Goal: Task Accomplishment & Management: Use online tool/utility

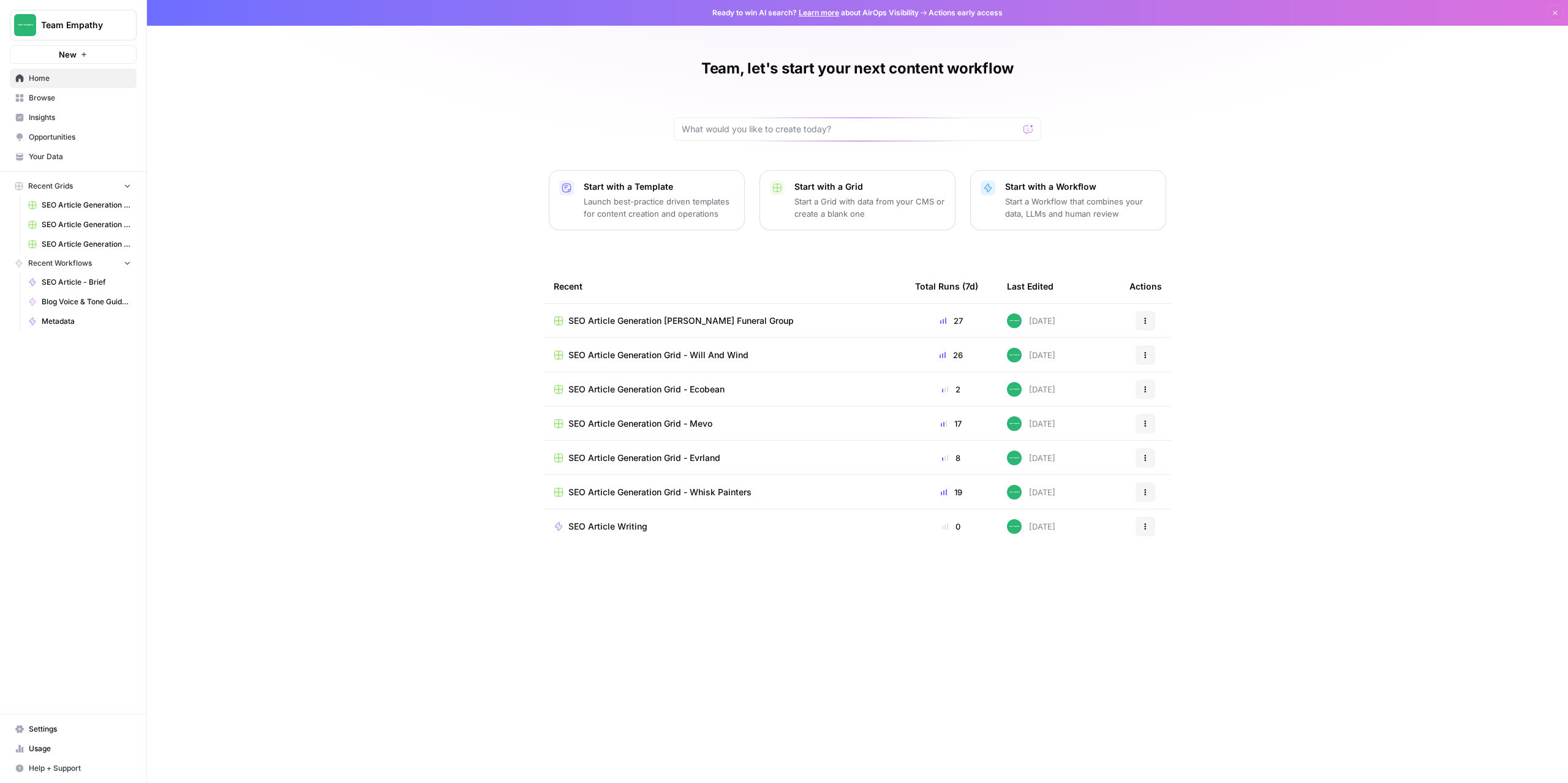
click at [45, 155] on span "Your Data" at bounding box center [80, 157] width 103 height 11
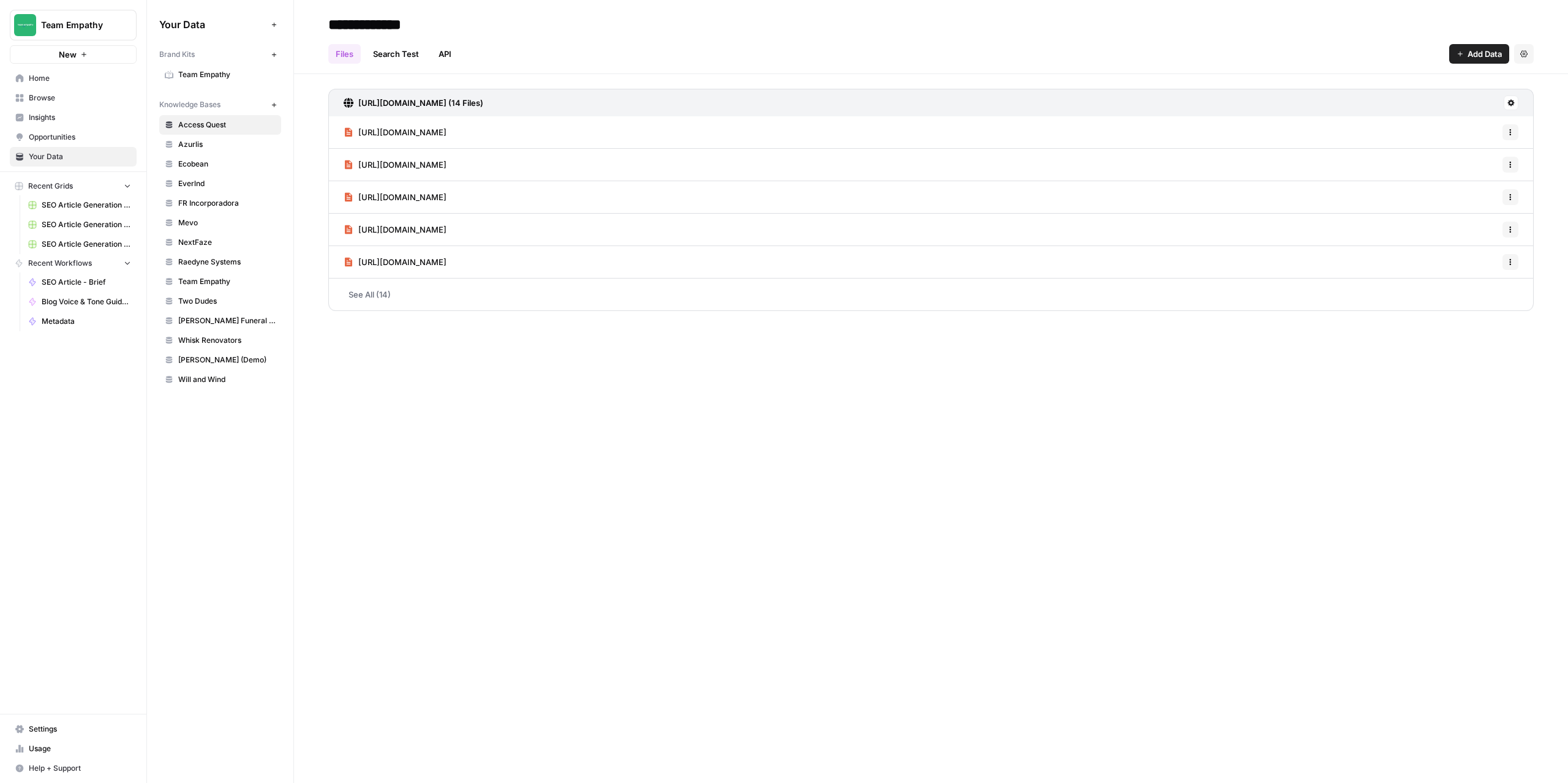
click at [273, 110] on button "New" at bounding box center [274, 104] width 15 height 15
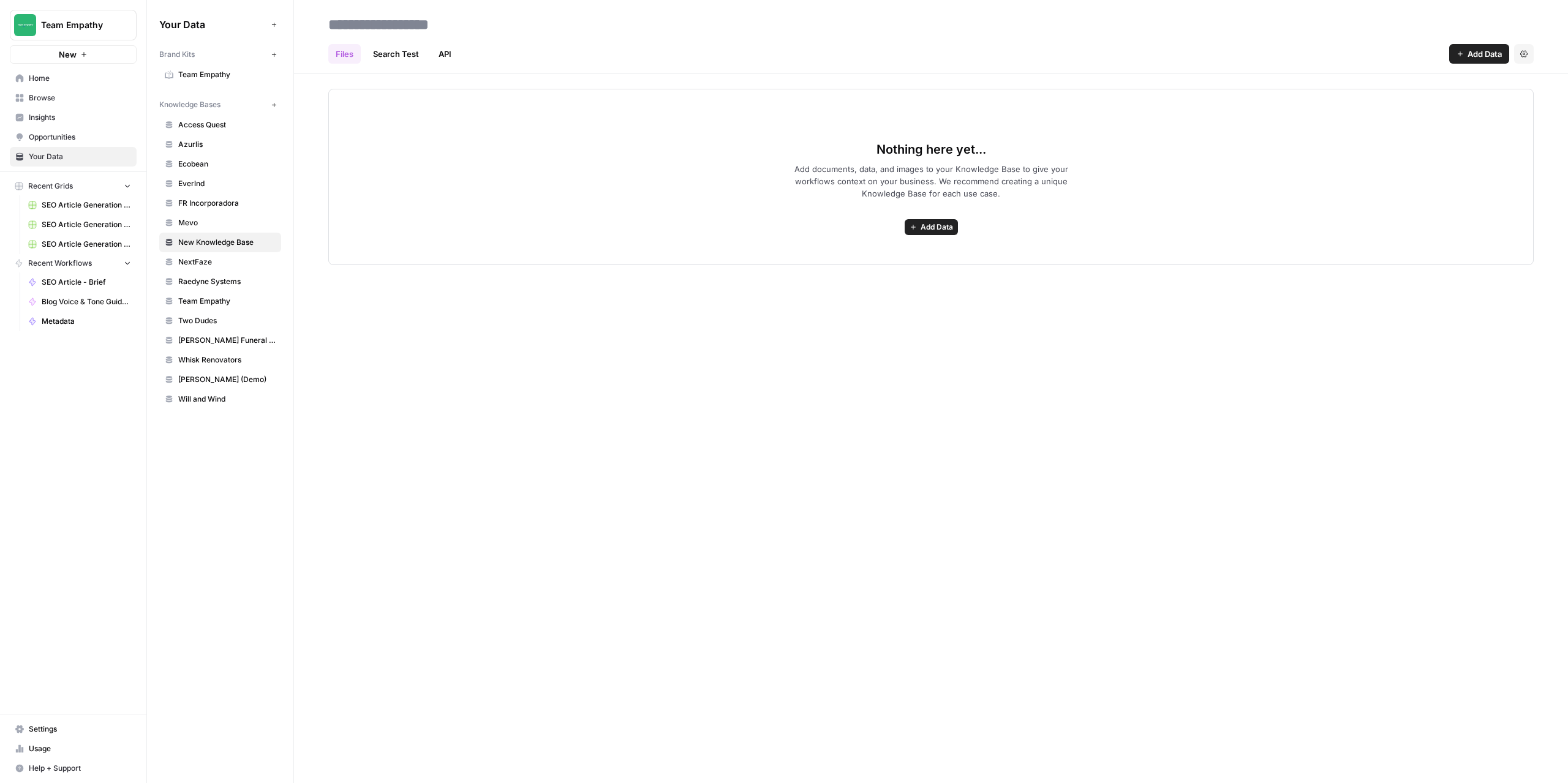
click at [946, 225] on span "Add Data" at bounding box center [937, 227] width 33 height 11
click at [848, 278] on button "Web Scrape" at bounding box center [883, 271] width 140 height 17
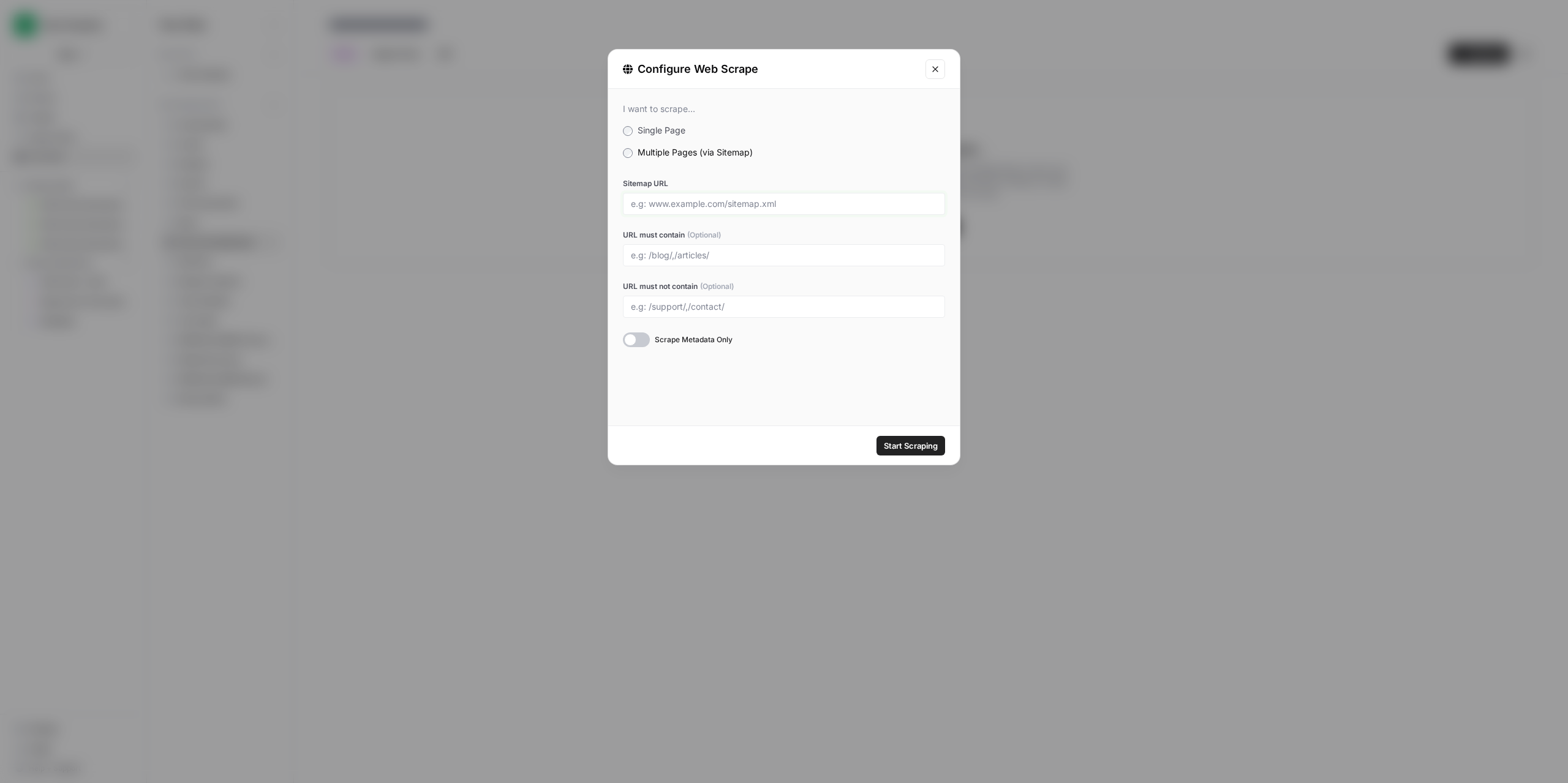
click at [679, 209] on input "Sitemap URL" at bounding box center [784, 204] width 306 height 11
paste input "https://www.unchartedinfluencer.com/"
click at [716, 250] on input "URL must contain (Optional)" at bounding box center [784, 256] width 306 height 11
click at [830, 204] on input "https://www.unchartedinfluencer.com/" at bounding box center [784, 204] width 306 height 11
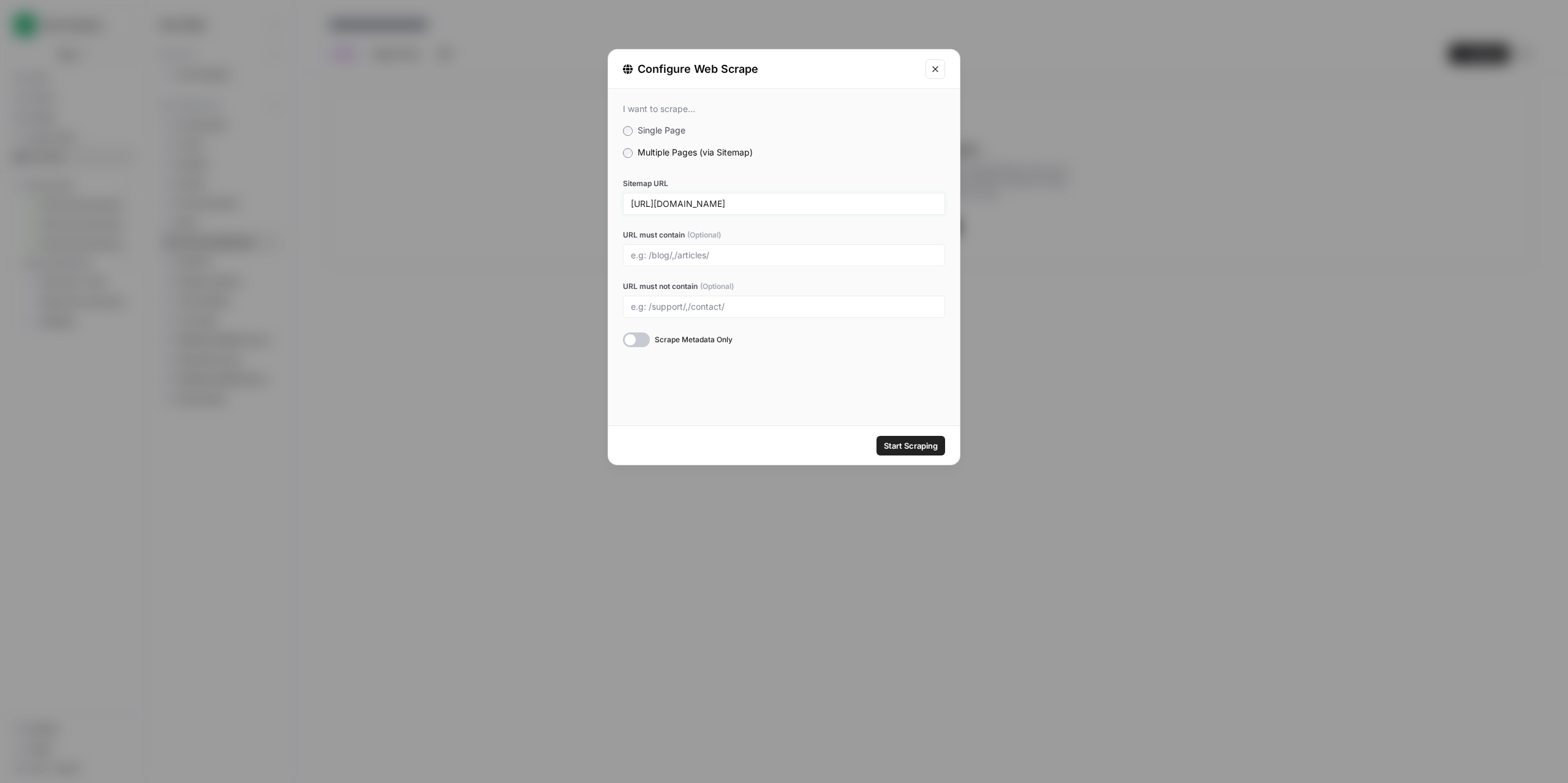
click at [830, 204] on input "https://www.unchartedinfluencer.com/" at bounding box center [784, 204] width 306 height 11
type input "https://www.unchartedinfluencer.com/sitemap.xml"
click at [636, 347] on div "I want to scrape... Single Page Multiple Pages (via Sitemap) Sitemap URL https:…" at bounding box center [784, 225] width 352 height 273
click at [636, 340] on div at bounding box center [636, 339] width 27 height 15
click at [914, 451] on span "Start Scraping" at bounding box center [911, 446] width 54 height 12
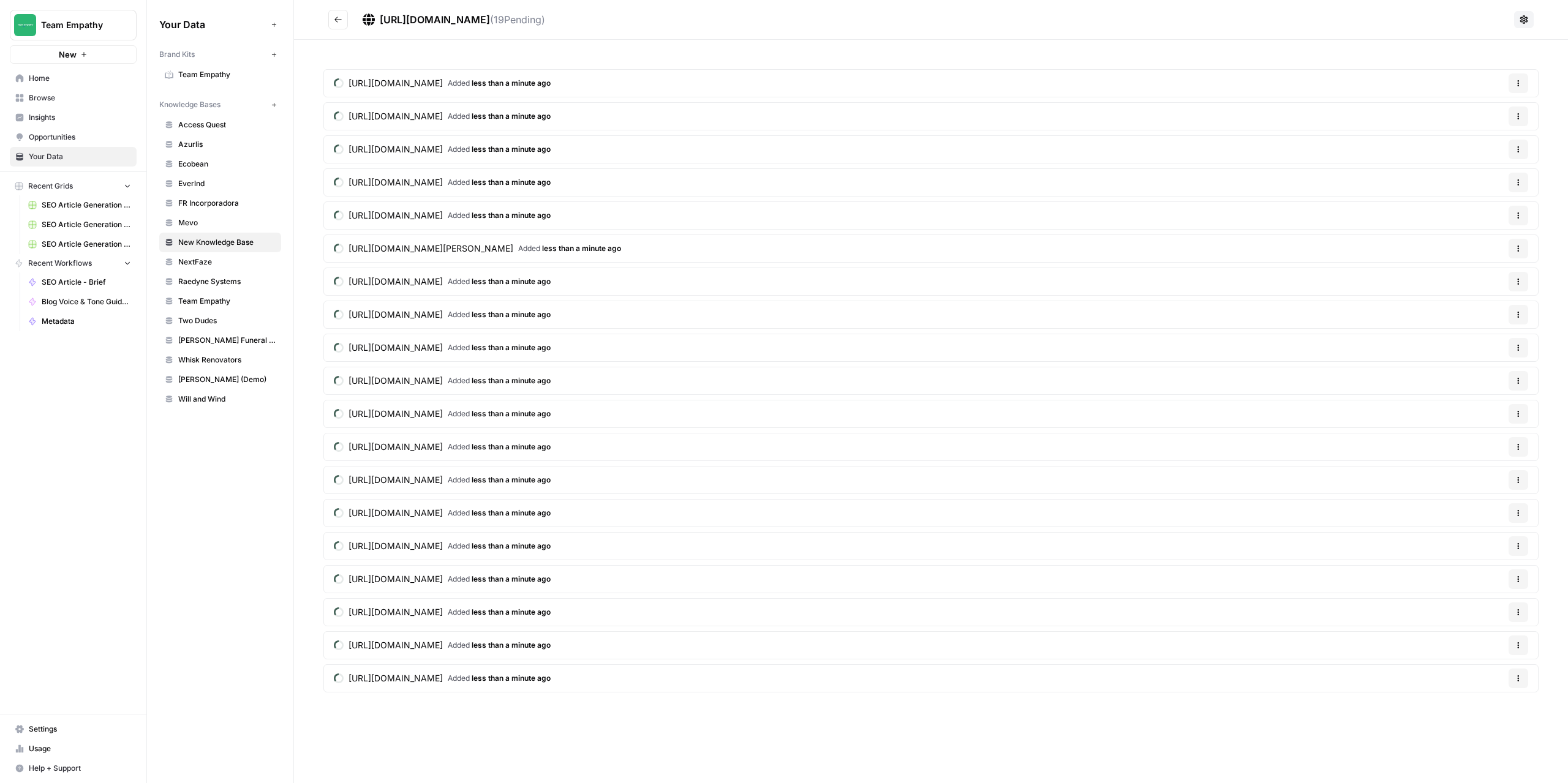
click at [45, 74] on span "Home" at bounding box center [80, 78] width 103 height 11
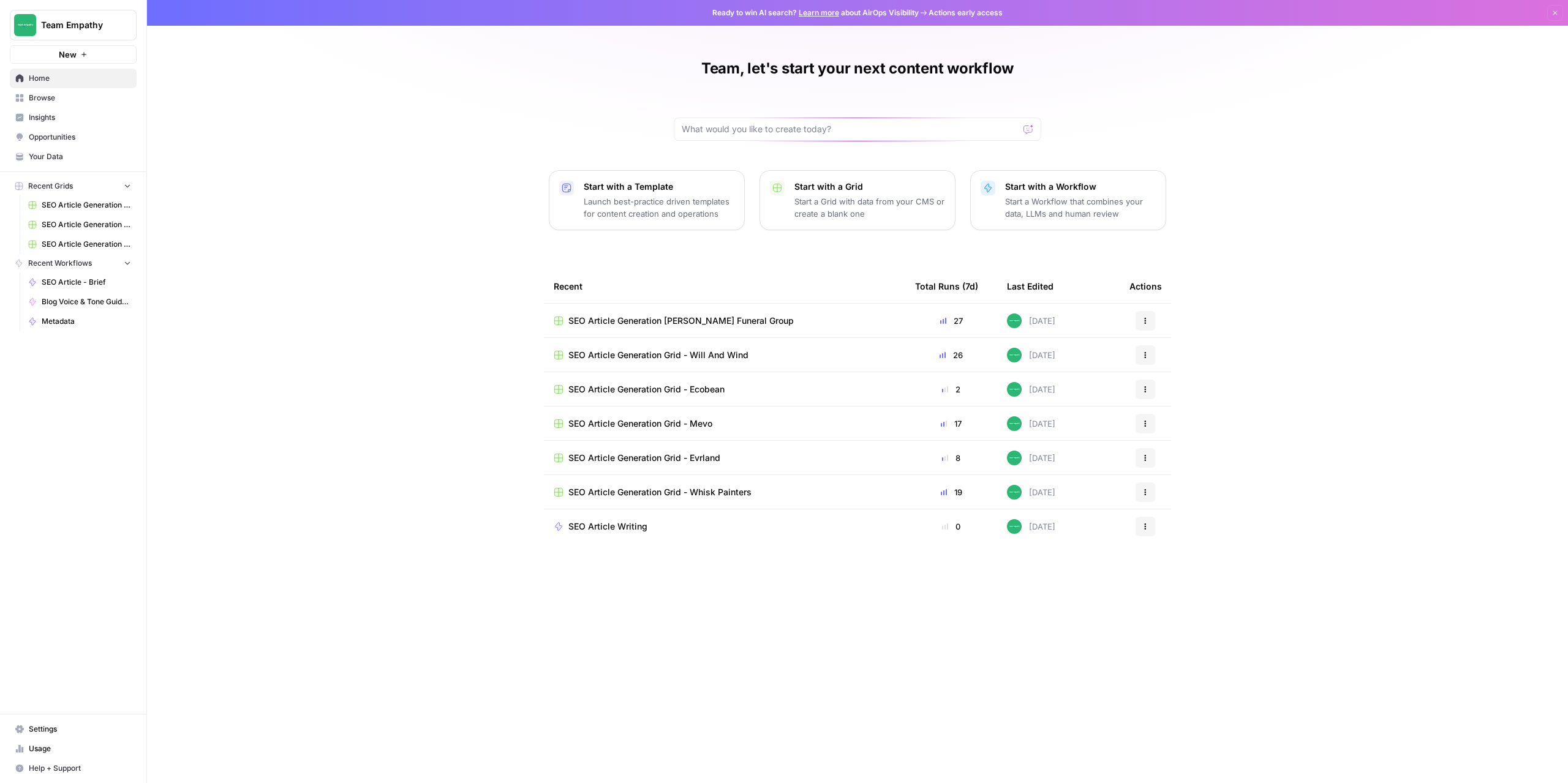
click at [1147, 319] on icon "button" at bounding box center [1145, 320] width 7 height 7
click at [1177, 346] on span "Duplicate" at bounding box center [1209, 350] width 98 height 12
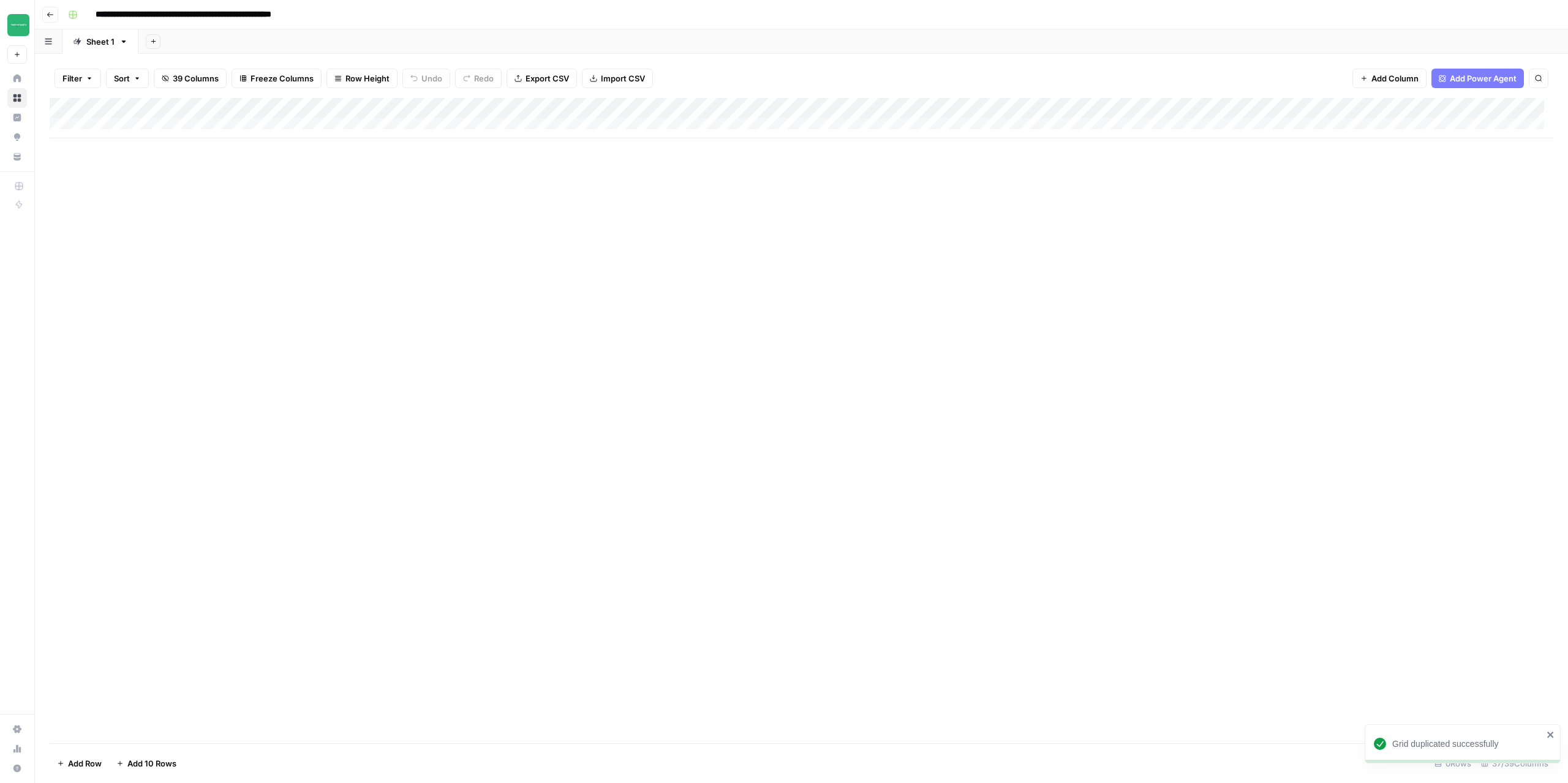
click at [264, 16] on input "**********" at bounding box center [217, 14] width 253 height 19
drag, startPoint x: 219, startPoint y: 14, endPoint x: 340, endPoint y: 13, distance: 121.0
click at [340, 13] on input "**********" at bounding box center [217, 14] width 253 height 19
type input "**********"
click at [114, 124] on div "Add Column" at bounding box center [802, 118] width 1504 height 40
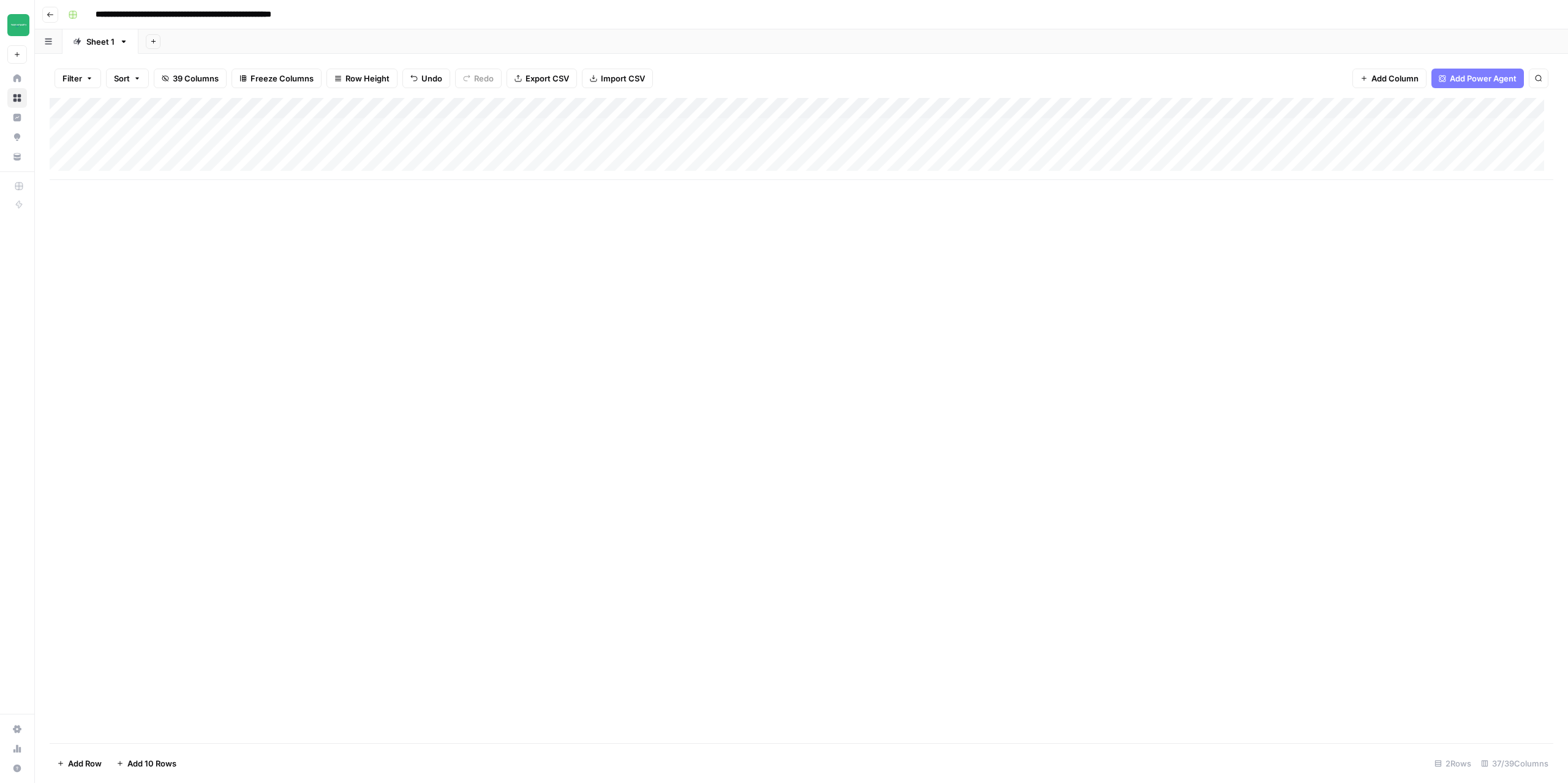
click at [113, 148] on div "Add Column" at bounding box center [802, 139] width 1504 height 82
click at [117, 167] on div "Add Column" at bounding box center [802, 139] width 1504 height 82
click at [128, 126] on div "Add Column" at bounding box center [802, 149] width 1504 height 103
click at [150, 127] on div "Add Column" at bounding box center [802, 149] width 1504 height 103
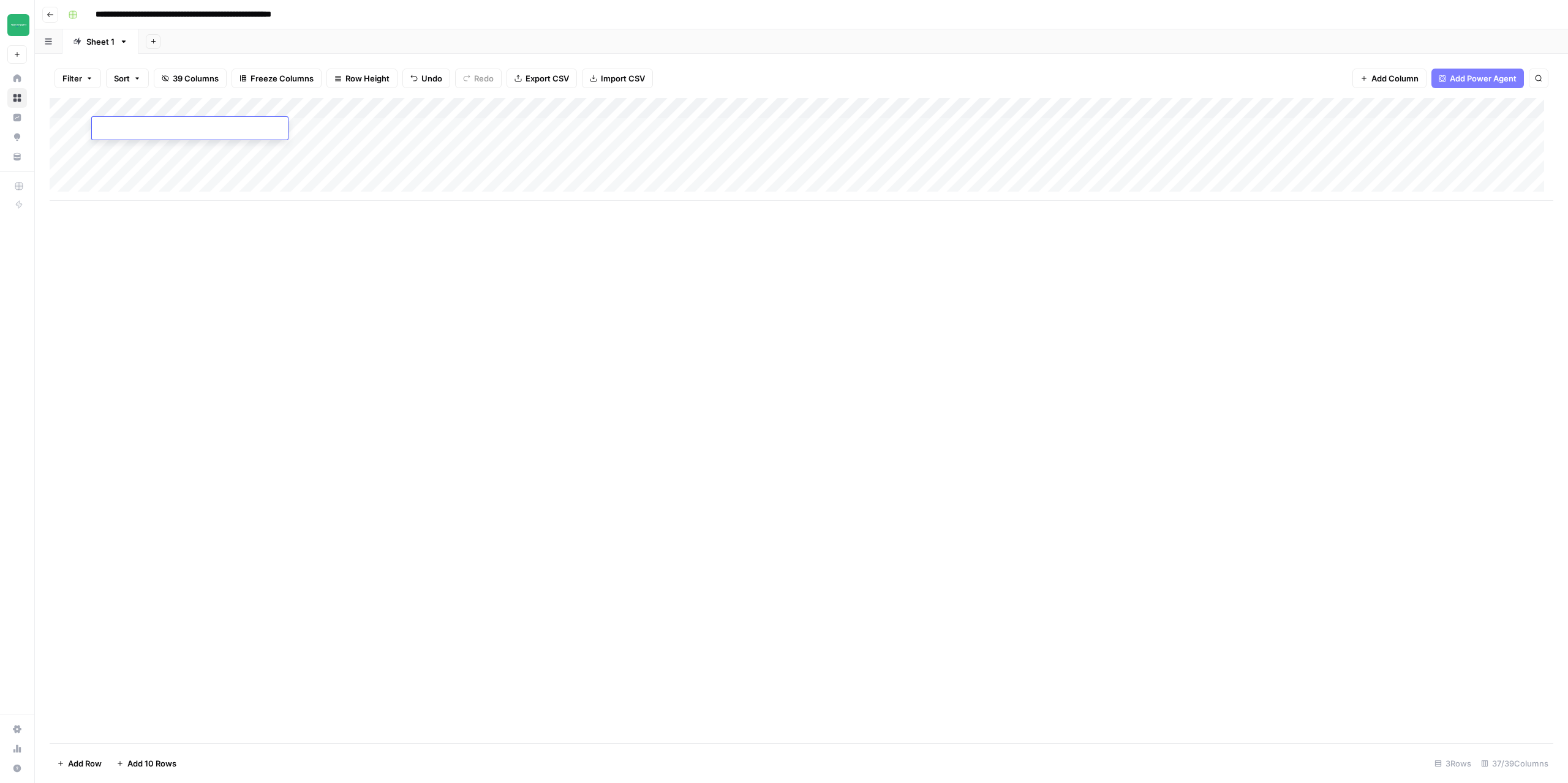
type textarea "**********"
click at [352, 441] on div "Add Column" at bounding box center [802, 420] width 1504 height 646
click at [146, 152] on div "Add Column" at bounding box center [802, 149] width 1504 height 103
type textarea "**********"
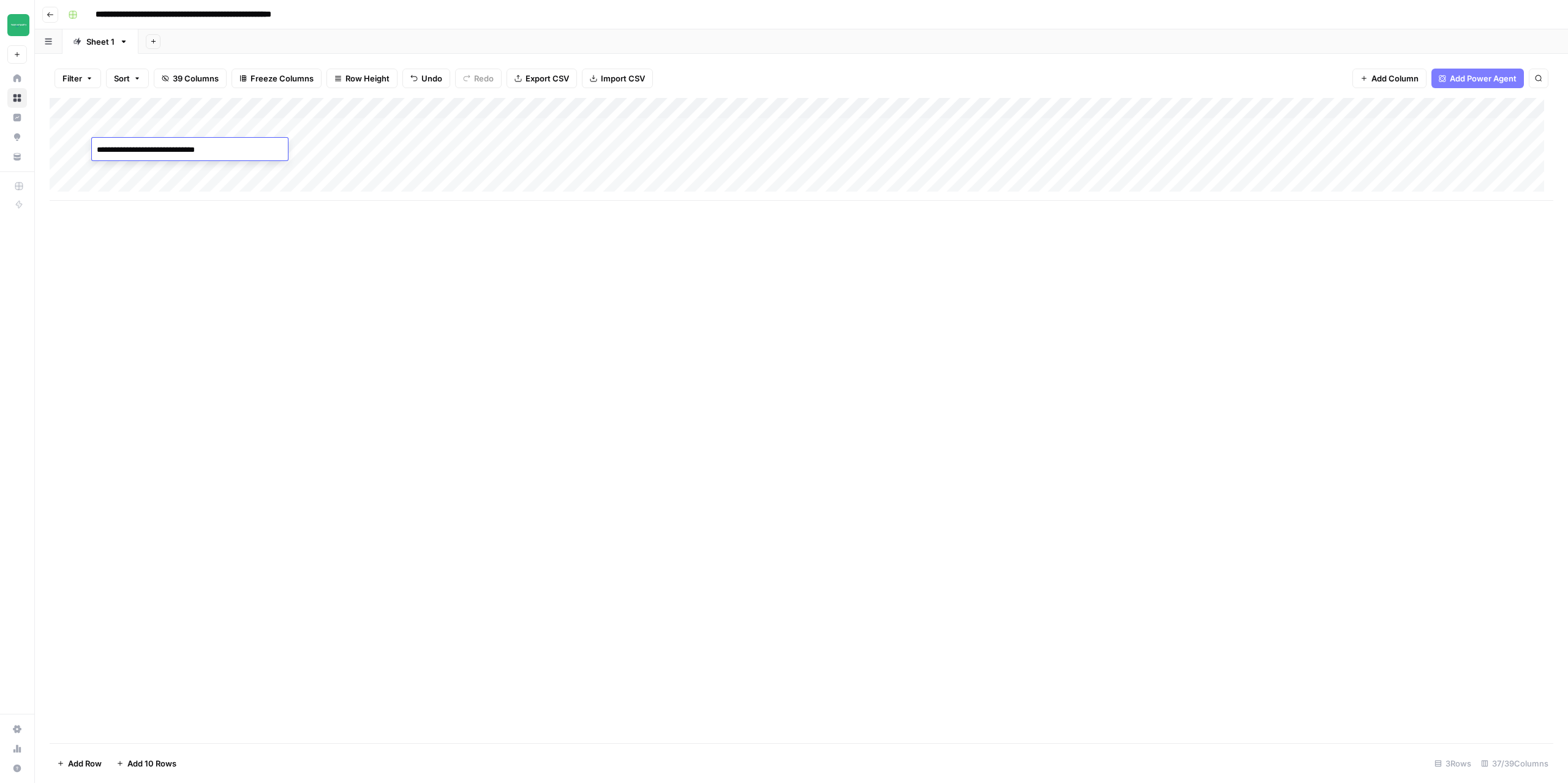
drag, startPoint x: 155, startPoint y: 250, endPoint x: 155, endPoint y: 216, distance: 34.0
click at [155, 250] on div "Add Column" at bounding box center [802, 420] width 1504 height 646
click at [141, 172] on div "Add Column" at bounding box center [802, 149] width 1504 height 103
type textarea "**********"
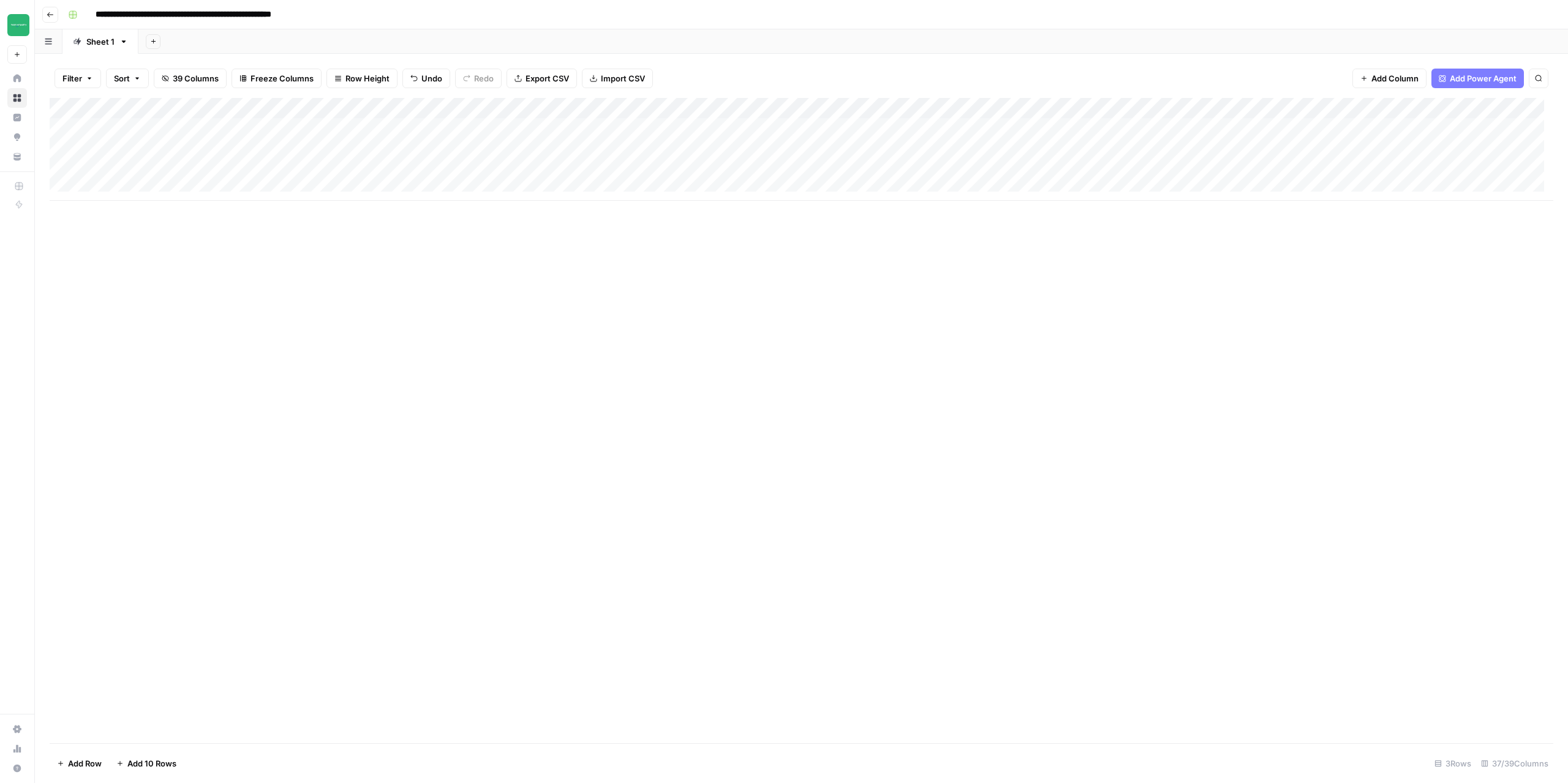
click at [723, 317] on div "Add Column" at bounding box center [802, 420] width 1504 height 646
click at [363, 305] on div "Add Column" at bounding box center [802, 420] width 1504 height 646
click at [538, 106] on div "Add Column" at bounding box center [802, 149] width 1504 height 103
click at [485, 206] on span "Configure Inputs" at bounding box center [510, 211] width 107 height 12
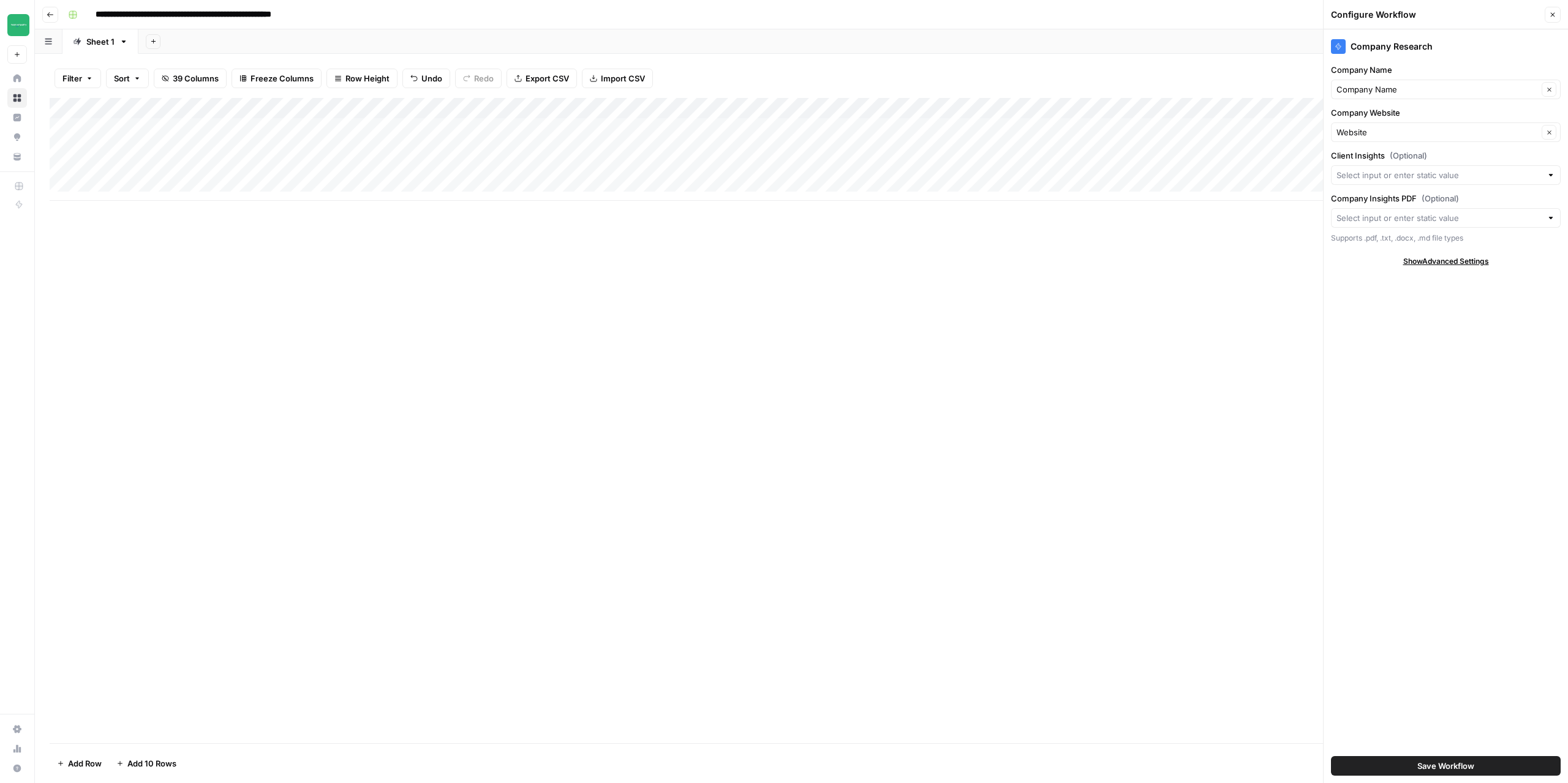
click at [267, 128] on div "Add Column" at bounding box center [802, 149] width 1504 height 103
click at [251, 12] on input "**********" at bounding box center [218, 14] width 256 height 19
click at [228, 12] on input "**********" at bounding box center [218, 14] width 256 height 19
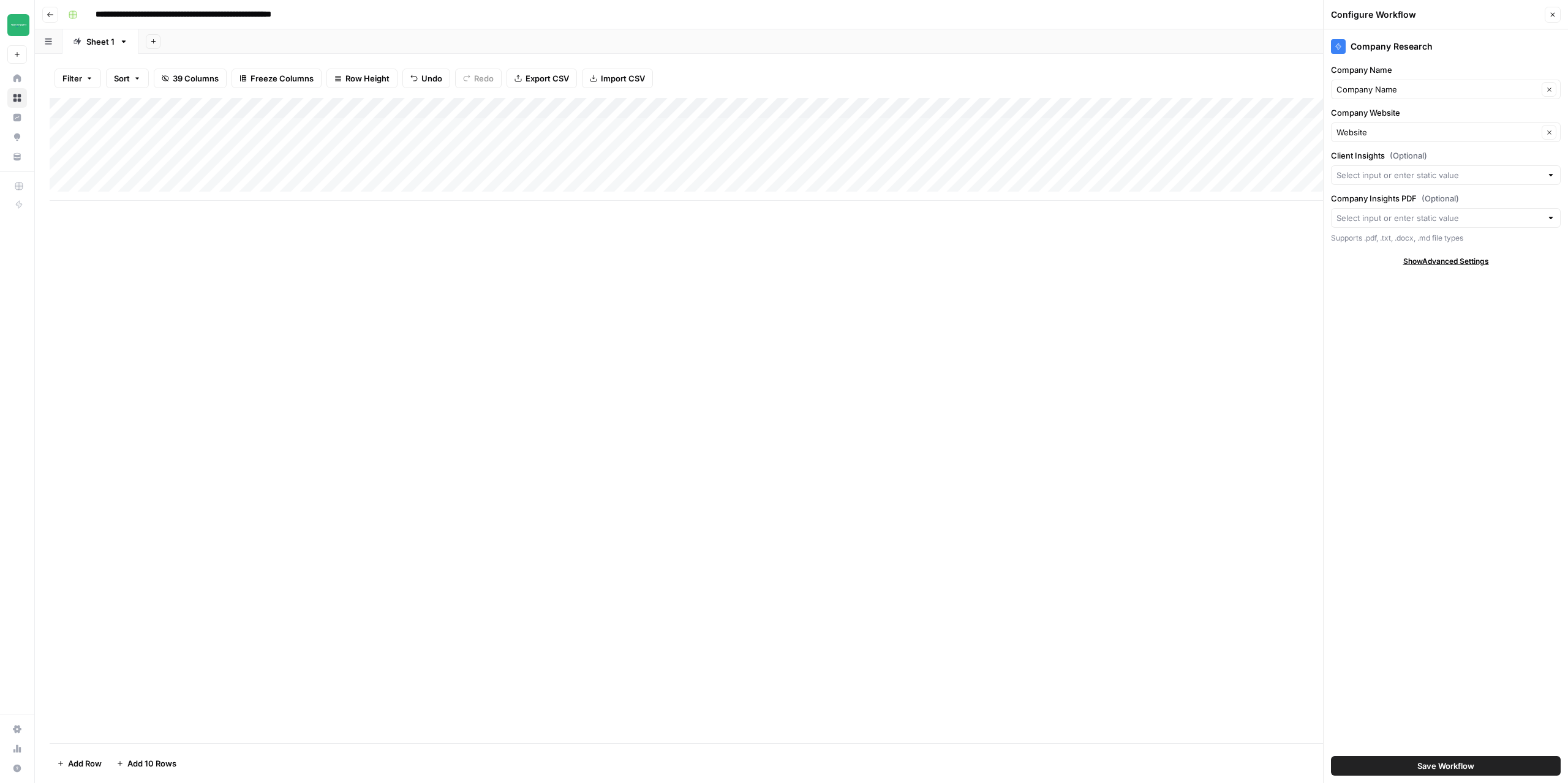
drag, startPoint x: 221, startPoint y: 16, endPoint x: 343, endPoint y: 16, distance: 122.0
click at [343, 16] on input "**********" at bounding box center [218, 14] width 256 height 19
click at [252, 127] on div "Add Column" at bounding box center [802, 149] width 1504 height 103
type textarea "**********"
click at [308, 162] on div "Add Column" at bounding box center [802, 149] width 1504 height 103
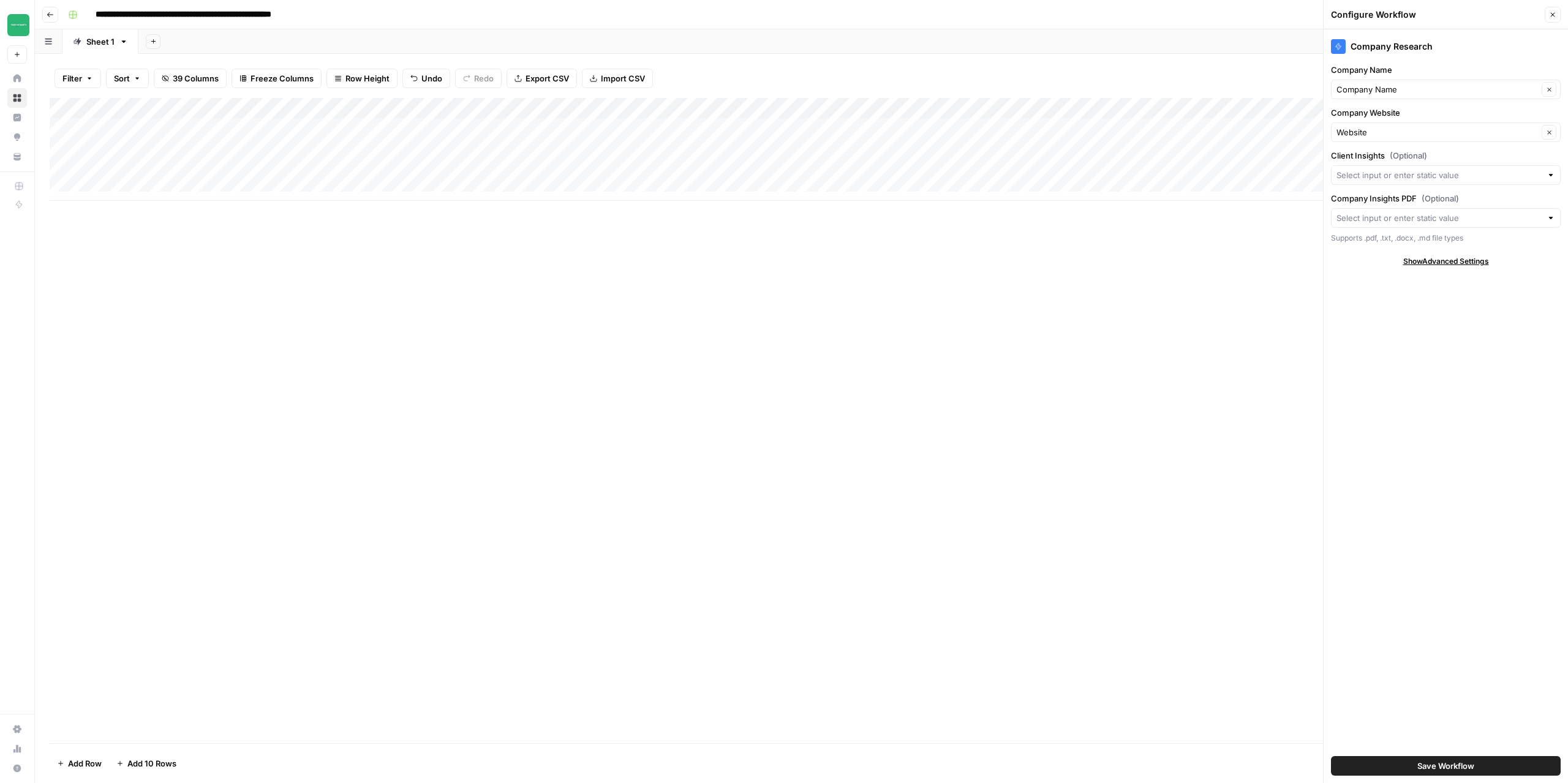
click at [351, 121] on div "Add Column" at bounding box center [802, 149] width 1504 height 103
click at [270, 146] on div "Add Column" at bounding box center [802, 149] width 1504 height 103
drag, startPoint x: 291, startPoint y: 128, endPoint x: 357, endPoint y: 126, distance: 66.0
click at [357, 126] on div "Add Column" at bounding box center [802, 149] width 1504 height 103
click at [276, 142] on div "Add Column" at bounding box center [802, 149] width 1504 height 103
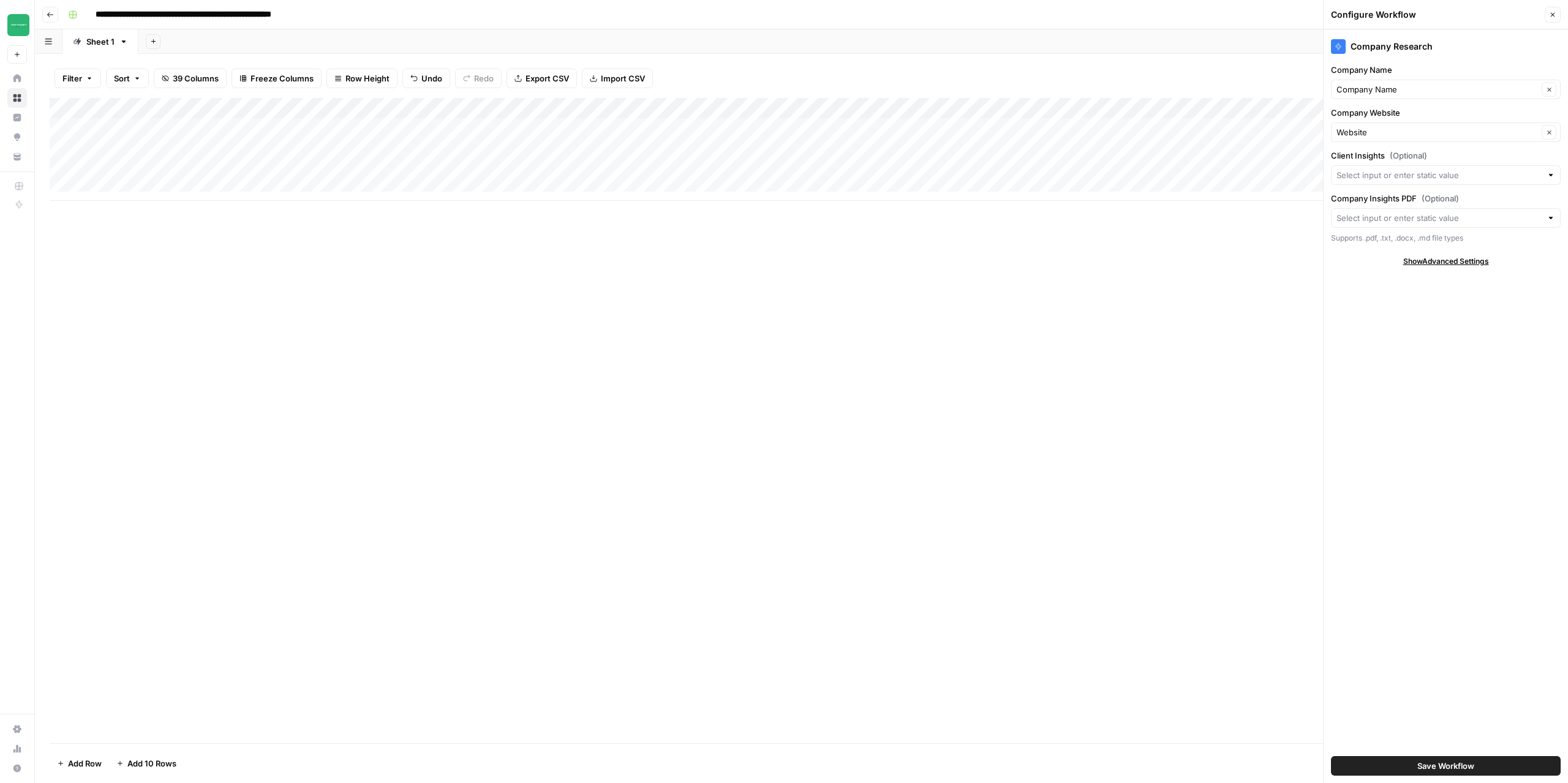
click at [256, 172] on div "Add Column" at bounding box center [802, 149] width 1504 height 103
click at [497, 126] on div "Add Column" at bounding box center [802, 149] width 1504 height 103
click at [890, 109] on div "Add Column" at bounding box center [802, 149] width 1504 height 103
click at [827, 213] on span "Configure Inputs" at bounding box center [825, 211] width 107 height 12
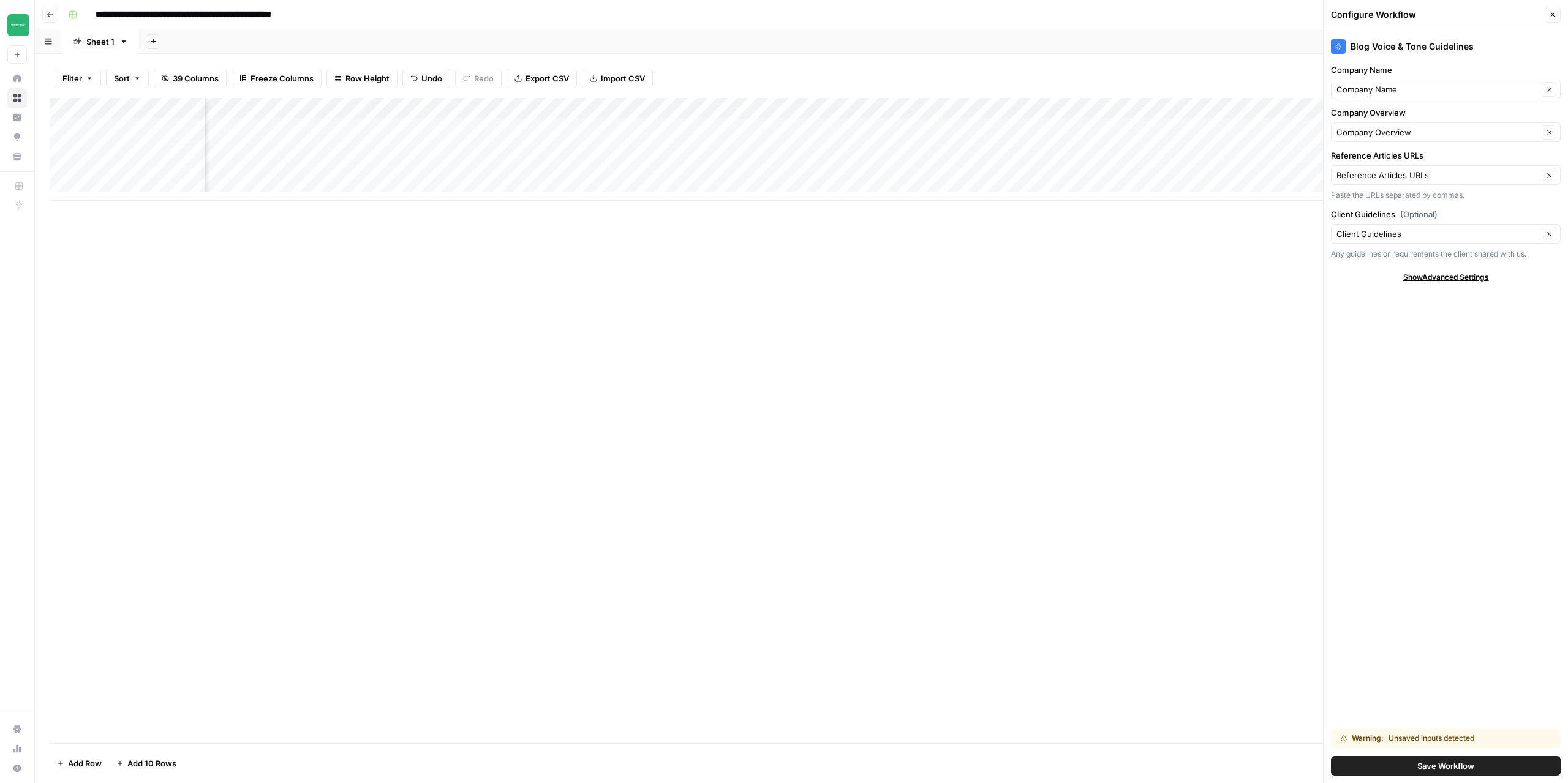
scroll to position [0, 0]
click at [138, 135] on div "Add Column" at bounding box center [802, 149] width 1504 height 103
drag, startPoint x: 122, startPoint y: 130, endPoint x: 73, endPoint y: 128, distance: 49.0
click at [73, 128] on body "**********" at bounding box center [784, 392] width 1568 height 783
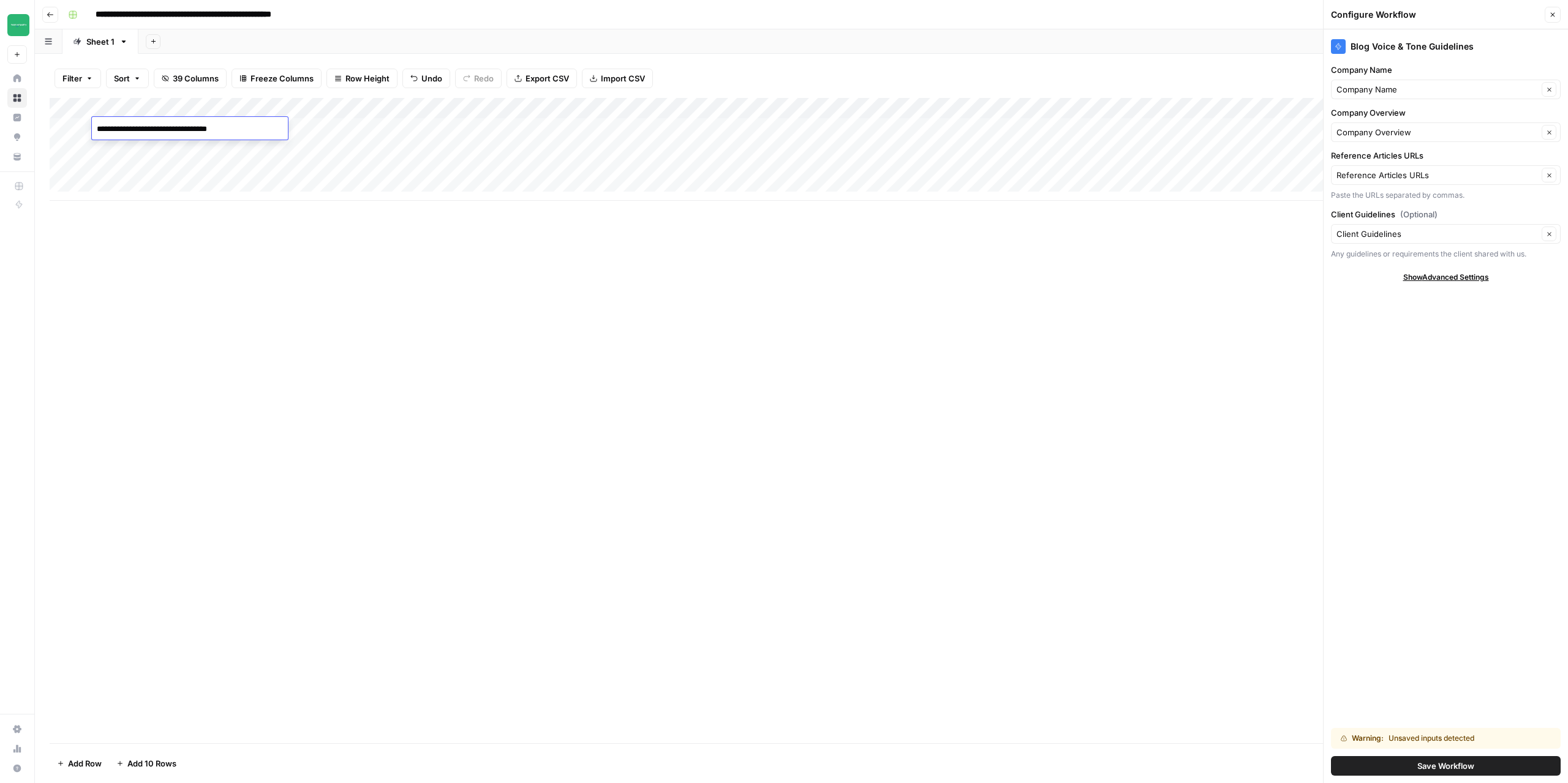
paste textarea "**********"
type textarea "**********"
click at [137, 156] on div "Add Column" at bounding box center [802, 149] width 1504 height 103
click at [138, 155] on textarea "**********" at bounding box center [190, 150] width 196 height 17
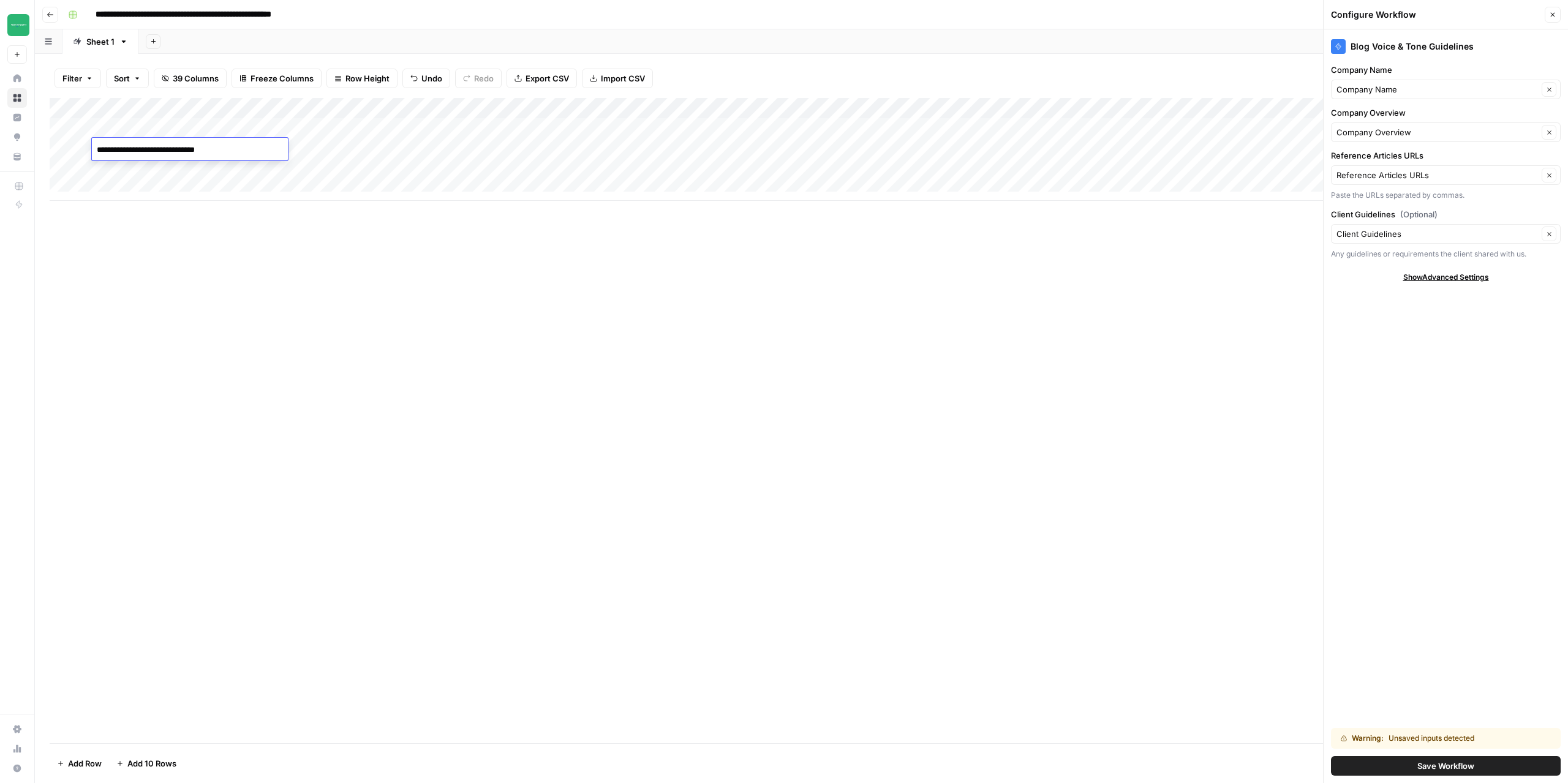
type textarea "**********"
click at [496, 357] on div "Add Column" at bounding box center [802, 420] width 1504 height 646
click at [146, 176] on div "Add Column" at bounding box center [802, 149] width 1504 height 103
click at [146, 176] on textarea "**********" at bounding box center [190, 171] width 196 height 17
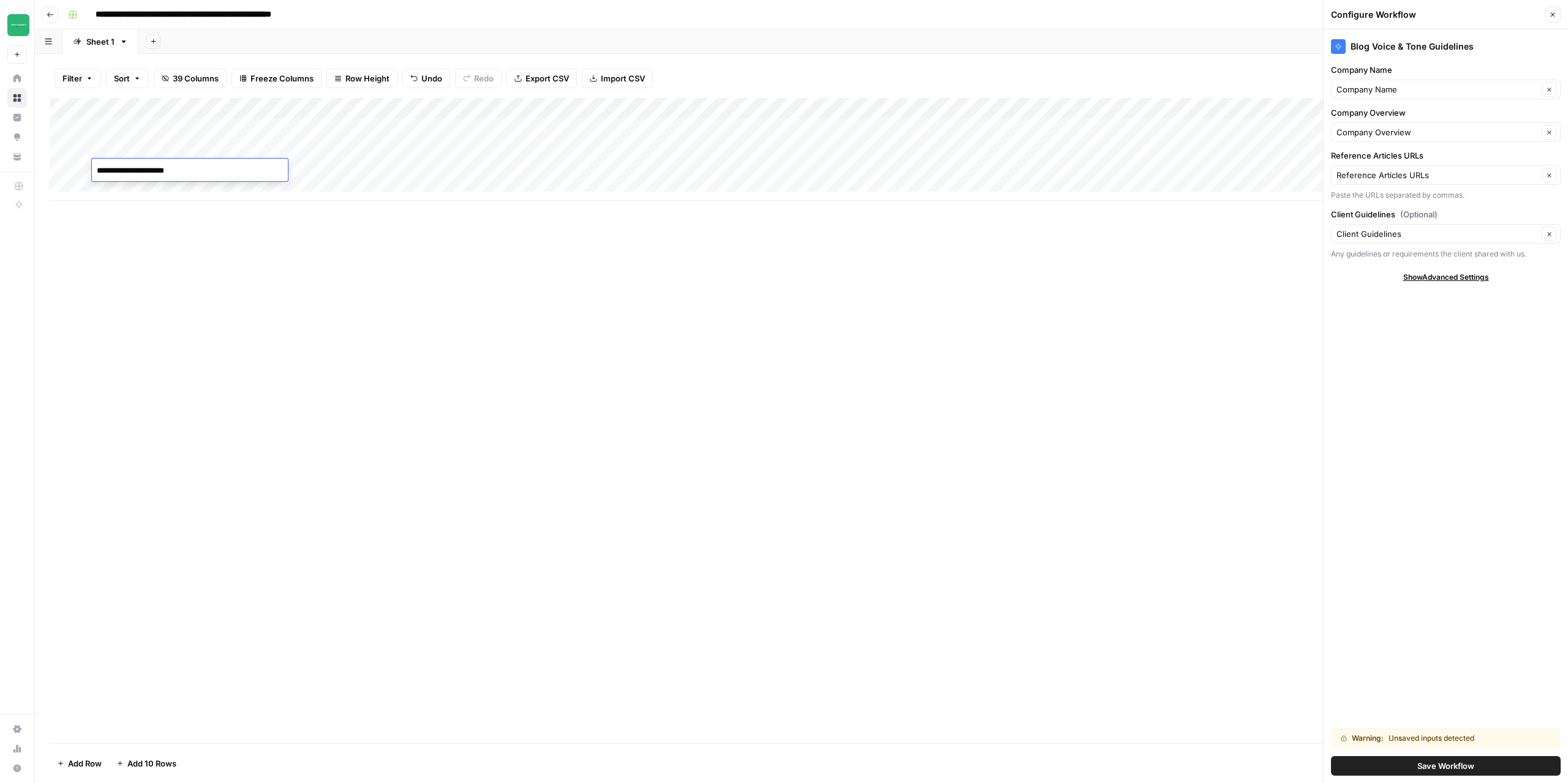
type textarea "**********"
click at [340, 354] on div "Add Column" at bounding box center [802, 420] width 1504 height 646
click at [166, 152] on div "Add Column" at bounding box center [802, 149] width 1504 height 103
click at [196, 151] on textarea "**********" at bounding box center [214, 156] width 245 height 30
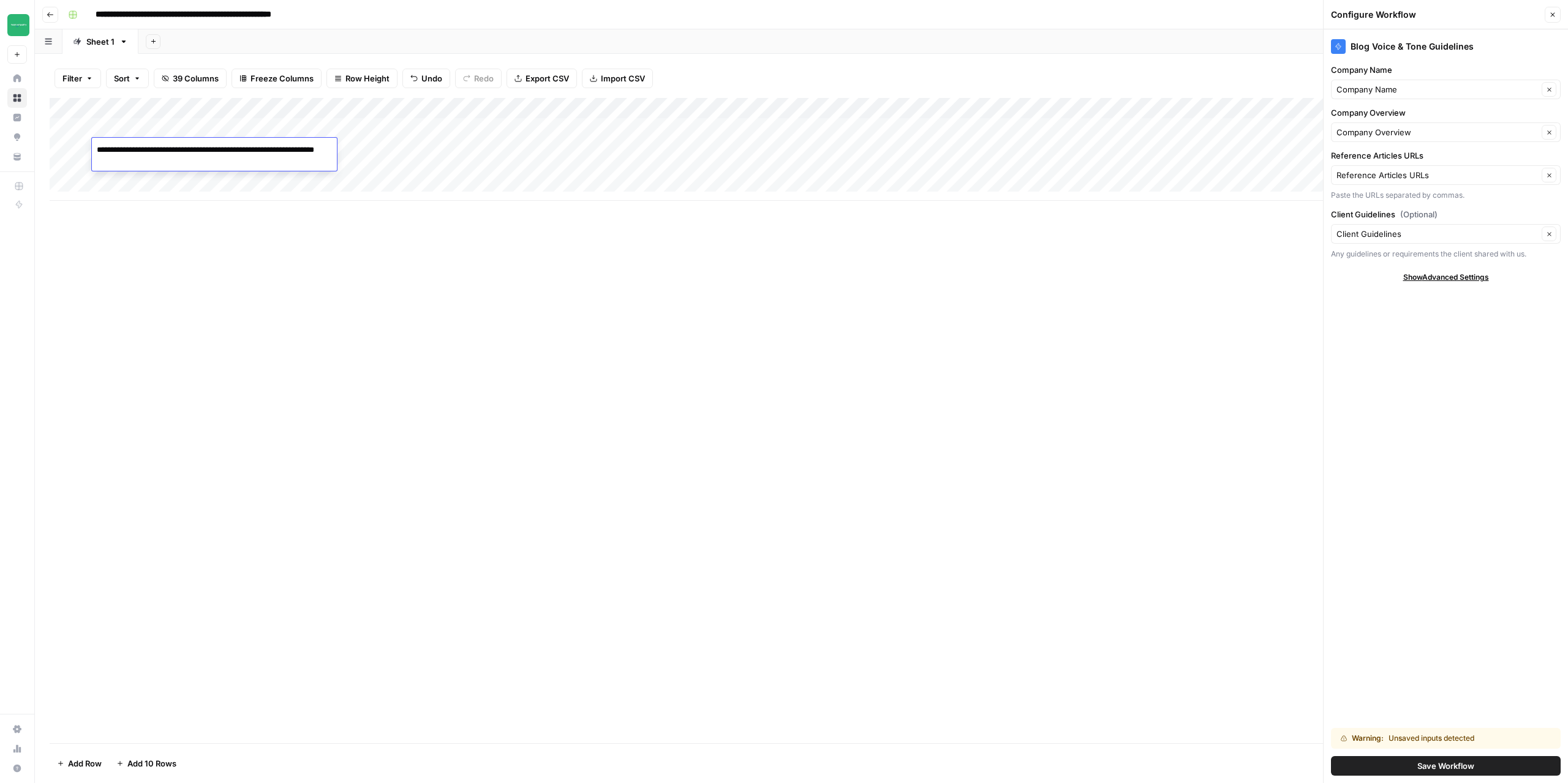
click at [194, 151] on textarea "**********" at bounding box center [214, 156] width 245 height 30
type textarea "**********"
click at [304, 311] on div "Add Column" at bounding box center [802, 420] width 1504 height 646
click at [161, 169] on div "Add Column" at bounding box center [802, 149] width 1504 height 103
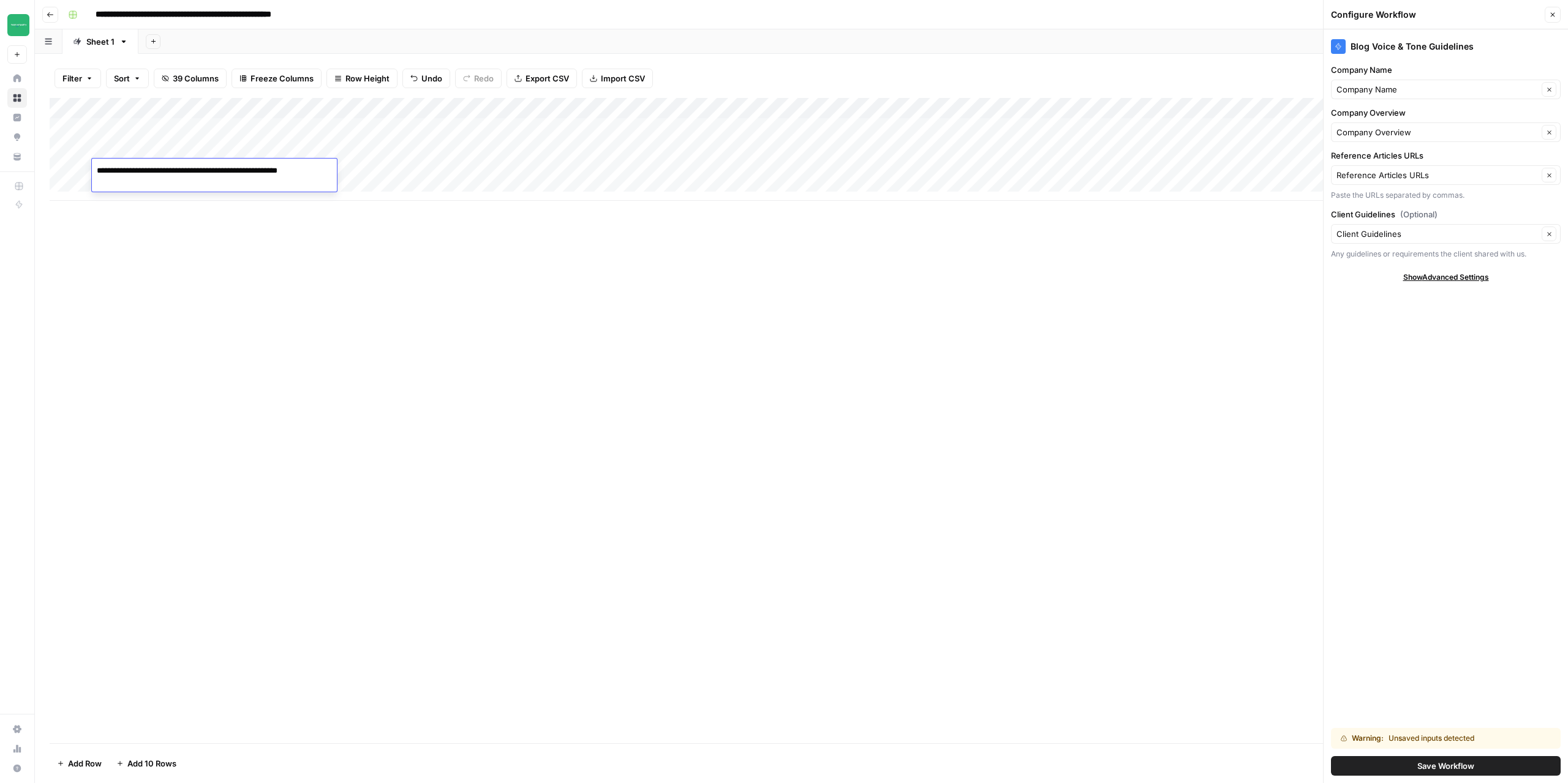
click at [232, 172] on textarea "**********" at bounding box center [214, 177] width 245 height 30
type textarea "**********"
click at [315, 268] on div "Add Column" at bounding box center [802, 420] width 1504 height 646
click at [171, 128] on div "Add Column" at bounding box center [802, 149] width 1504 height 103
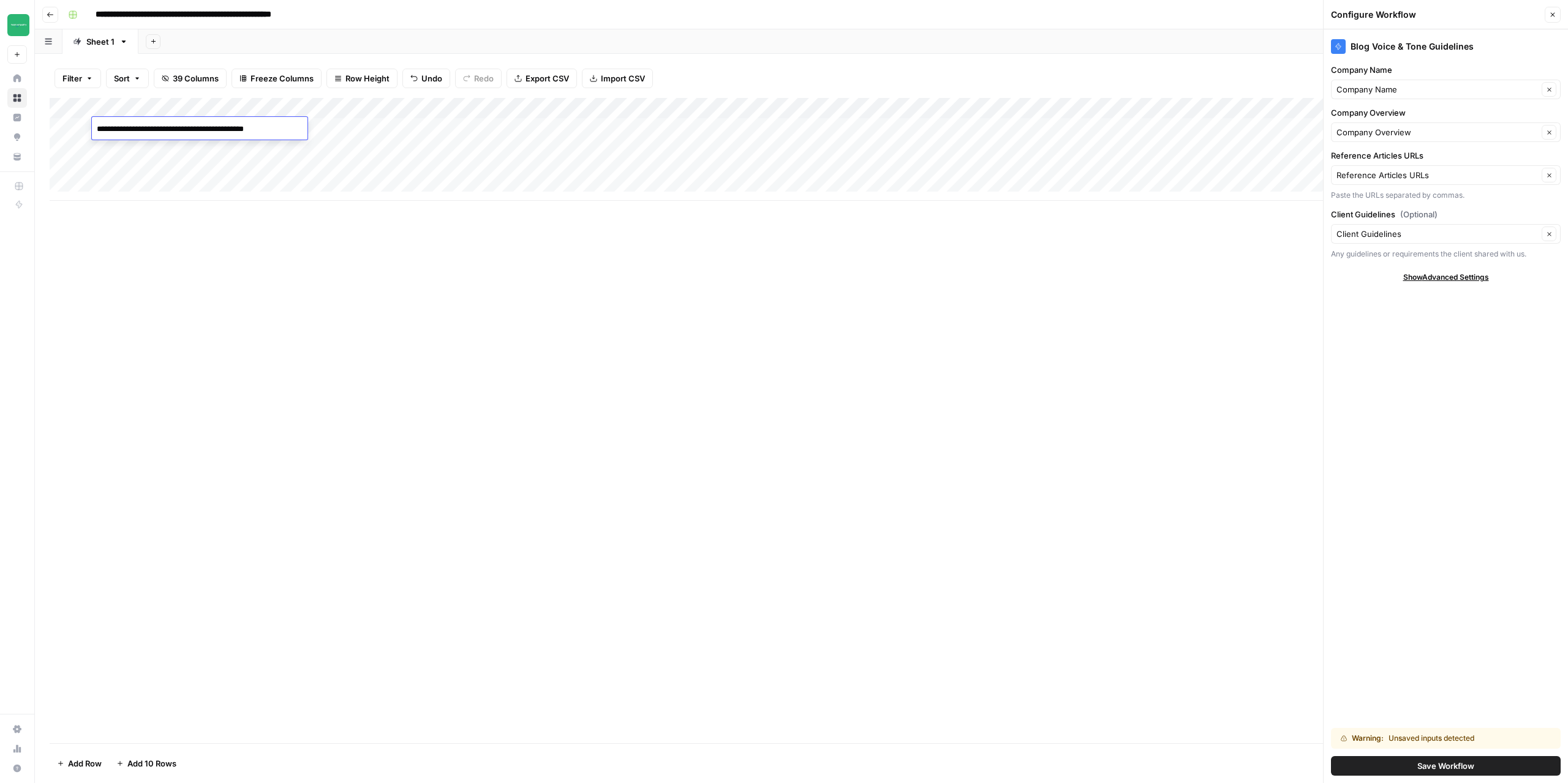
click at [441, 419] on div "Add Column" at bounding box center [802, 420] width 1504 height 646
click at [551, 353] on div "Add Column" at bounding box center [802, 420] width 1504 height 646
click at [1556, 14] on icon "button" at bounding box center [1552, 14] width 7 height 7
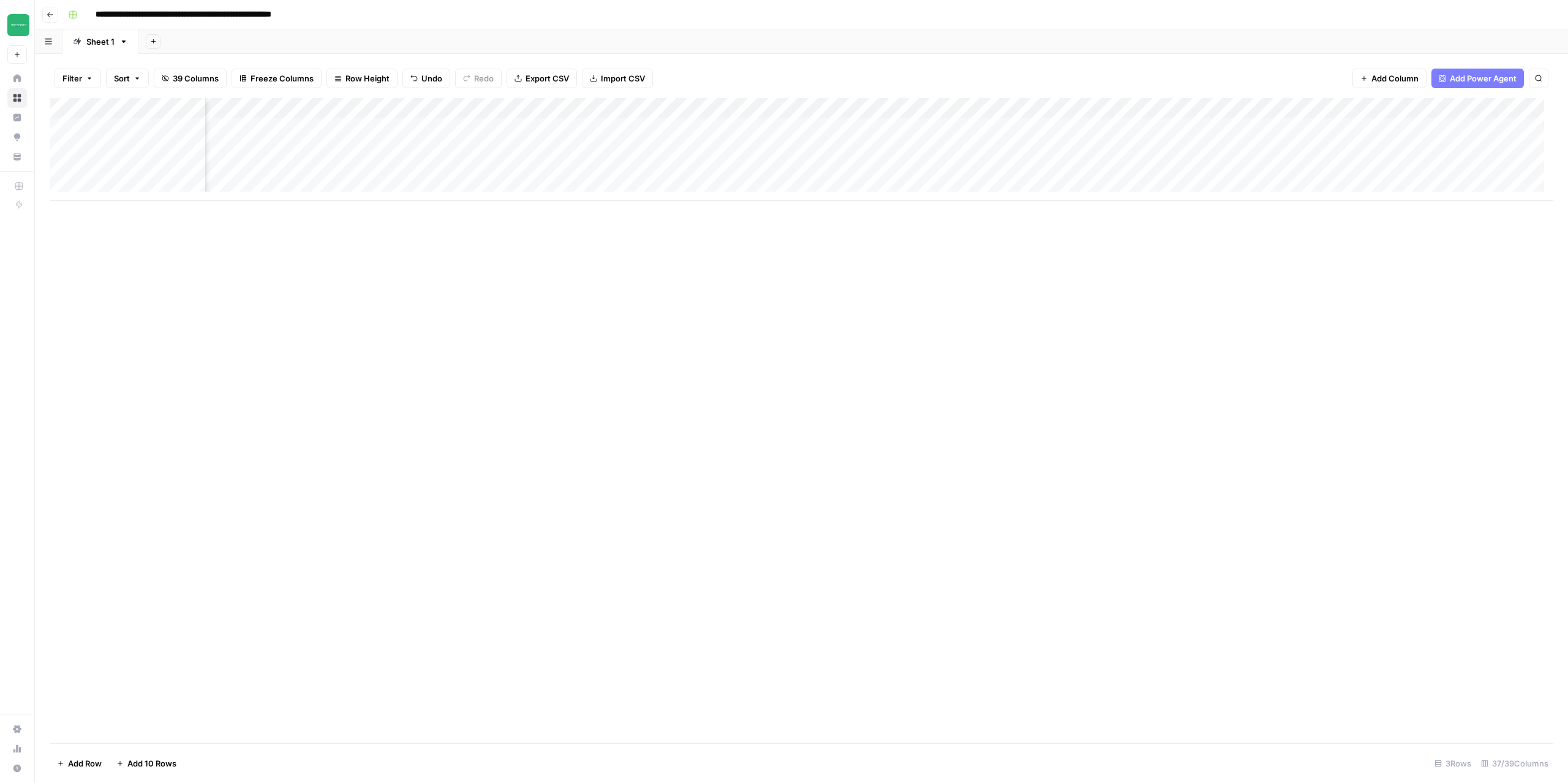
scroll to position [0, 2619]
click at [1270, 103] on div "Add Column" at bounding box center [802, 149] width 1504 height 103
click at [1253, 207] on span "Configure Inputs" at bounding box center [1262, 211] width 107 height 12
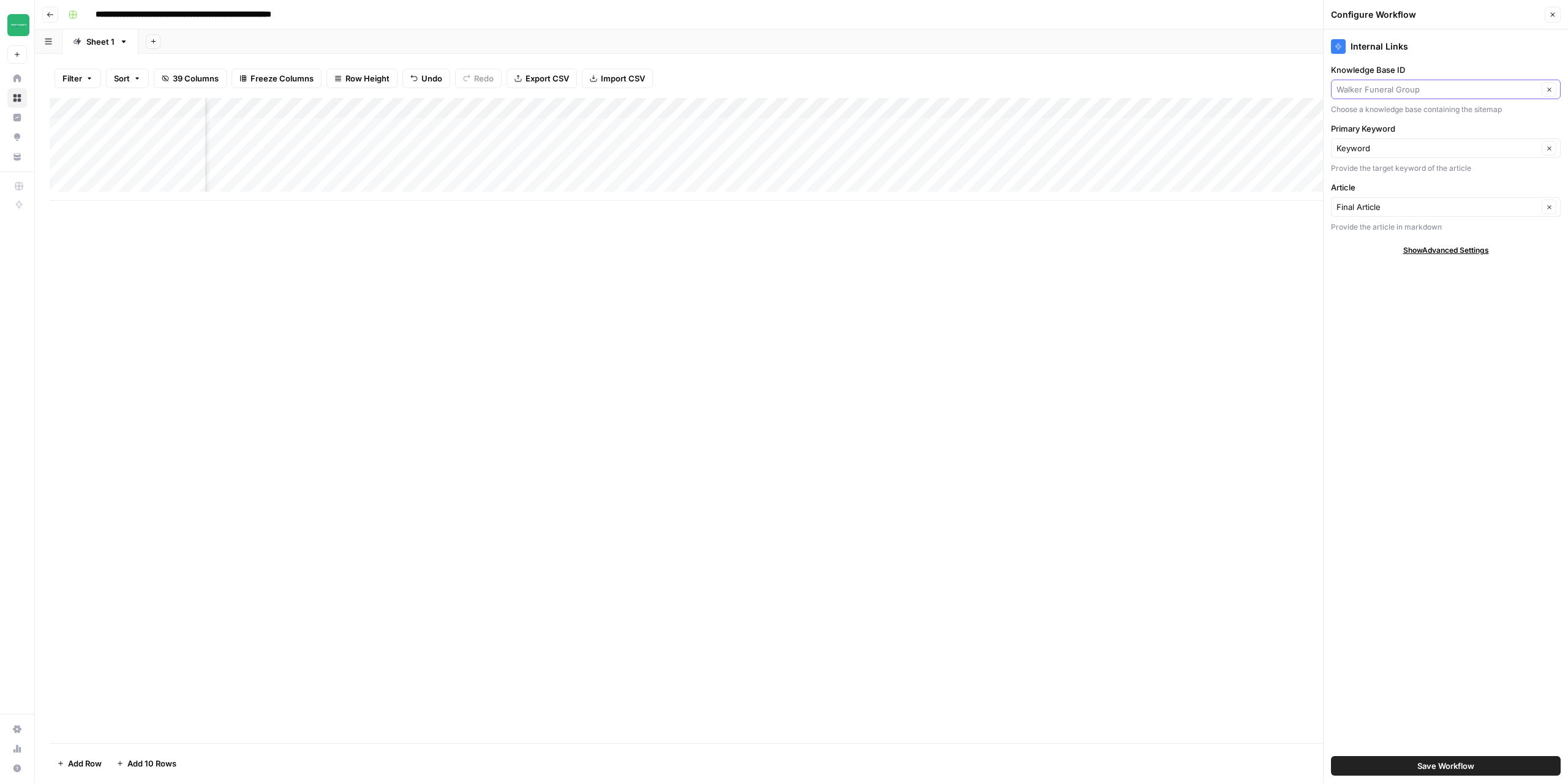
click at [1429, 84] on input "Knowledge Base ID" at bounding box center [1437, 89] width 201 height 12
type input "Walker Funeral Group"
click at [743, 415] on div "Add Column" at bounding box center [802, 420] width 1504 height 646
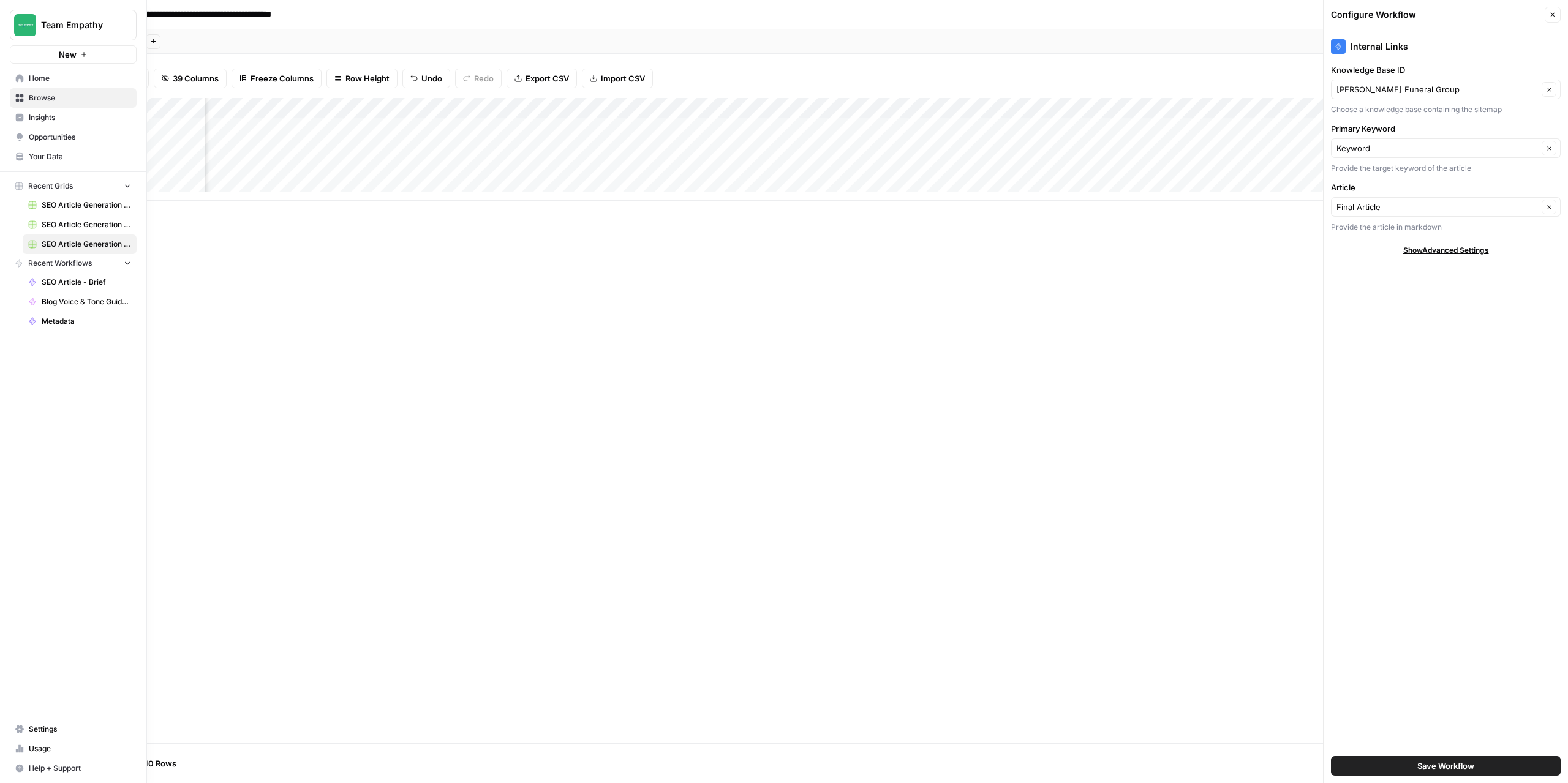
click at [44, 164] on link "Your Data" at bounding box center [73, 156] width 127 height 19
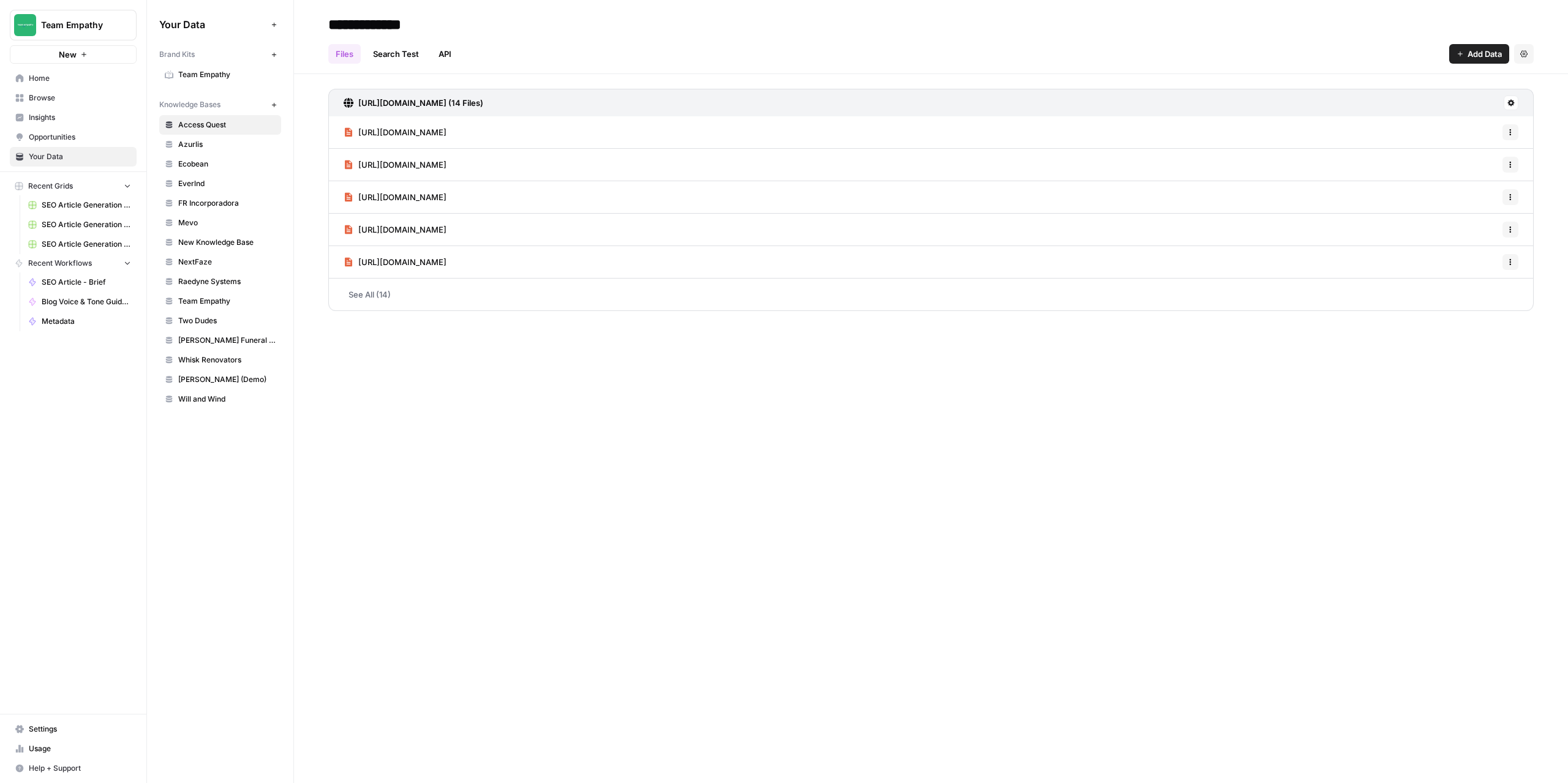
click at [214, 243] on span "New Knowledge Base" at bounding box center [226, 242] width 97 height 11
click at [430, 21] on input "**********" at bounding box center [421, 25] width 196 height 25
drag, startPoint x: 479, startPoint y: 26, endPoint x: 291, endPoint y: 33, distance: 188.1
click at [291, 33] on div "**********" at bounding box center [857, 392] width 1421 height 783
type input "**********"
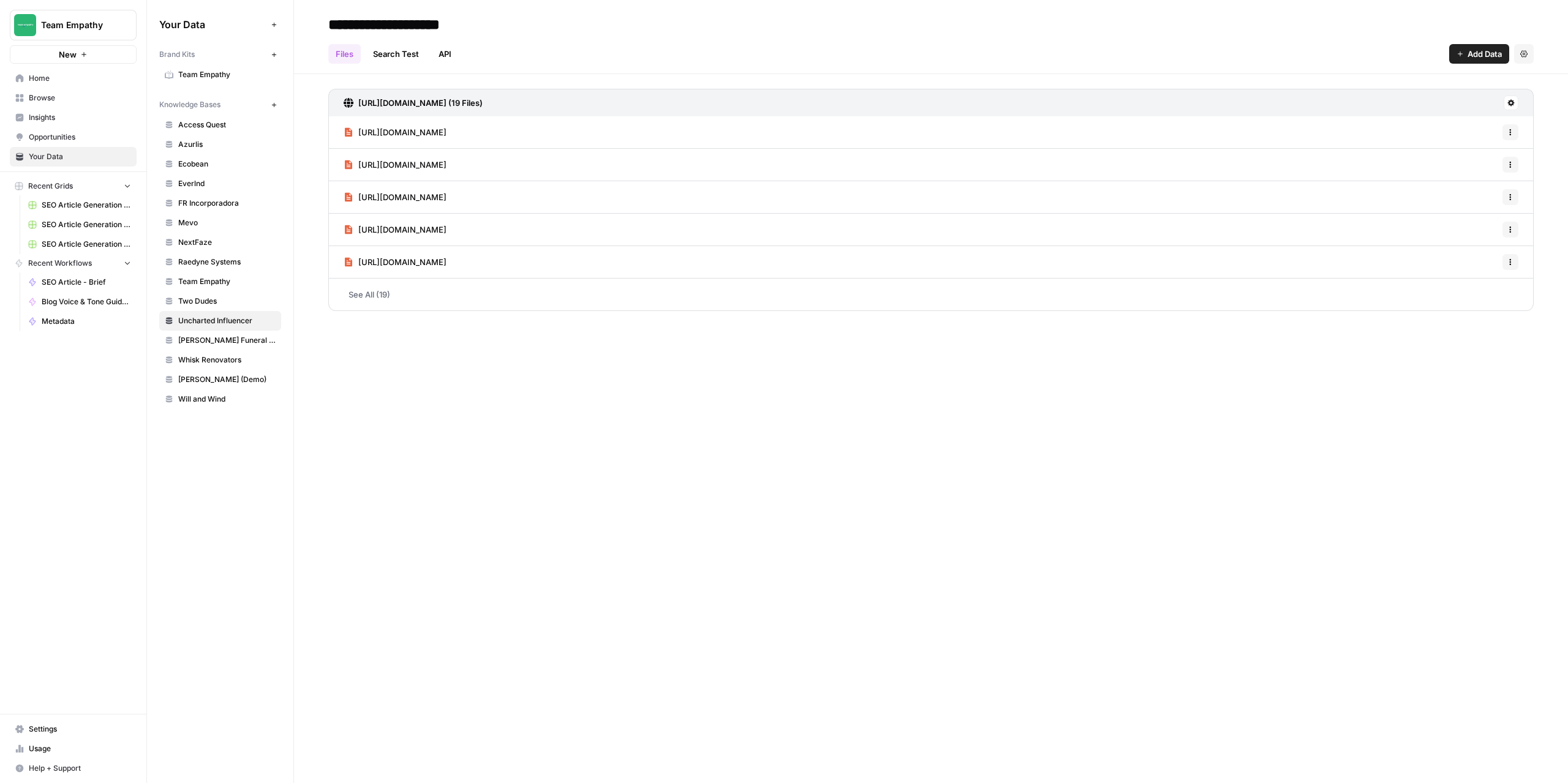
click at [556, 482] on div "**********" at bounding box center [931, 392] width 1274 height 783
click at [89, 205] on span "SEO Article Generation [PERSON_NAME] Funeral Group" at bounding box center [86, 205] width 89 height 11
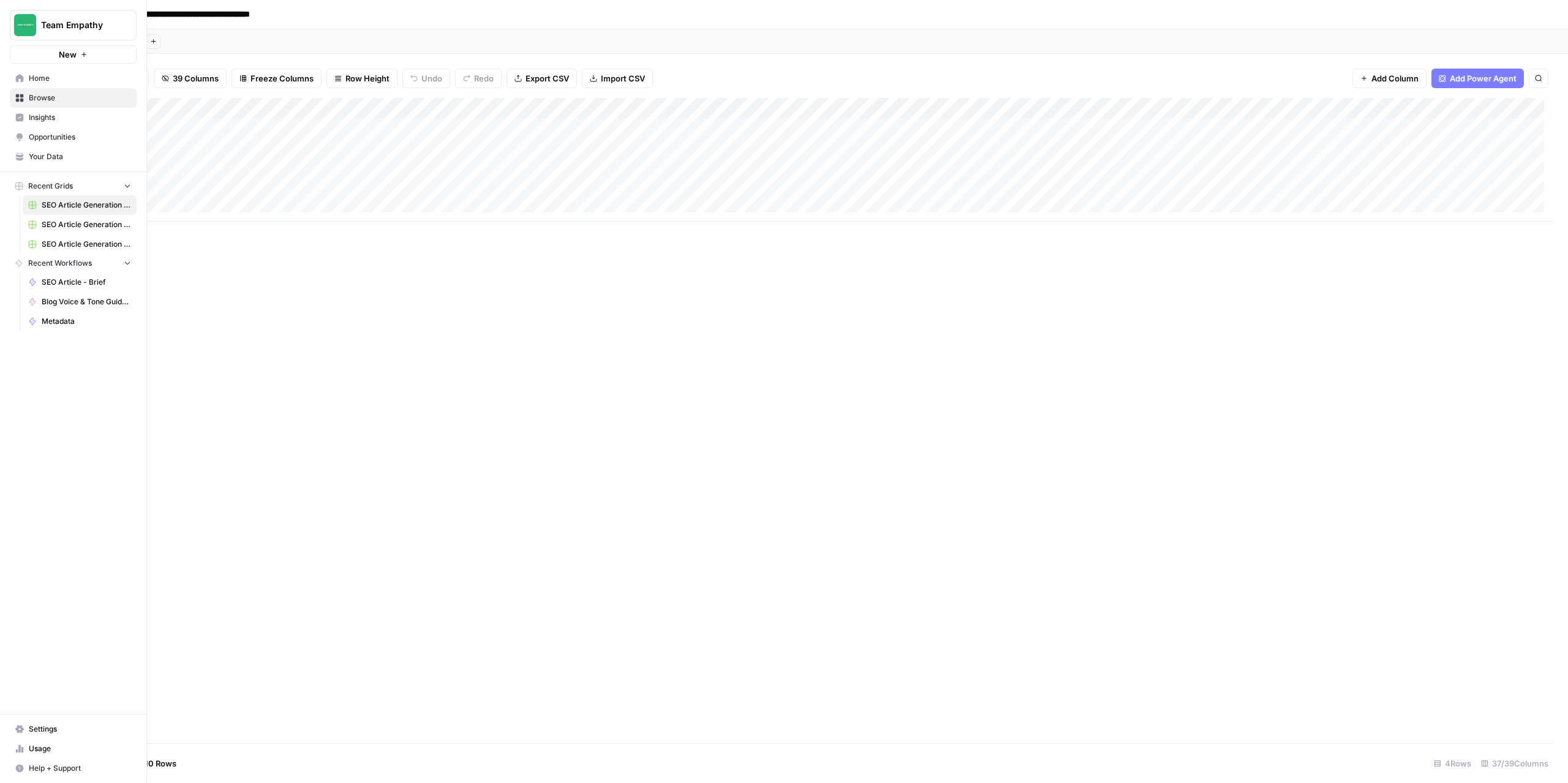
click at [51, 78] on span "Home" at bounding box center [80, 78] width 103 height 11
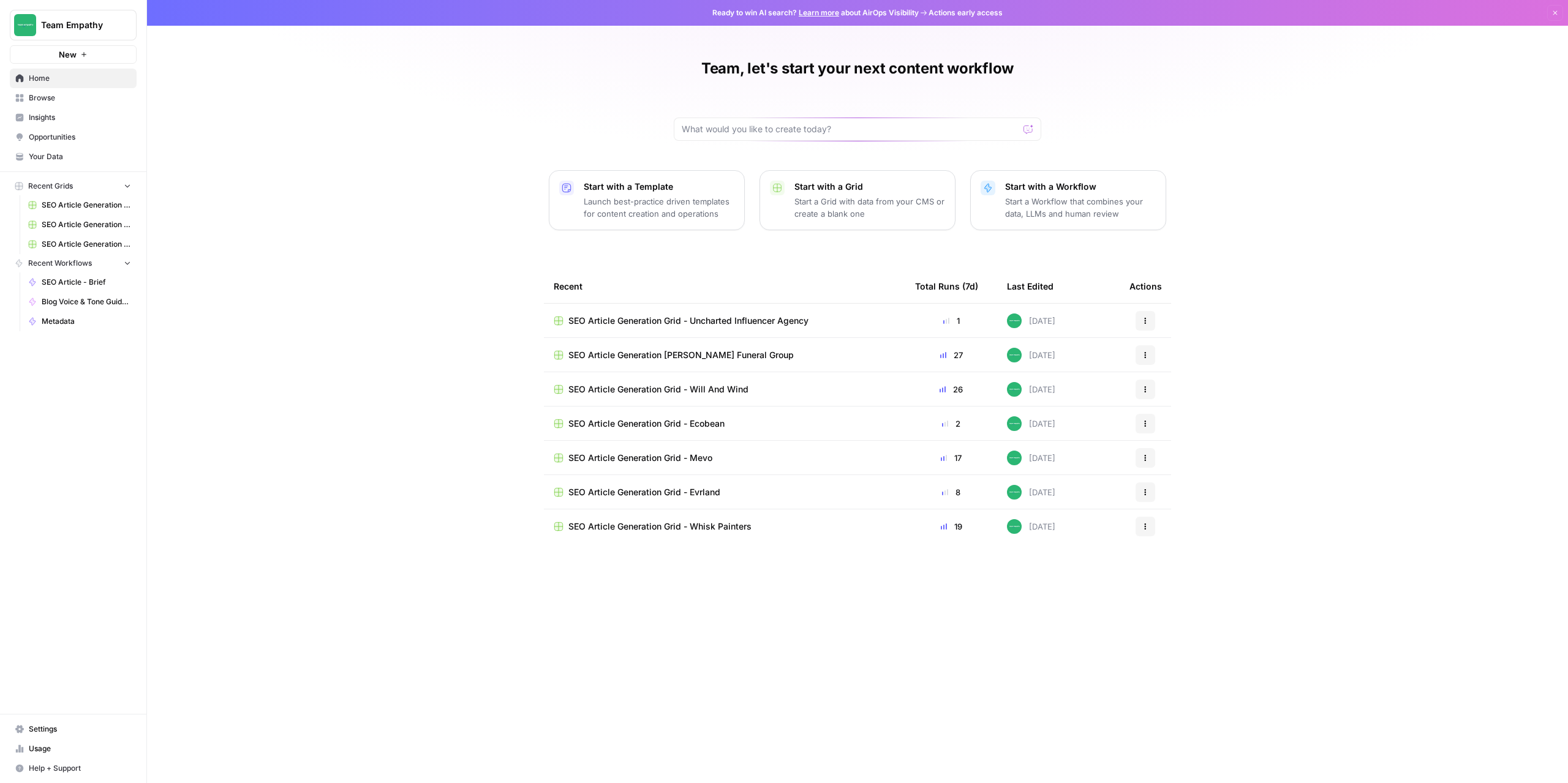
click at [778, 324] on span "SEO Article Generation Grid - Uncharted Influencer Agency" at bounding box center [688, 321] width 240 height 12
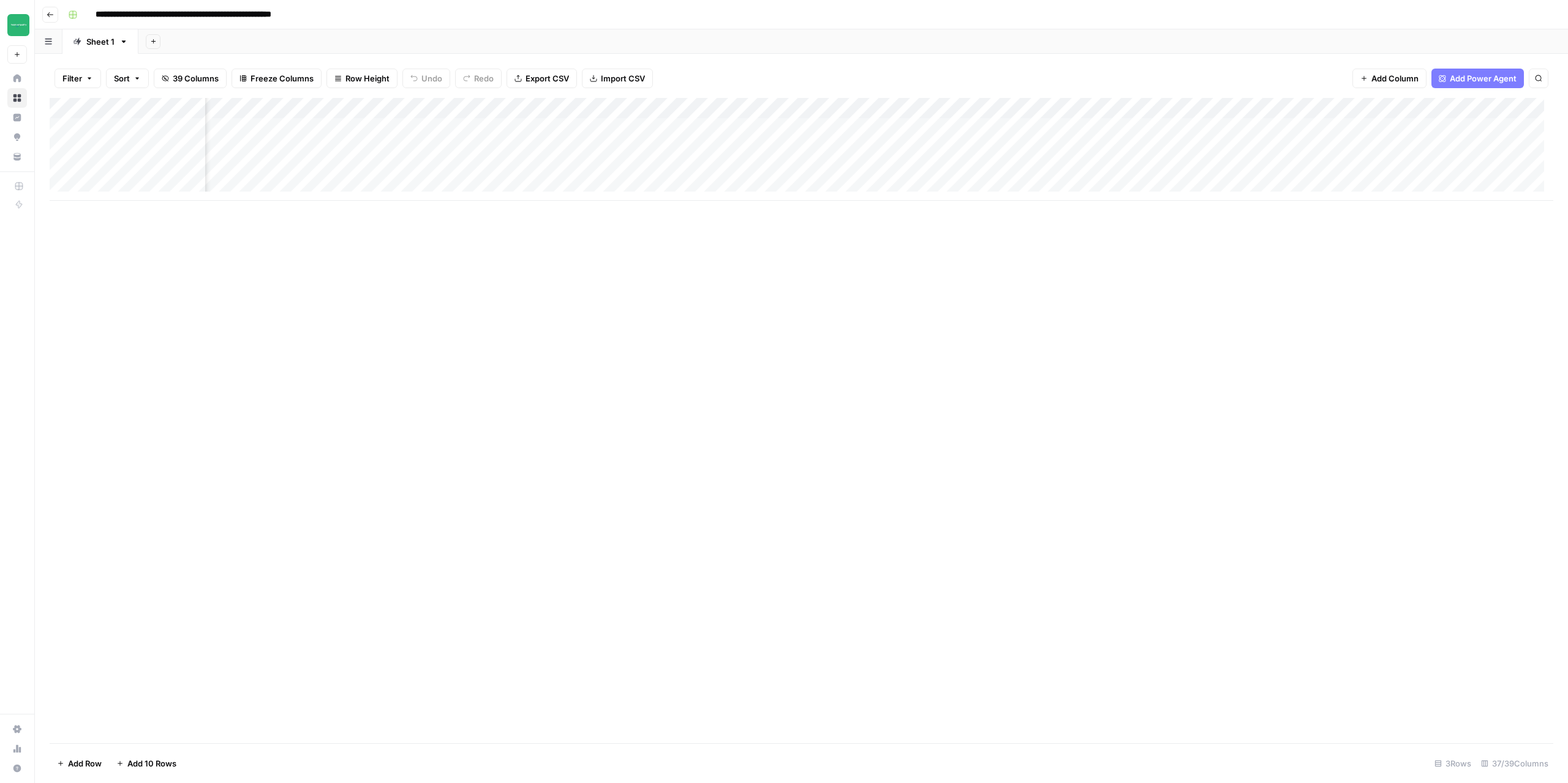
scroll to position [0, 2765]
click at [1124, 106] on div "Add Column" at bounding box center [802, 149] width 1504 height 103
click at [1103, 213] on span "Configure Inputs" at bounding box center [1116, 211] width 107 height 12
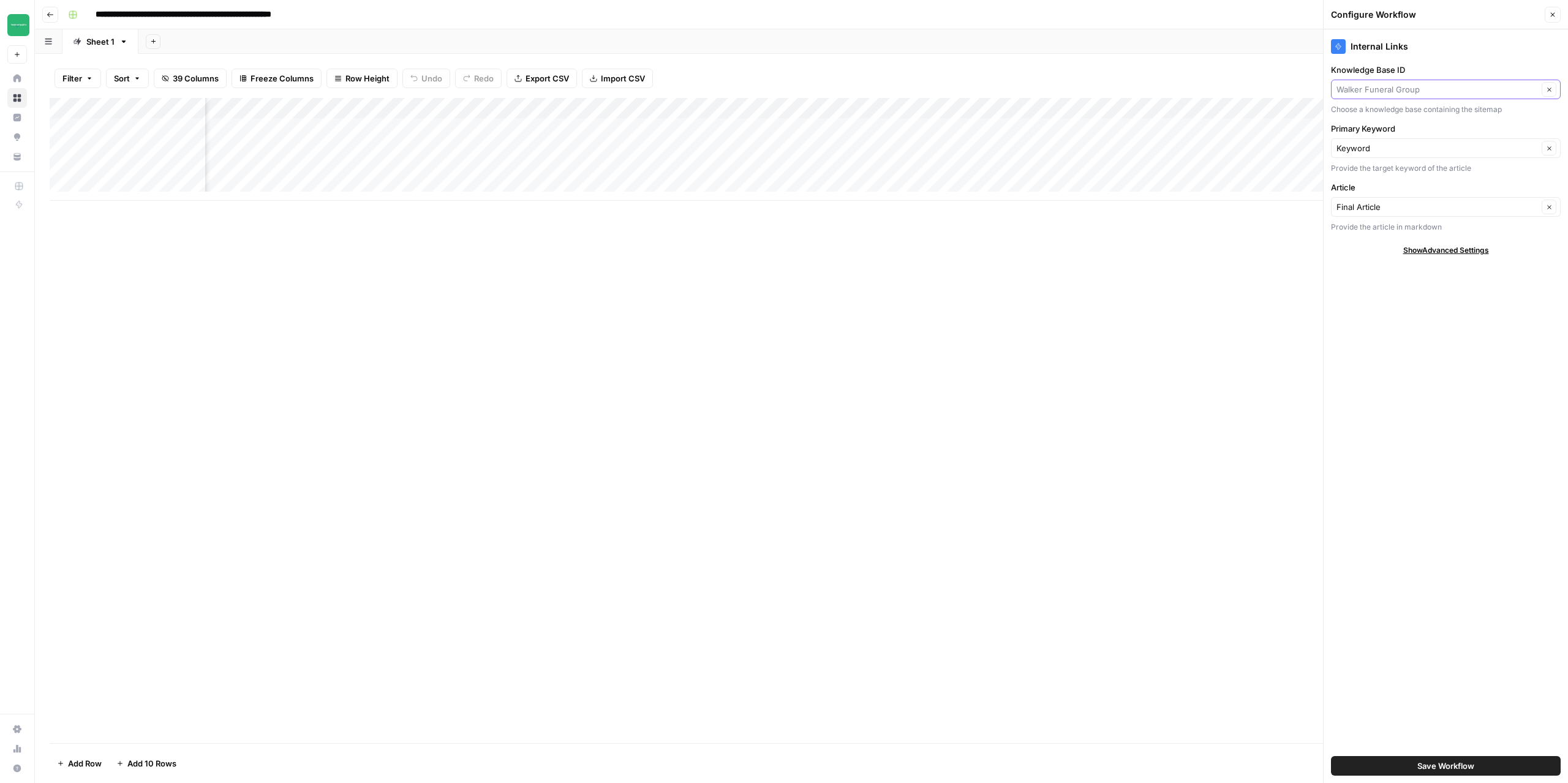
click at [1417, 93] on input "Knowledge Base ID" at bounding box center [1437, 89] width 201 height 12
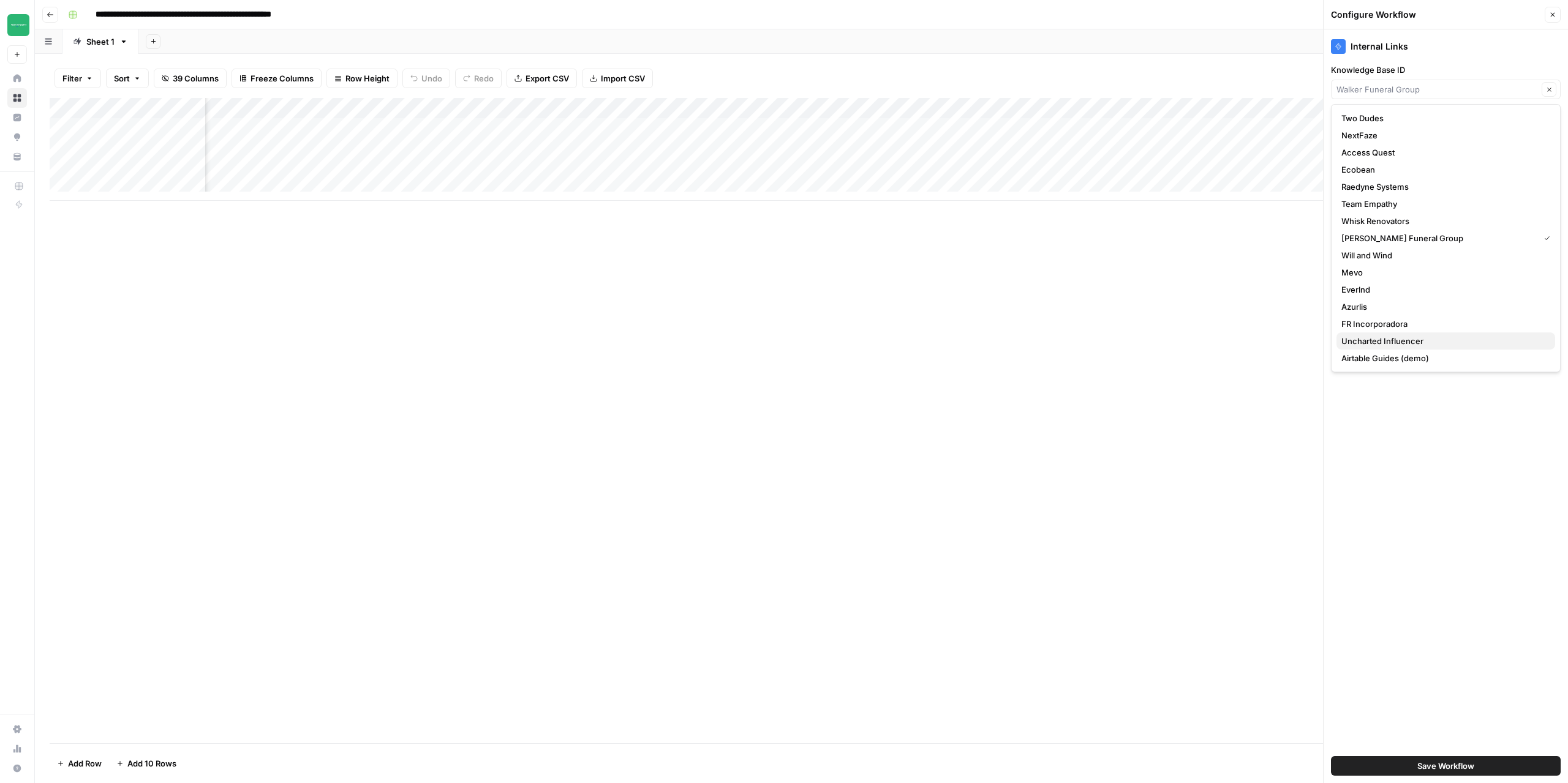
click at [1407, 338] on span "Uncharted Influencer" at bounding box center [1444, 341] width 204 height 12
type input "Uncharted Influencer"
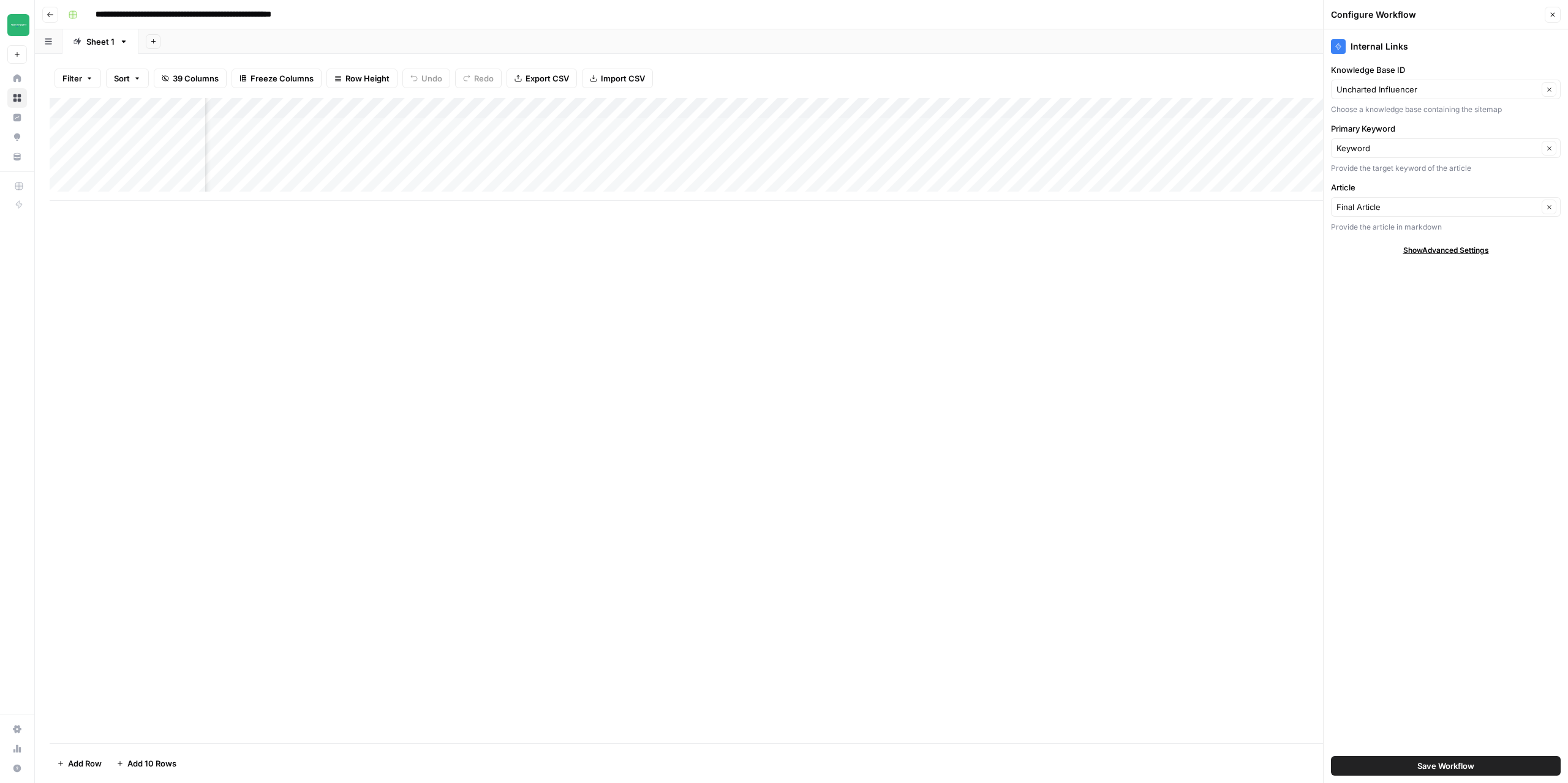
click at [1411, 764] on button "Save Workflow" at bounding box center [1446, 766] width 230 height 19
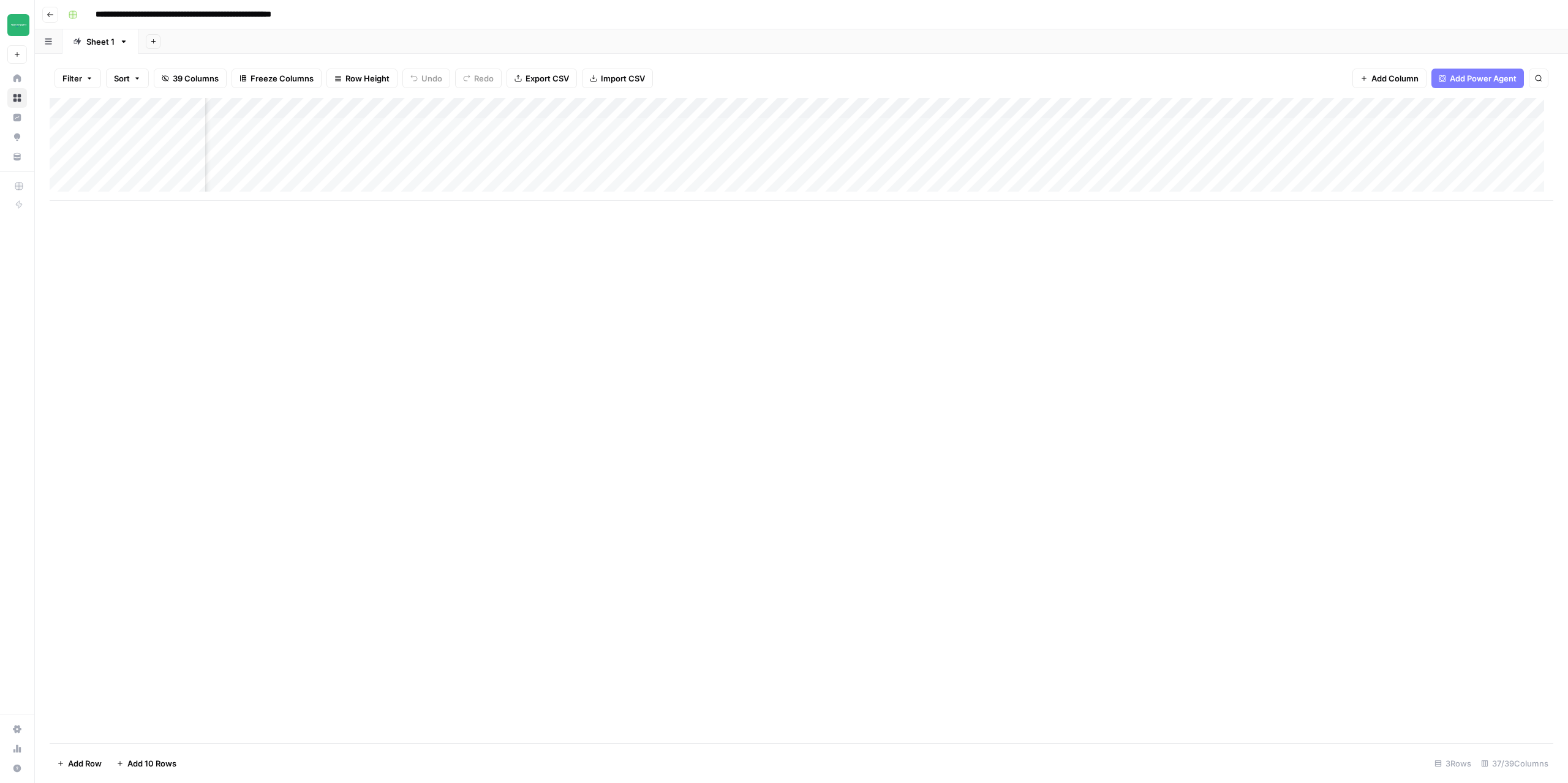
scroll to position [0, 0]
click at [53, 22] on button "Go back" at bounding box center [50, 15] width 16 height 16
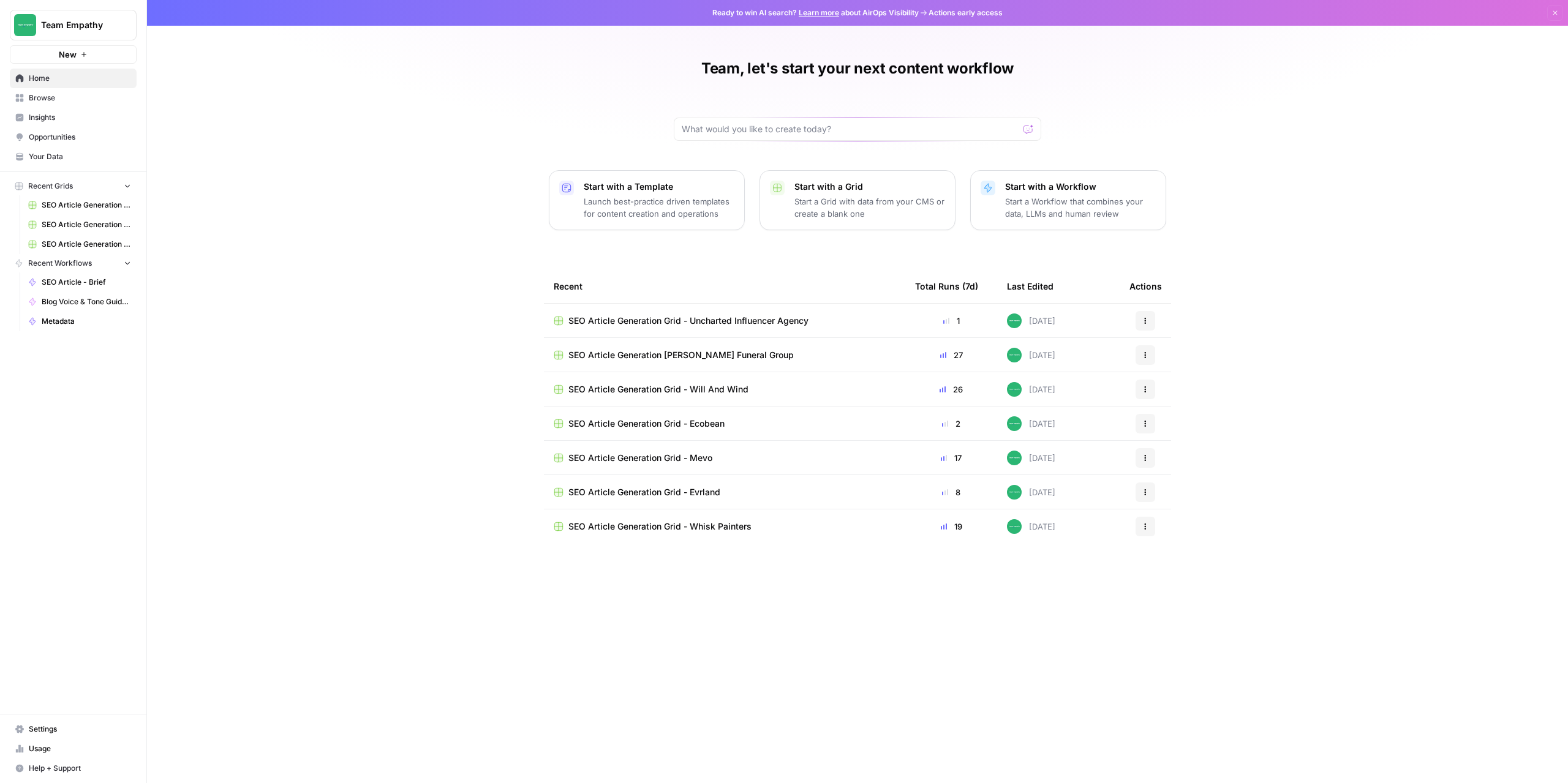
click at [57, 101] on span "Browse" at bounding box center [80, 98] width 103 height 11
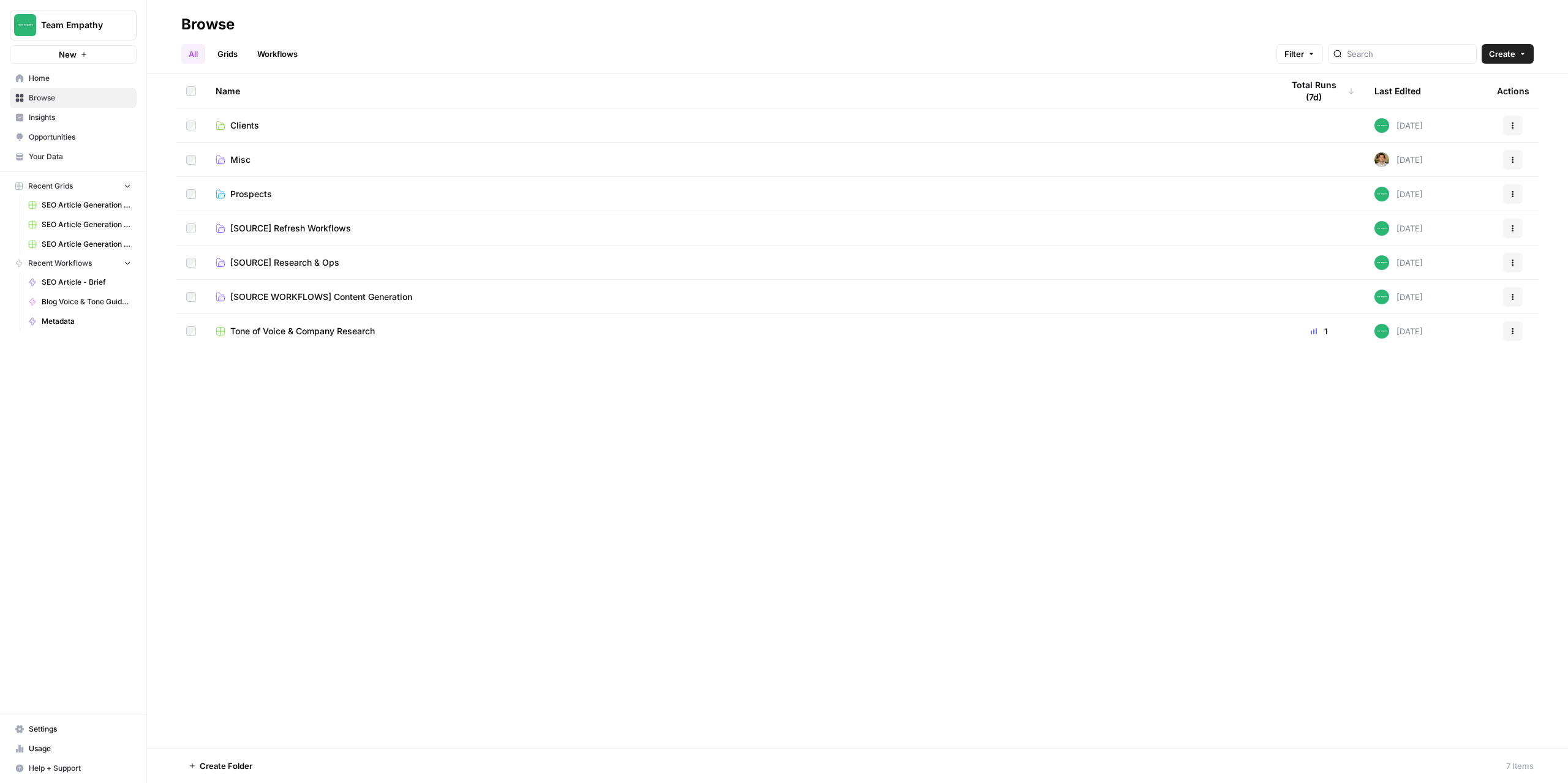
click at [46, 77] on span "Home" at bounding box center [80, 78] width 103 height 11
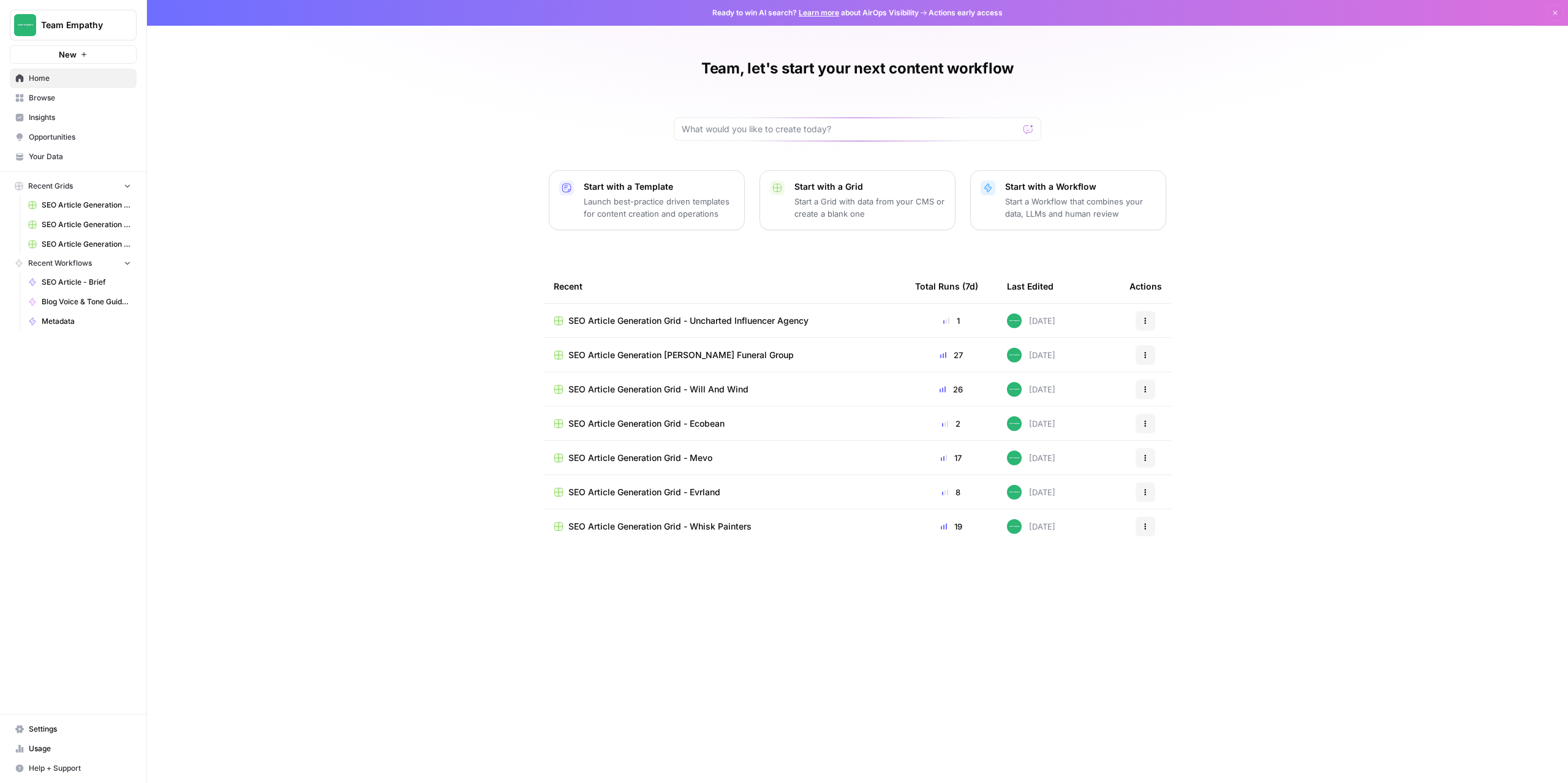
click at [688, 456] on span "SEO Article Generation Grid - Mevo" at bounding box center [640, 458] width 144 height 12
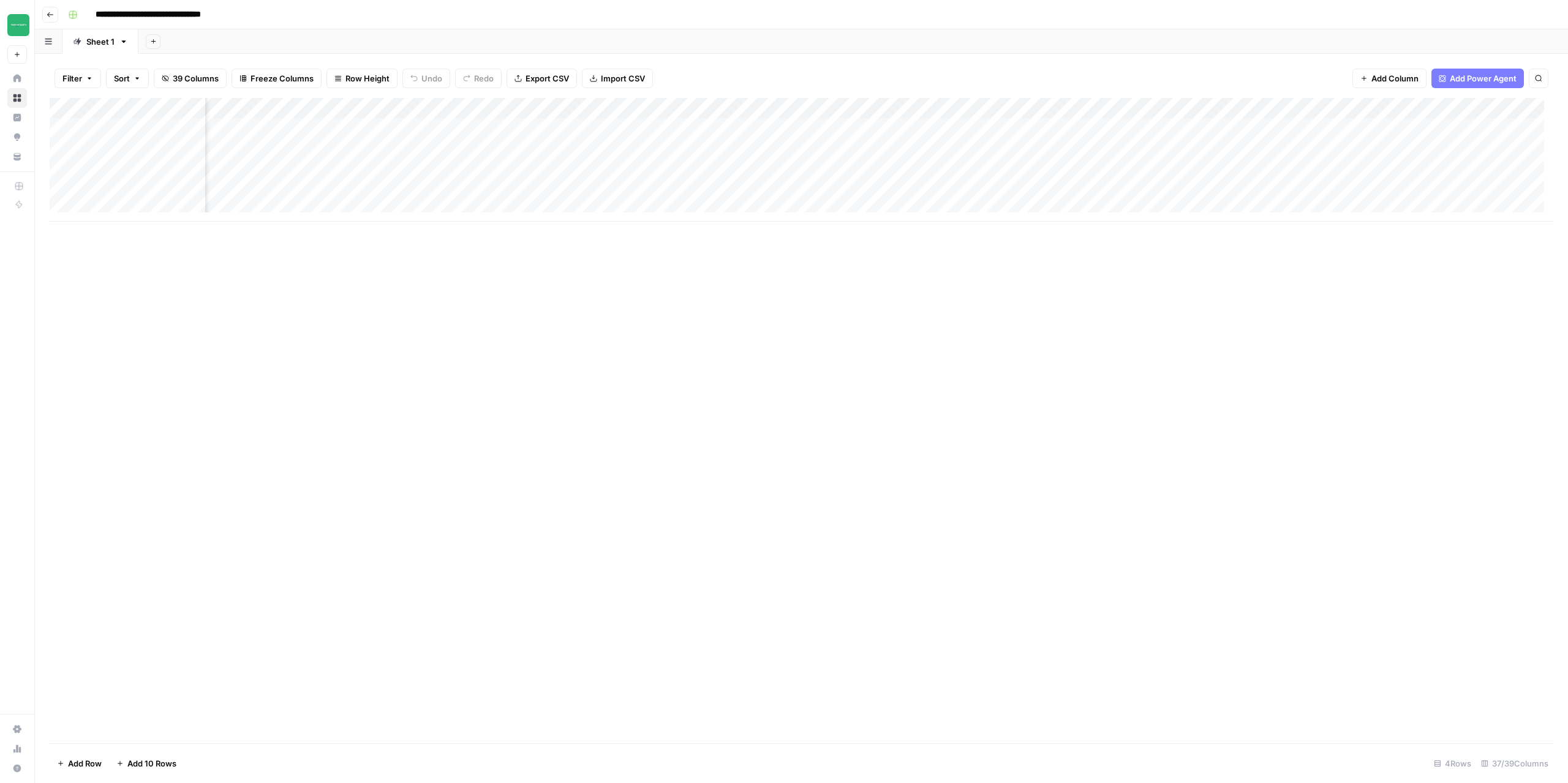
scroll to position [0, 2498]
click at [852, 128] on div "Add Column" at bounding box center [802, 159] width 1504 height 124
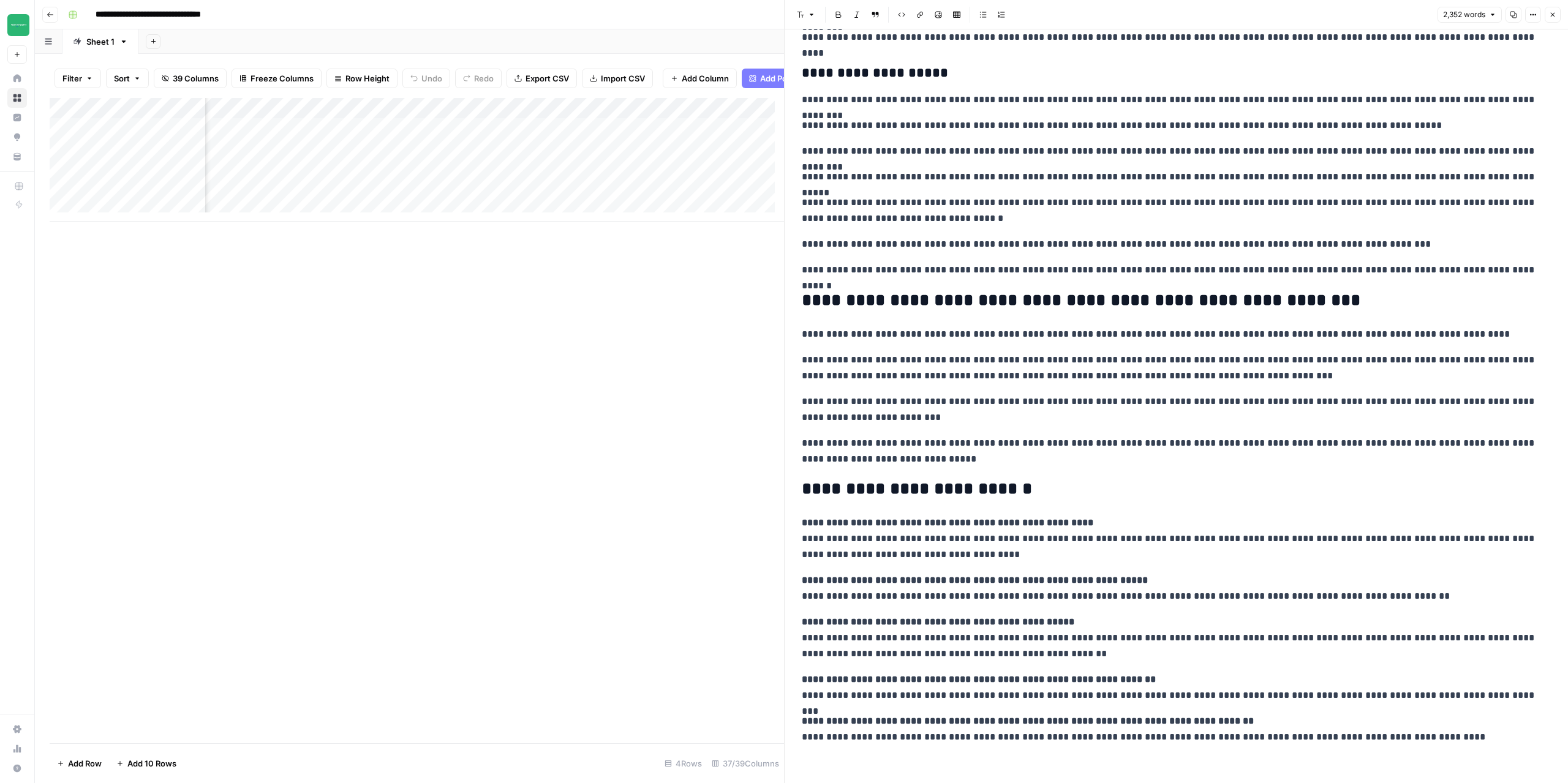
scroll to position [2716, 0]
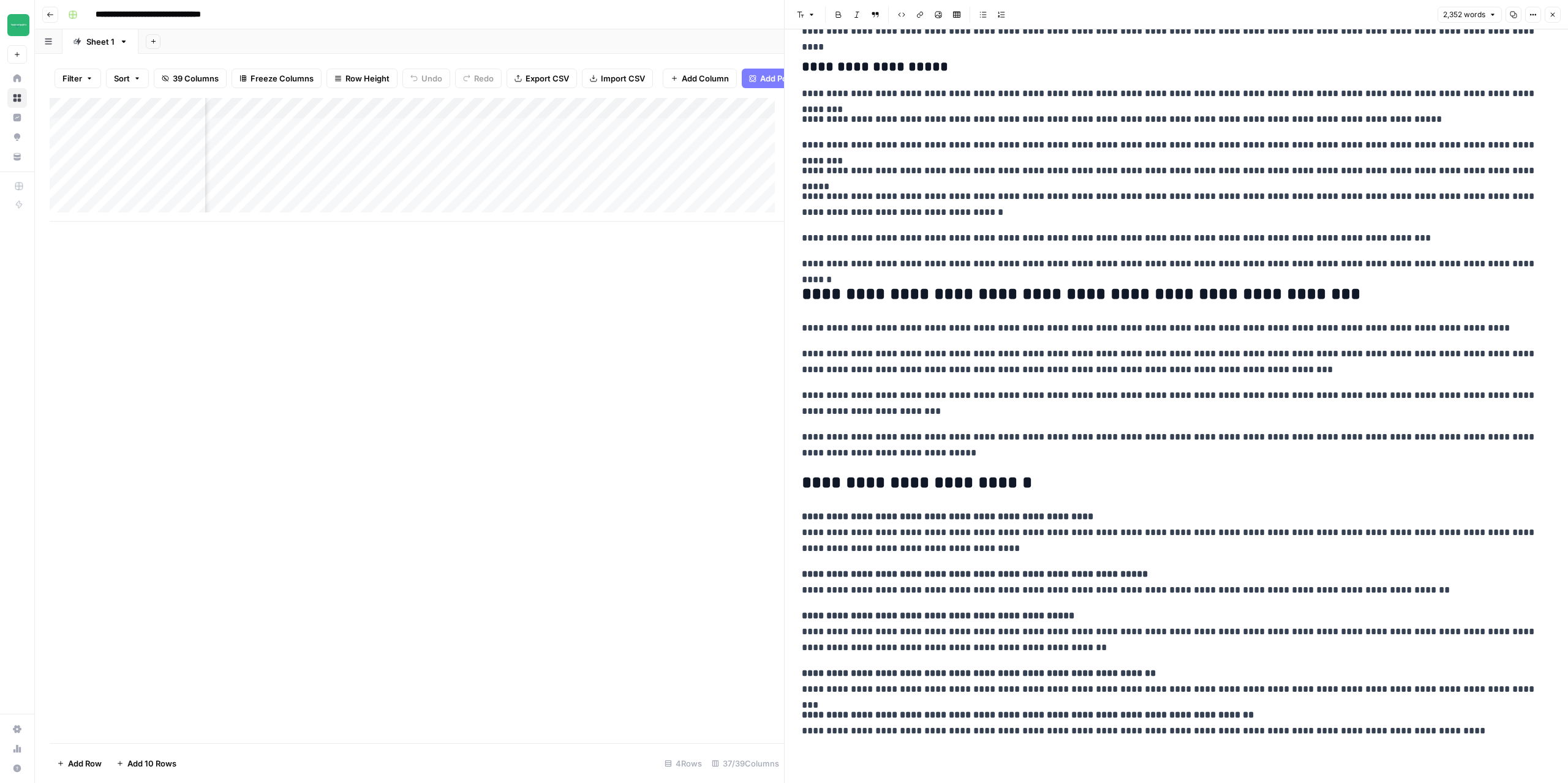
click at [1554, 16] on icon "button" at bounding box center [1553, 16] width 5 height 5
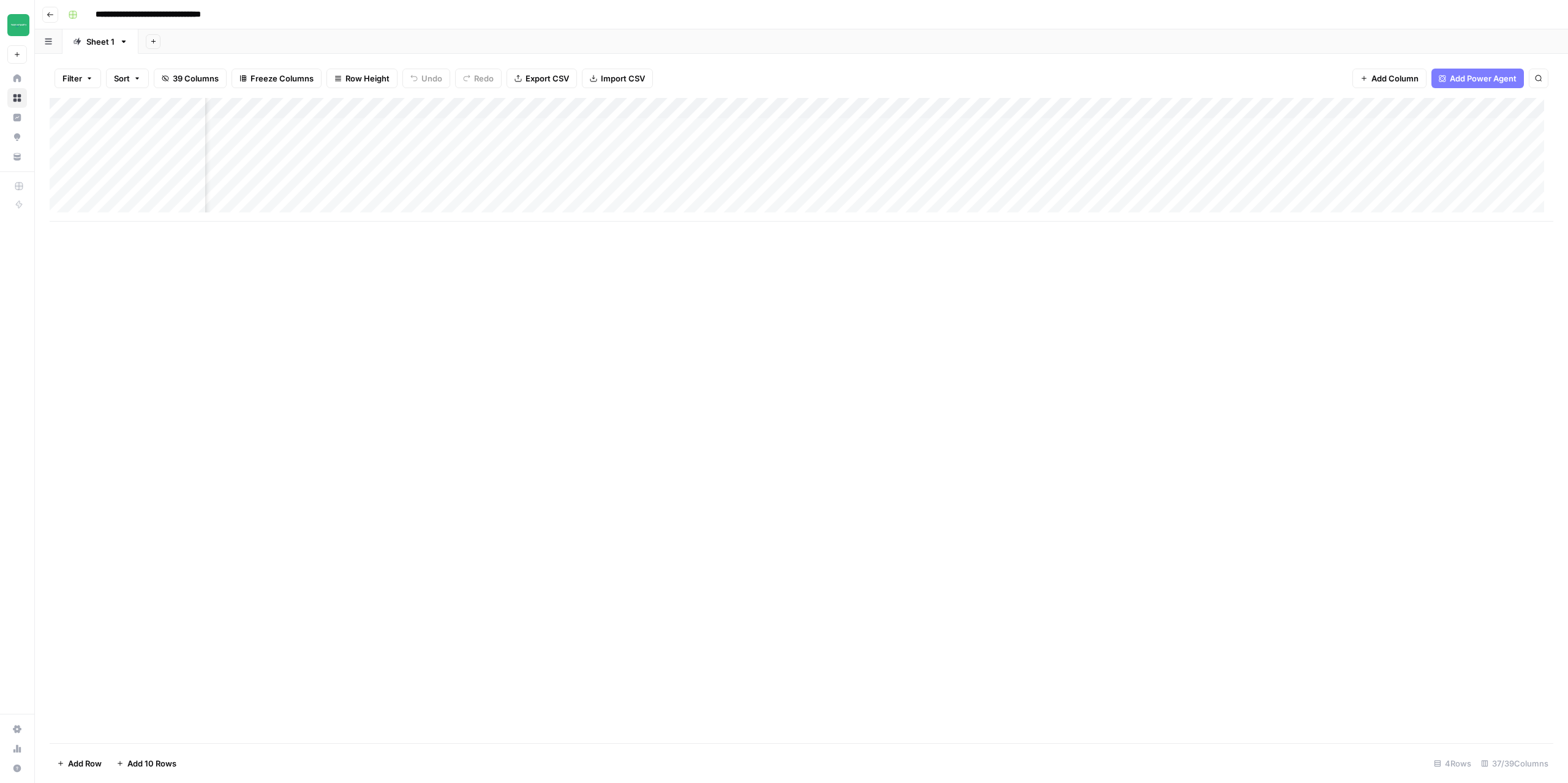
click at [775, 130] on div "Add Column" at bounding box center [802, 159] width 1504 height 124
click at [708, 149] on div "Add Column" at bounding box center [802, 159] width 1504 height 124
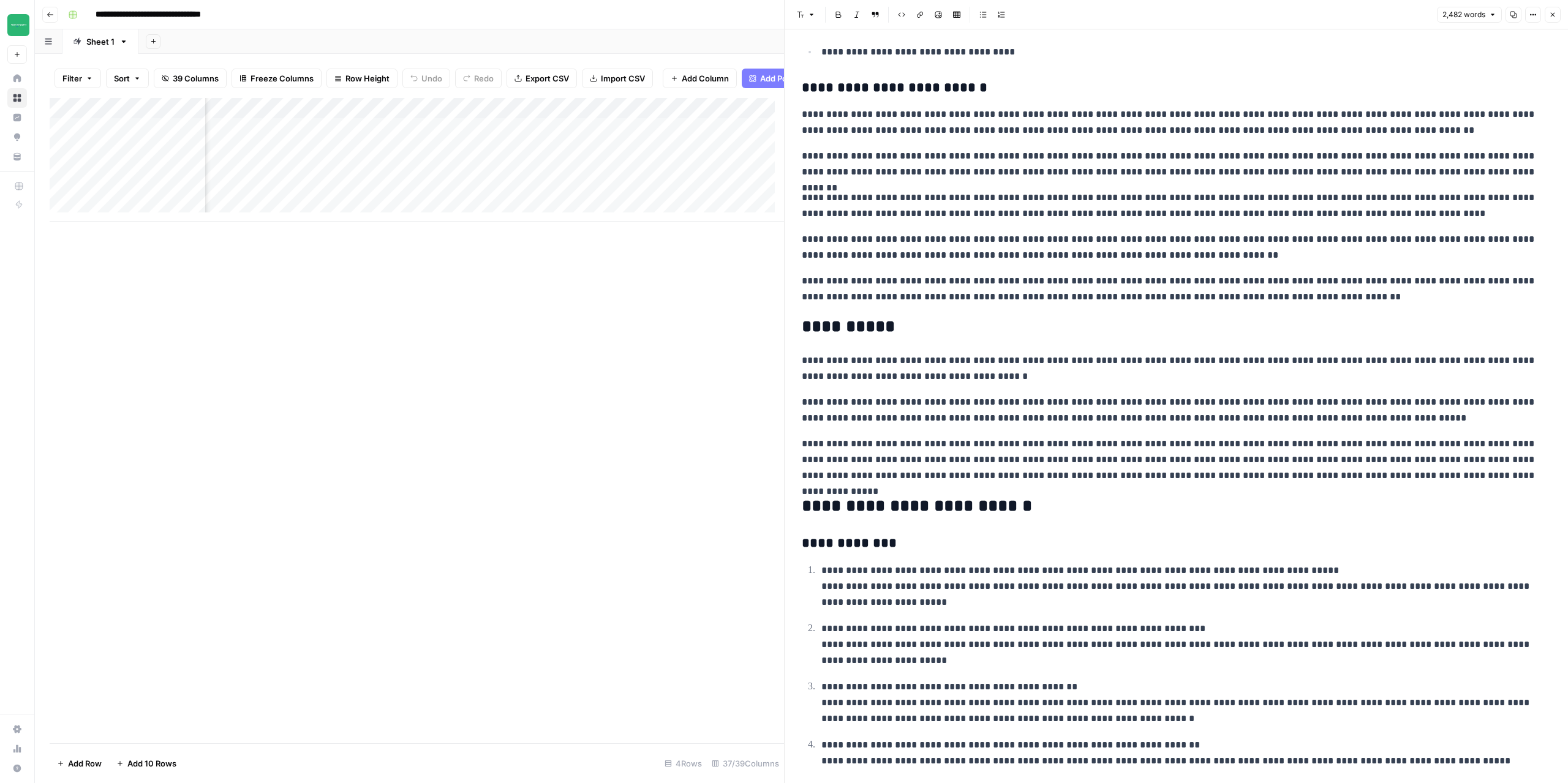
scroll to position [3211, 0]
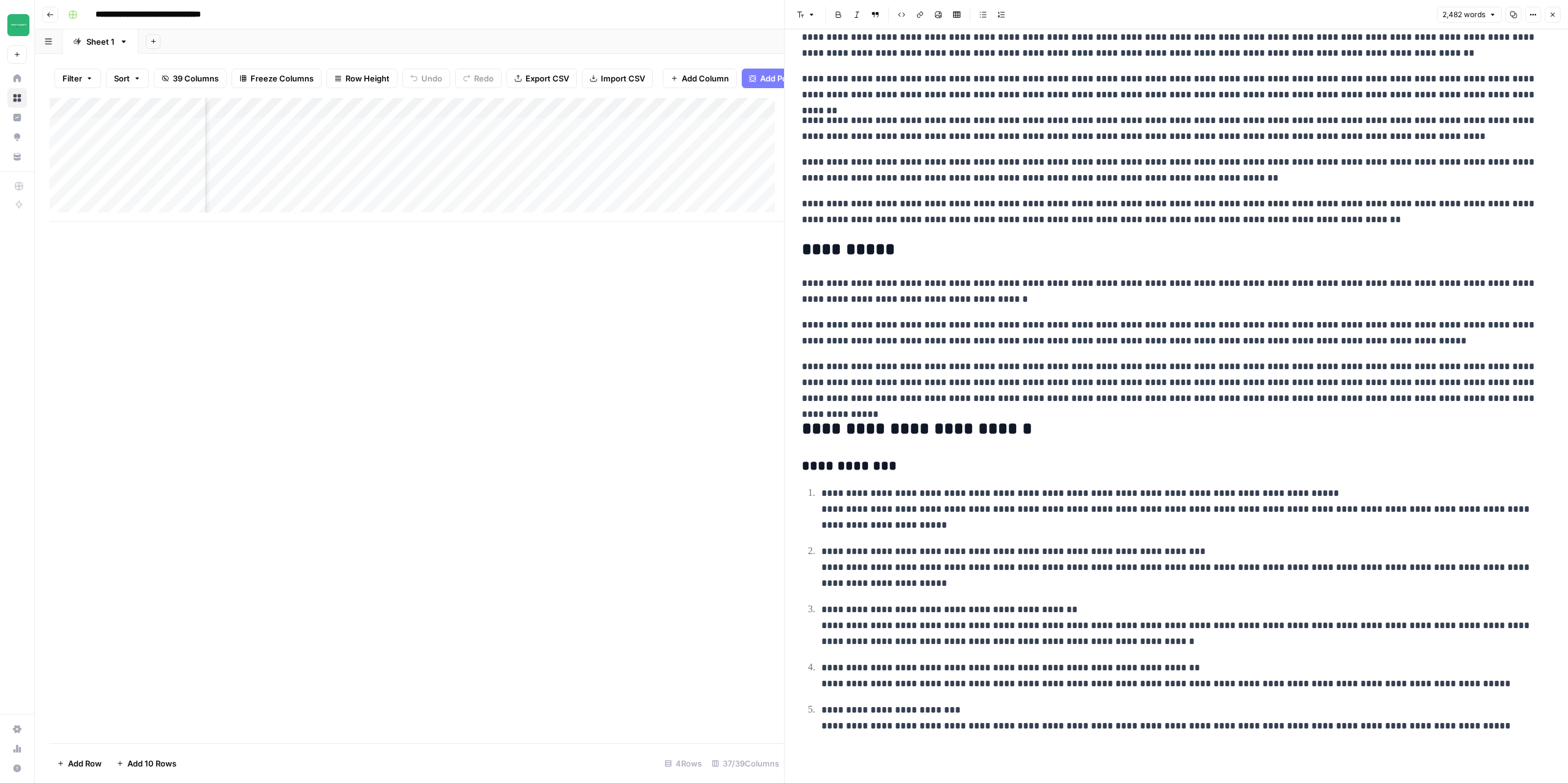
click at [1559, 18] on button "Close" at bounding box center [1553, 15] width 16 height 16
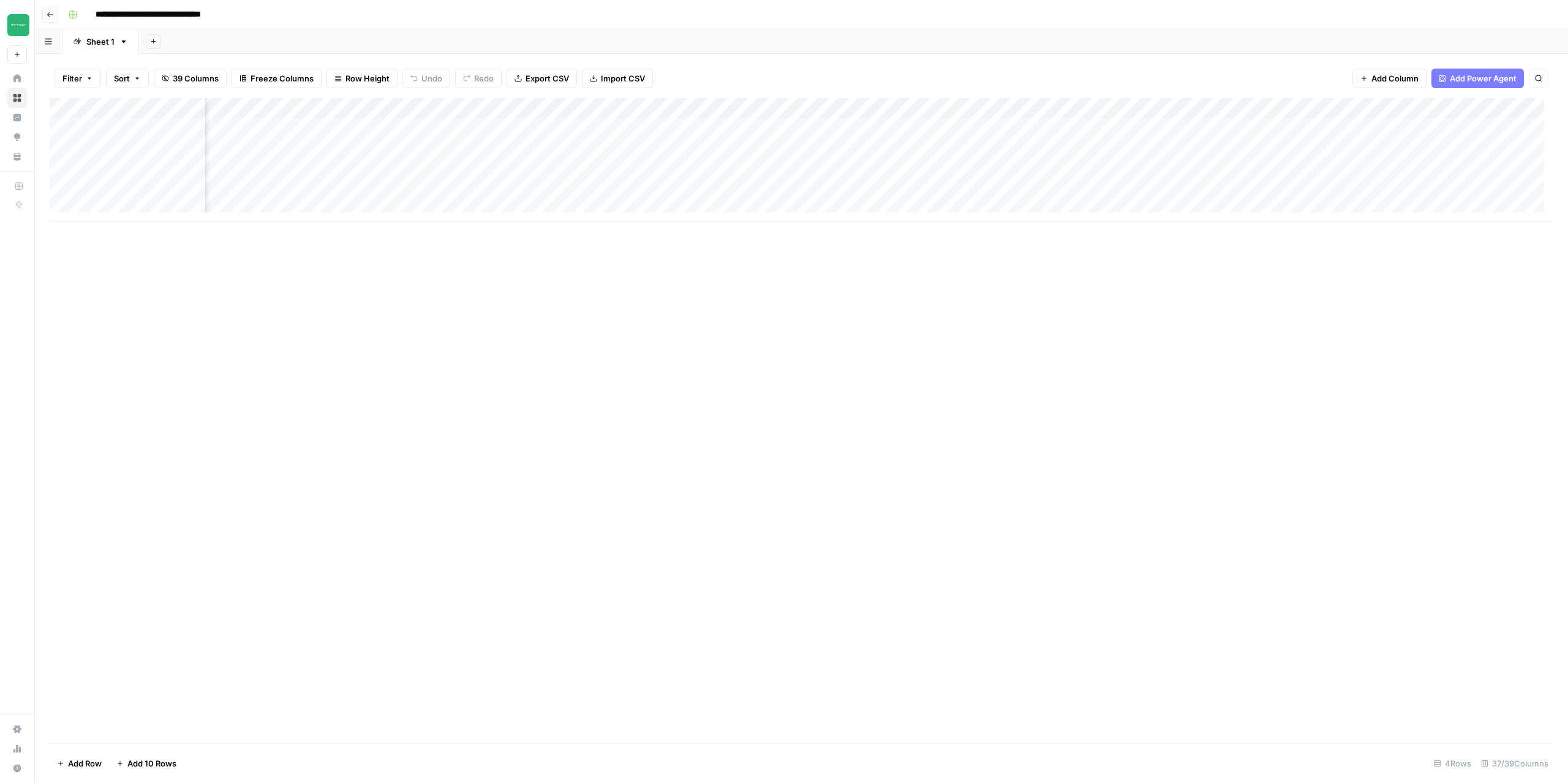
click at [776, 147] on div "Add Column" at bounding box center [802, 159] width 1504 height 124
click at [708, 172] on div "Add Column" at bounding box center [802, 159] width 1504 height 124
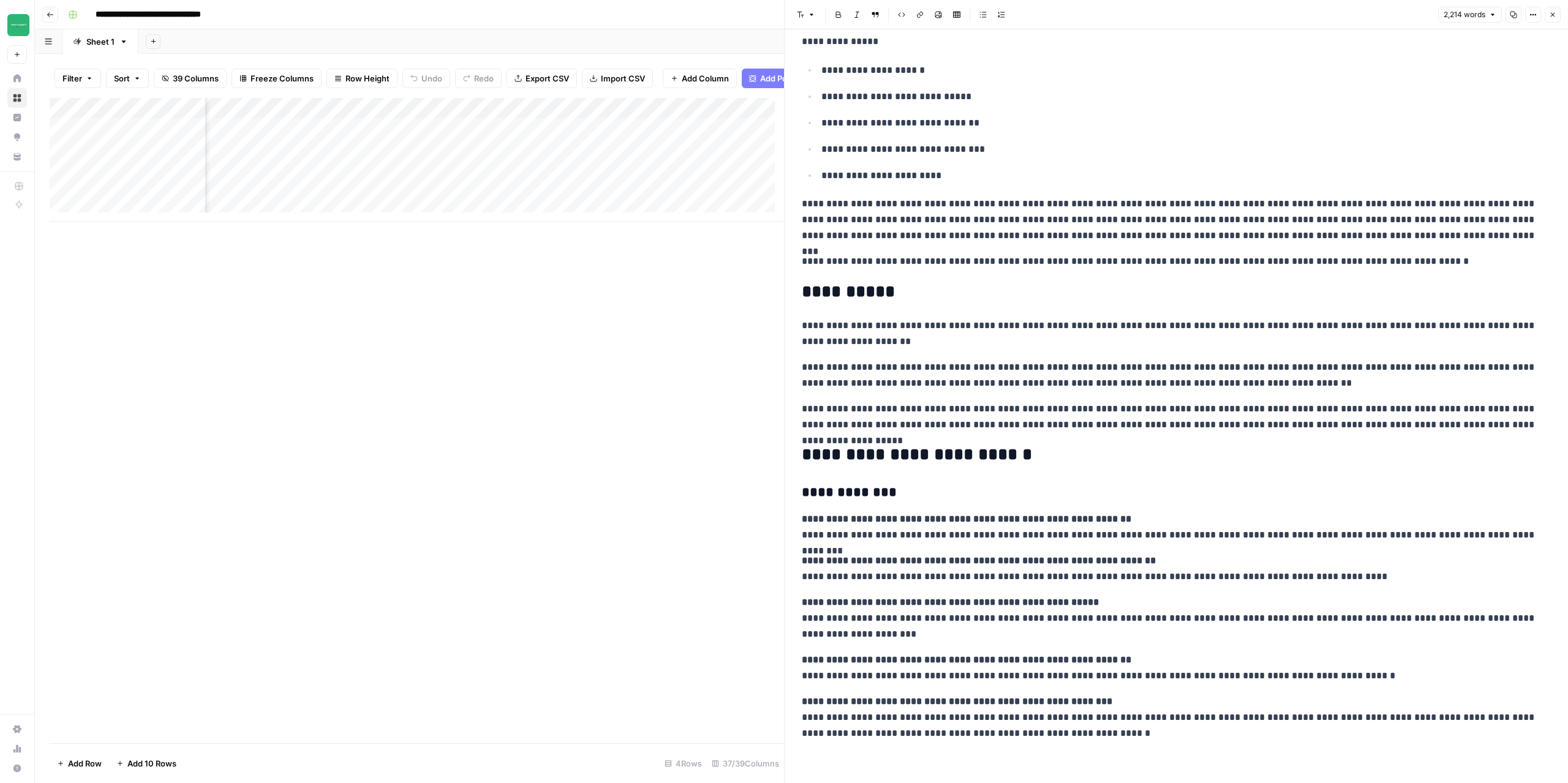
scroll to position [2632, 0]
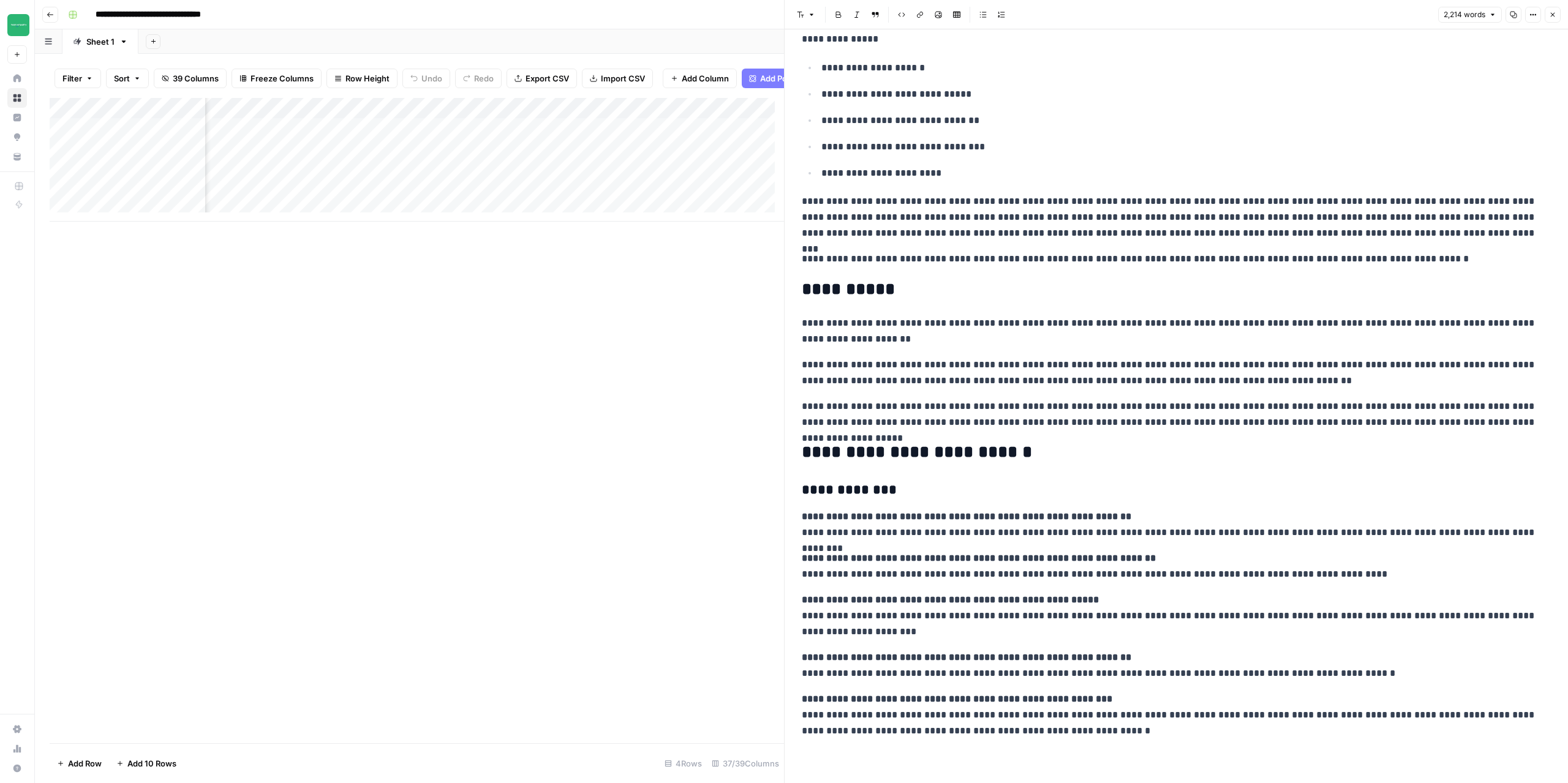
click at [1556, 13] on icon "button" at bounding box center [1552, 14] width 7 height 7
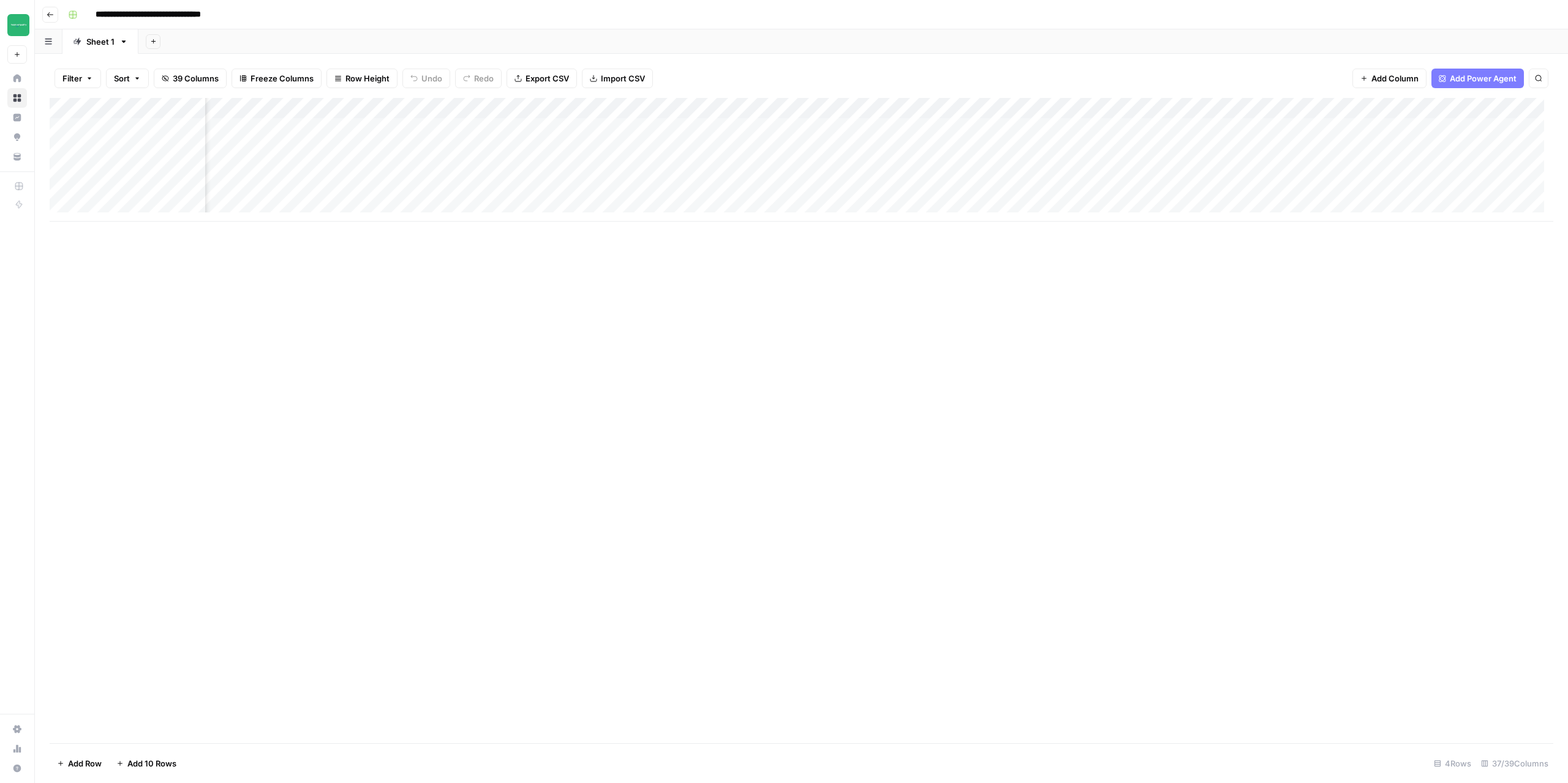
click at [775, 169] on div "Add Column" at bounding box center [802, 159] width 1504 height 124
click at [1096, 109] on div "Add Column" at bounding box center [802, 159] width 1504 height 124
click at [1053, 216] on span "Configure Inputs" at bounding box center [1090, 211] width 107 height 12
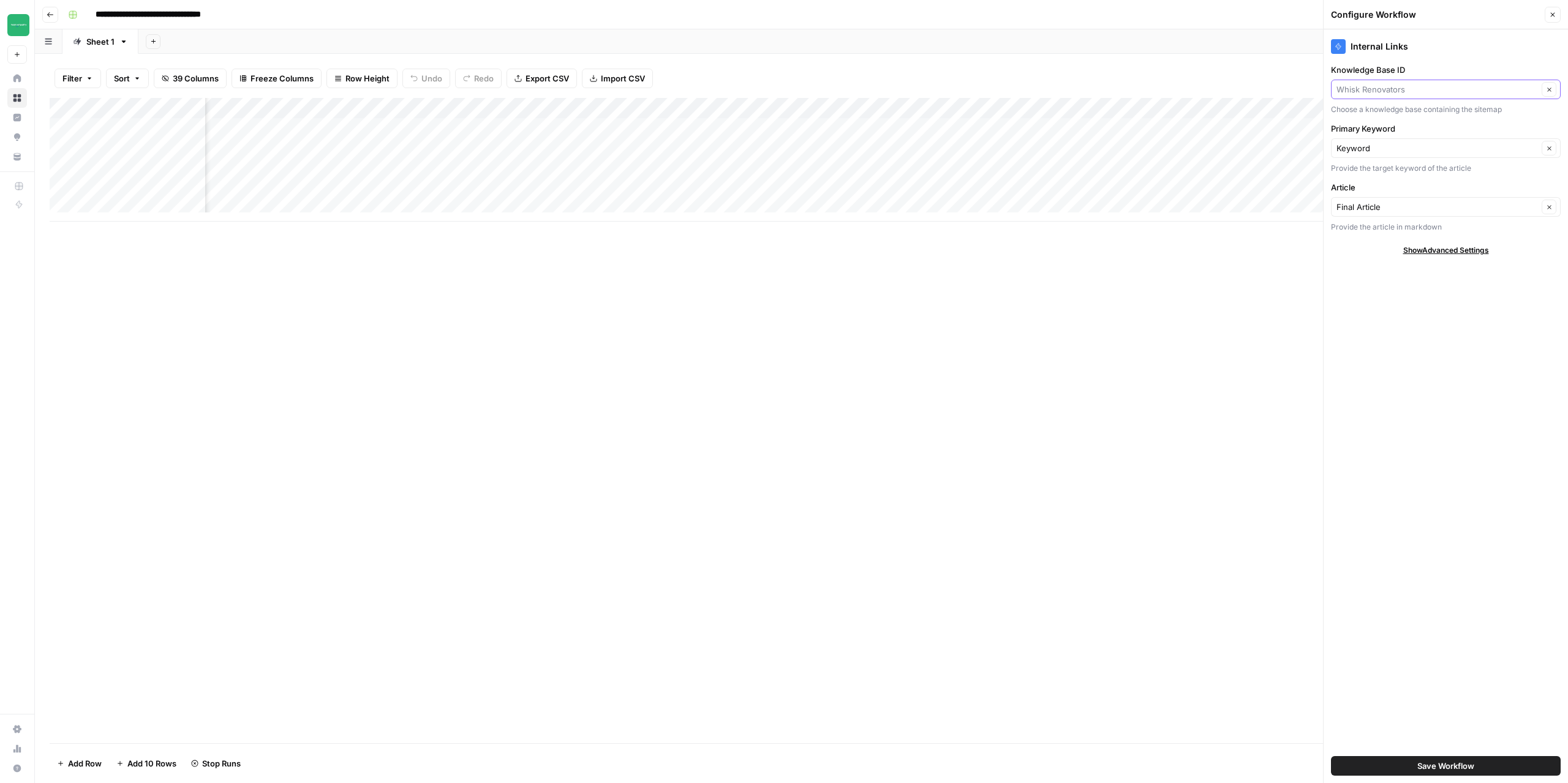
click at [1411, 87] on input "Knowledge Base ID" at bounding box center [1437, 89] width 201 height 12
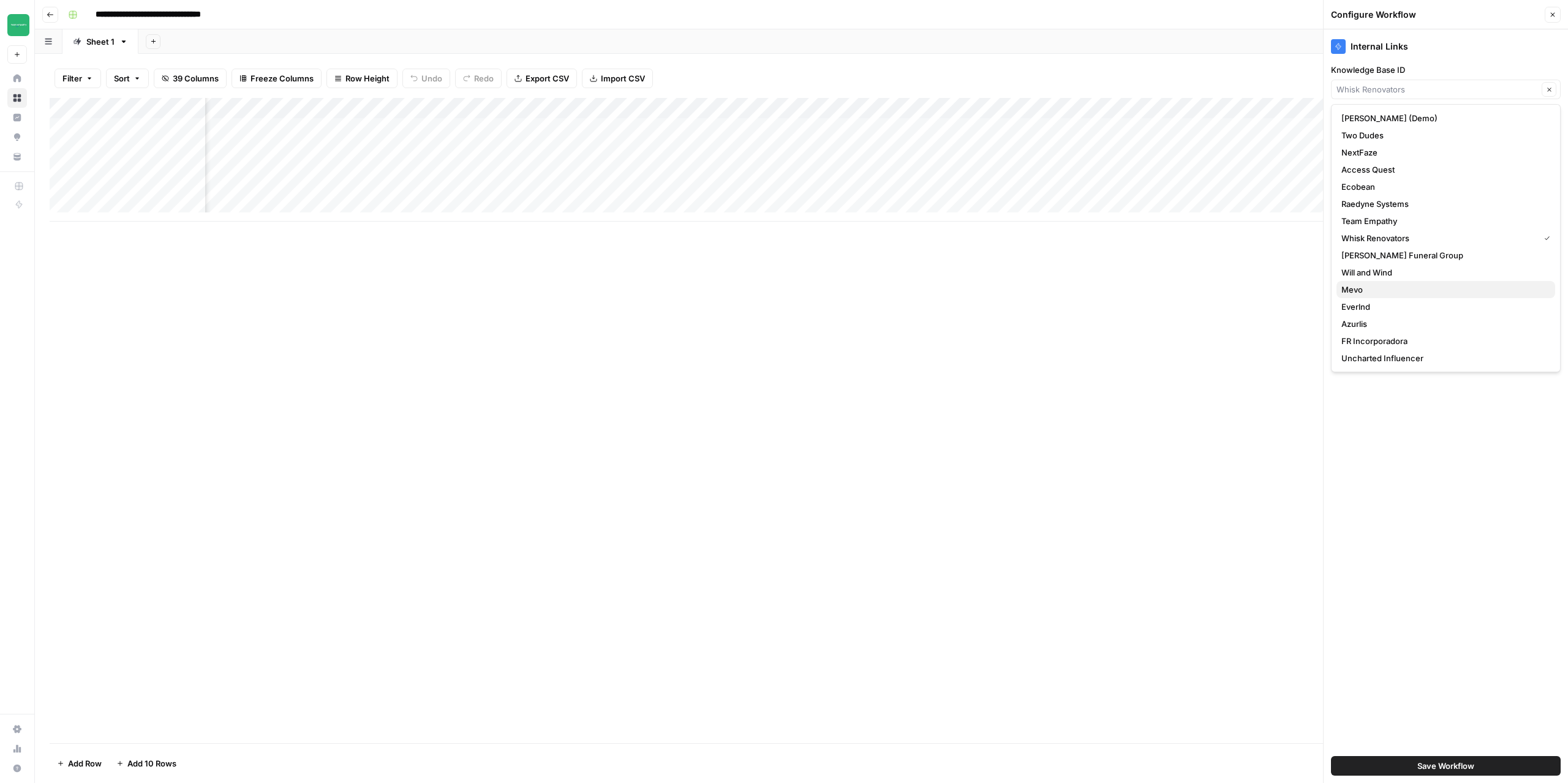
click at [1359, 288] on span "Mevo" at bounding box center [1444, 290] width 204 height 12
type input "Mevo"
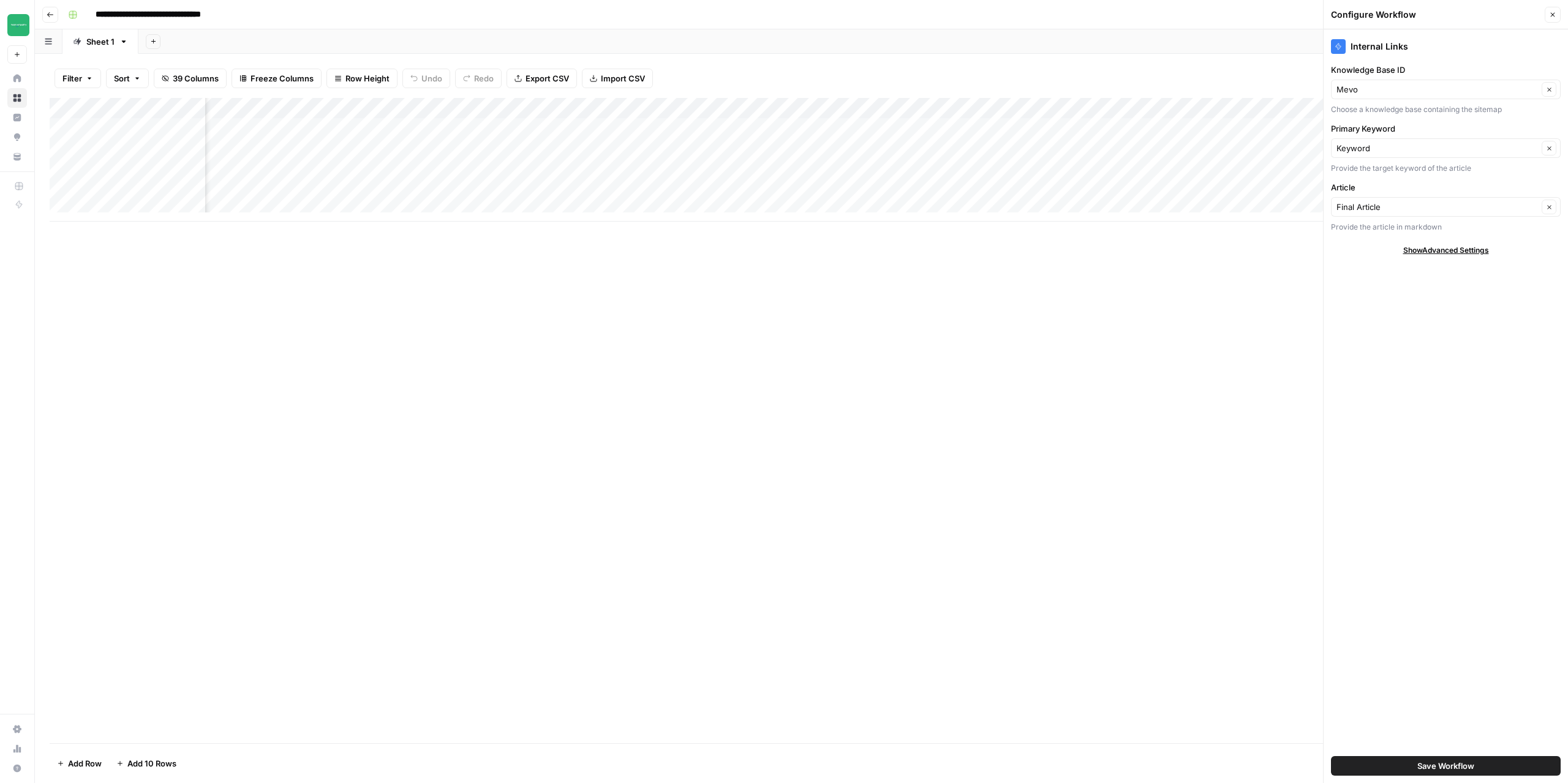
click at [1435, 767] on span "Save Workflow" at bounding box center [1446, 766] width 57 height 12
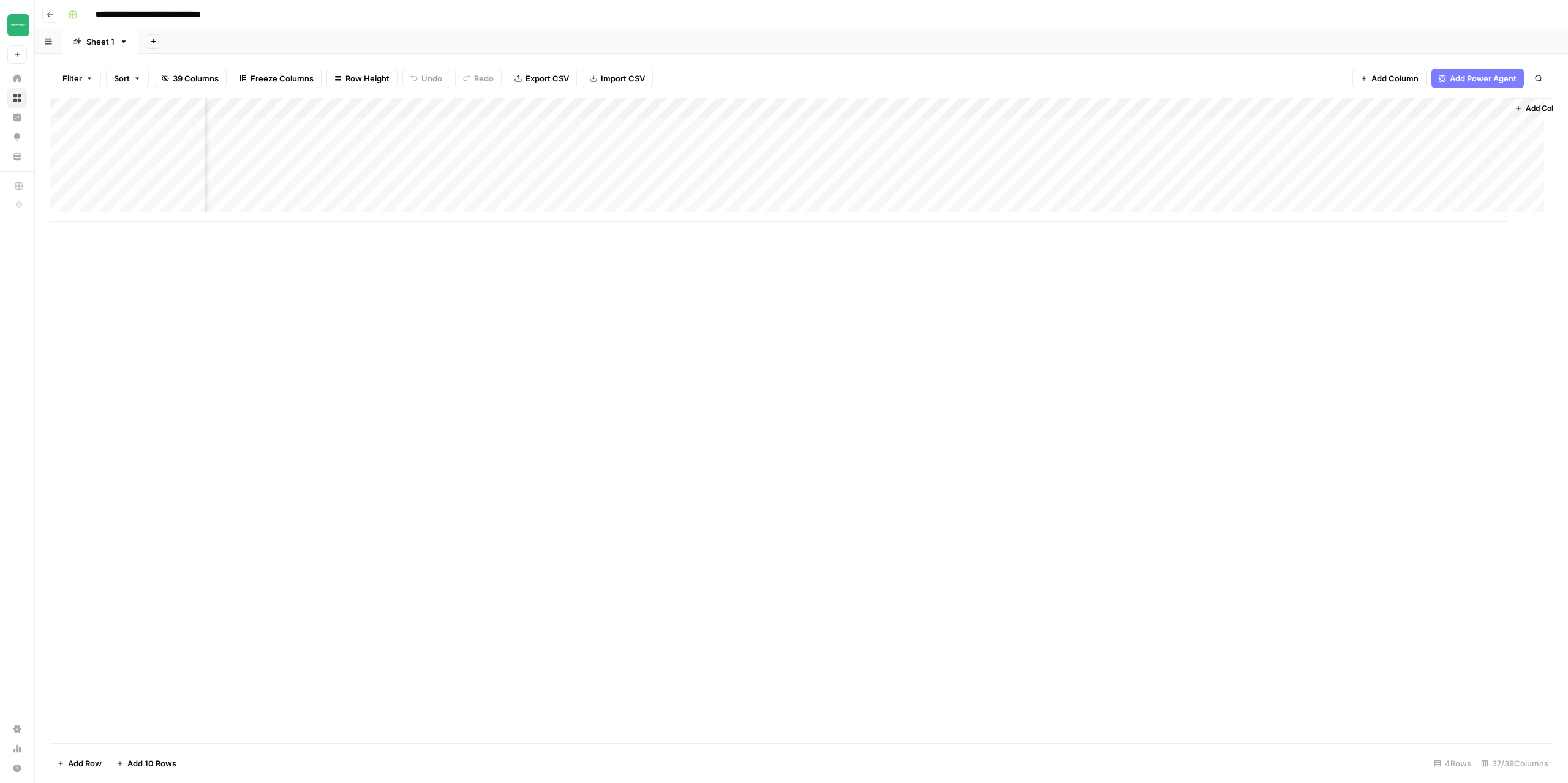
scroll to position [0, 2991]
click at [1340, 109] on div "Add Column" at bounding box center [802, 159] width 1504 height 124
click at [1308, 213] on span "Configure Inputs" at bounding box center [1332, 211] width 107 height 12
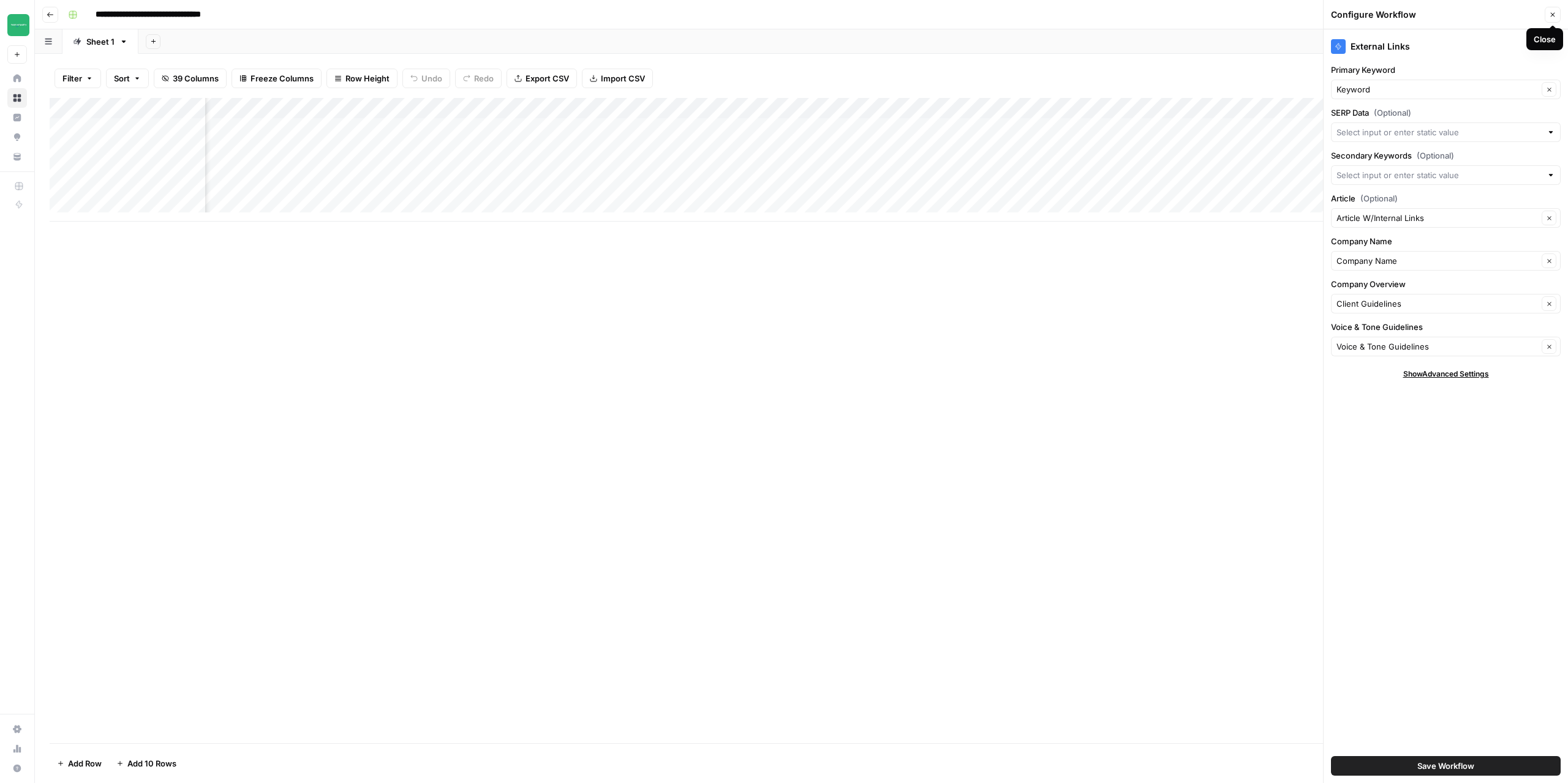
click at [1556, 13] on icon "button" at bounding box center [1552, 14] width 7 height 7
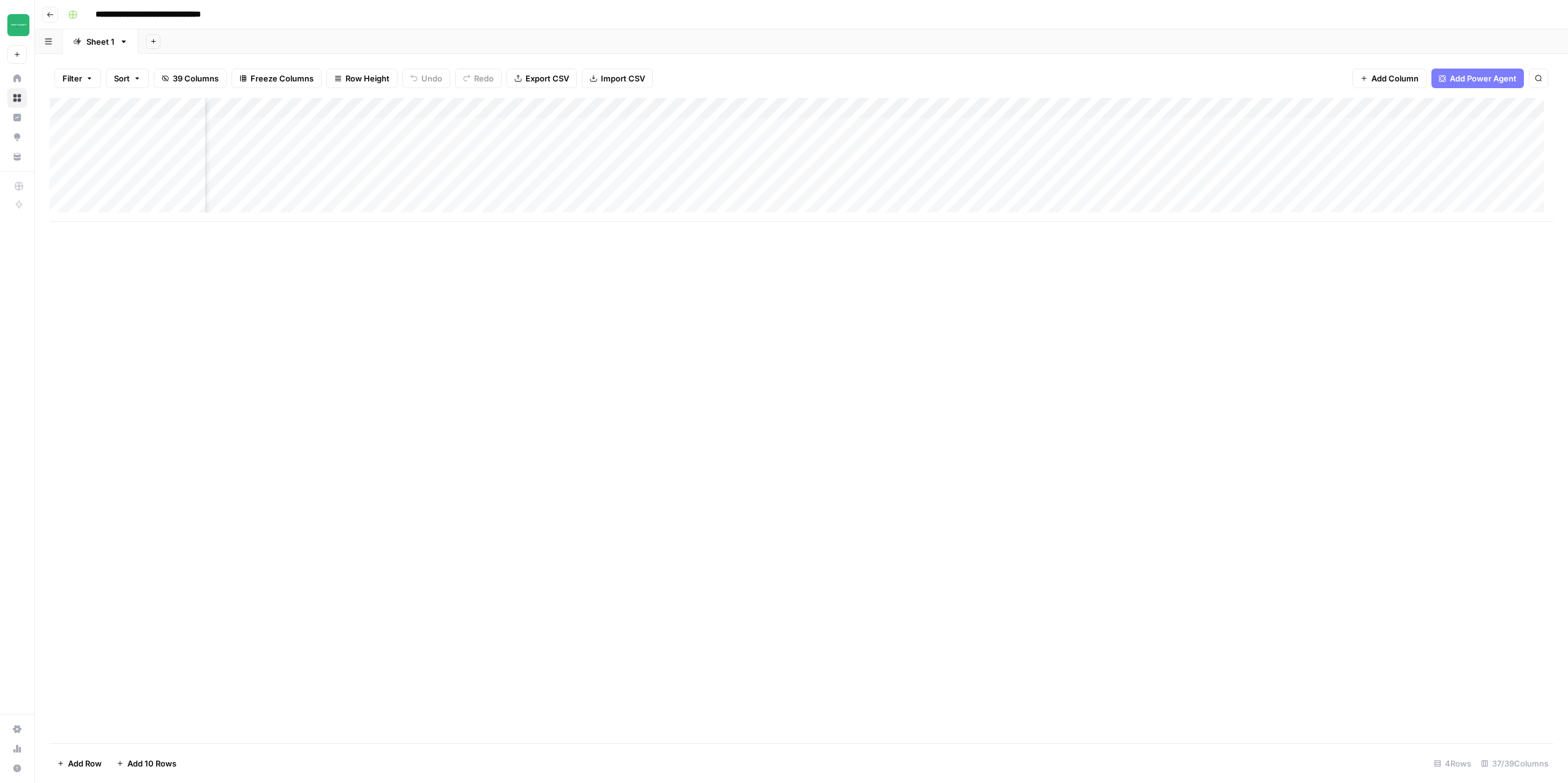
scroll to position [0, 2267]
click at [51, 23] on header "**********" at bounding box center [802, 15] width 1534 height 30
click at [50, 15] on icon "button" at bounding box center [50, 14] width 7 height 7
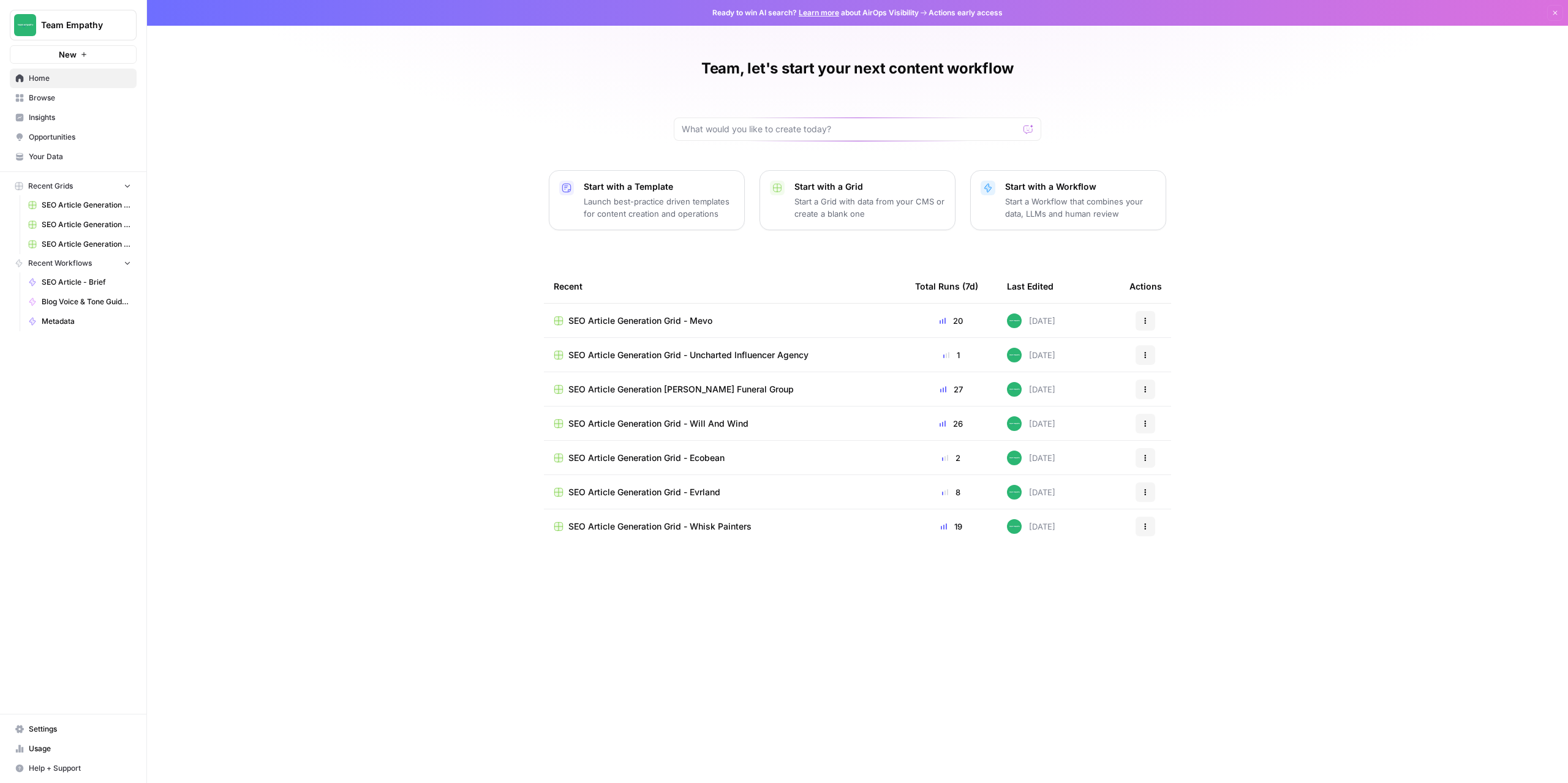
click at [653, 495] on span "SEO Article Generation Grid - Evrland" at bounding box center [645, 492] width 152 height 12
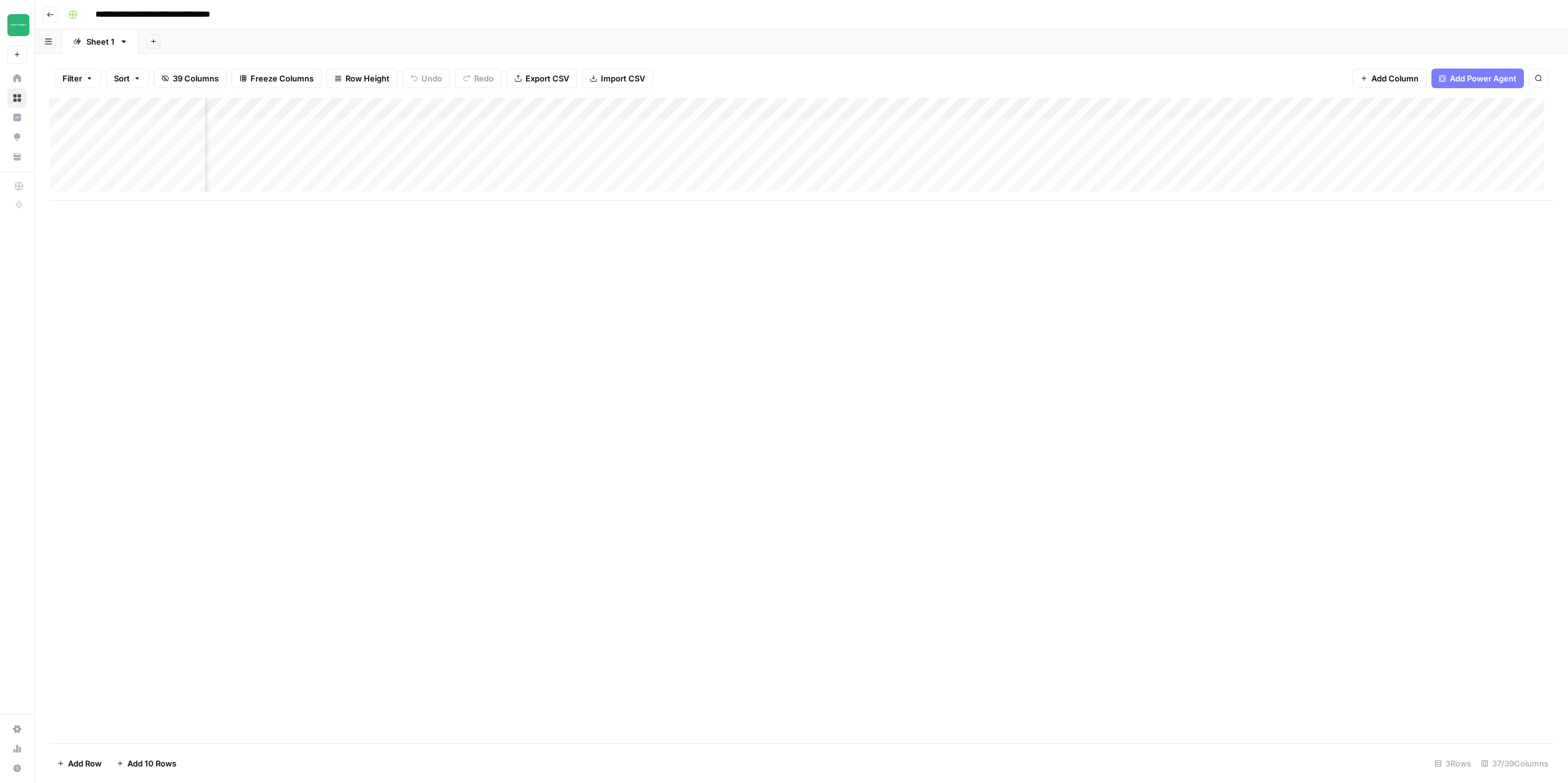
scroll to position [0, 1113]
click at [859, 128] on div "Add Column" at bounding box center [802, 149] width 1504 height 103
click at [853, 128] on div "Add Column" at bounding box center [802, 149] width 1504 height 103
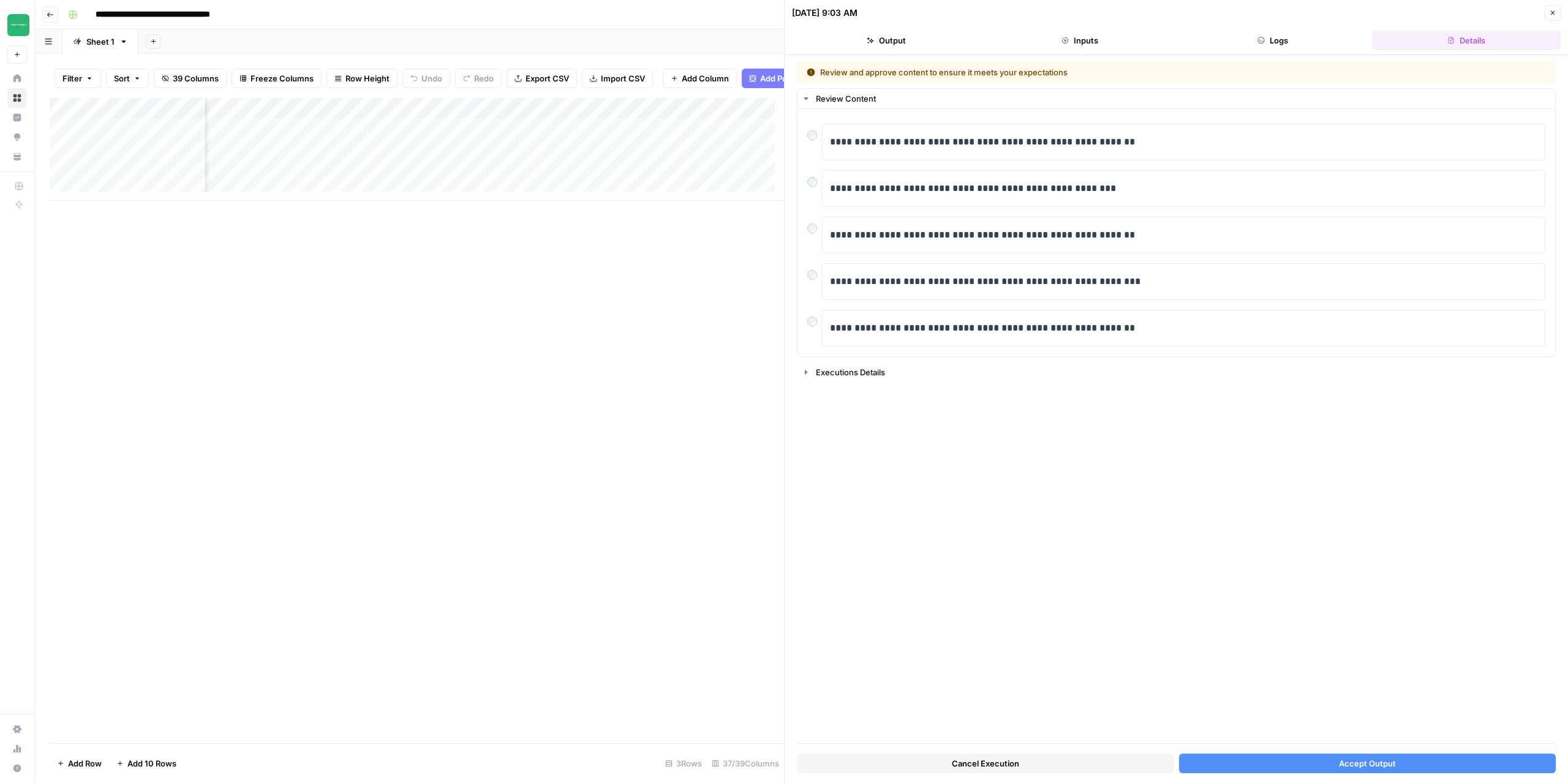
click at [1345, 765] on span "Accept Output" at bounding box center [1368, 764] width 57 height 12
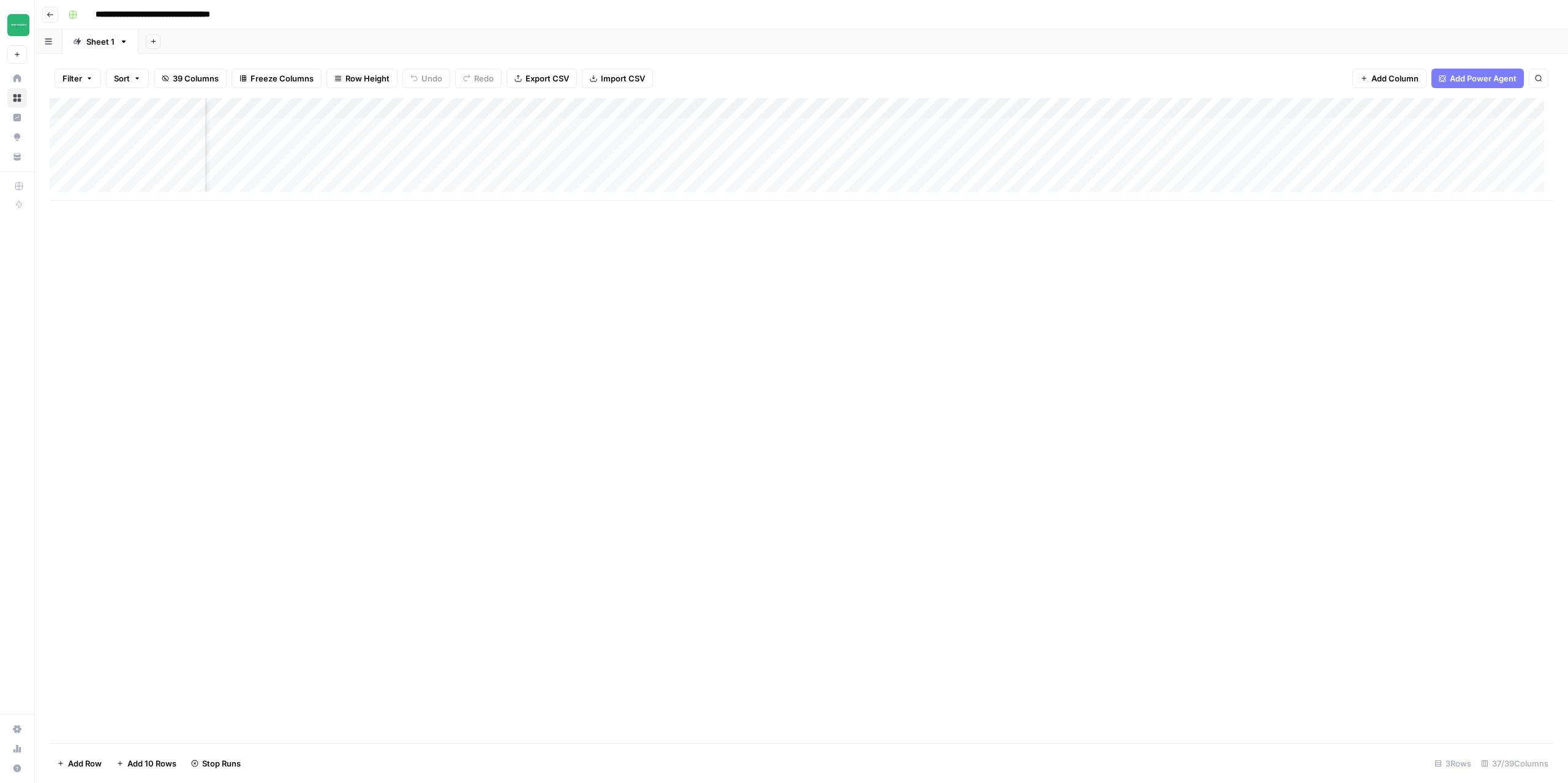
click at [850, 149] on div "Add Column" at bounding box center [802, 149] width 1504 height 103
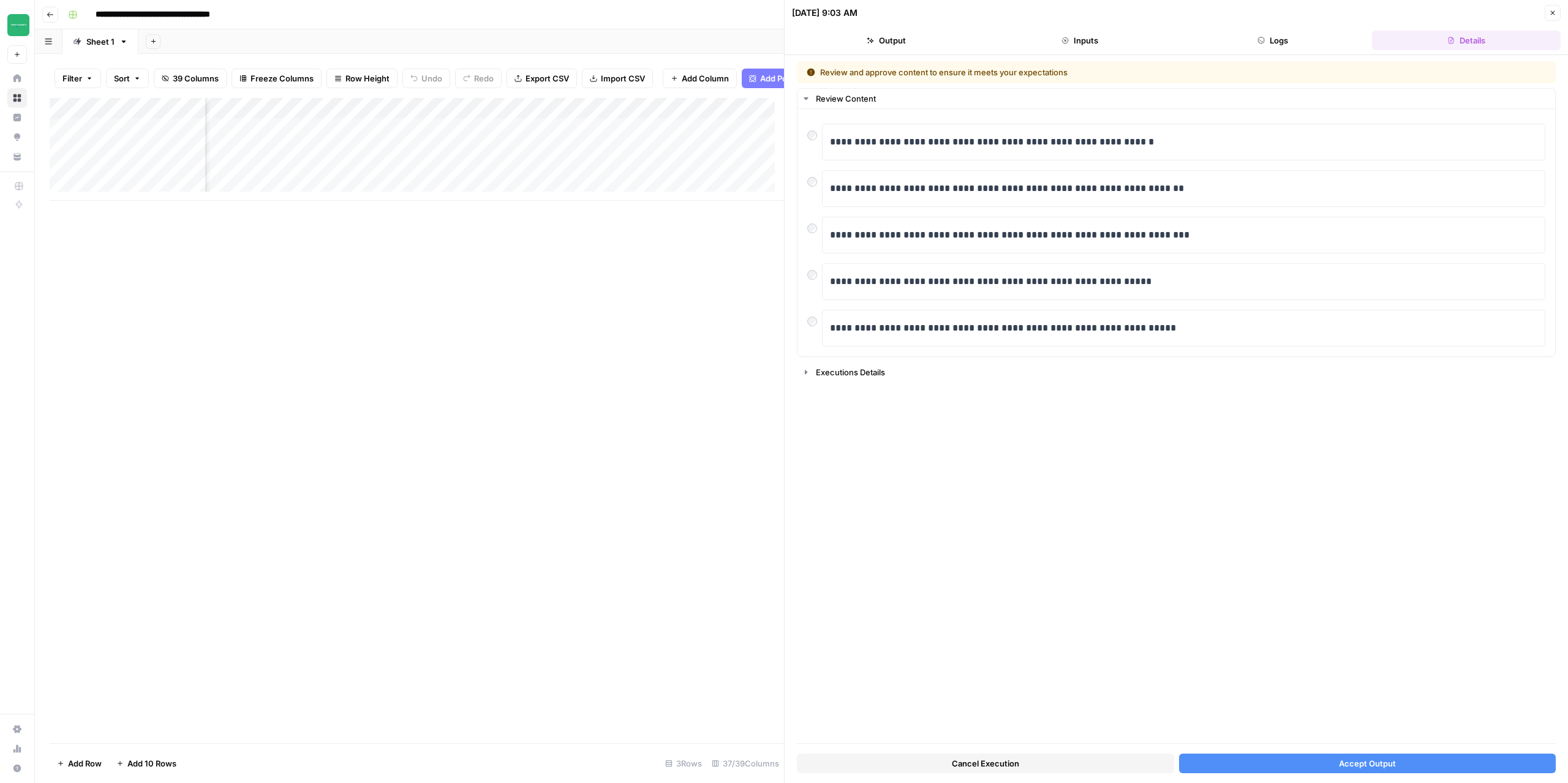
click at [1281, 763] on button "Accept Output" at bounding box center [1368, 764] width 378 height 19
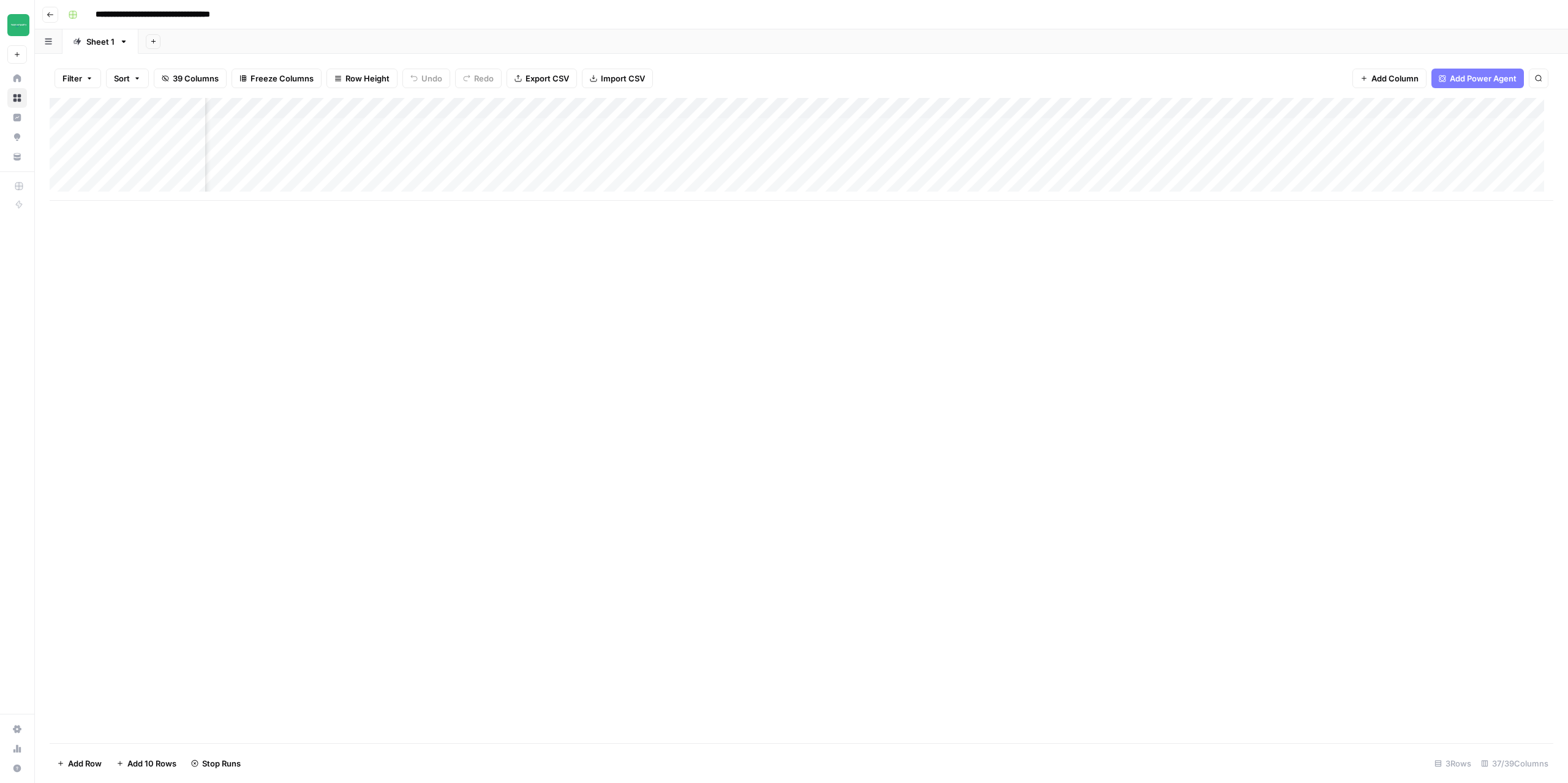
click at [855, 169] on div "Add Column" at bounding box center [802, 149] width 1504 height 103
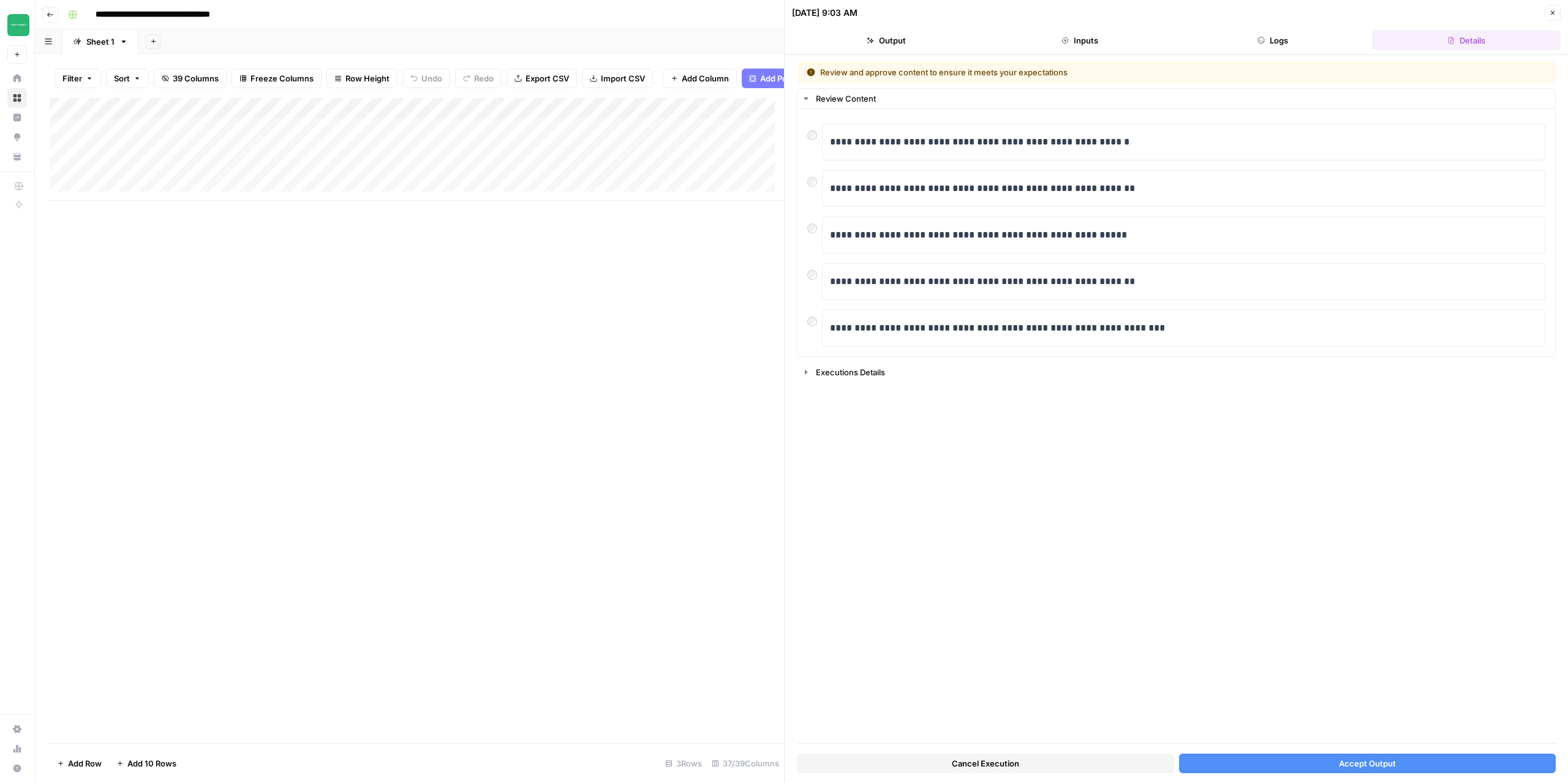
click at [166, 183] on div "Add Column" at bounding box center [416, 149] width 734 height 103
click at [1307, 760] on button "Accept Output" at bounding box center [1368, 764] width 378 height 19
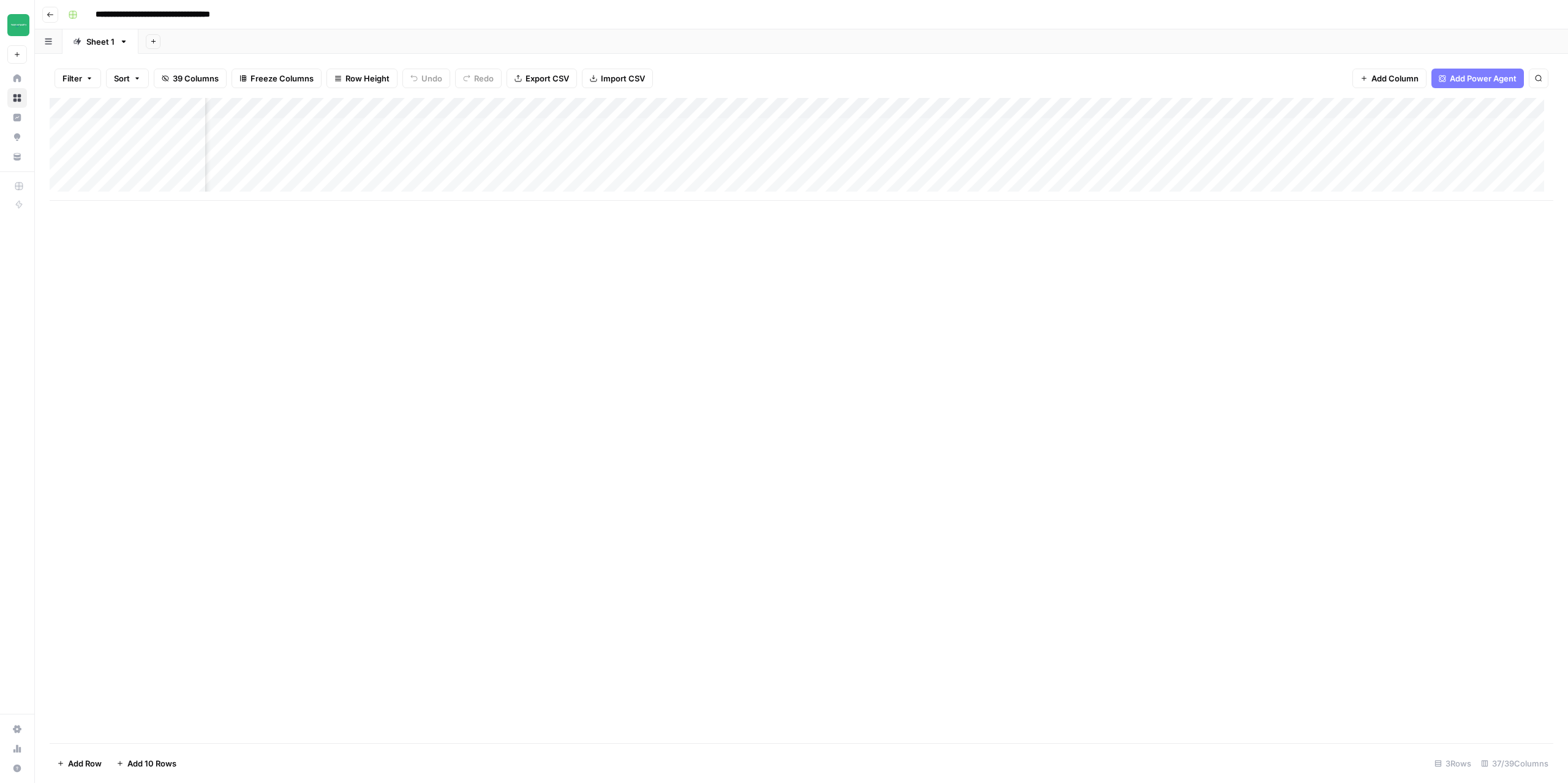
scroll to position [0, 1591]
click at [937, 113] on div "Add Column" at bounding box center [802, 149] width 1504 height 103
click at [899, 210] on span "Configure Inputs" at bounding box center [912, 211] width 107 height 12
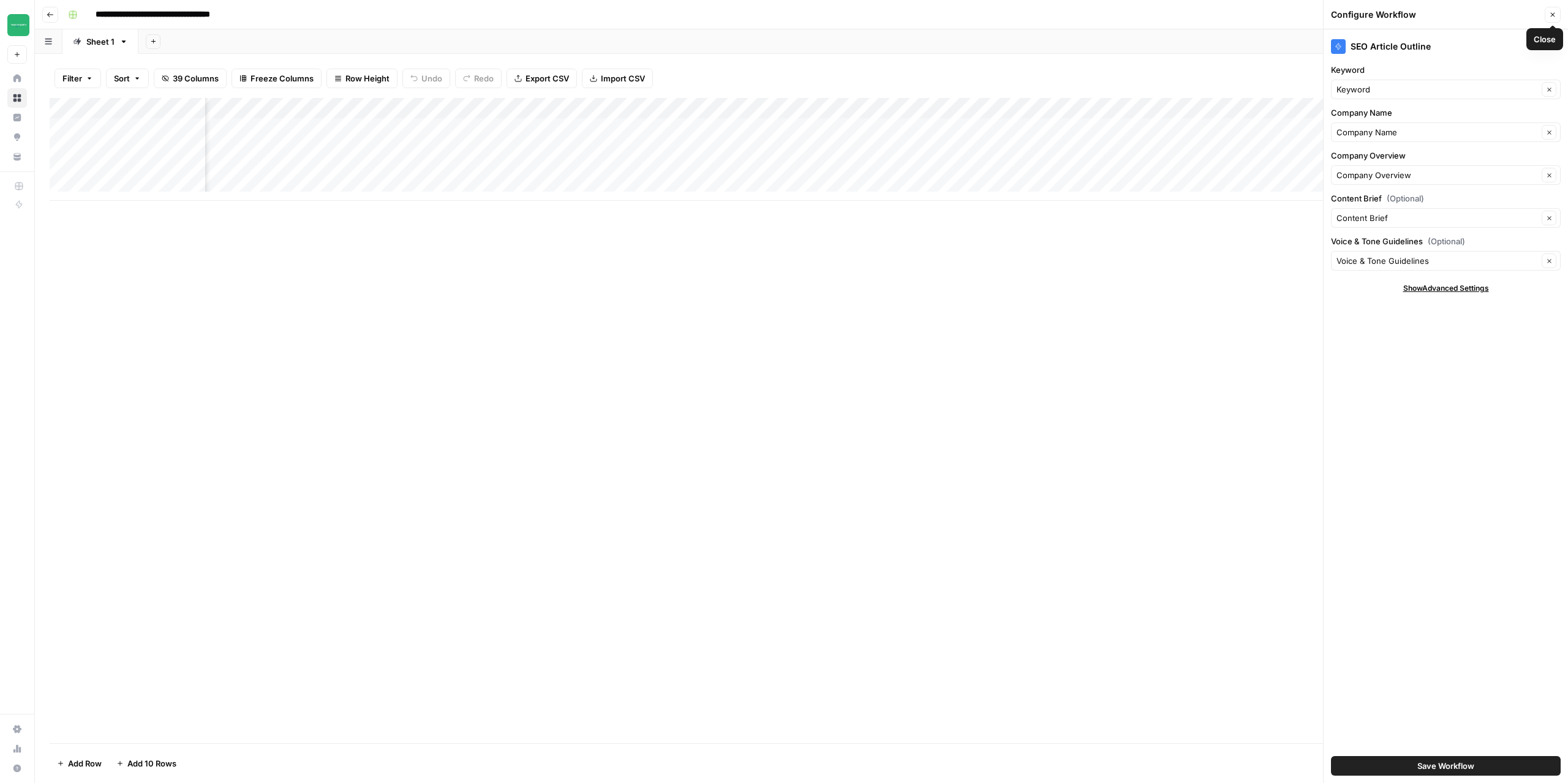
click at [1552, 12] on icon "button" at bounding box center [1552, 14] width 7 height 7
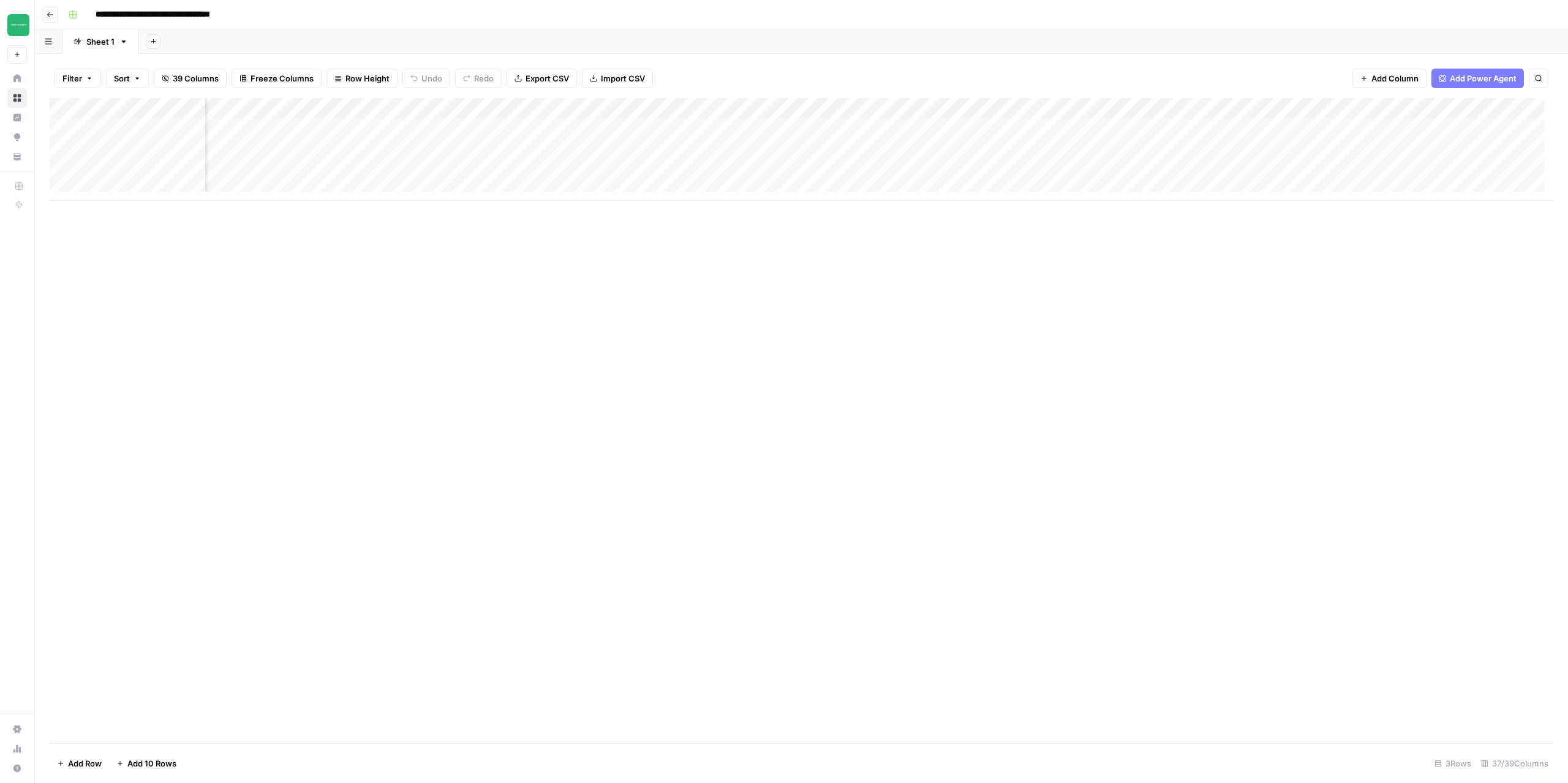
scroll to position [0, 1650]
click at [881, 104] on div "Add Column" at bounding box center [802, 149] width 1504 height 103
click at [671, 354] on div "Add Column" at bounding box center [802, 420] width 1504 height 646
click at [842, 129] on div "Add Column" at bounding box center [802, 149] width 1504 height 103
click at [842, 151] on div "Add Column" at bounding box center [802, 149] width 1504 height 103
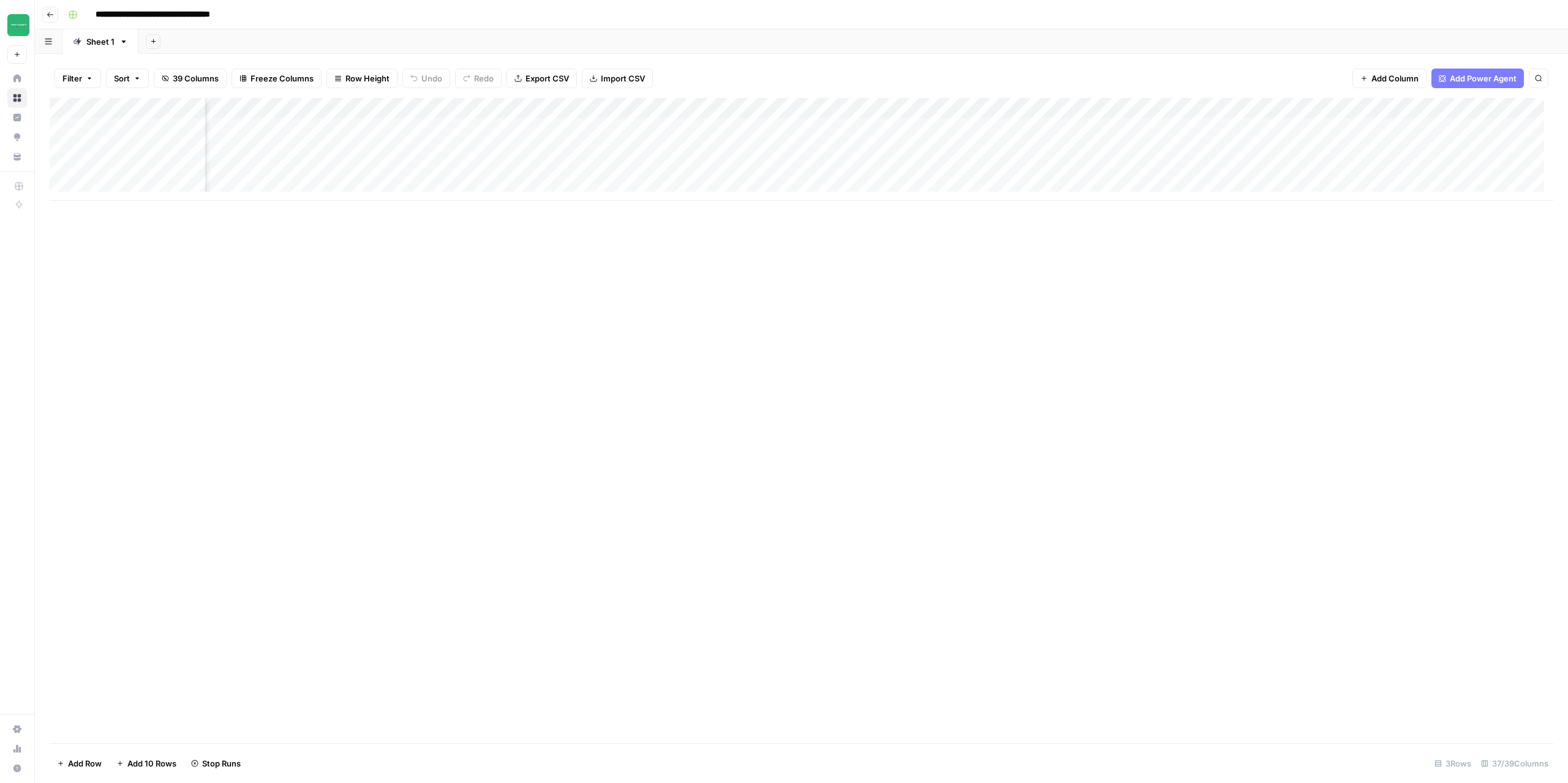
click at [843, 170] on div "Add Column" at bounding box center [802, 149] width 1504 height 103
click at [833, 109] on div "Add Column" at bounding box center [802, 149] width 1504 height 103
click at [805, 211] on span "Configure Inputs" at bounding box center [806, 211] width 107 height 12
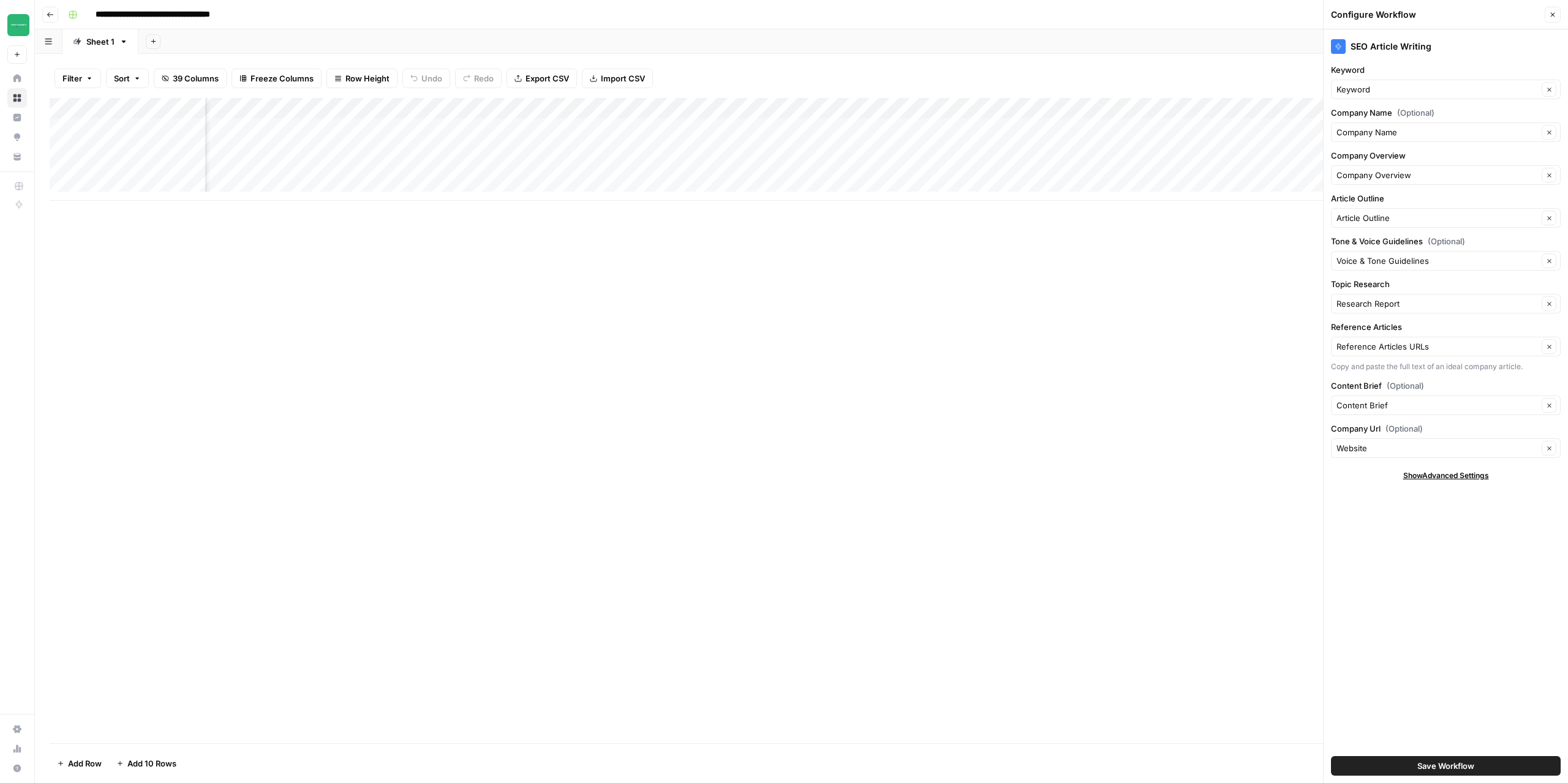
click at [832, 109] on div "Add Column" at bounding box center [802, 149] width 1504 height 103
click at [787, 228] on span "Edit Workflow" at bounding box center [806, 228] width 107 height 12
click at [863, 107] on div "Add Column" at bounding box center [802, 149] width 1504 height 103
click at [824, 224] on span "Edit Workflow" at bounding box center [852, 228] width 107 height 12
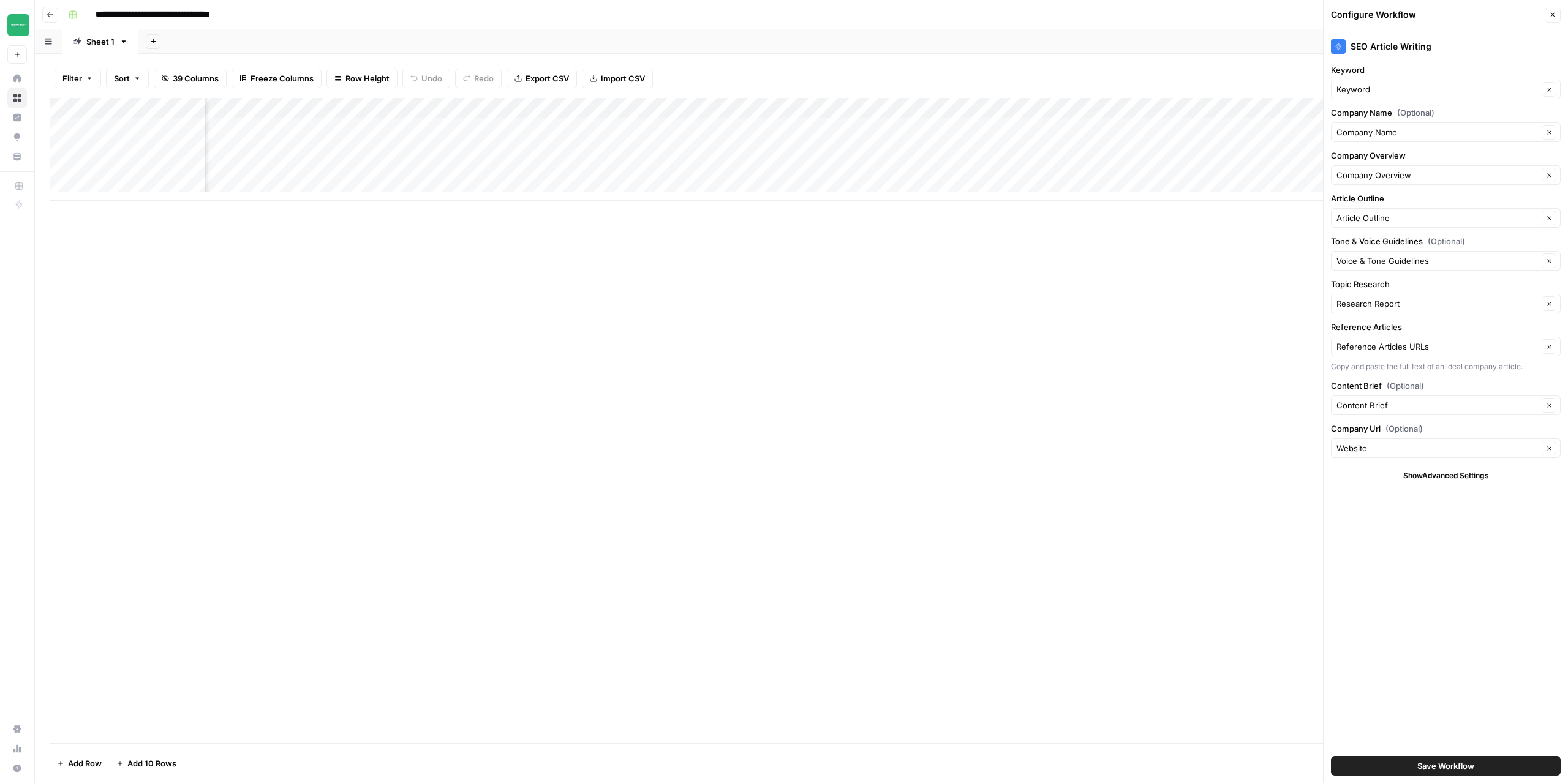
scroll to position [0, 1824]
click at [1551, 17] on icon "button" at bounding box center [1552, 14] width 7 height 7
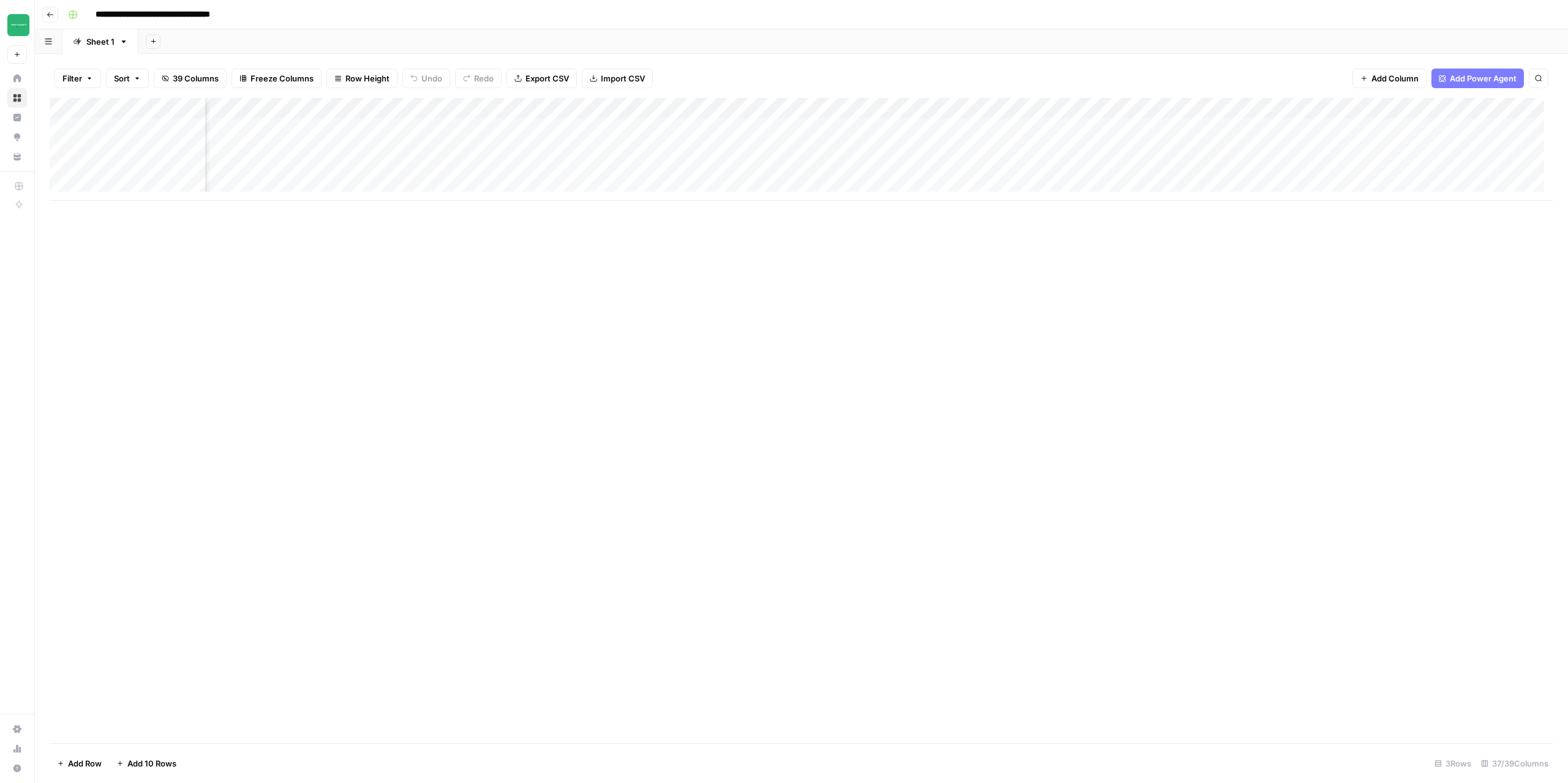
click at [47, 14] on icon "button" at bounding box center [50, 14] width 7 height 7
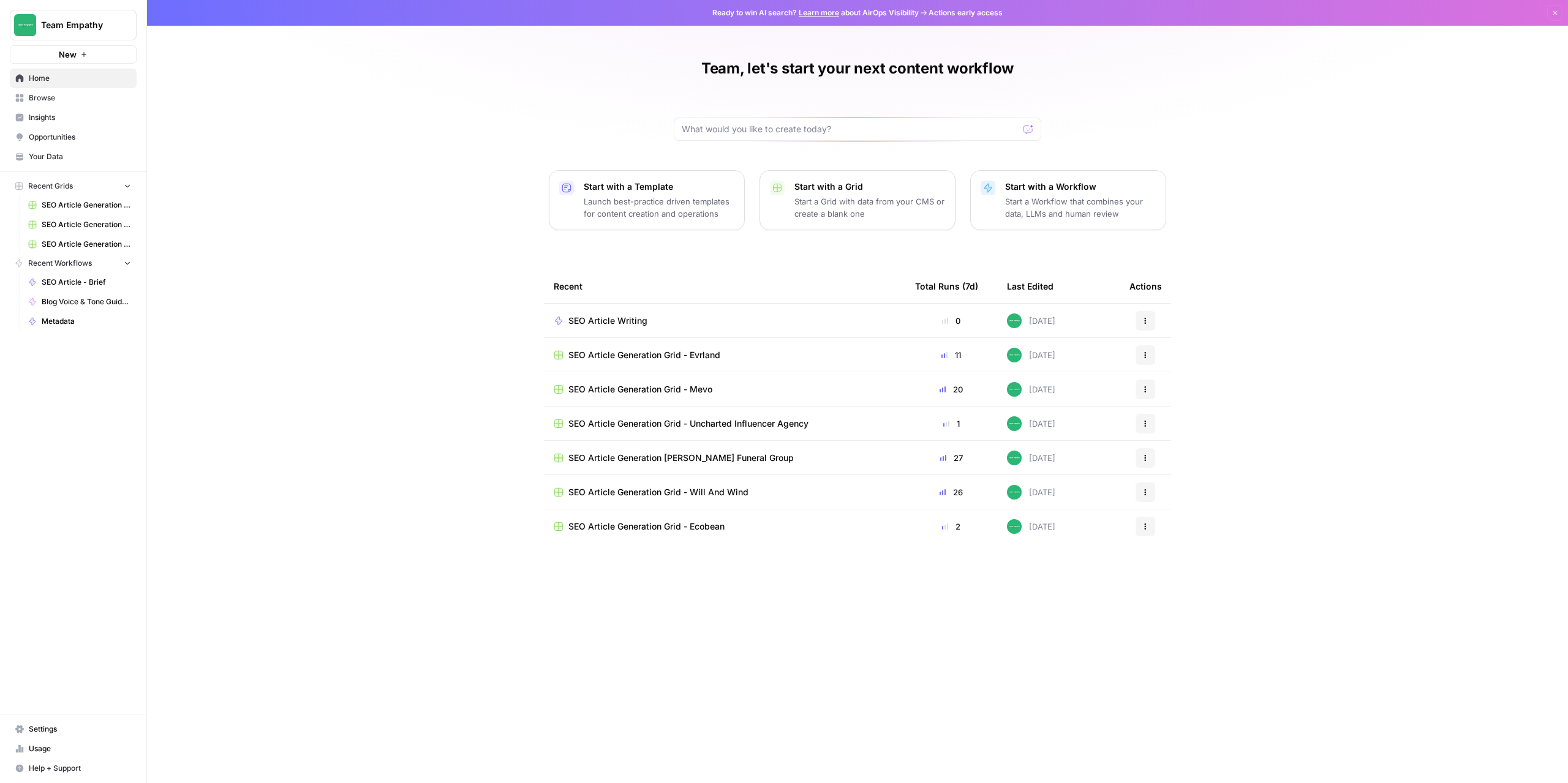
click at [671, 428] on span "SEO Article Generation Grid - Uncharted Influencer Agency" at bounding box center [688, 424] width 240 height 12
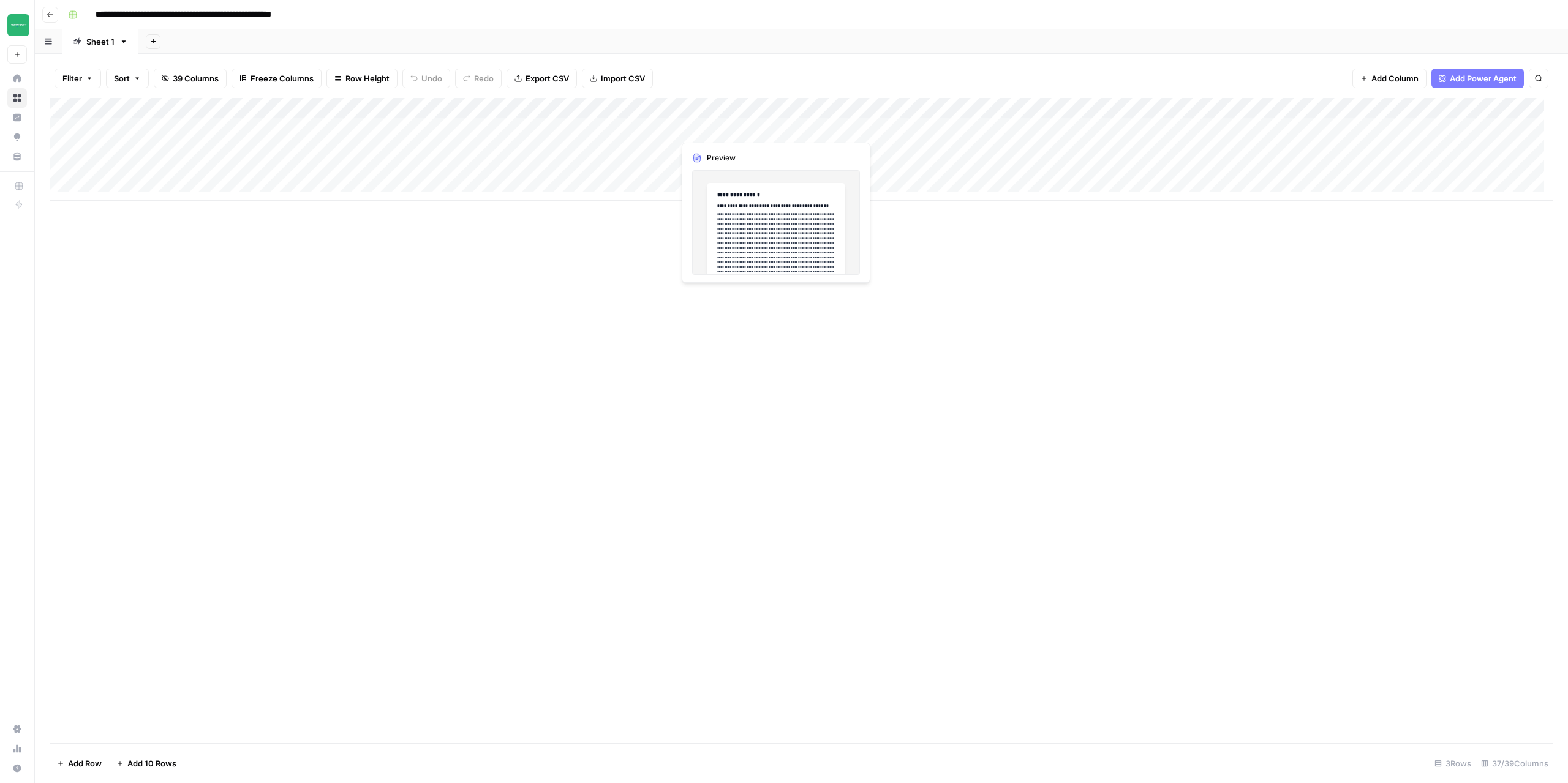
drag, startPoint x: 624, startPoint y: 134, endPoint x: 711, endPoint y: 137, distance: 87.1
click at [711, 137] on div "Add Column" at bounding box center [802, 149] width 1504 height 103
click at [610, 147] on div "Add Column" at bounding box center [802, 149] width 1504 height 103
click at [617, 169] on div "Add Column" at bounding box center [802, 149] width 1504 height 103
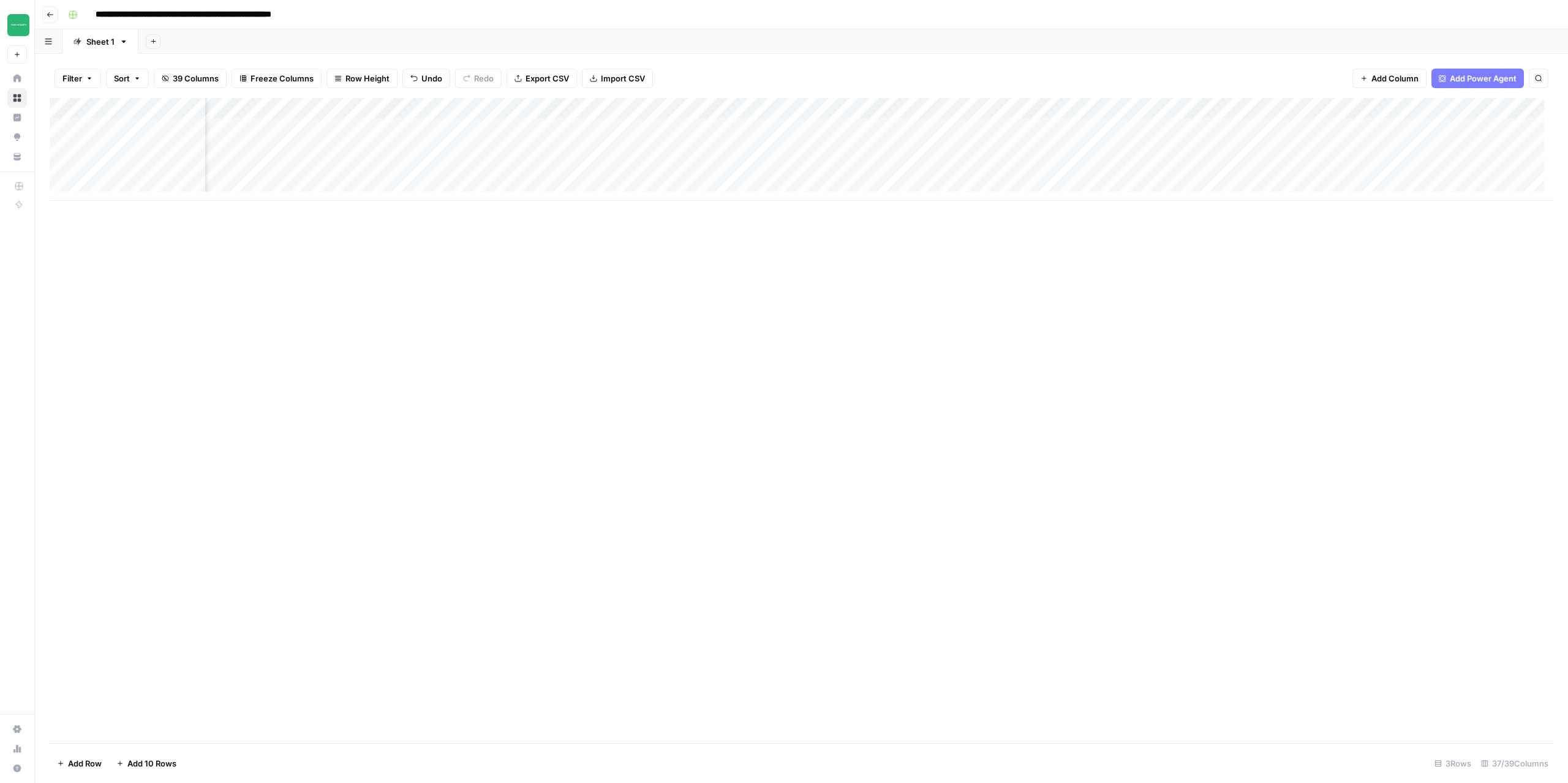
click at [874, 108] on div "Add Column" at bounding box center [802, 149] width 1504 height 103
click at [793, 215] on span "Configure Inputs" at bounding box center [807, 211] width 107 height 12
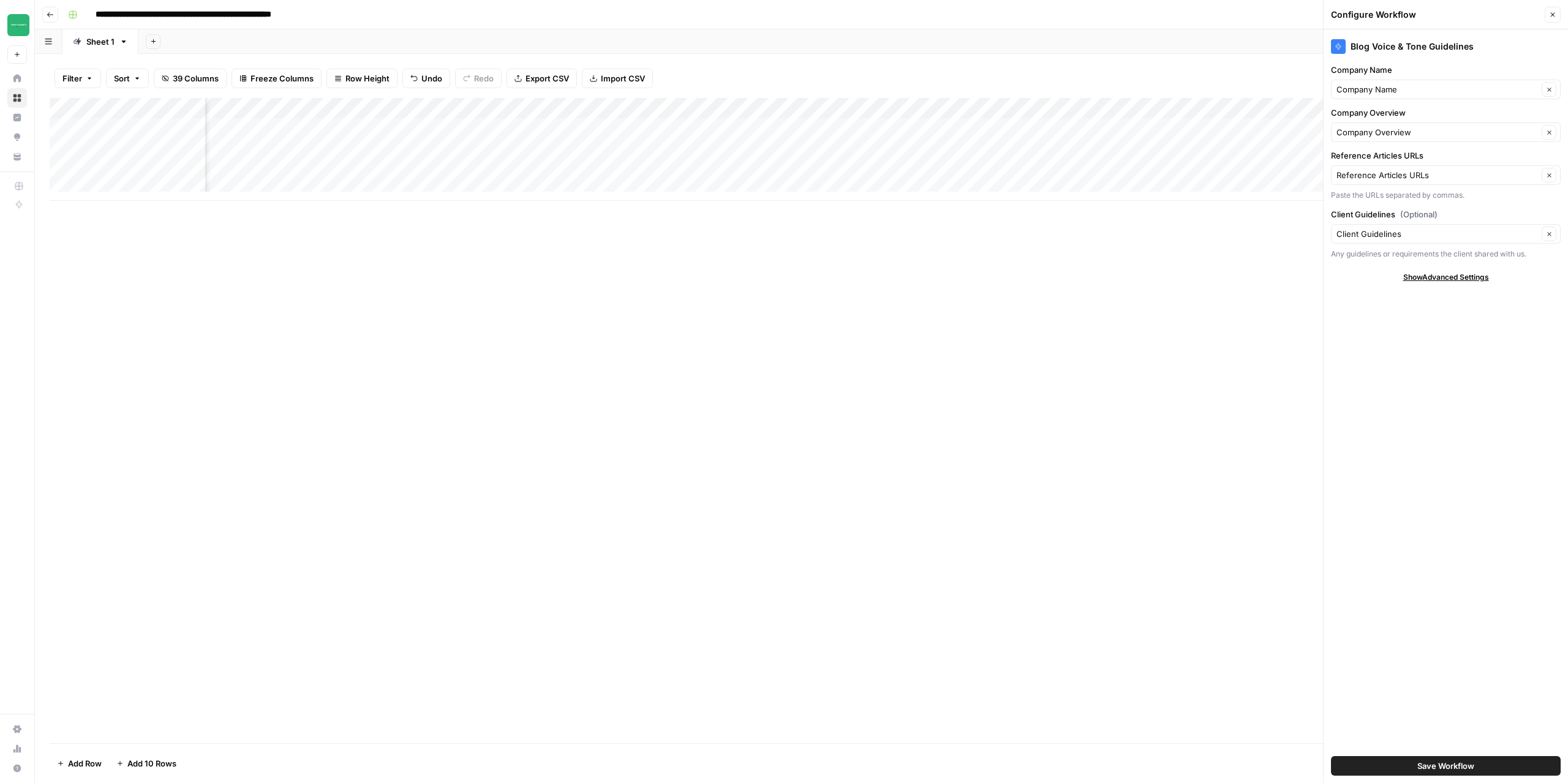
click at [618, 137] on div "Add Column" at bounding box center [802, 149] width 1504 height 103
paste textarea "**********"
type textarea "**********"
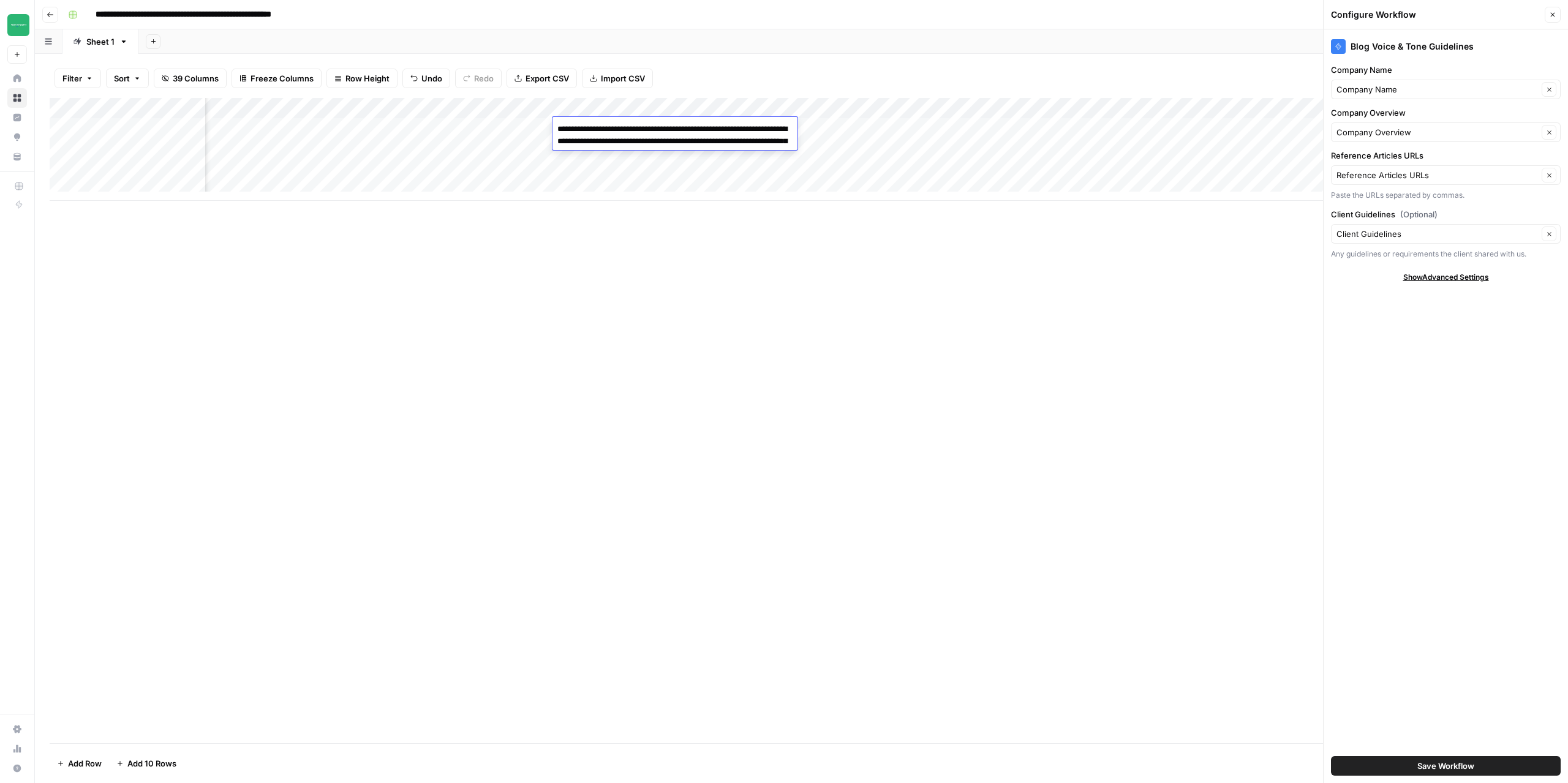
click at [674, 405] on div "Add Column" at bounding box center [802, 420] width 1504 height 646
click at [598, 146] on div "Add Column" at bounding box center [802, 149] width 1504 height 103
click at [608, 171] on div "Add Column" at bounding box center [802, 149] width 1504 height 103
click at [818, 130] on div "Add Column" at bounding box center [802, 149] width 1504 height 103
click at [1556, 16] on icon "button" at bounding box center [1552, 14] width 7 height 7
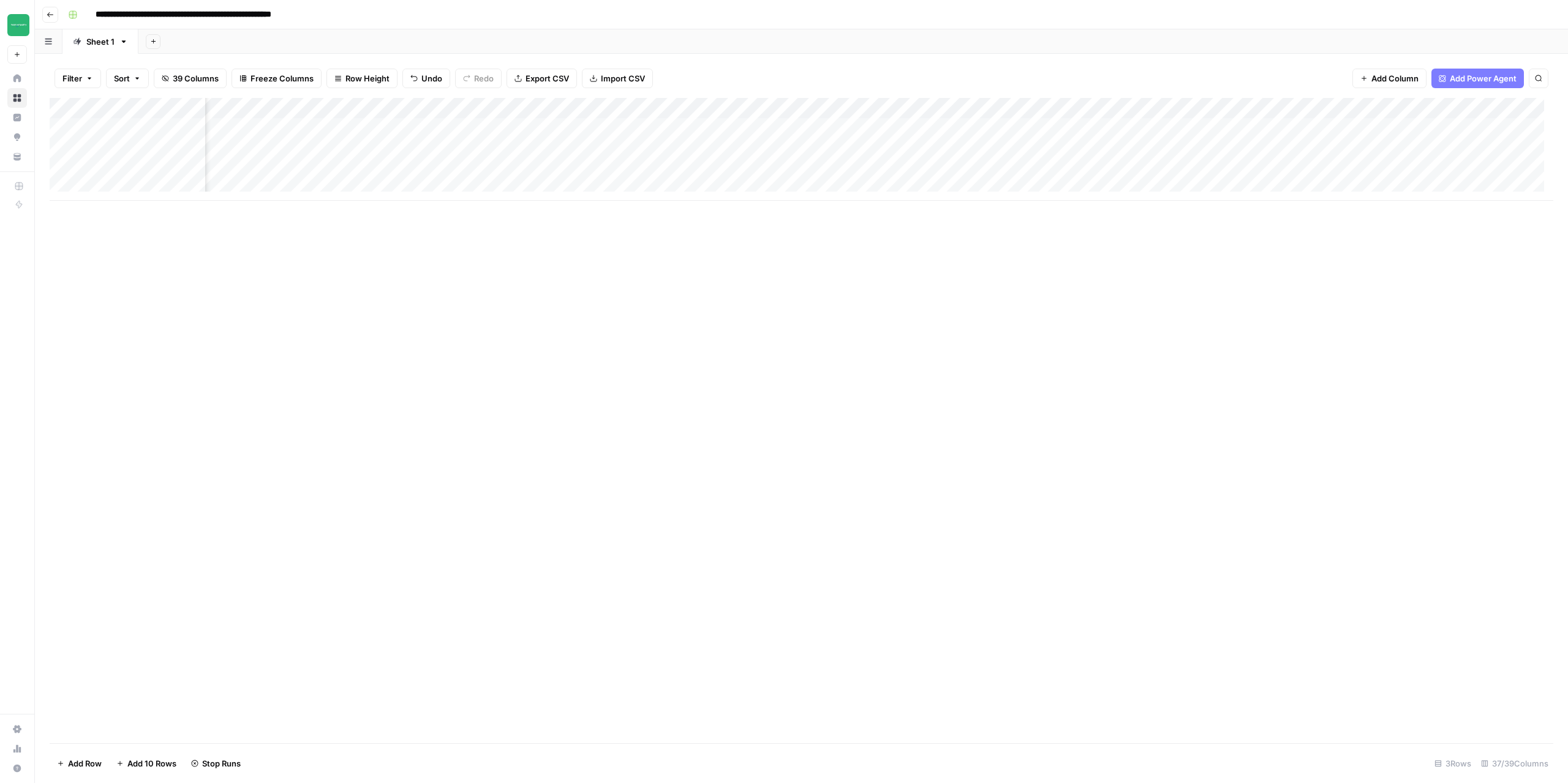
scroll to position [0, 888]
click at [1064, 109] on div "Add Column" at bounding box center [802, 149] width 1504 height 103
click at [1026, 211] on span "Configure Inputs" at bounding box center [1040, 211] width 107 height 12
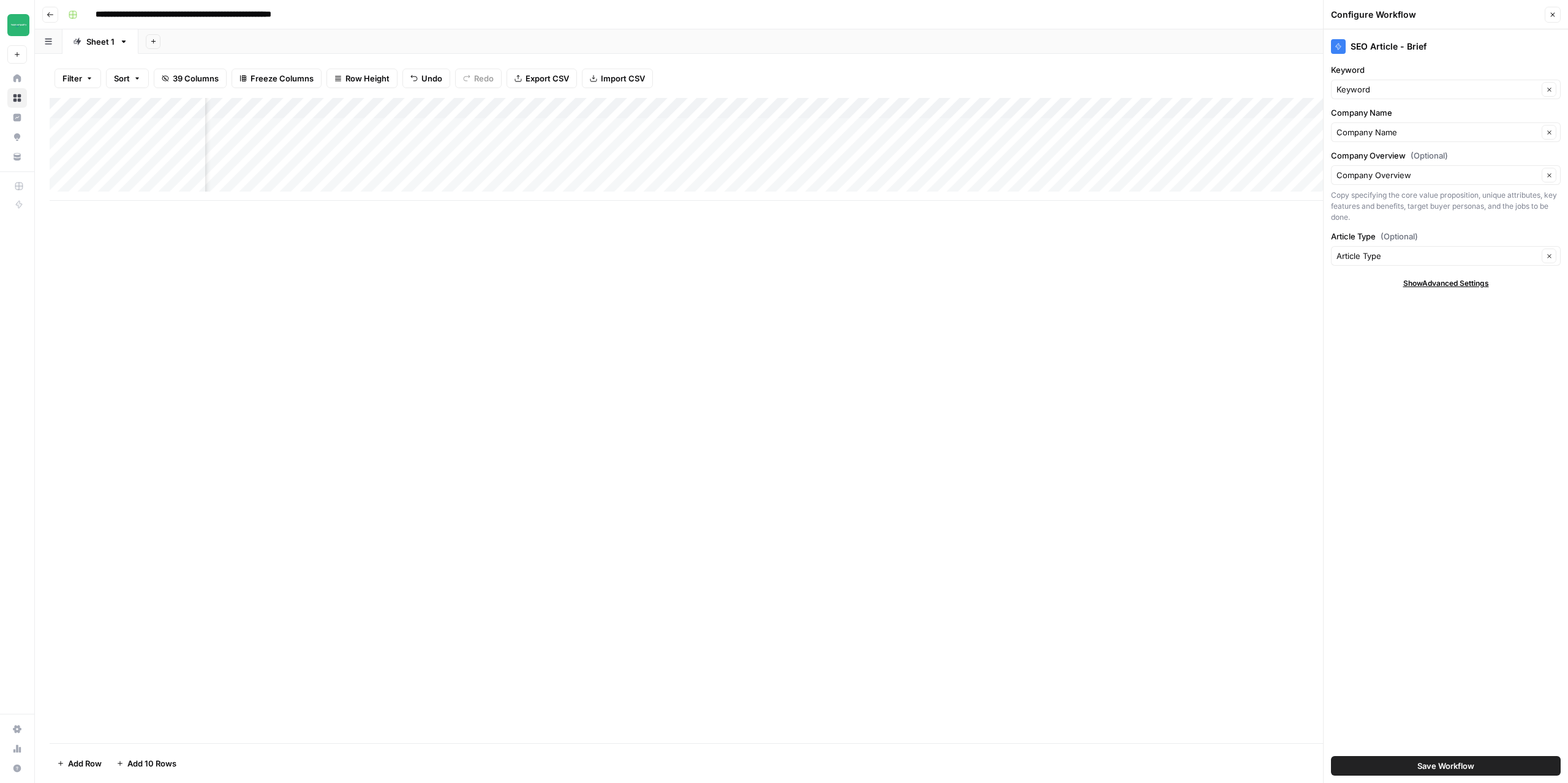
click at [1066, 109] on div "Add Column" at bounding box center [802, 149] width 1504 height 103
click at [1040, 220] on link "Edit Workflow" at bounding box center [1037, 228] width 135 height 17
click at [810, 126] on div "Add Column" at bounding box center [802, 149] width 1504 height 103
click at [803, 148] on div "Add Column" at bounding box center [802, 149] width 1504 height 103
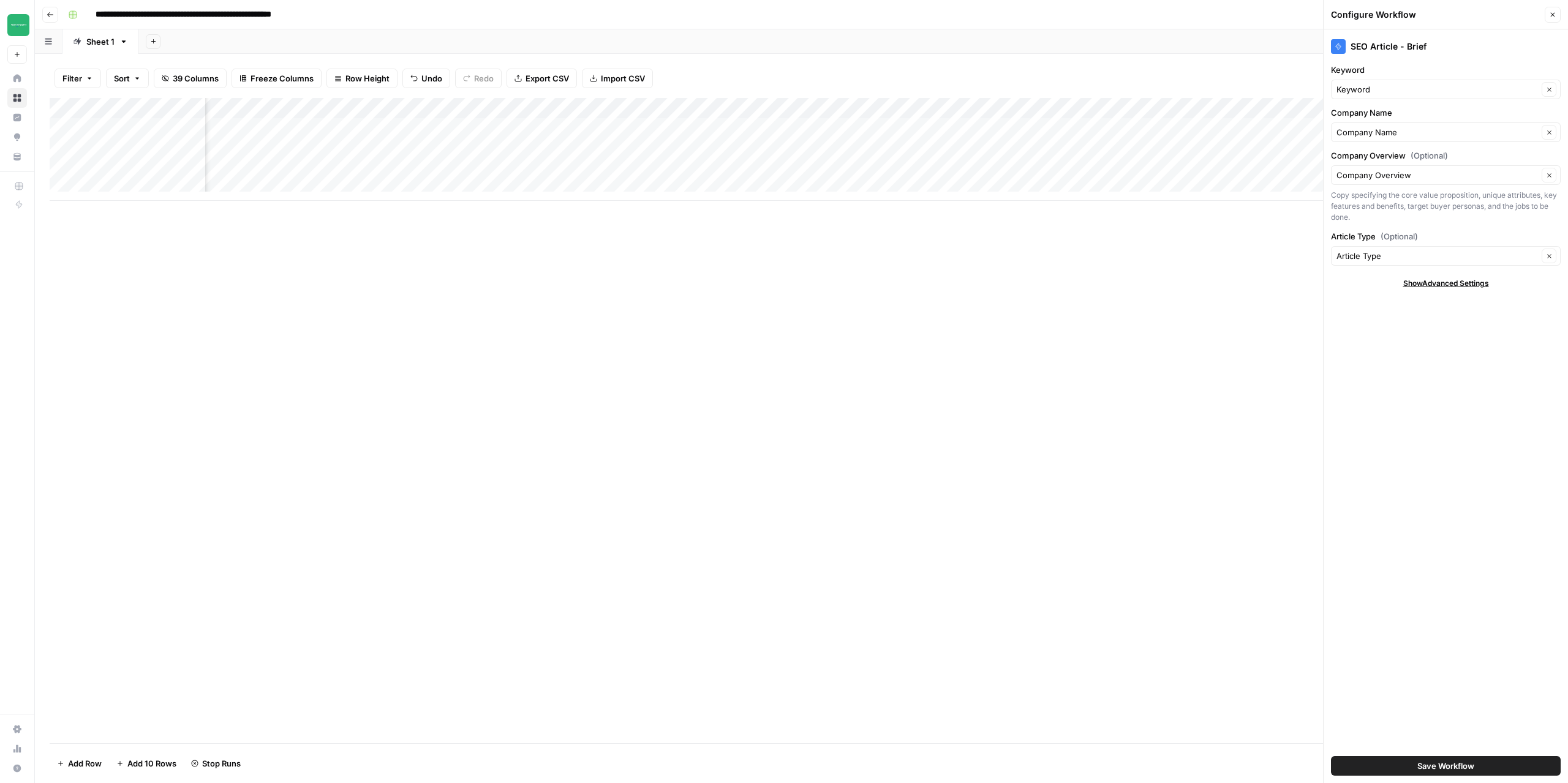
click at [805, 167] on div "Add Column" at bounding box center [802, 149] width 1504 height 103
click at [969, 107] on div "Add Column" at bounding box center [802, 149] width 1504 height 103
click at [937, 211] on span "Configure Inputs" at bounding box center [958, 211] width 107 height 12
click at [940, 127] on div "Add Column" at bounding box center [802, 149] width 1504 height 103
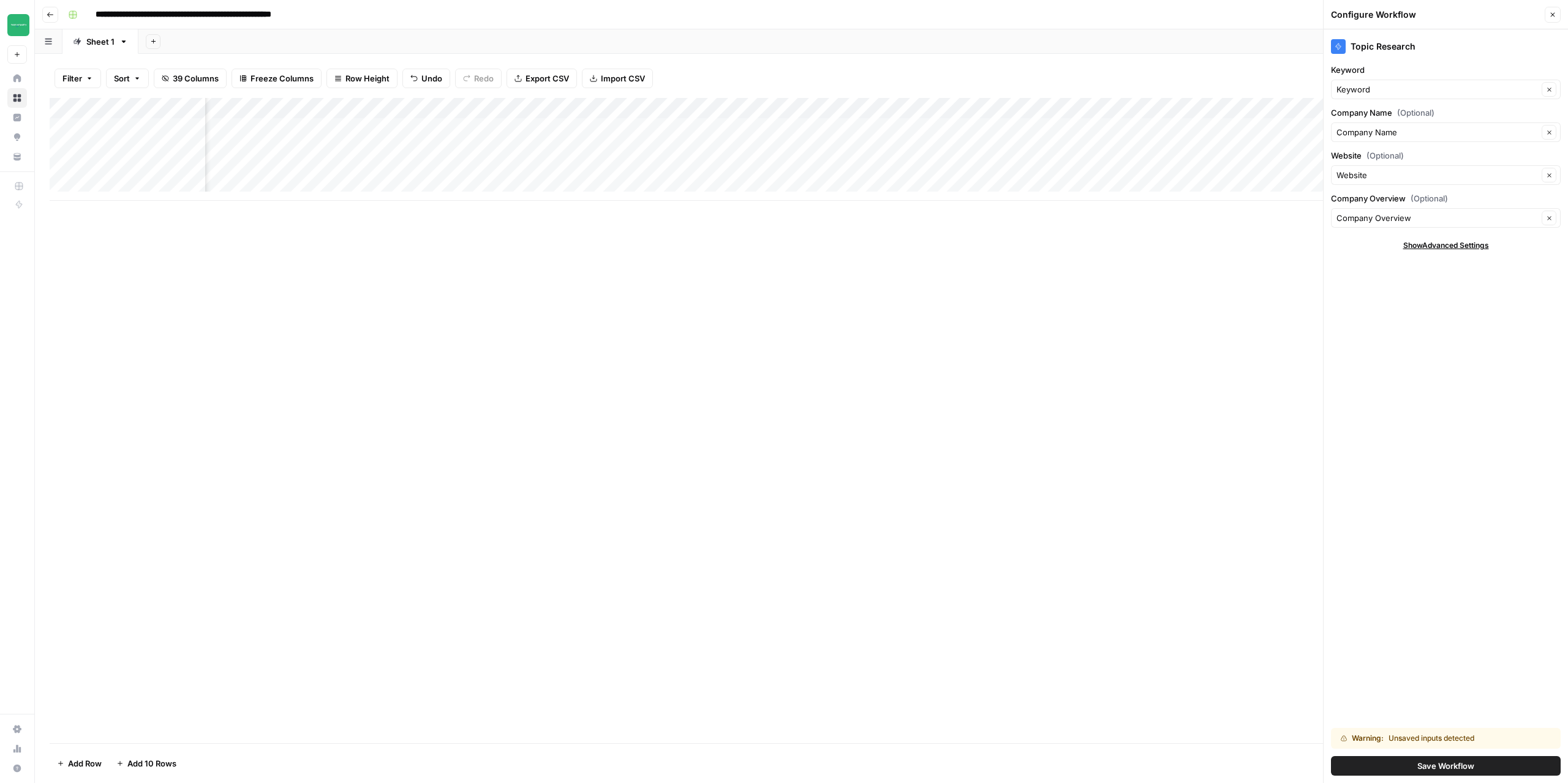
click at [936, 147] on div "Add Column" at bounding box center [802, 149] width 1504 height 103
click at [940, 172] on div "Add Column" at bounding box center [802, 149] width 1504 height 103
click at [48, 16] on icon "button" at bounding box center [50, 14] width 7 height 7
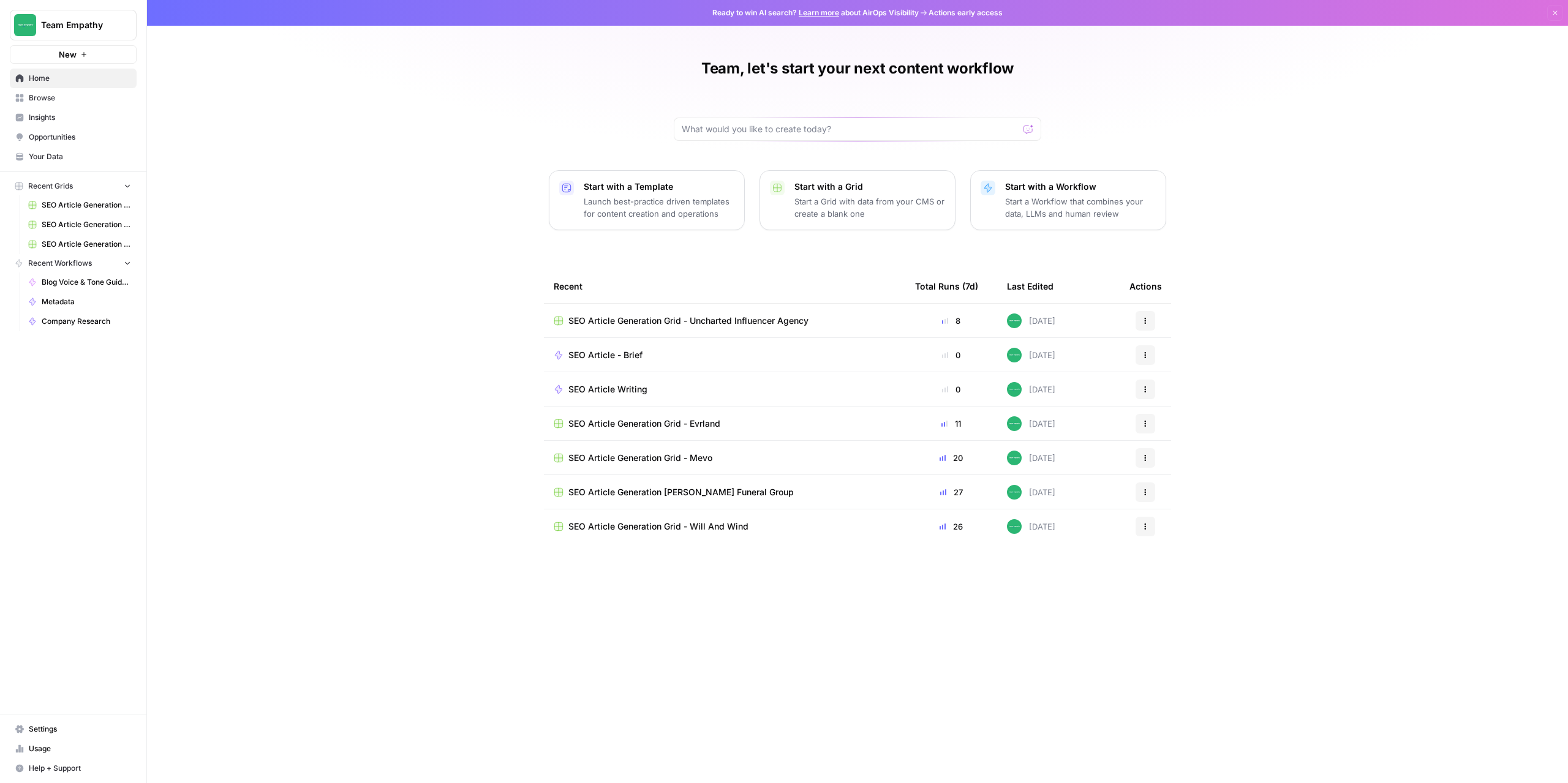
click at [654, 459] on span "SEO Article Generation Grid - Mevo" at bounding box center [640, 458] width 144 height 12
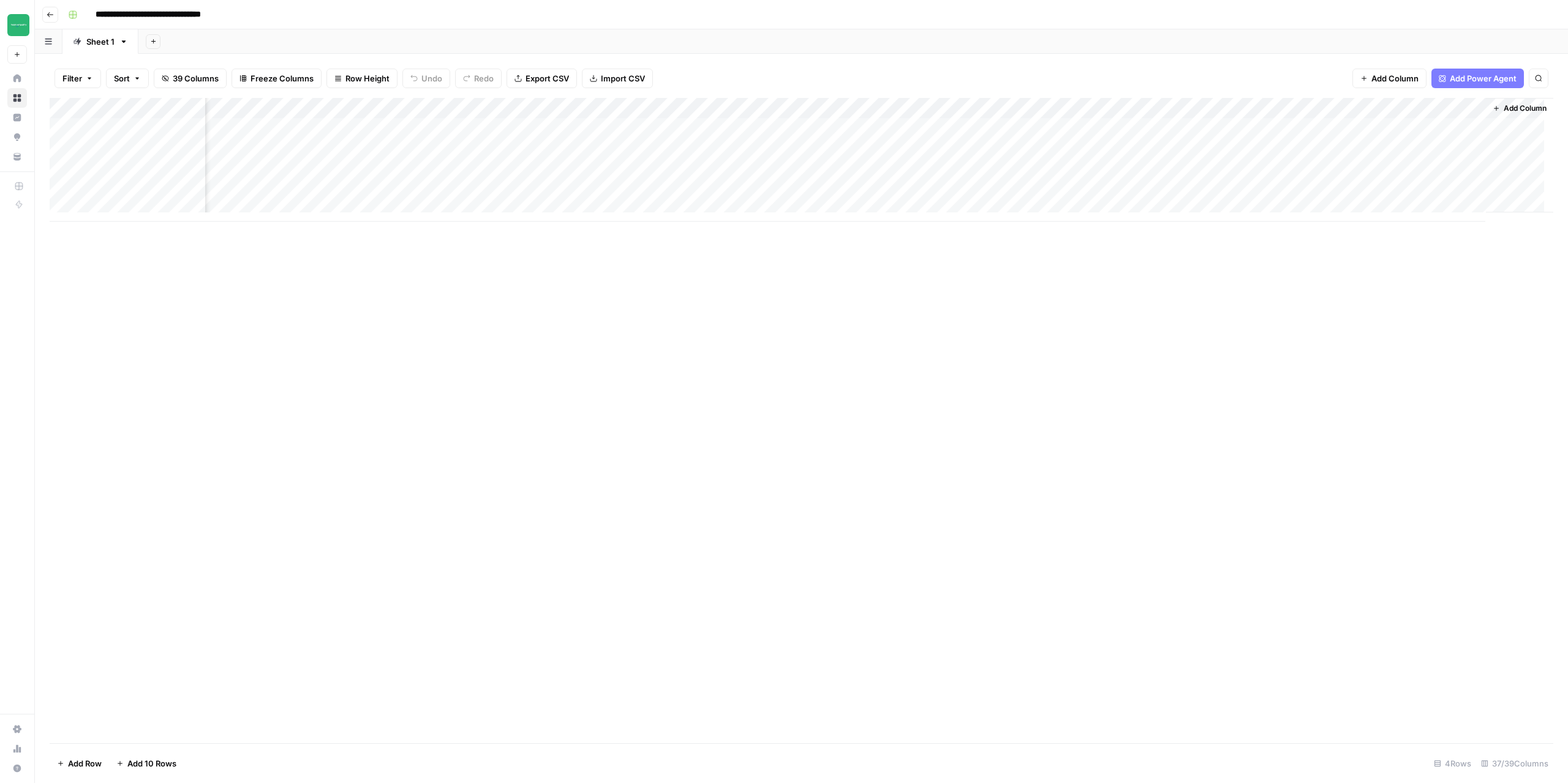
scroll to position [0, 2991]
click at [899, 106] on div "Add Column" at bounding box center [802, 159] width 1504 height 124
click at [884, 213] on span "Configure Inputs" at bounding box center [890, 211] width 107 height 12
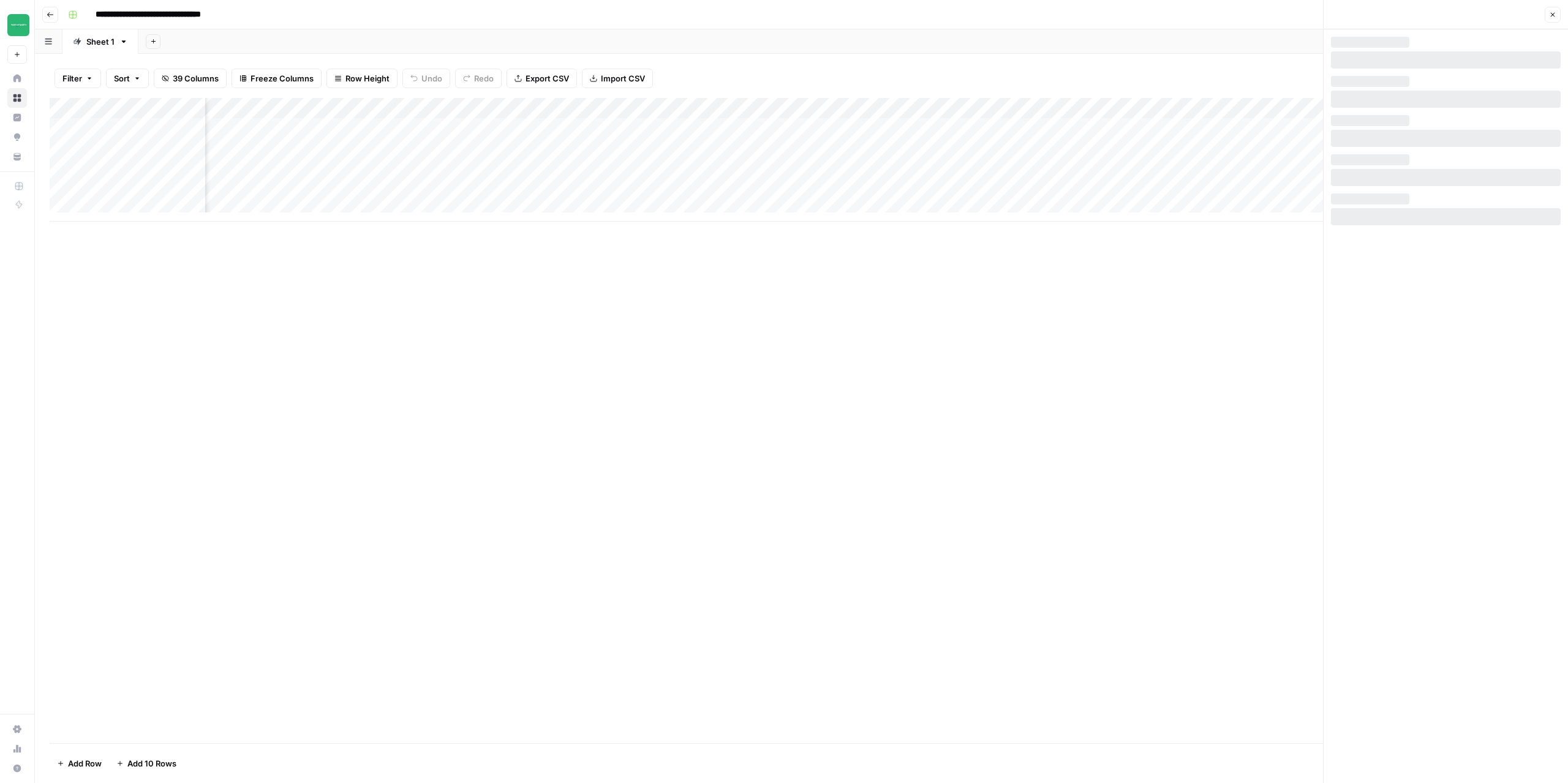
click at [1556, 13] on icon "button" at bounding box center [1552, 14] width 7 height 7
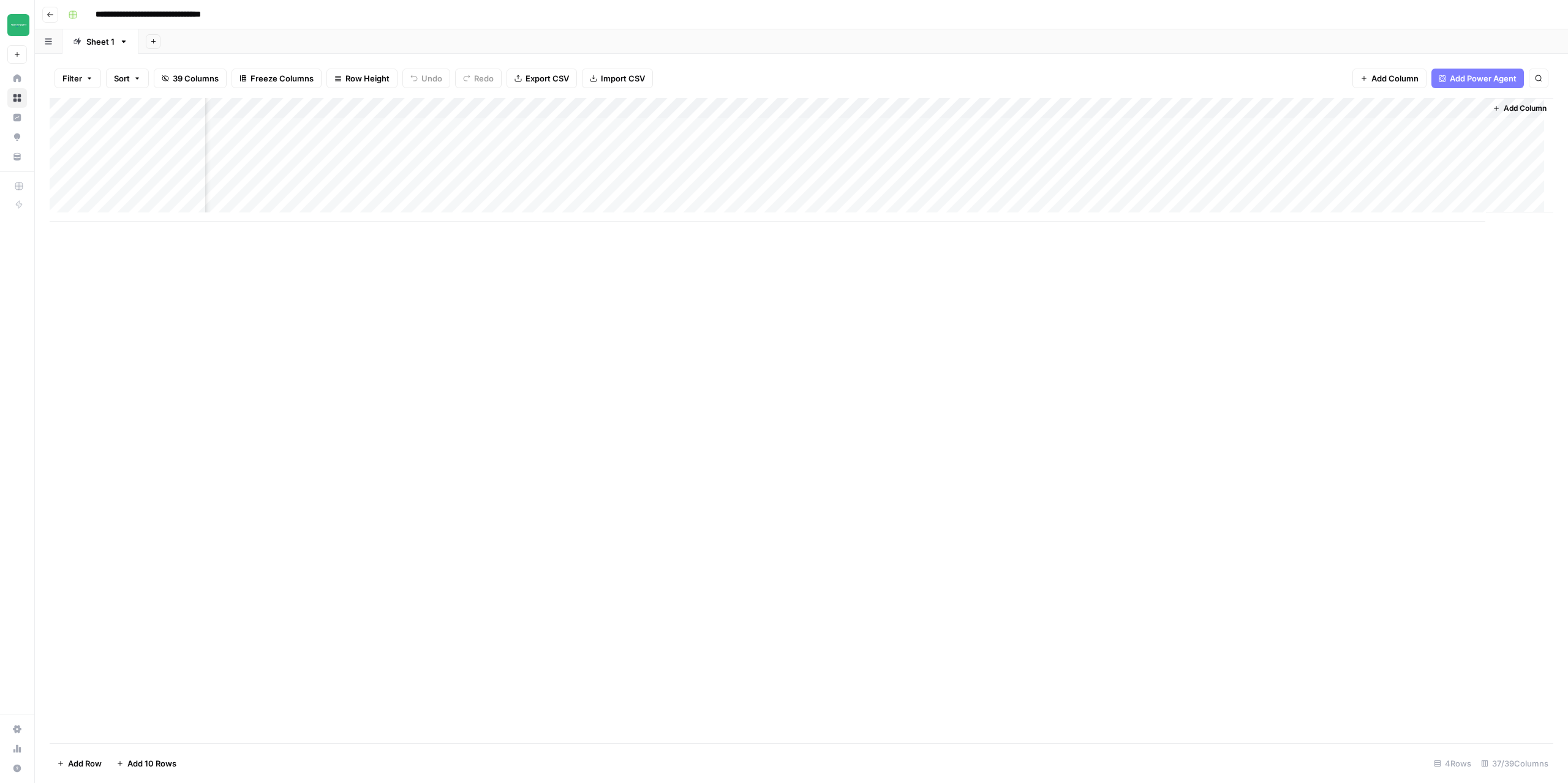
click at [899, 104] on div "Add Column" at bounding box center [802, 159] width 1504 height 124
click at [887, 212] on span "Configure Inputs" at bounding box center [890, 211] width 107 height 12
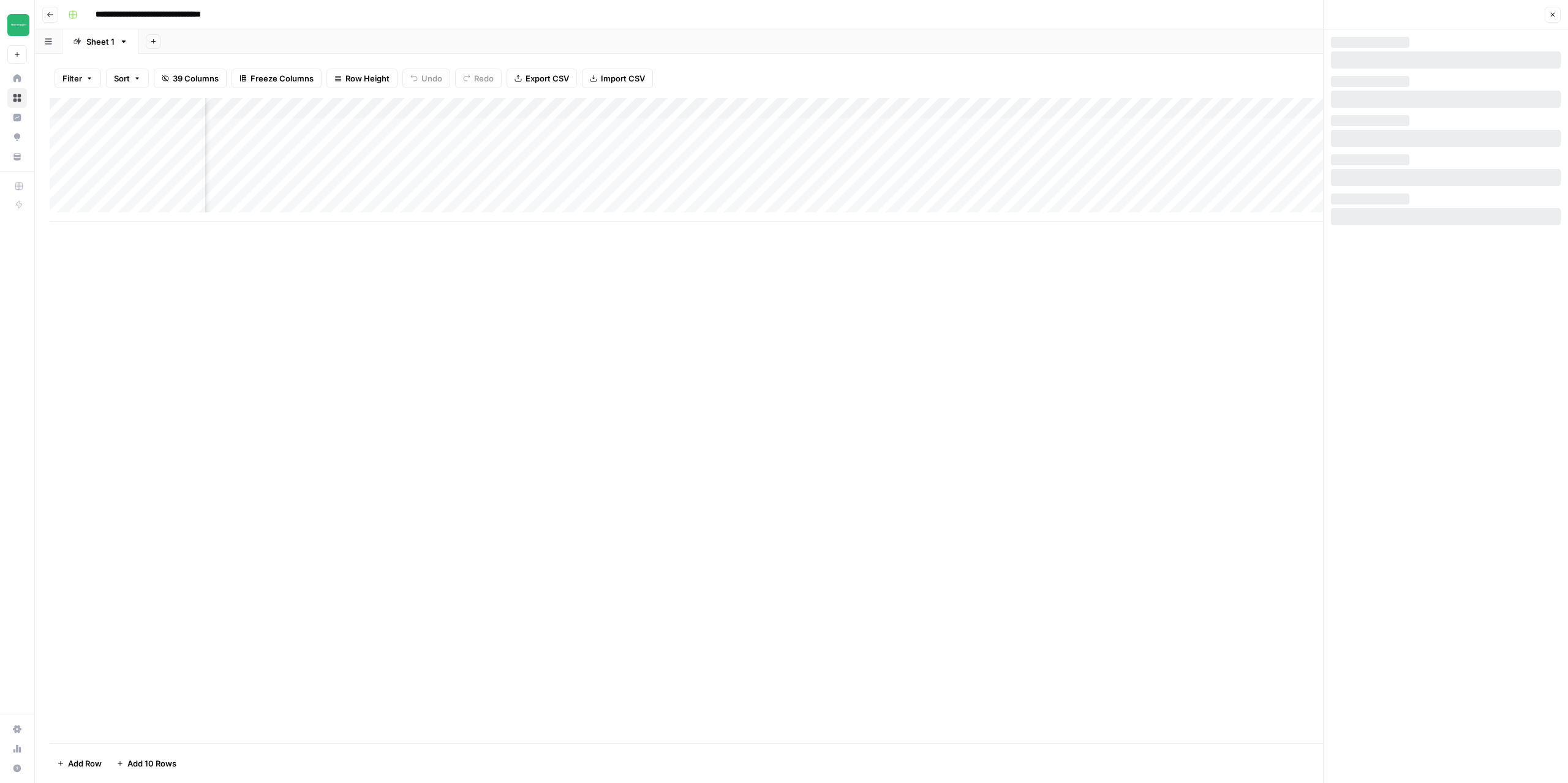
click at [1557, 19] on button "Close" at bounding box center [1553, 15] width 16 height 16
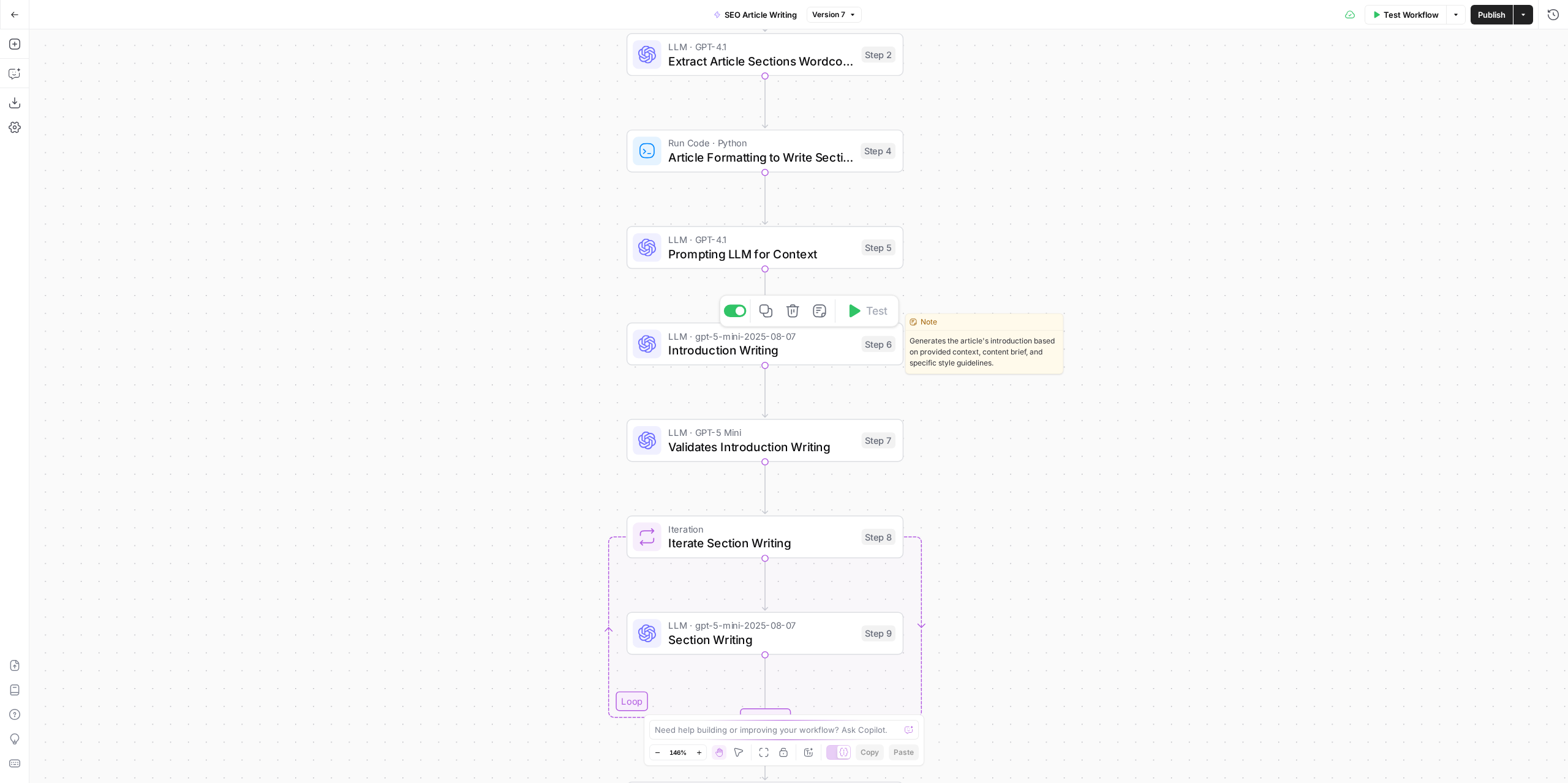
click at [802, 355] on span "Introduction Writing" at bounding box center [761, 350] width 186 height 18
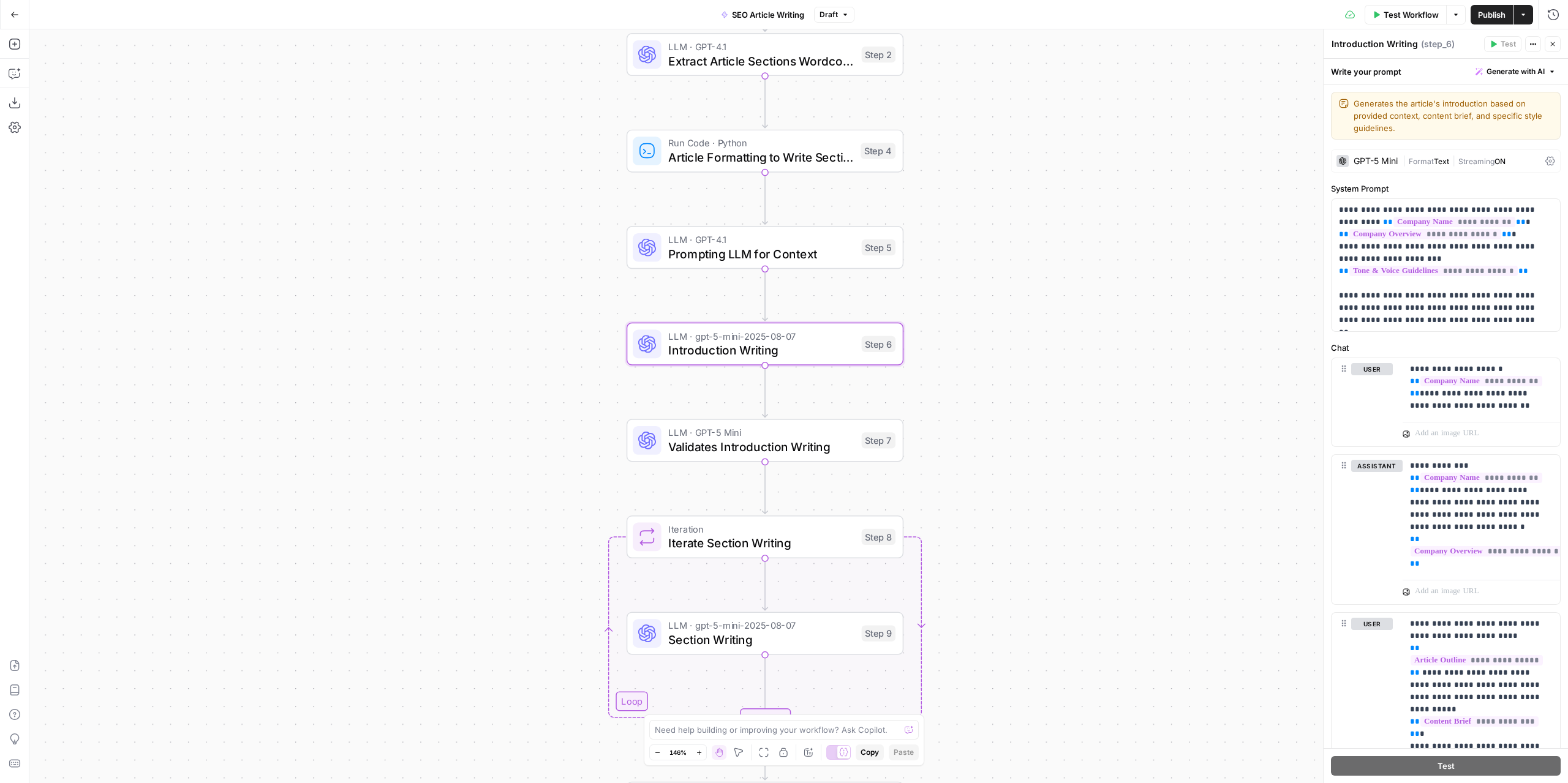
click at [1380, 164] on div "GPT-5 Mini" at bounding box center [1376, 161] width 44 height 9
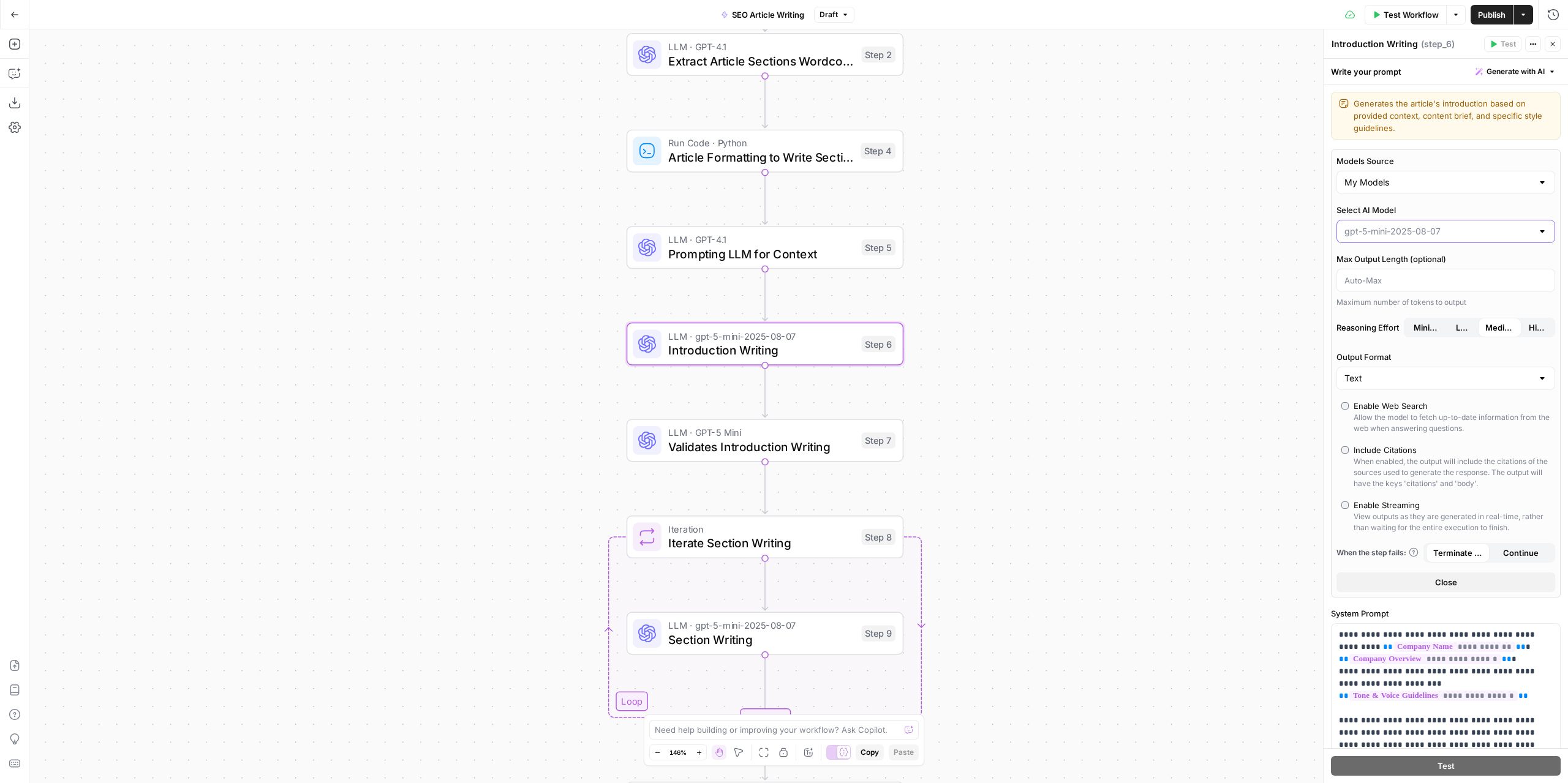
click at [1381, 228] on input "Select AI Model" at bounding box center [1439, 231] width 188 height 12
drag, startPoint x: 1409, startPoint y: 235, endPoint x: 1343, endPoint y: 235, distance: 66.0
click at [1343, 235] on div "gpt-4.1" at bounding box center [1445, 231] width 218 height 23
type input "gpt-4.1"
click at [1360, 283] on span "gpt-4.1" at bounding box center [1439, 280] width 184 height 12
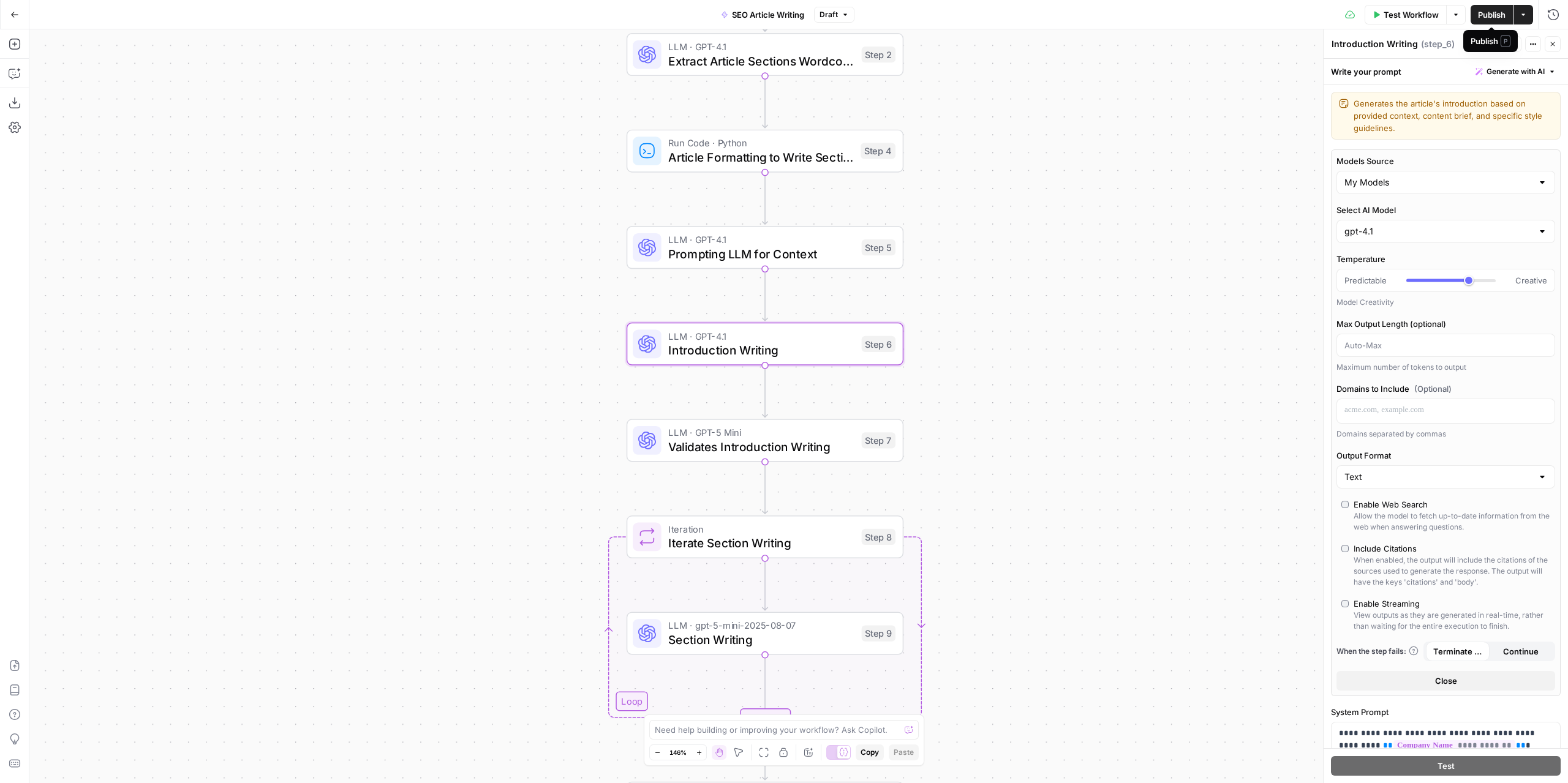
click at [1490, 16] on span "Publish" at bounding box center [1492, 15] width 27 height 12
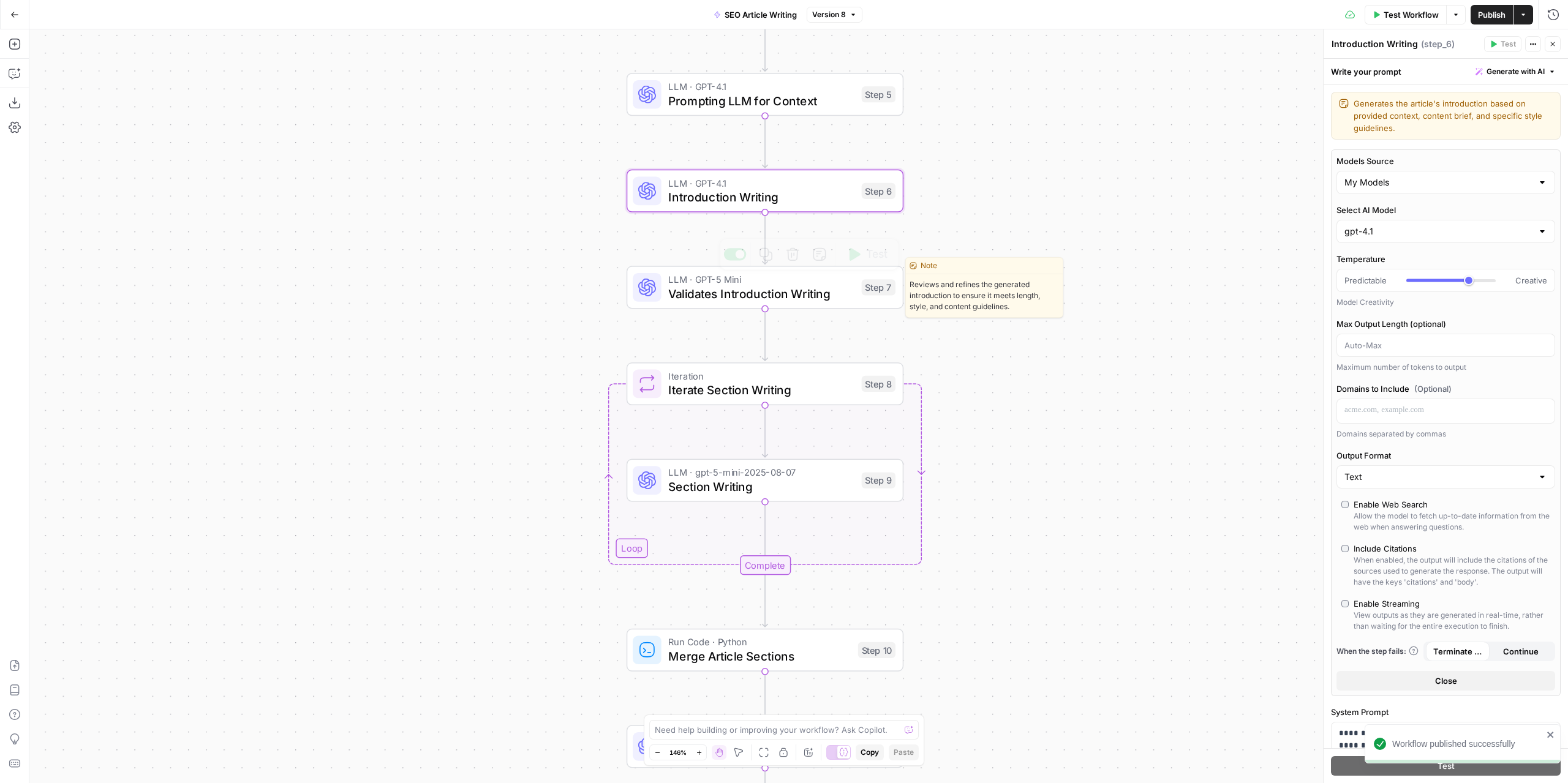
click at [804, 296] on span "Validates Introduction Writing" at bounding box center [761, 294] width 186 height 18
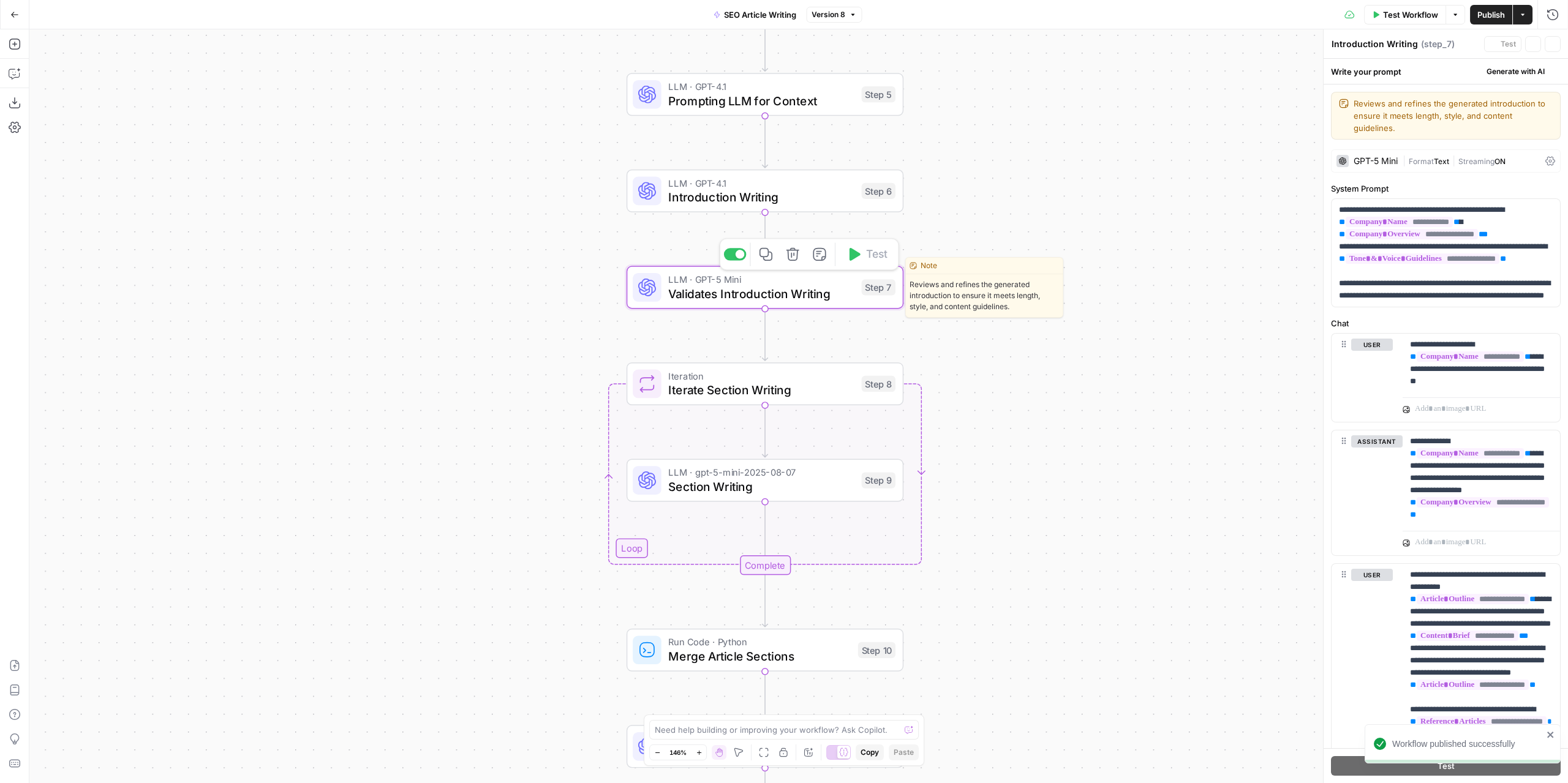
type textarea "Validates Introduction Writing"
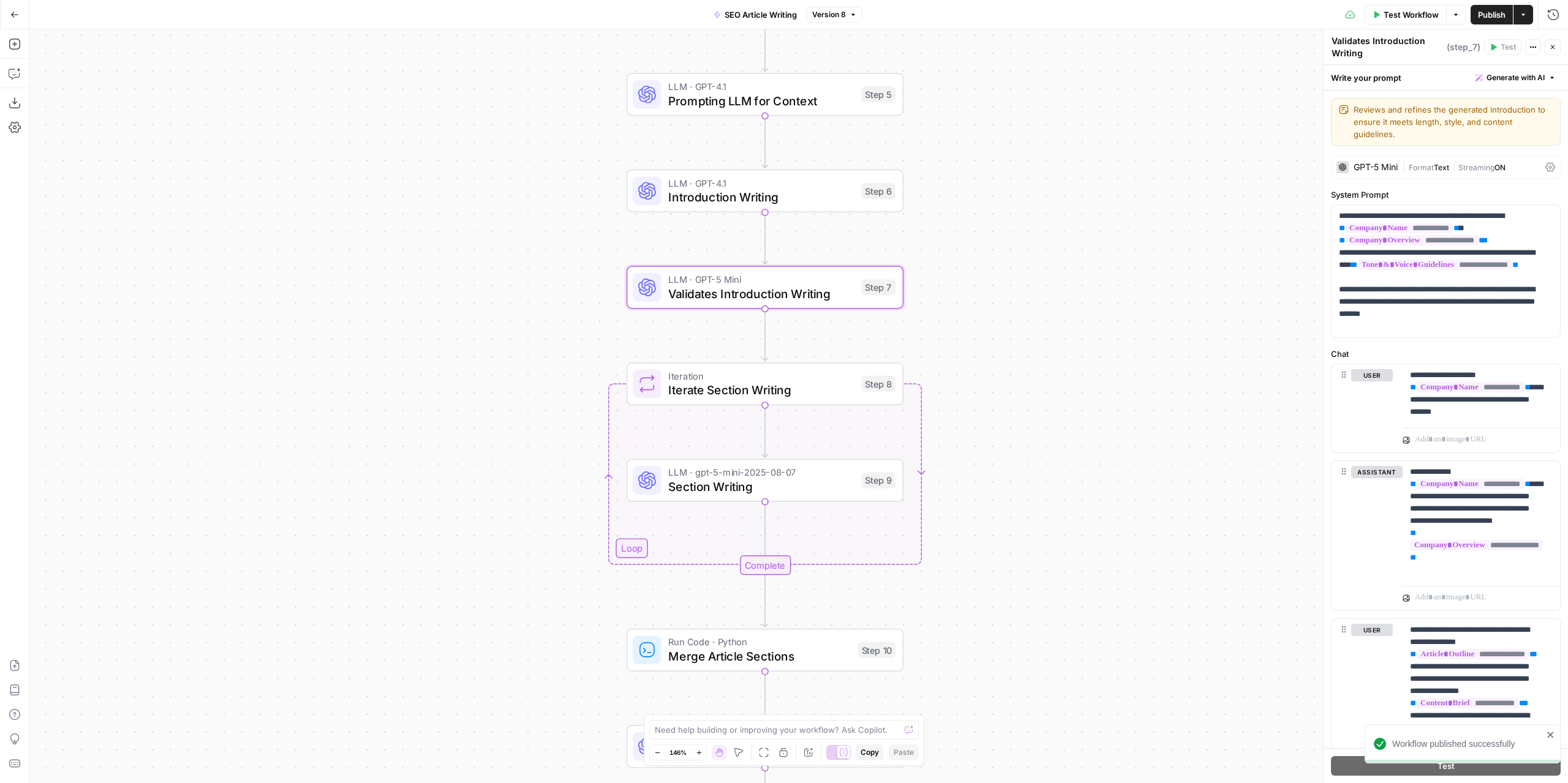
click at [1377, 167] on div "GPT-5 Mini" at bounding box center [1376, 167] width 44 height 9
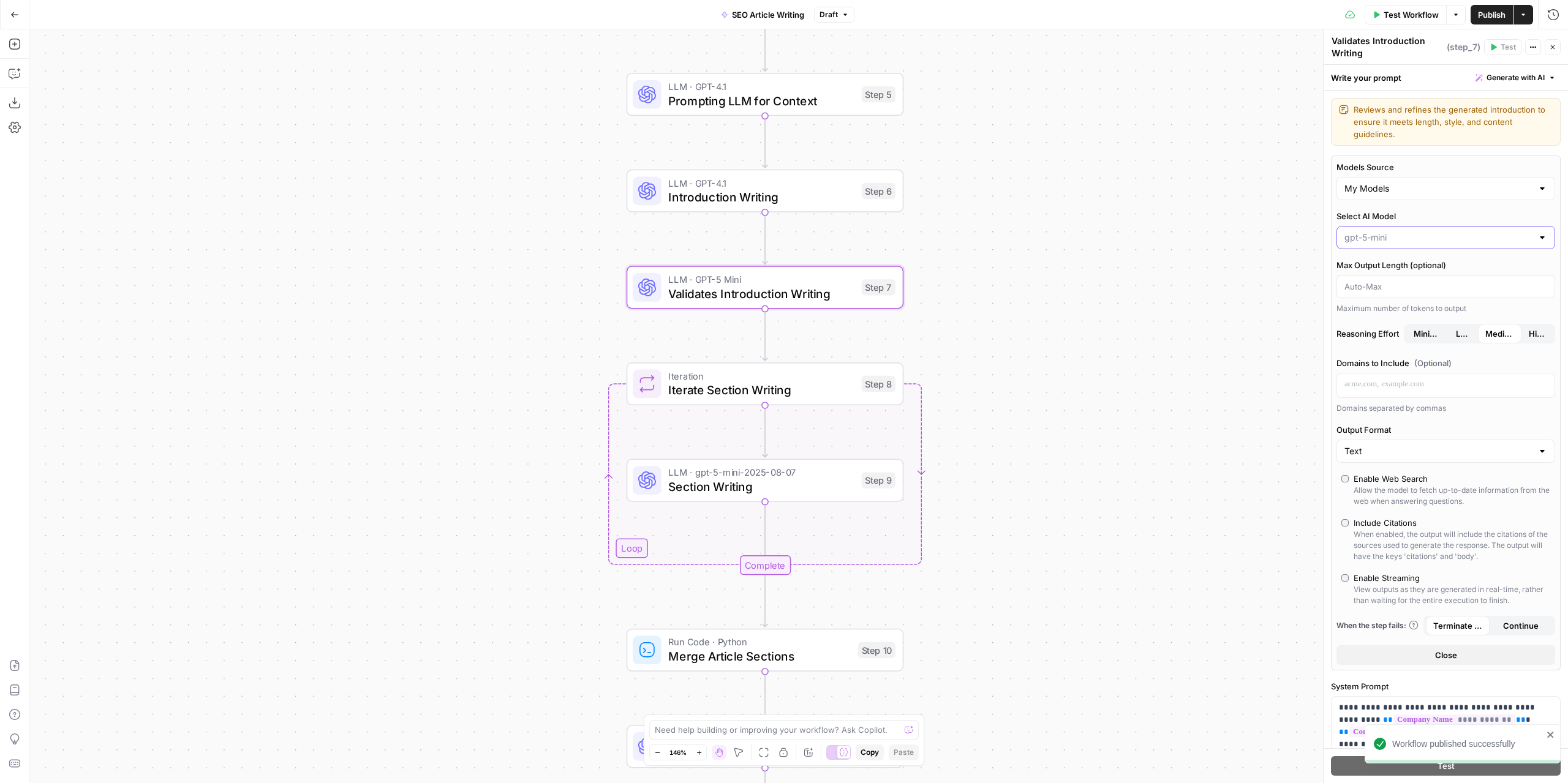
click at [1380, 233] on input "Select AI Model" at bounding box center [1439, 238] width 188 height 12
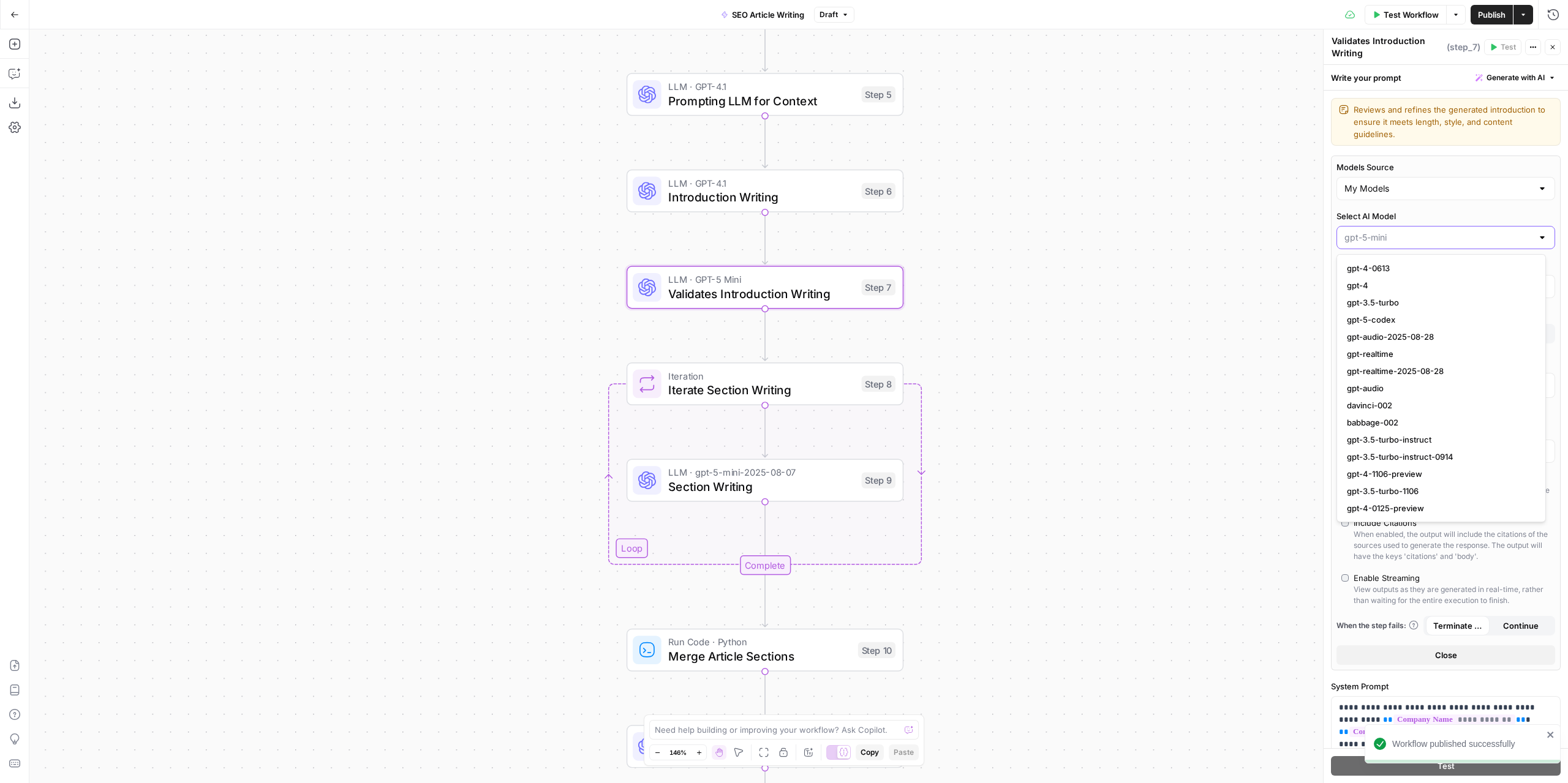
paste input "gpt-4.1"
type input "gpt-4.1"
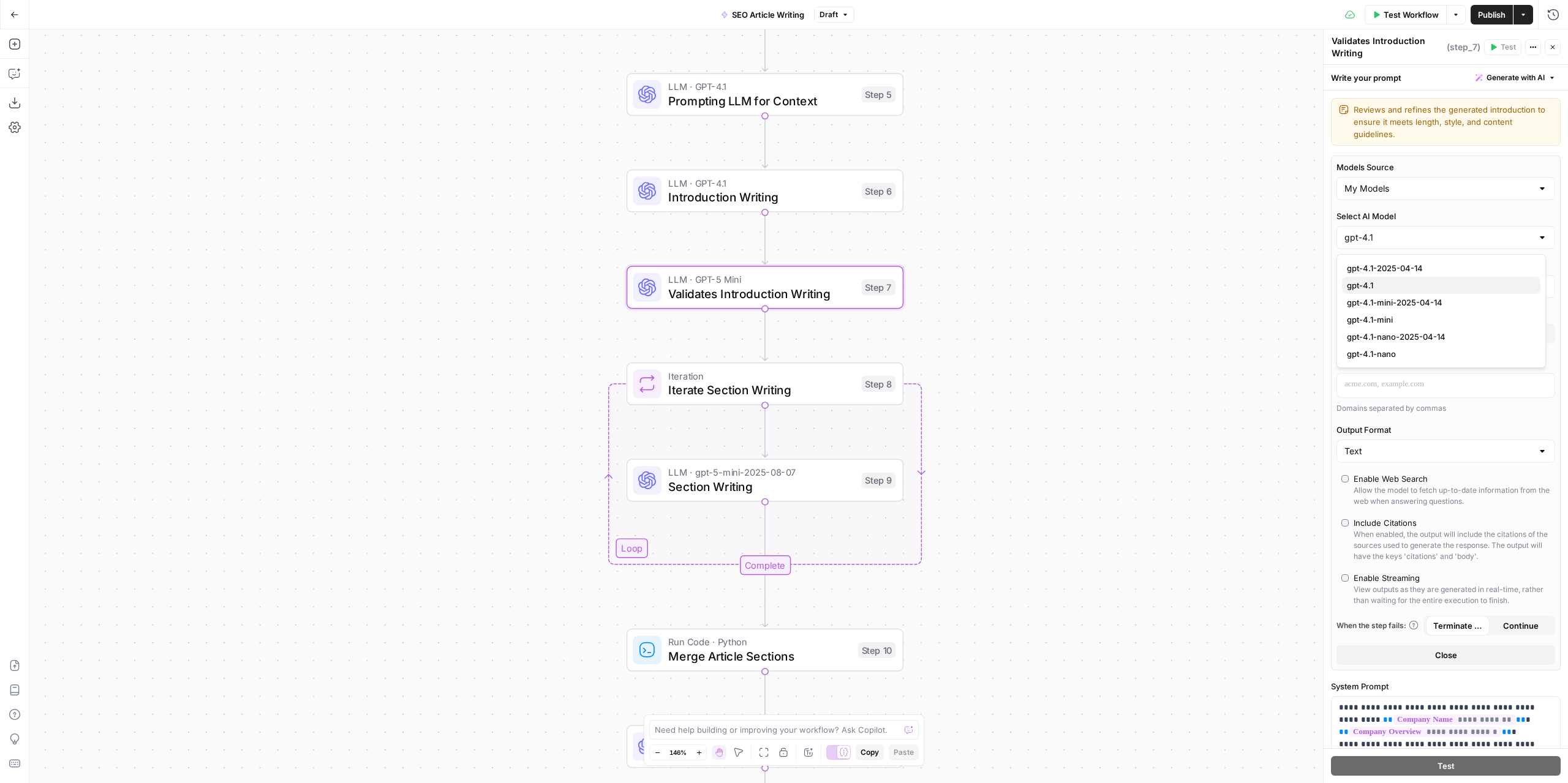
click at [1375, 287] on span "gpt-4.1" at bounding box center [1439, 286] width 184 height 12
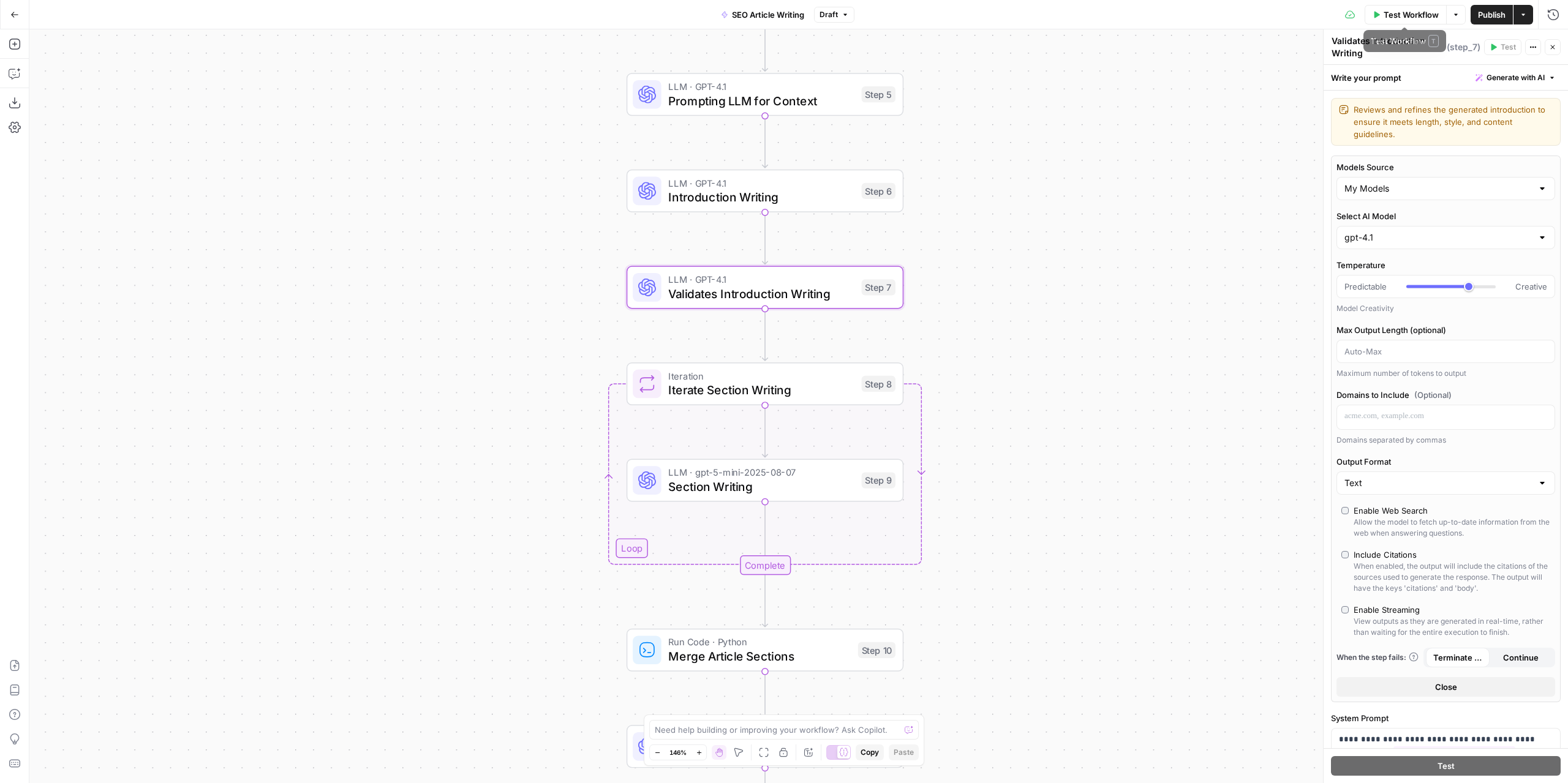
click at [1490, 16] on span "Publish" at bounding box center [1492, 15] width 27 height 12
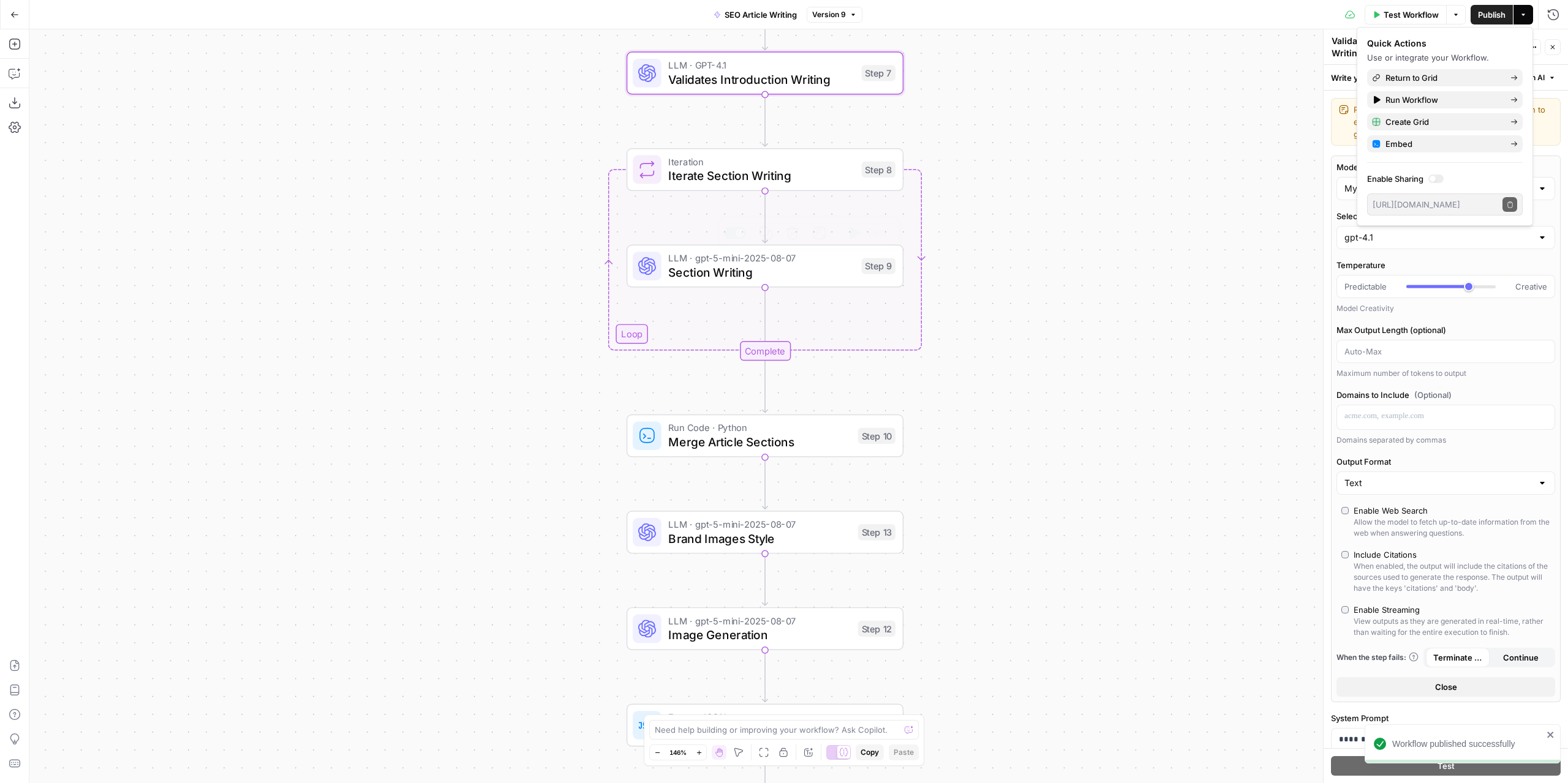
click at [797, 277] on span "Section Writing" at bounding box center [761, 272] width 186 height 18
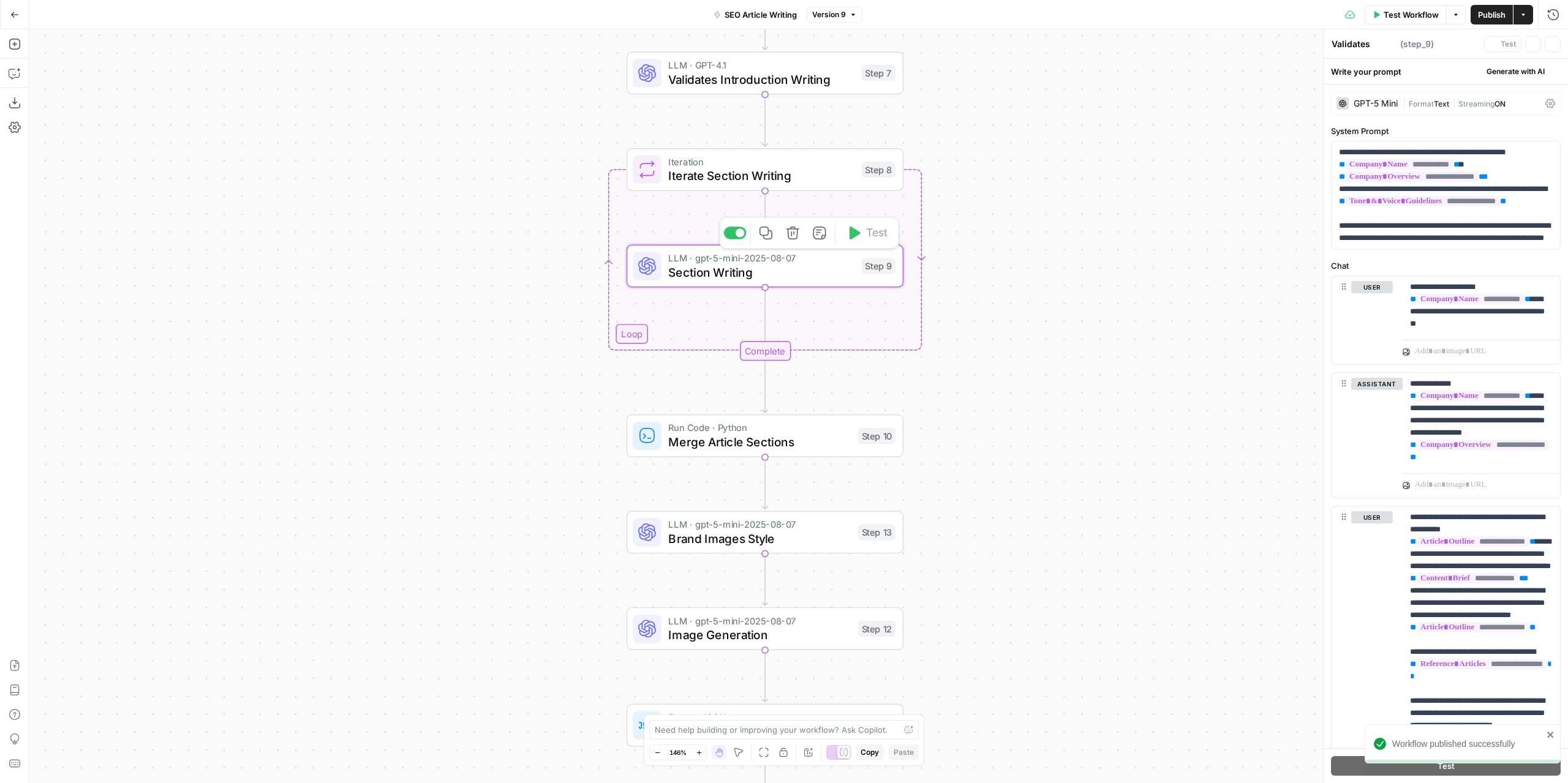
type textarea "Section Writing"
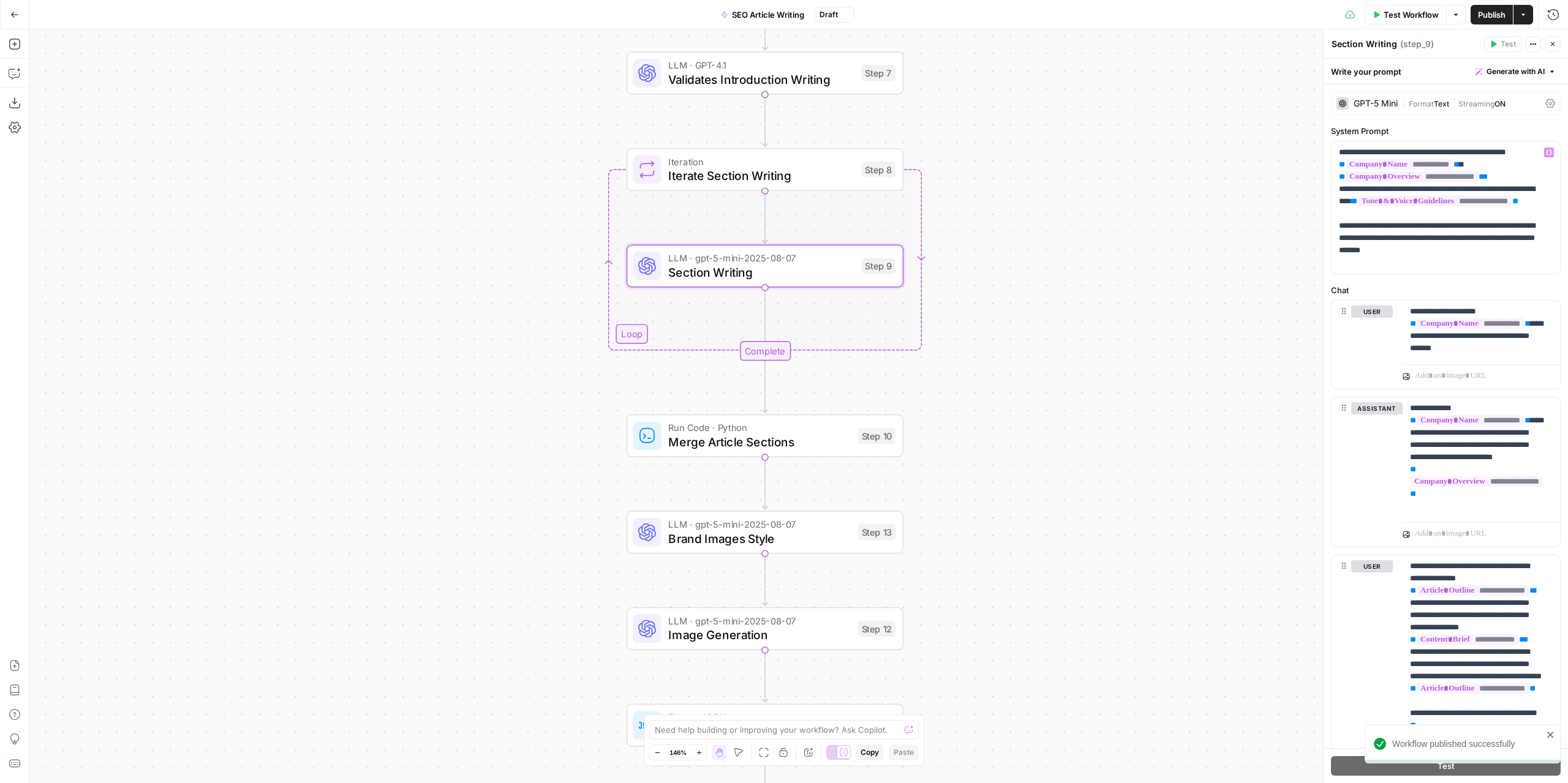
click at [1379, 100] on div "GPT-5 Mini" at bounding box center [1376, 103] width 44 height 9
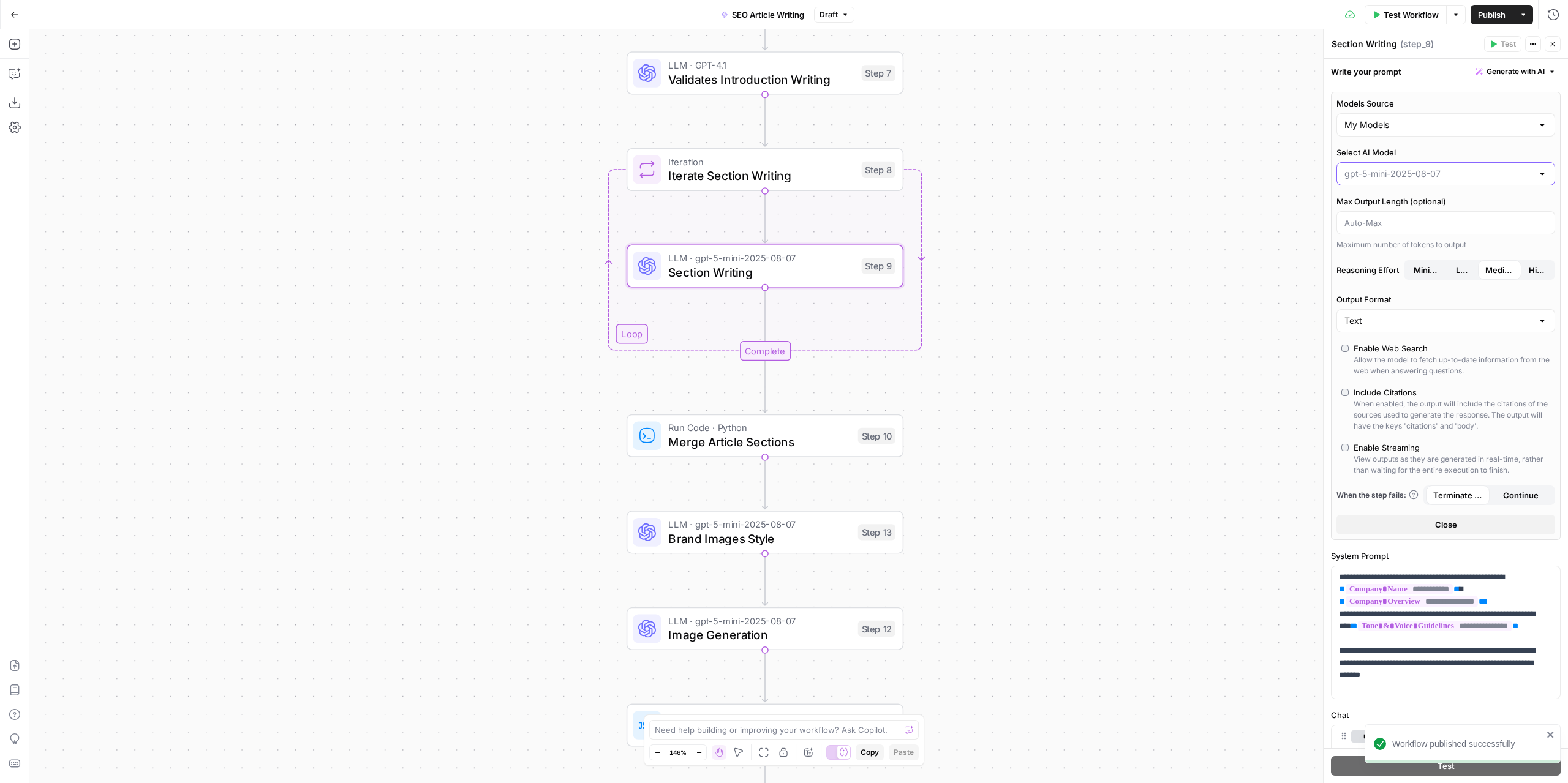
click at [1375, 176] on input "Select AI Model" at bounding box center [1439, 174] width 188 height 12
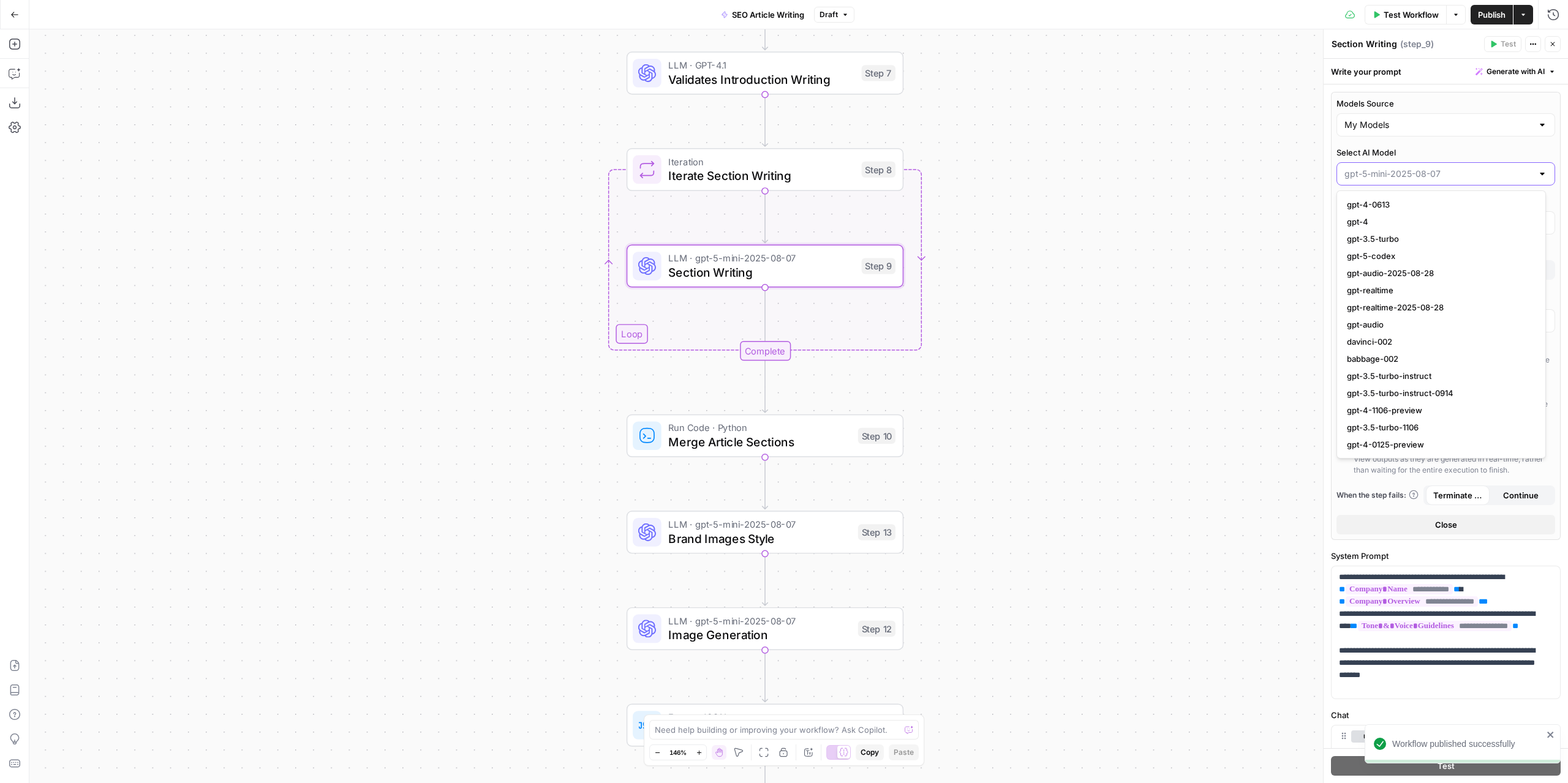
paste input "gpt-4.1"
type input "gpt-4.1"
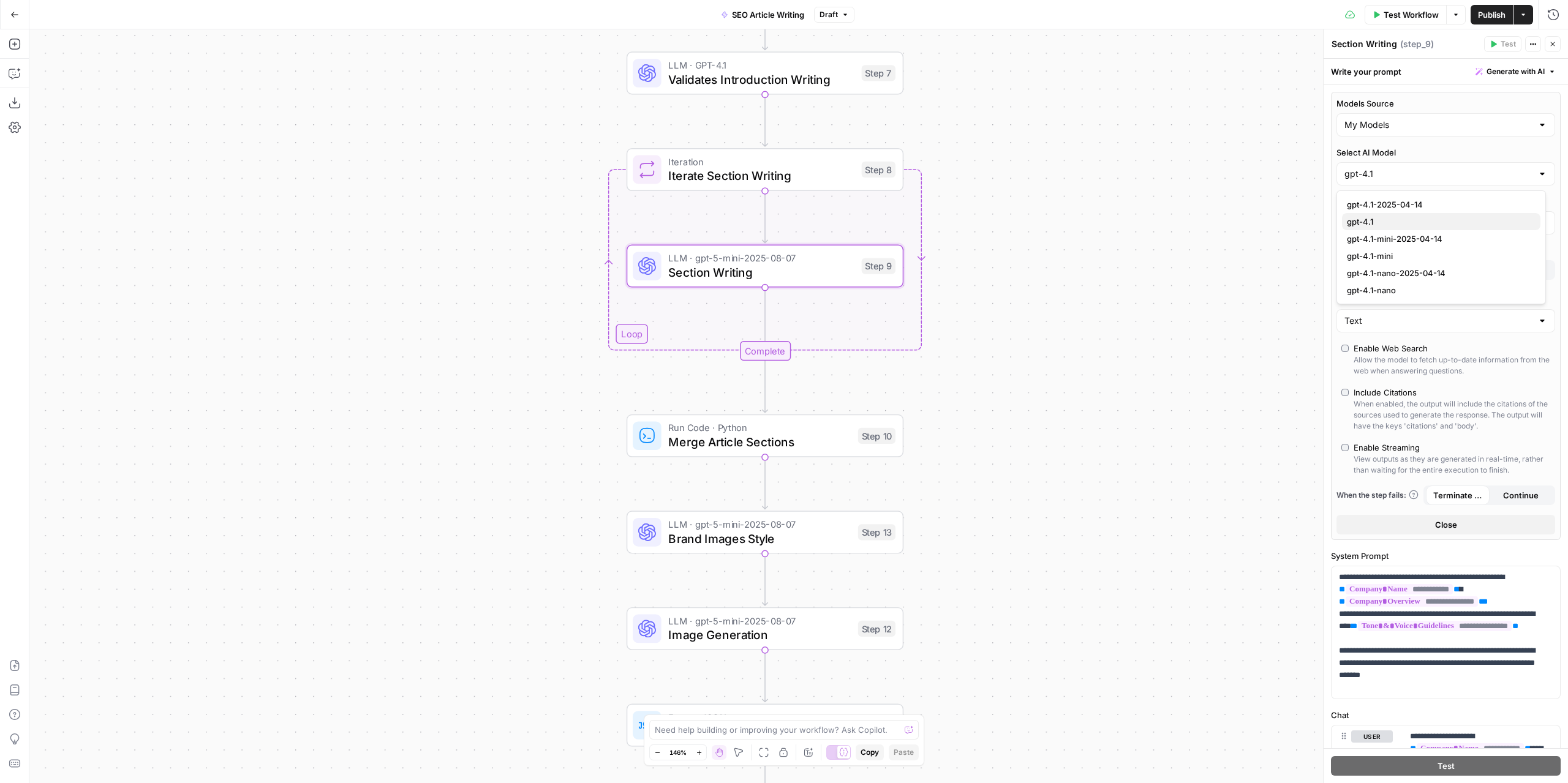
click at [1378, 220] on span "gpt-4.1" at bounding box center [1439, 222] width 184 height 12
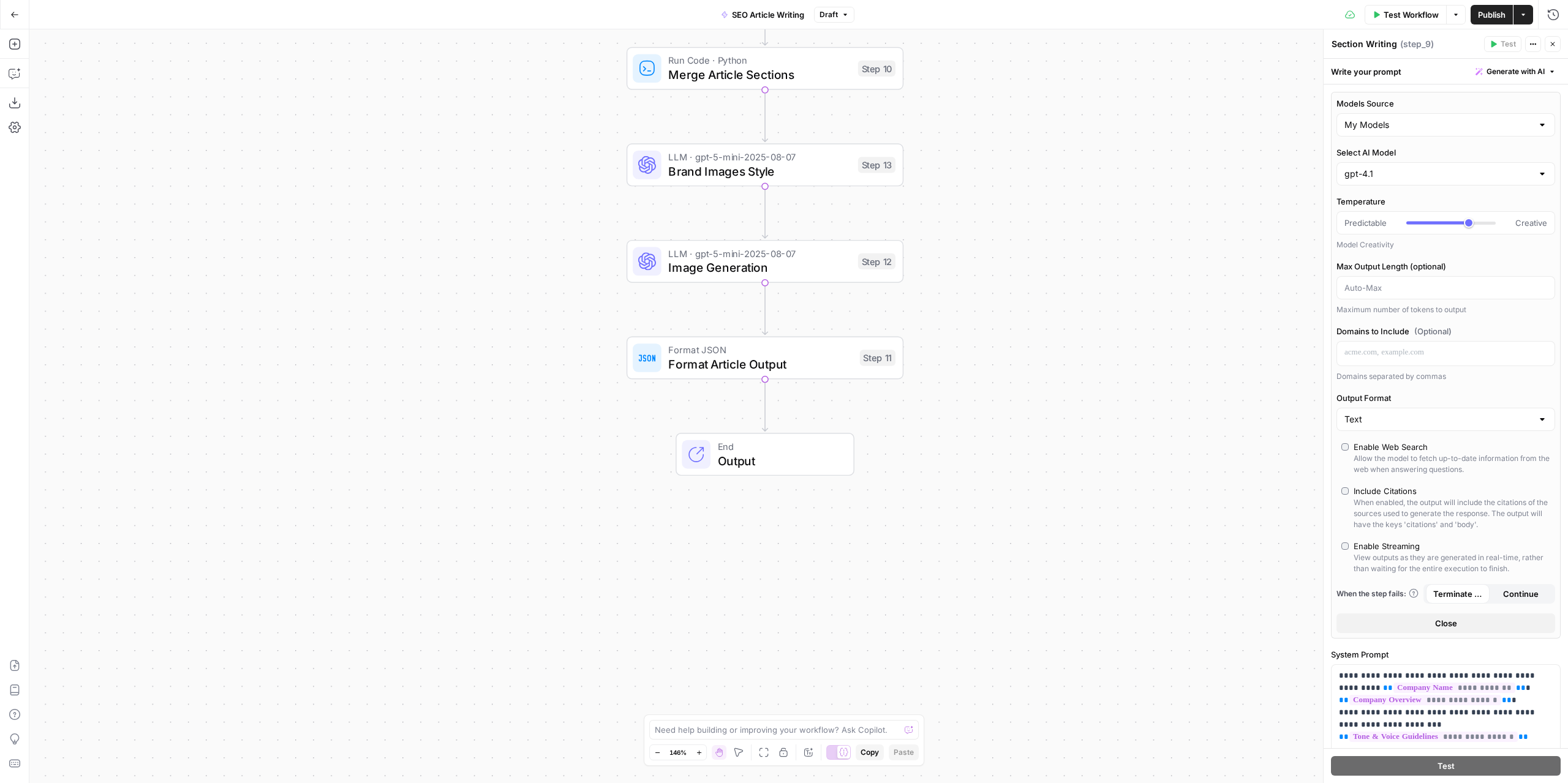
click at [1493, 16] on span "Publish" at bounding box center [1492, 15] width 27 height 12
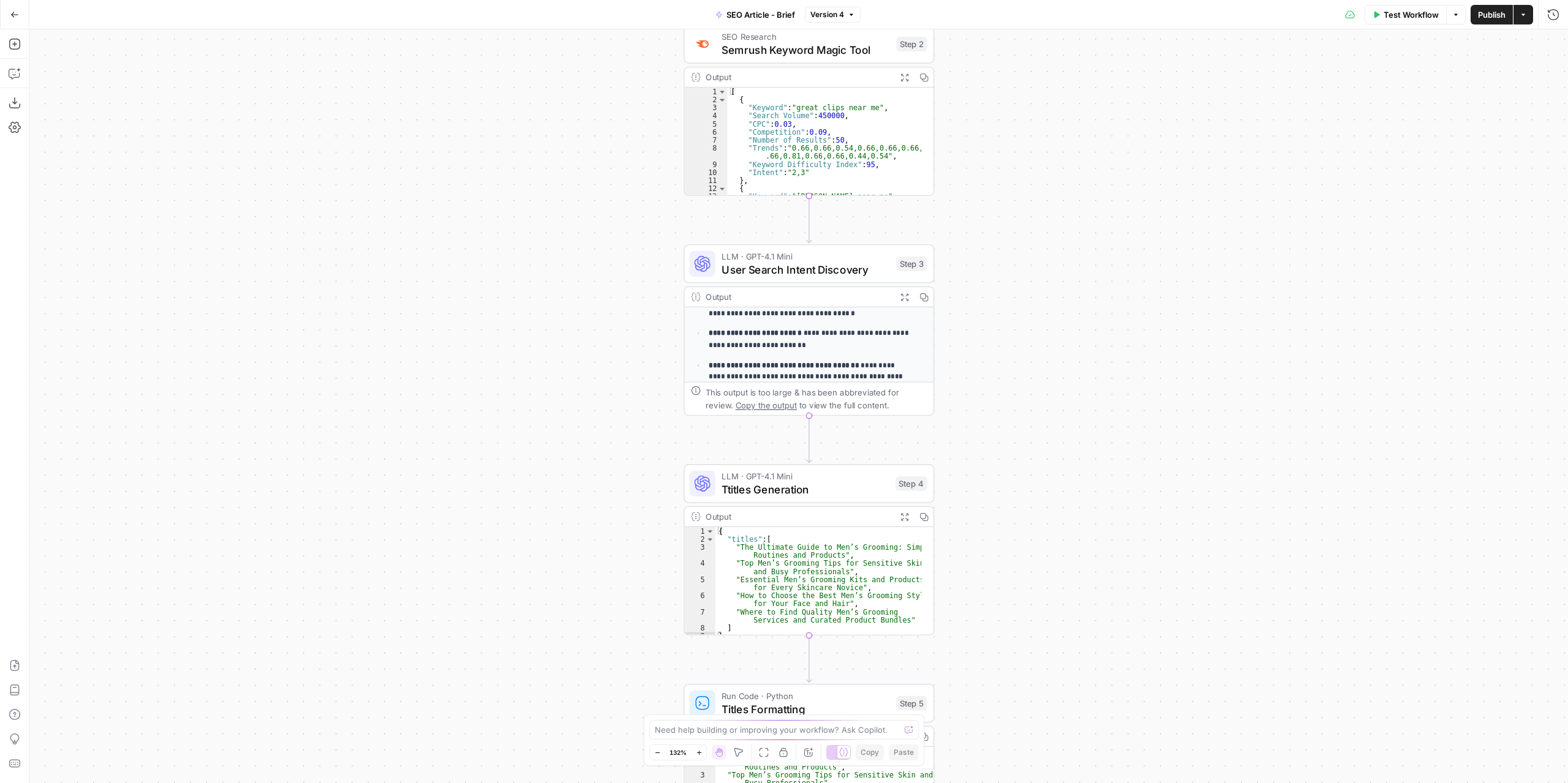
scroll to position [201, 0]
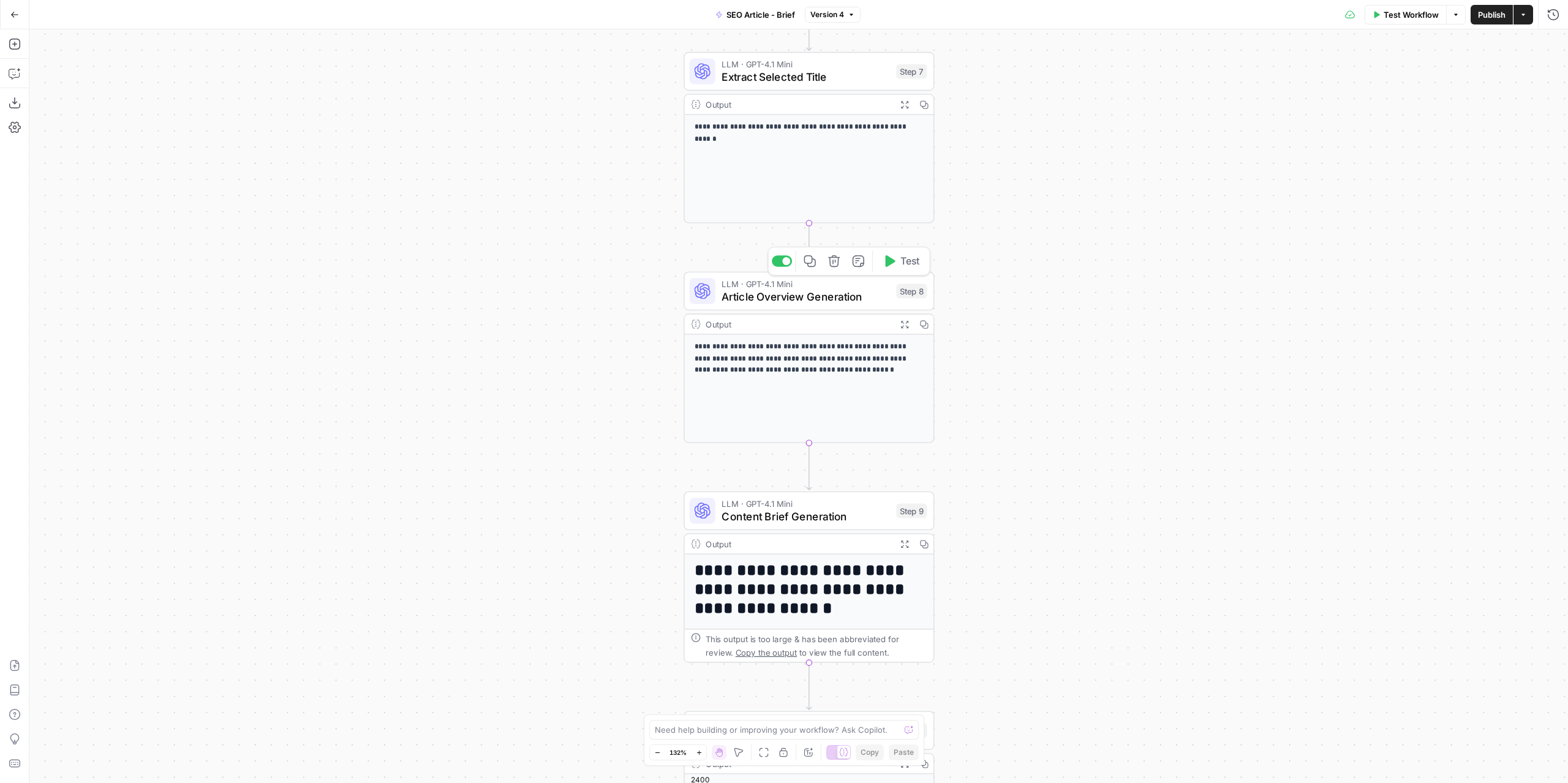
click at [814, 291] on span "Article Overview Generation" at bounding box center [806, 296] width 168 height 16
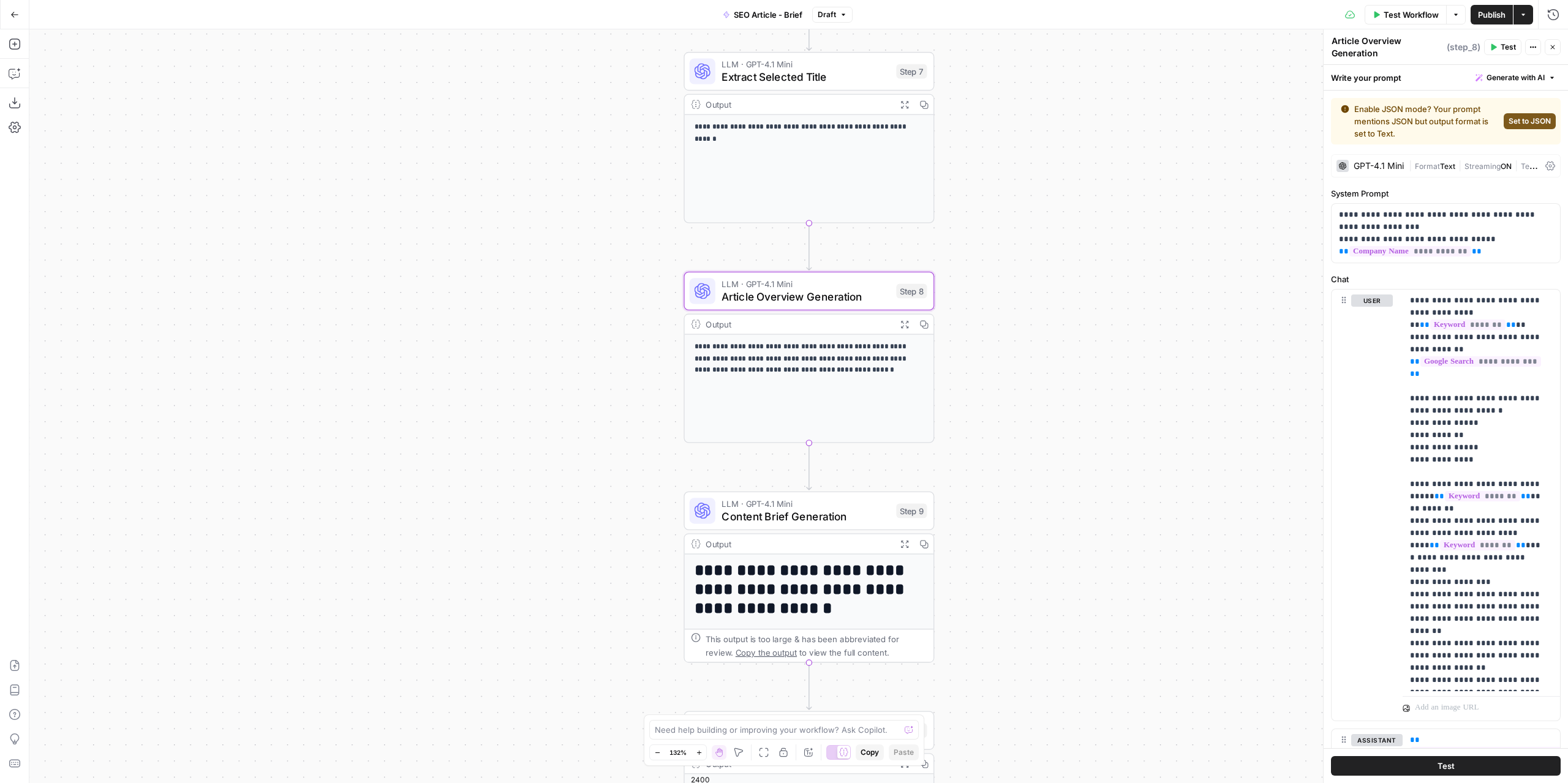
click at [1375, 161] on div "GPT-4.1 Mini" at bounding box center [1370, 166] width 68 height 12
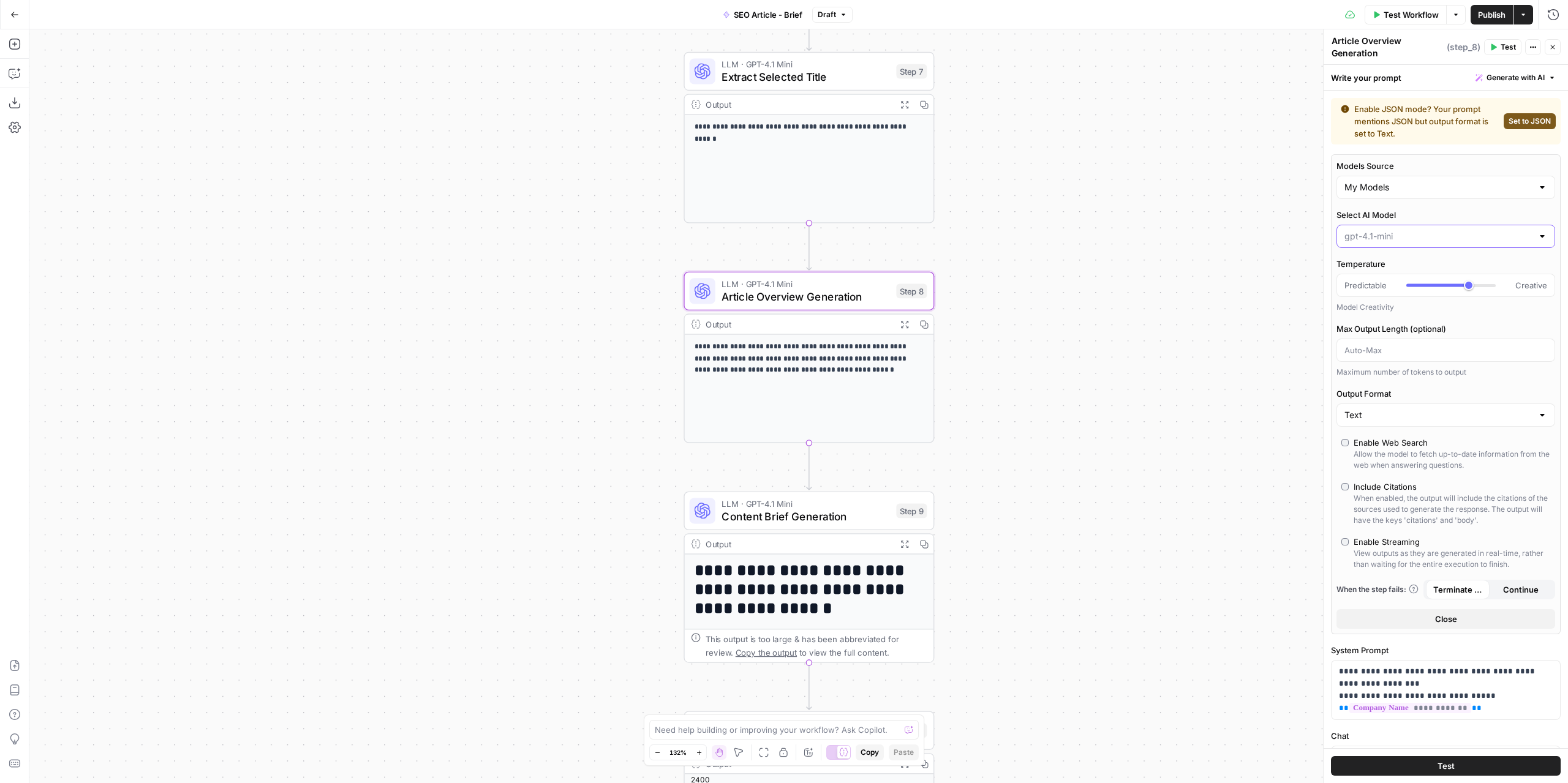
click at [1393, 236] on input "Select AI Model" at bounding box center [1439, 236] width 188 height 12
paste input "https://www.unchartedinfluencer.com/neogen"
type input "gpt-4.1"
click at [1368, 288] on span "gpt-4.1" at bounding box center [1439, 284] width 184 height 12
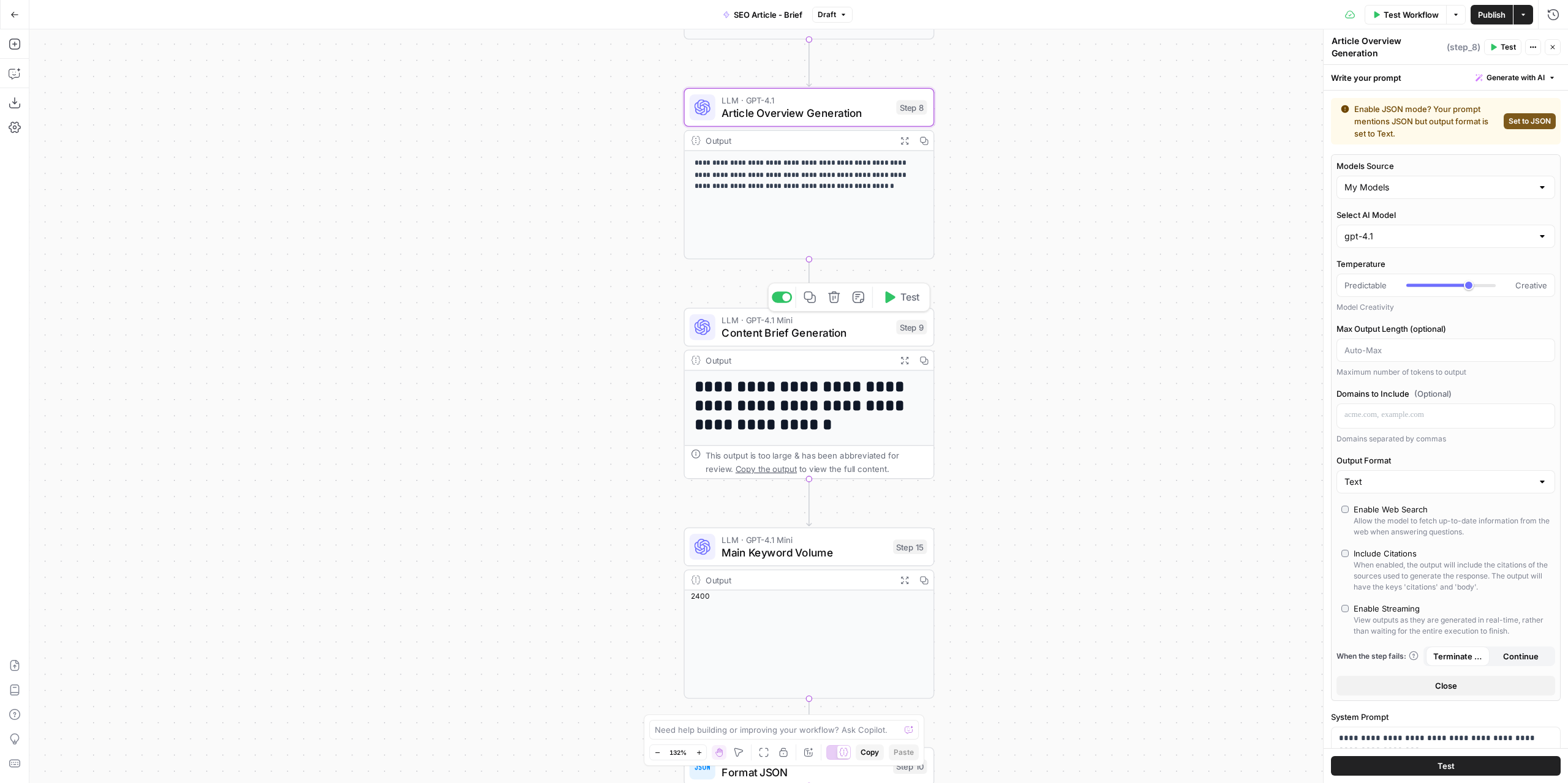
click at [821, 343] on div "LLM · GPT-4.1 Mini Content Brief Generation Step 9 Copy step Delete step Add No…" at bounding box center [809, 328] width 250 height 39
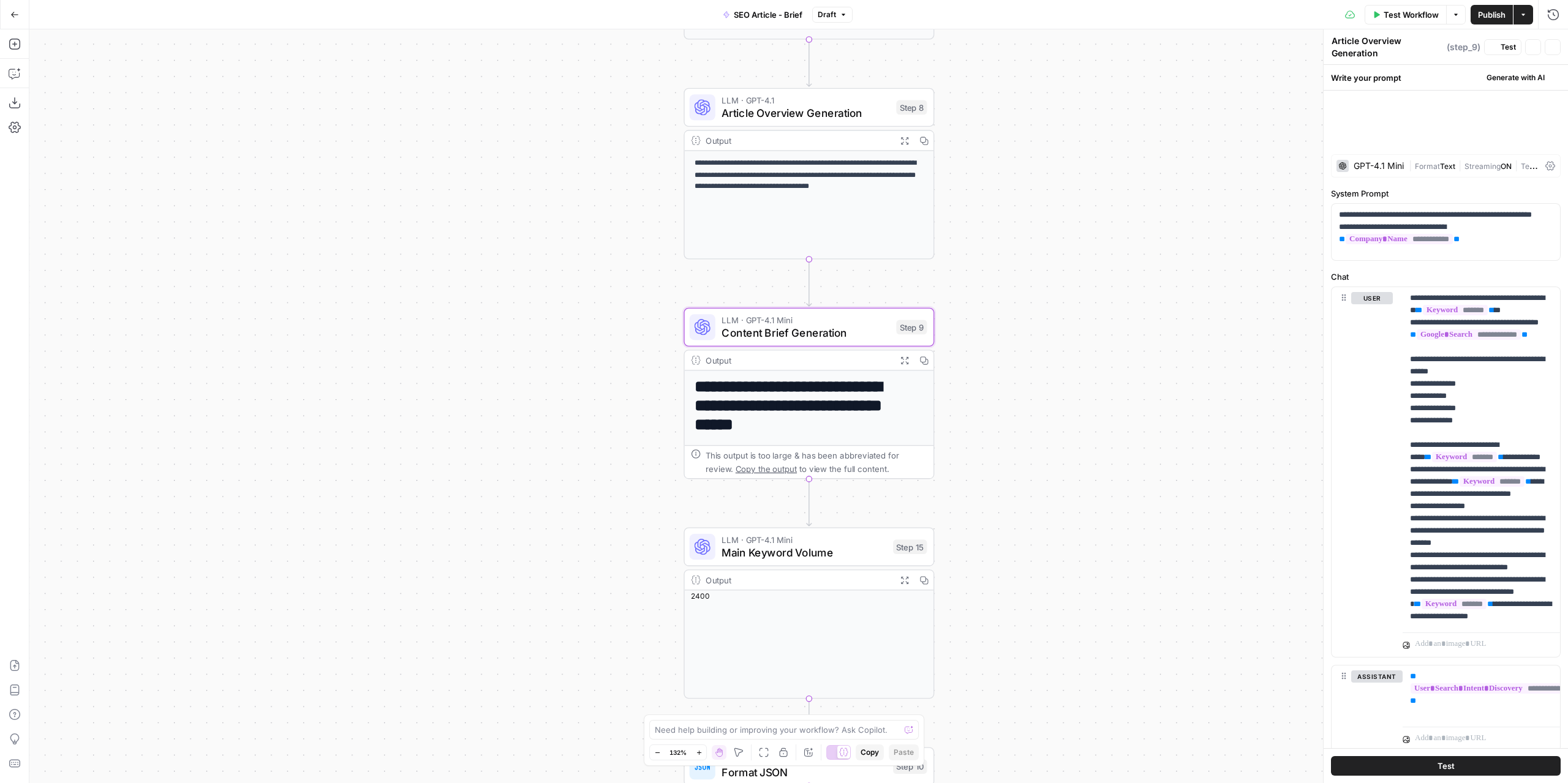
type textarea "Content Brief Generation"
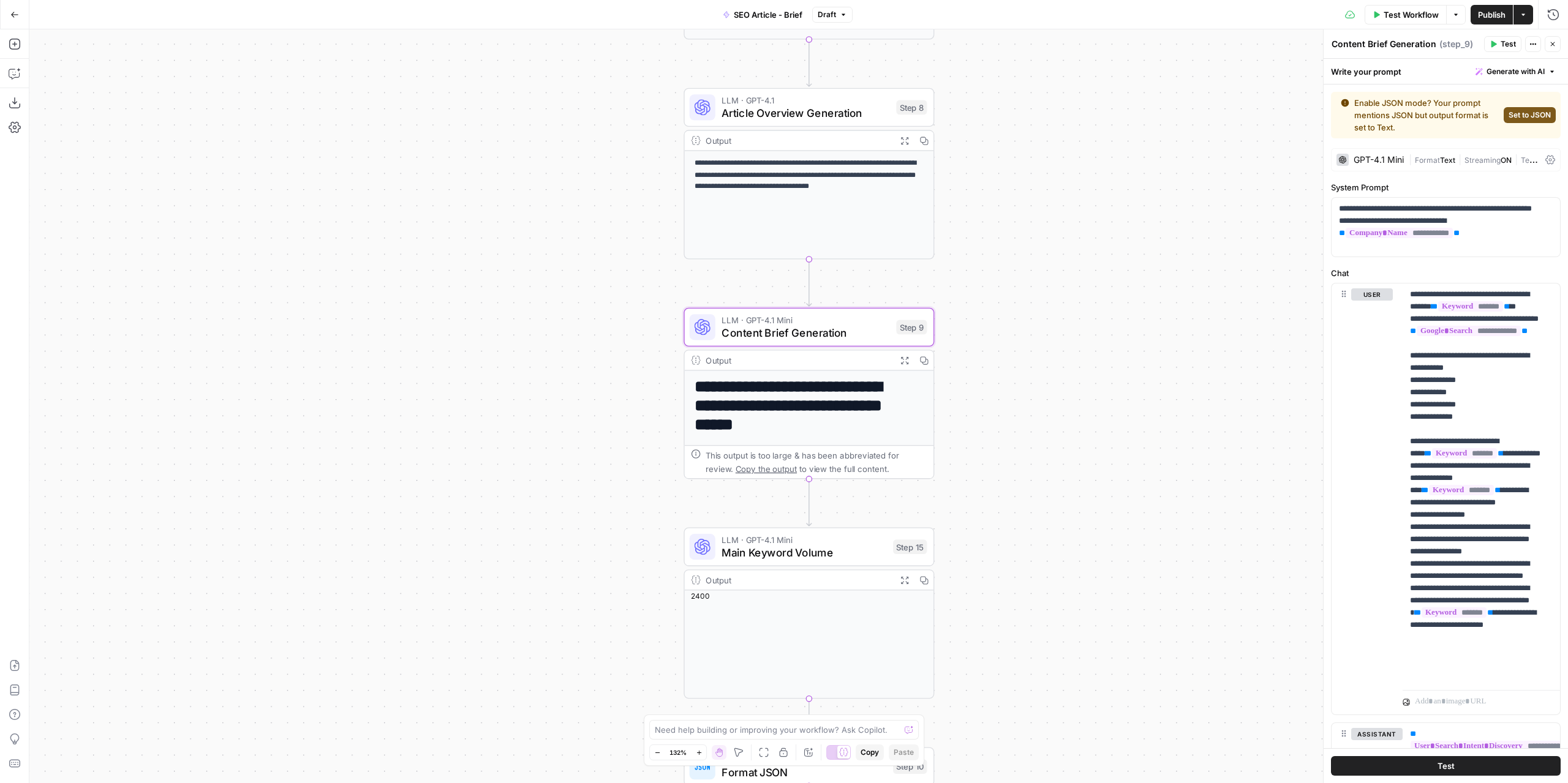
click at [1380, 159] on div "GPT-4.1 Mini" at bounding box center [1379, 159] width 51 height 9
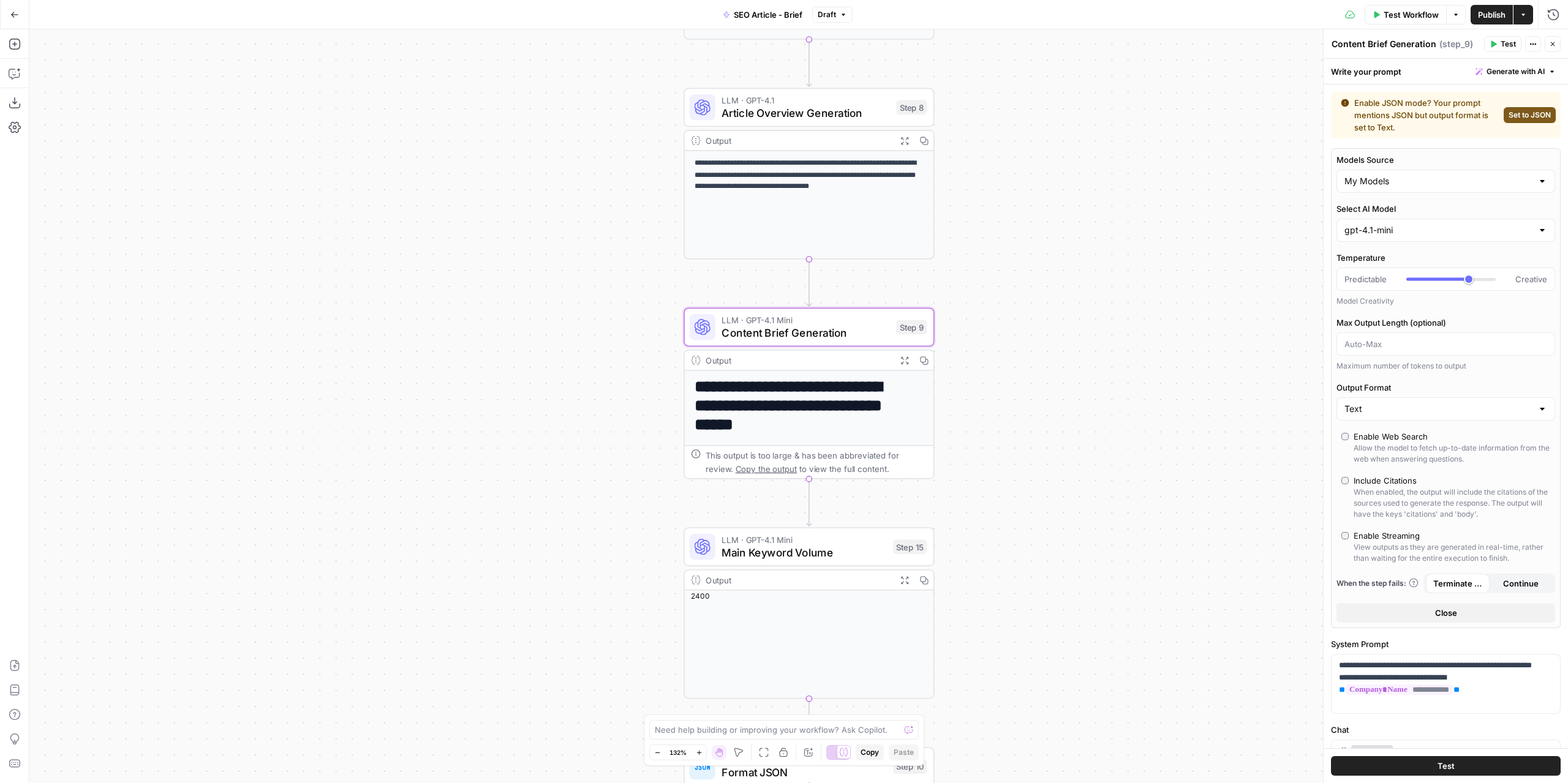
click at [1392, 236] on div "gpt-4.1-mini" at bounding box center [1445, 230] width 218 height 23
paste input "gpt-4.1"
type input "gpt-4.1"
click at [1377, 277] on span "gpt-4.1" at bounding box center [1439, 278] width 184 height 12
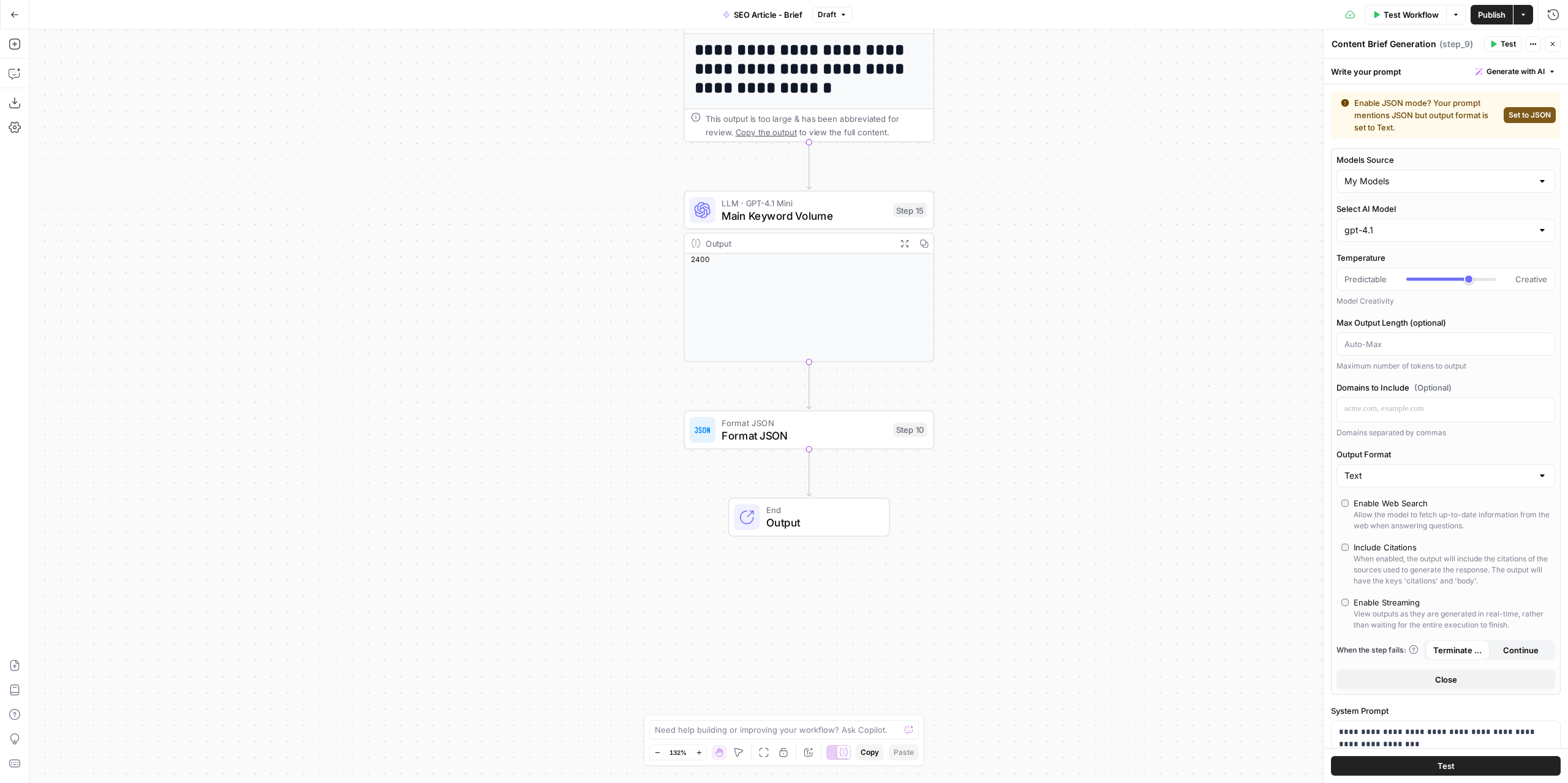
click at [844, 215] on span "Main Keyword Volume" at bounding box center [804, 215] width 165 height 16
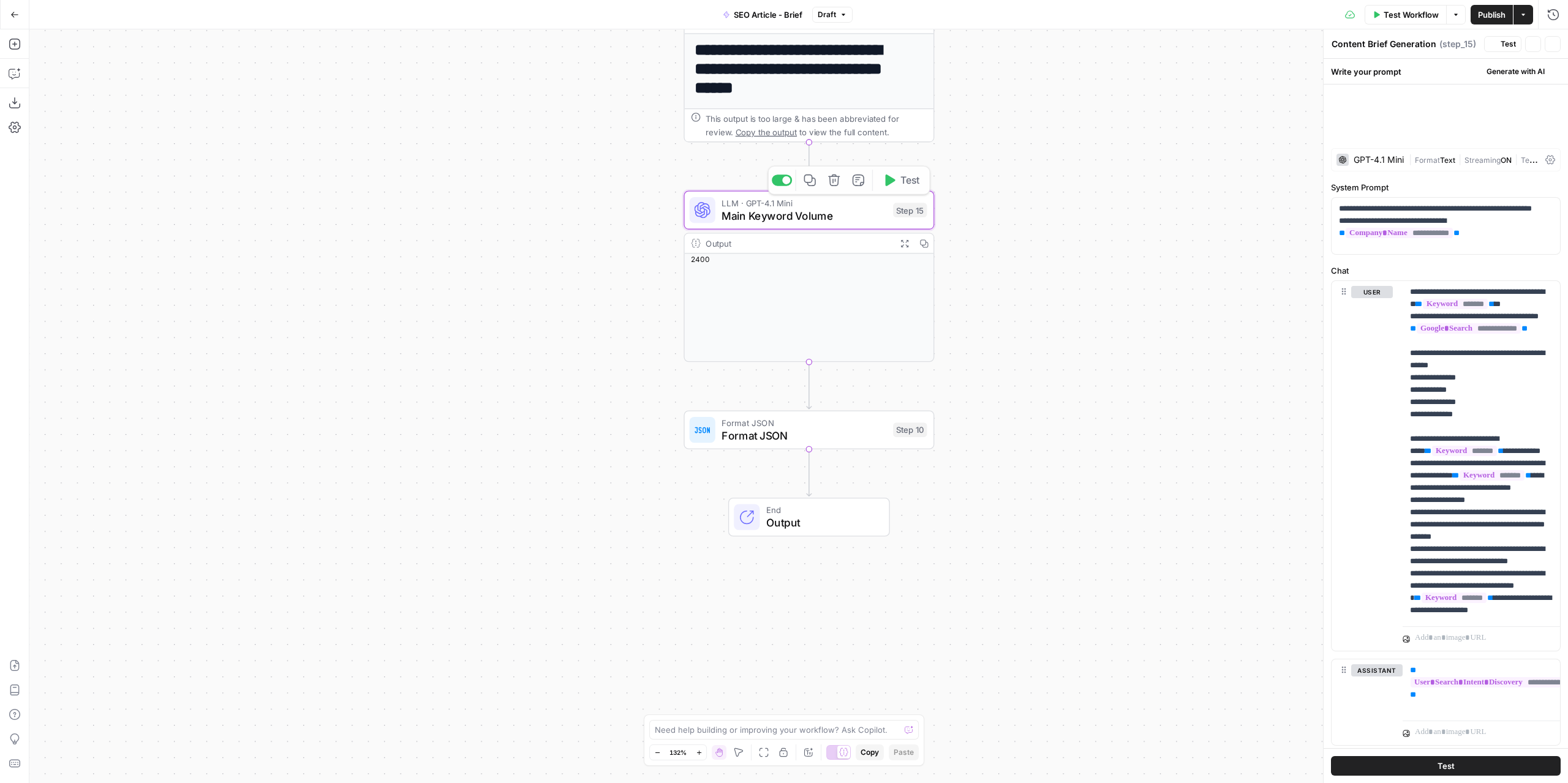
type textarea "Main Keyword Volume"
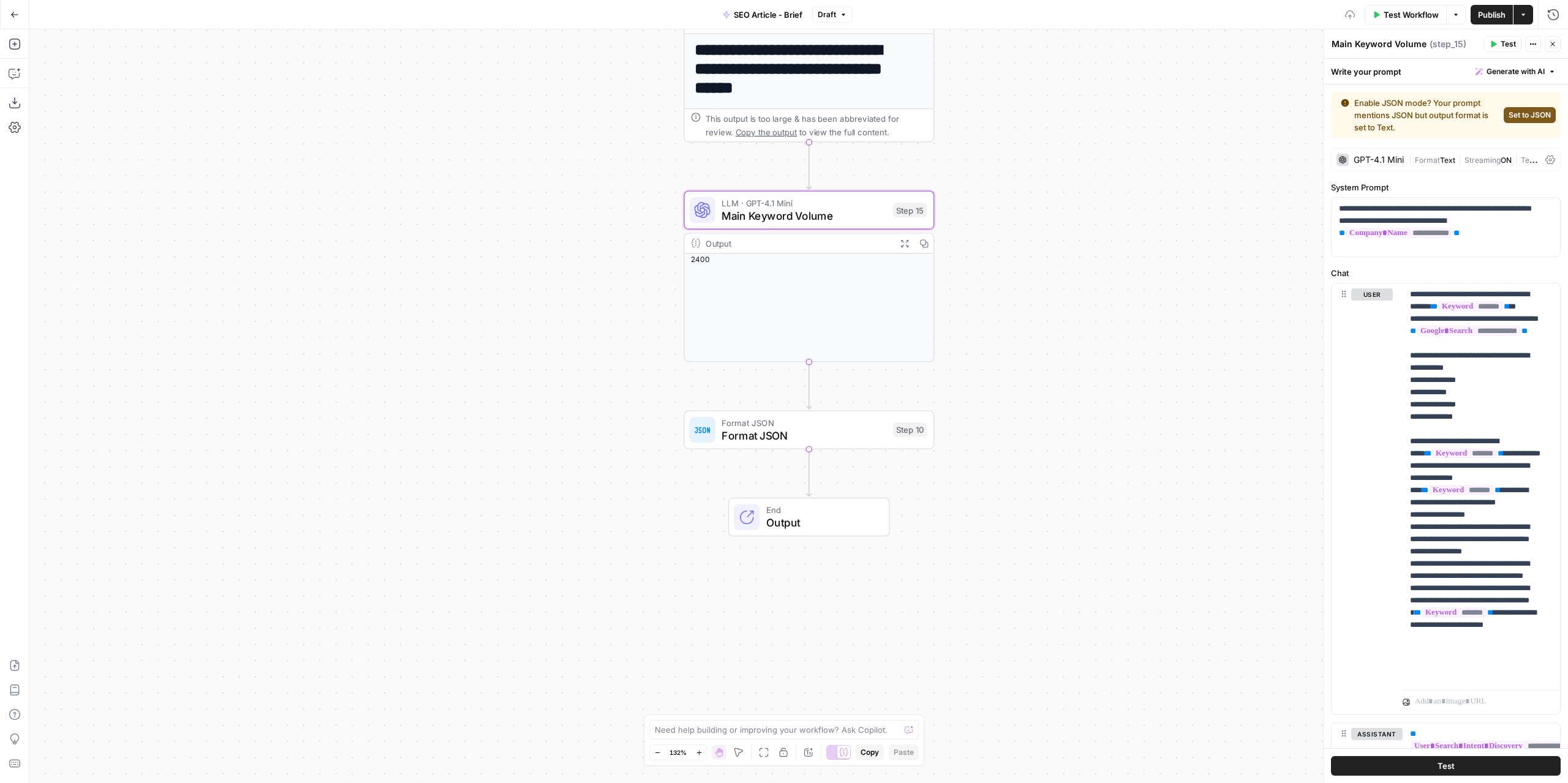
click at [1387, 165] on div "GPT-4.1 Mini" at bounding box center [1370, 160] width 68 height 12
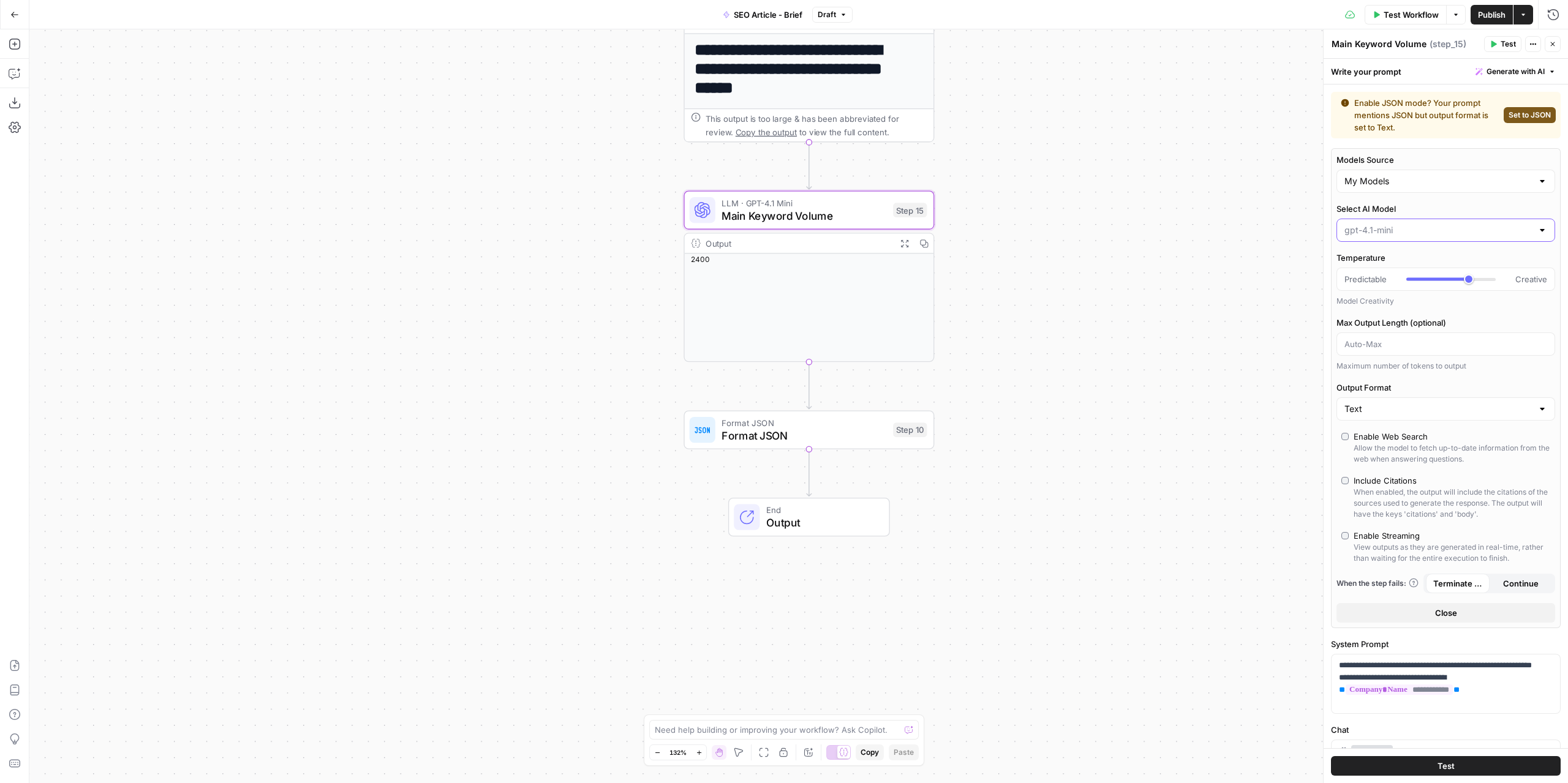
click at [1392, 228] on input "Select AI Model" at bounding box center [1439, 231] width 188 height 12
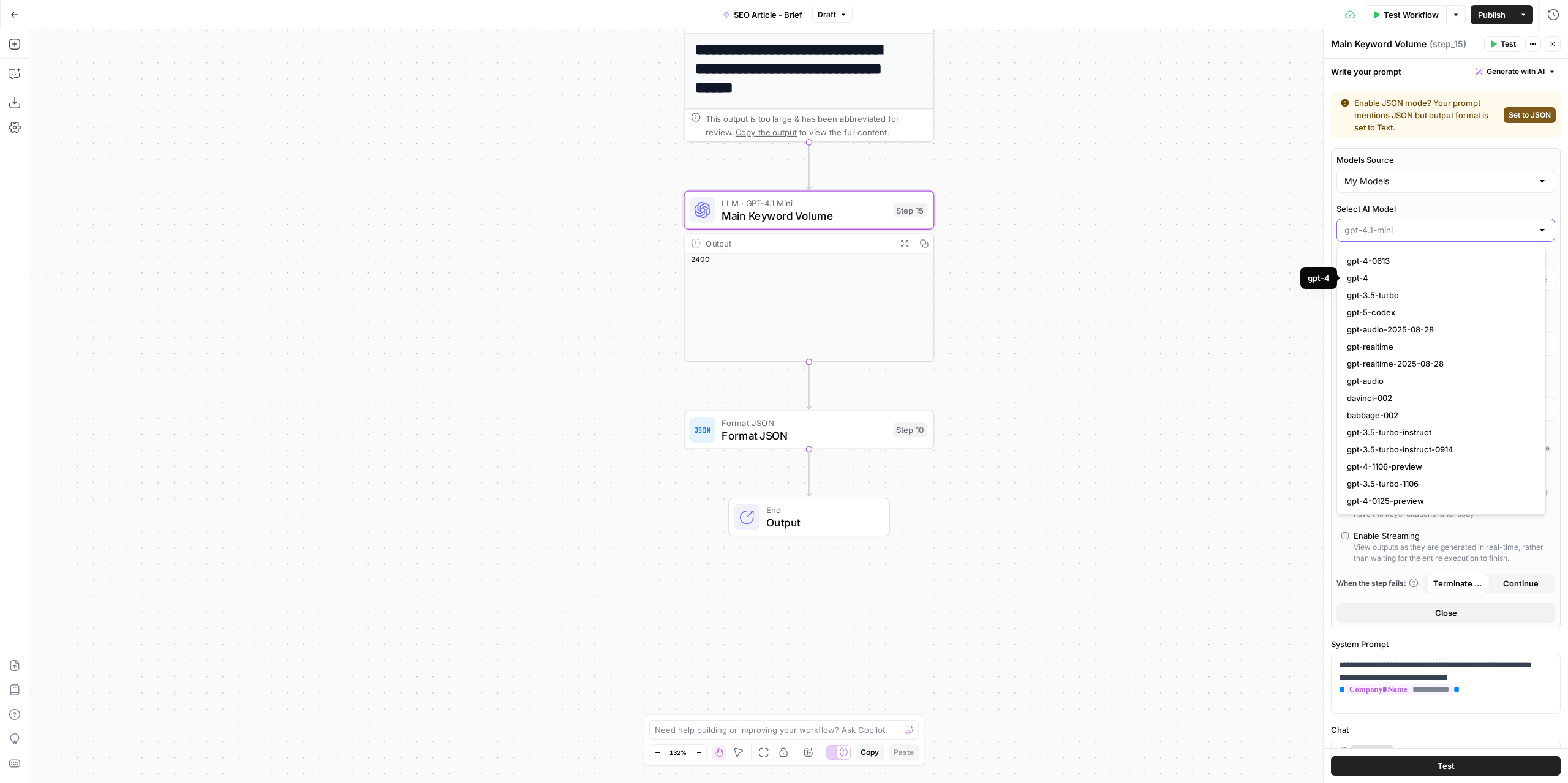
click at [1386, 230] on input "Select AI Model" at bounding box center [1439, 231] width 188 height 12
paste input "gpt-4.1"
type input "gpt-4.1"
click at [1376, 282] on span "gpt-4.1" at bounding box center [1439, 278] width 184 height 12
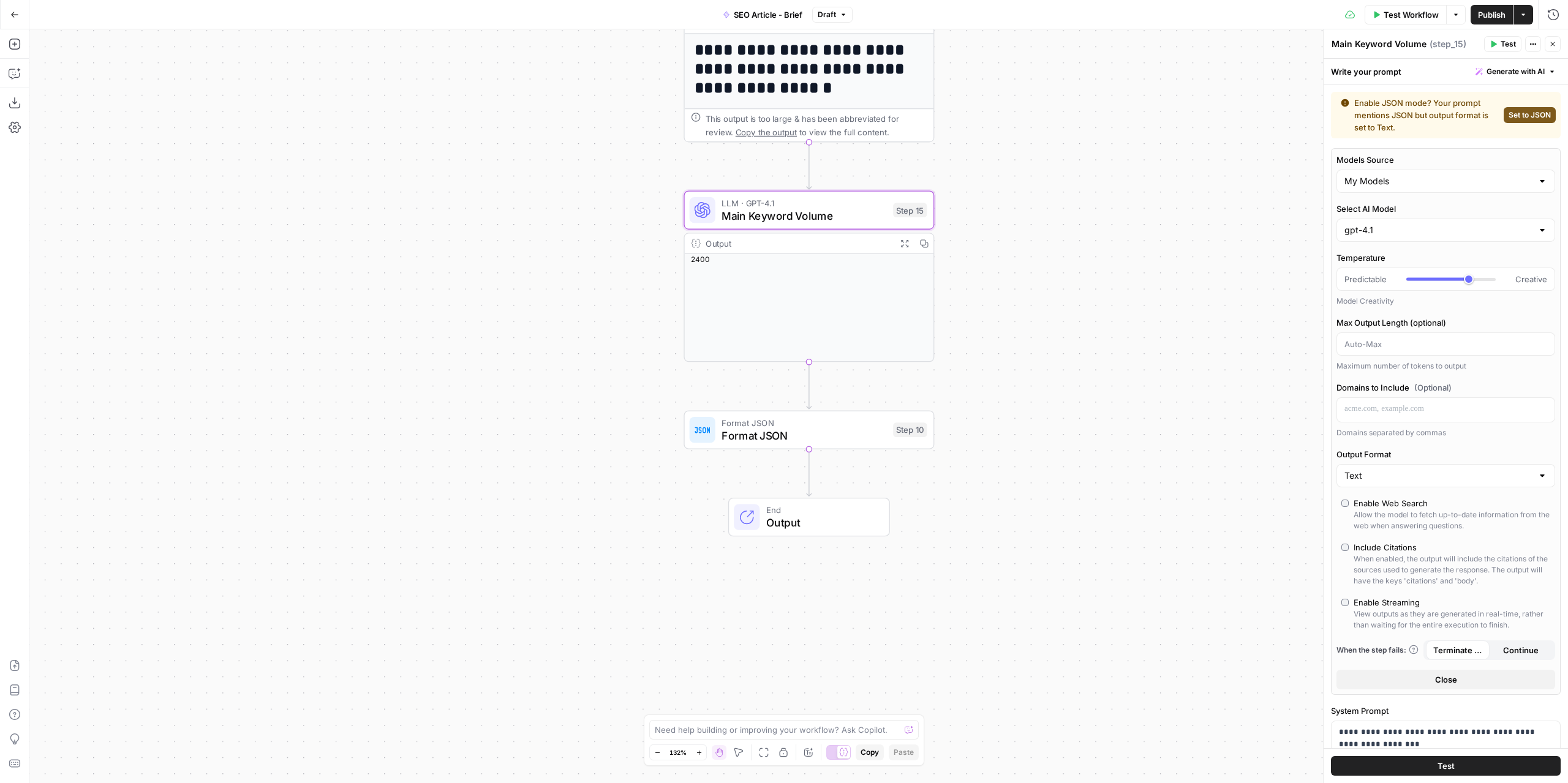
click at [1497, 21] on button "Publish" at bounding box center [1492, 14] width 42 height 19
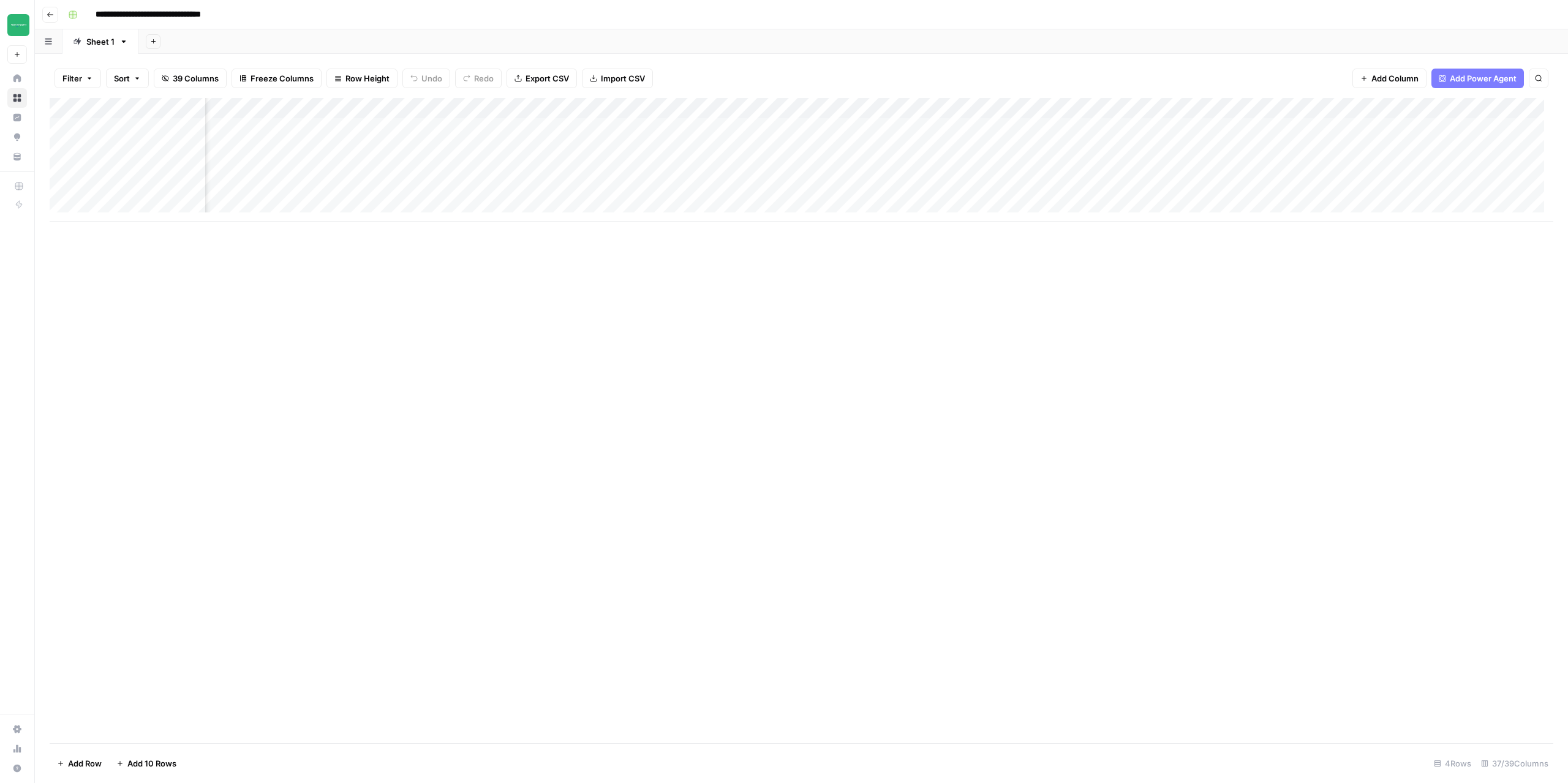
scroll to position [0, 2793]
click at [1098, 111] on div "Add Column" at bounding box center [802, 159] width 1504 height 124
click at [1080, 209] on span "Configure Inputs" at bounding box center [1089, 211] width 107 height 12
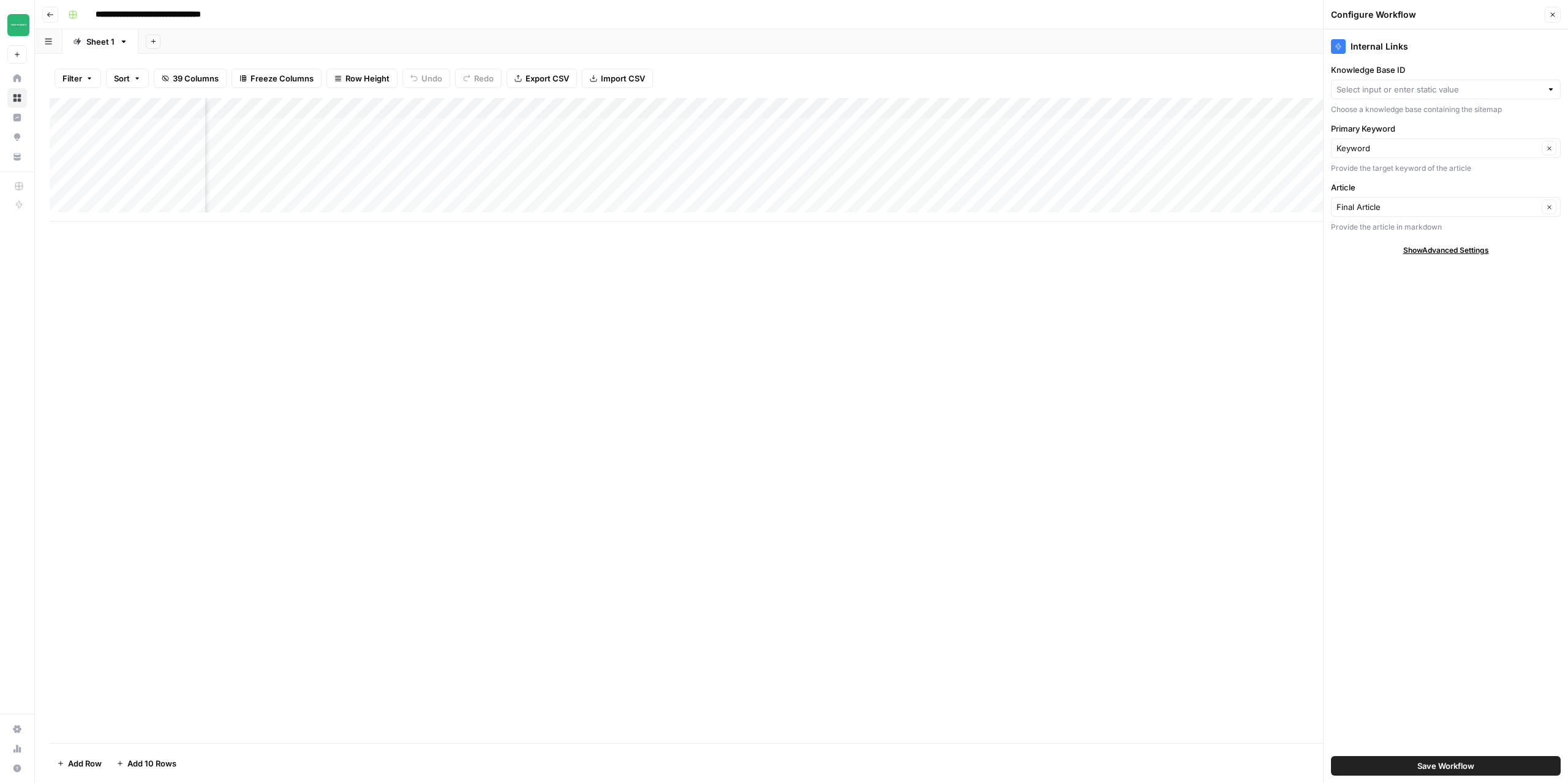
type input "Mevo"
click at [1557, 16] on button "Close" at bounding box center [1553, 15] width 16 height 16
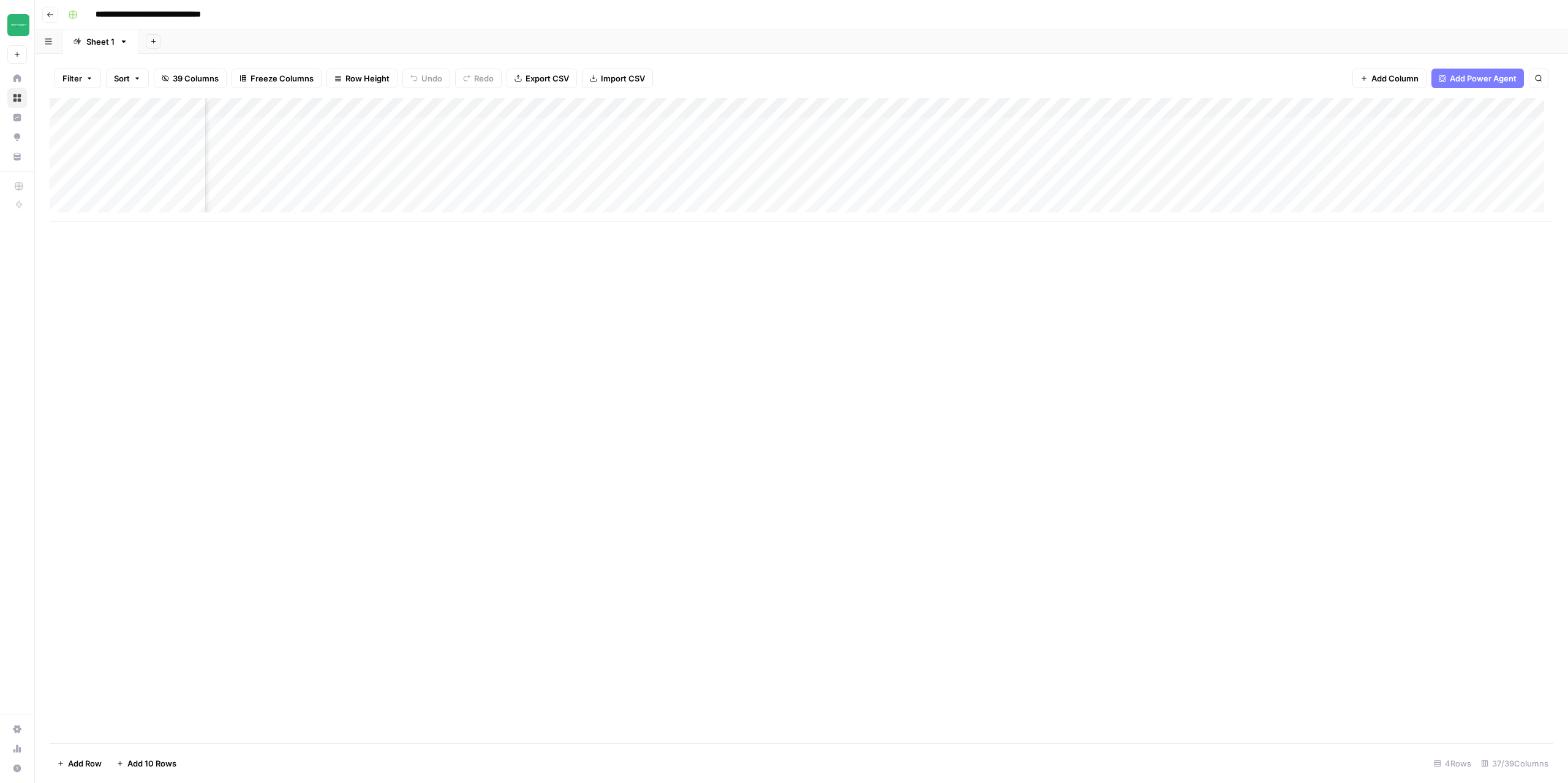
click at [1068, 123] on div "Add Column" at bounding box center [802, 159] width 1504 height 124
click at [1065, 148] on div "Add Column" at bounding box center [802, 159] width 1504 height 124
click at [1064, 170] on div "Add Column" at bounding box center [802, 159] width 1504 height 124
click at [51, 16] on icon "button" at bounding box center [50, 14] width 7 height 7
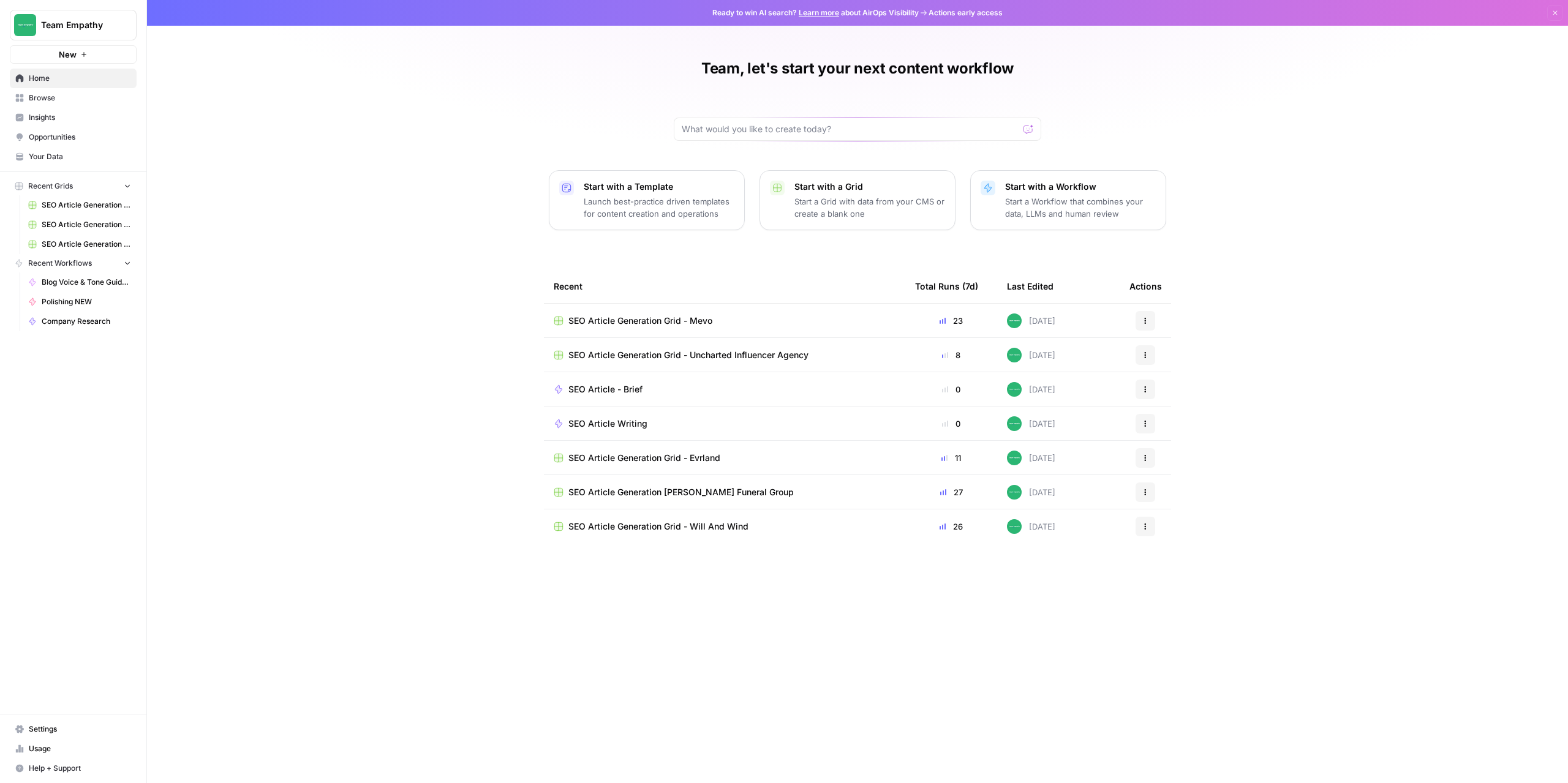
click at [652, 460] on span "SEO Article Generation Grid - Evrland" at bounding box center [645, 458] width 152 height 12
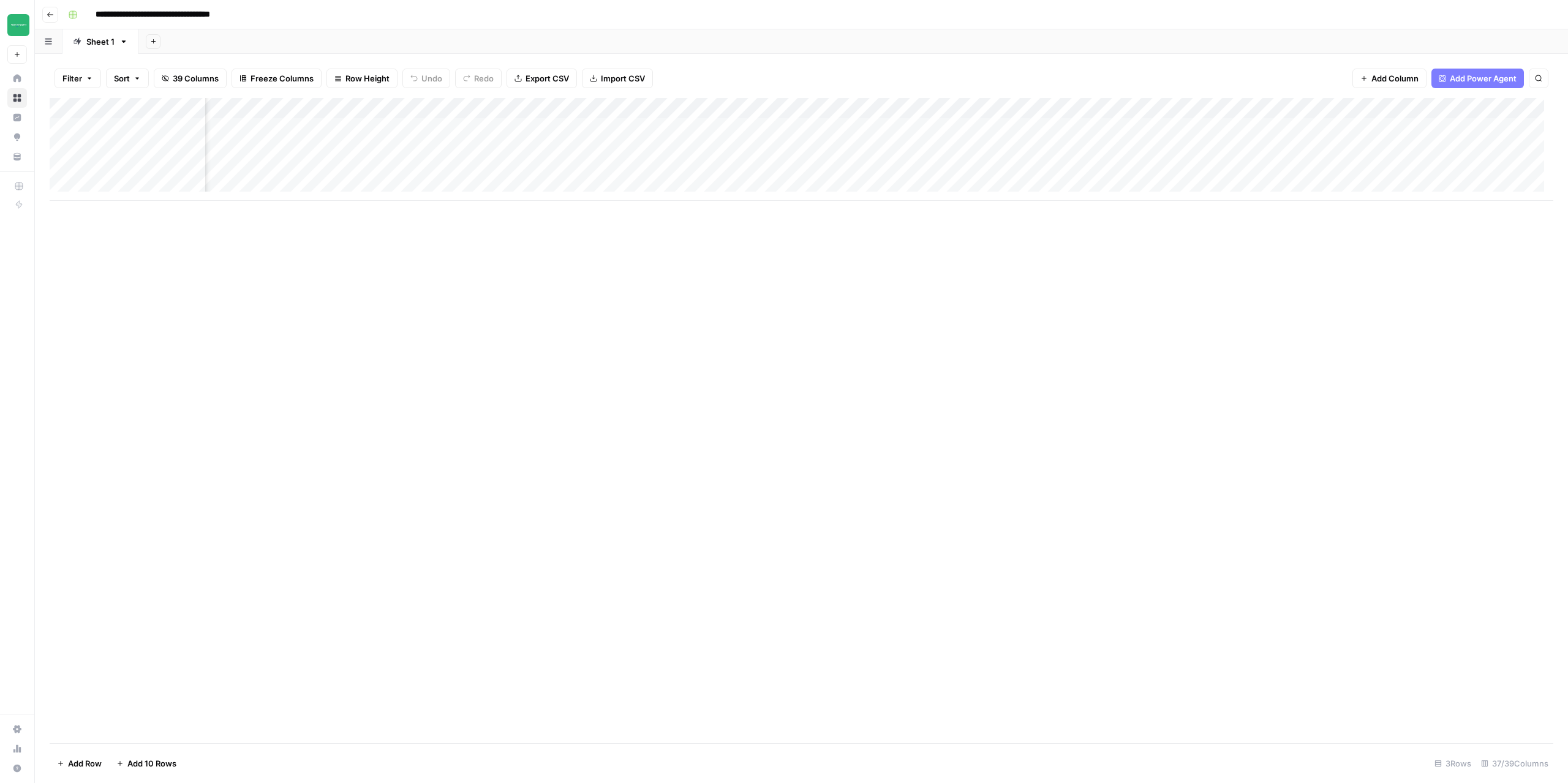
scroll to position [0, 1953]
click at [928, 110] on div "Add Column" at bounding box center [802, 149] width 1504 height 103
click at [894, 211] on span "Configure Inputs" at bounding box center [901, 211] width 107 height 12
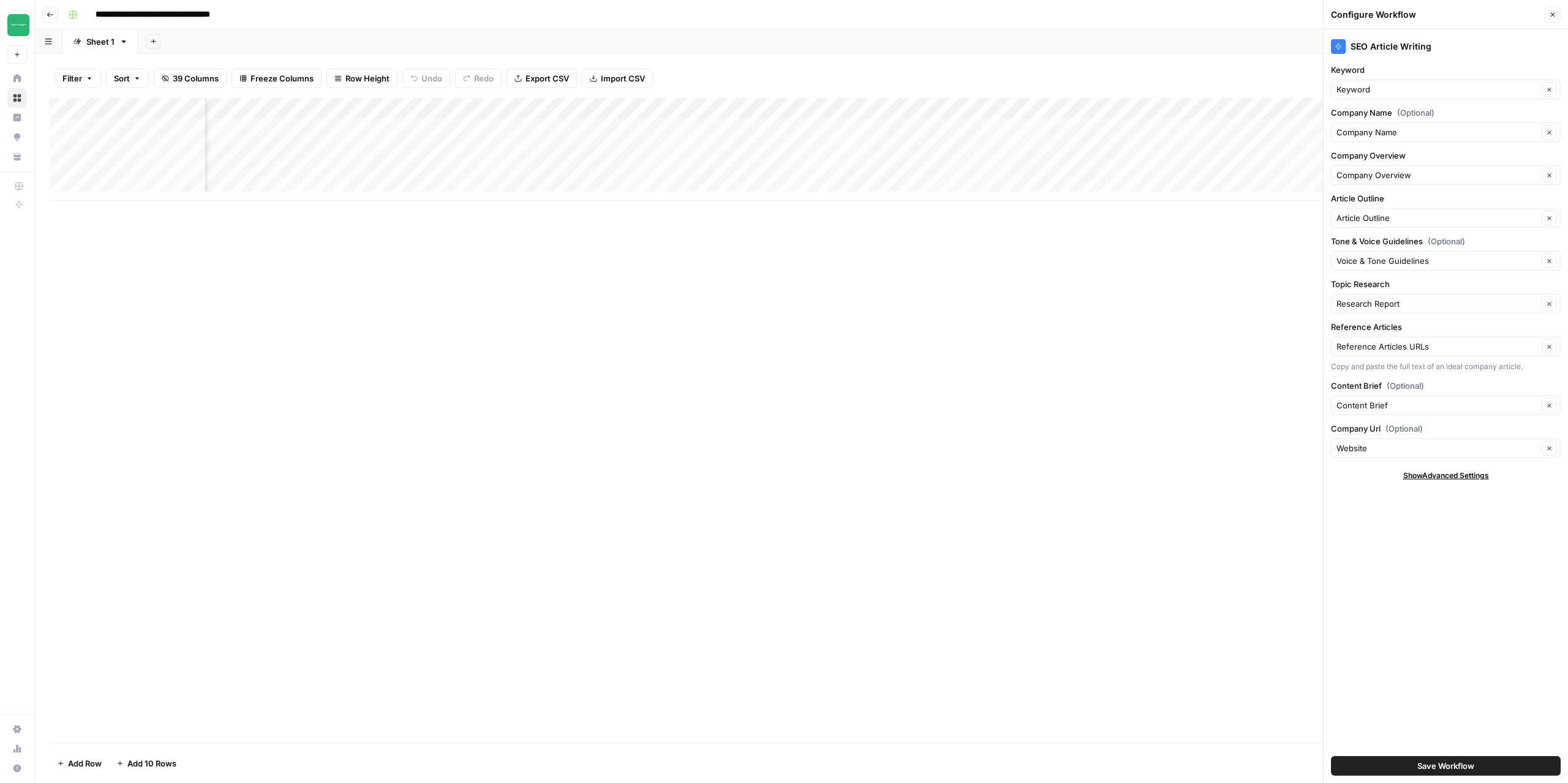
click at [887, 131] on div "Add Column" at bounding box center [802, 149] width 1504 height 103
click at [887, 144] on div "Add Column" at bounding box center [802, 149] width 1504 height 103
click at [888, 170] on div "Add Column" at bounding box center [802, 149] width 1504 height 103
click at [931, 110] on div "Add Column" at bounding box center [802, 149] width 1504 height 103
click at [871, 225] on span "Edit Workflow" at bounding box center [901, 228] width 107 height 12
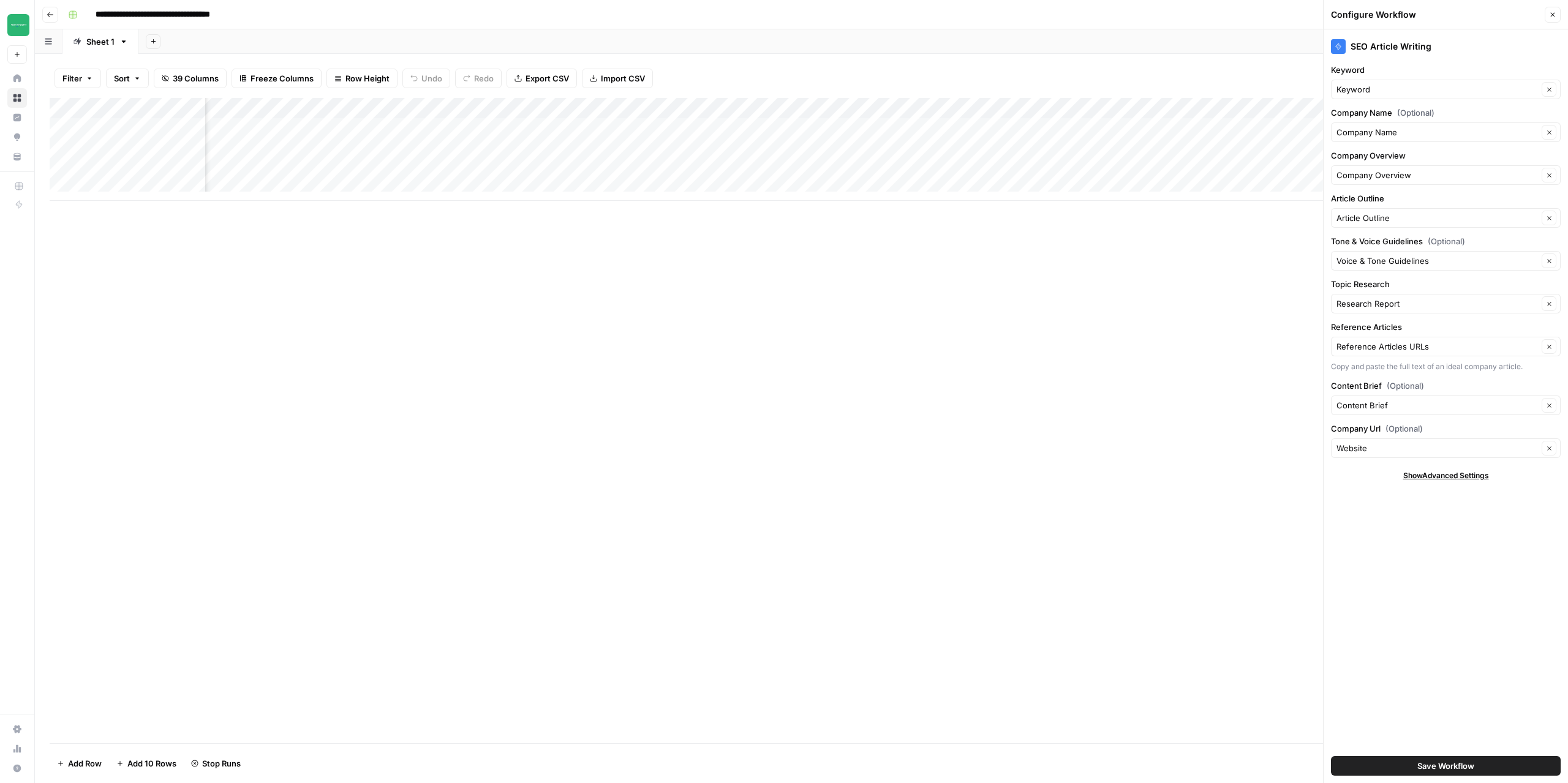
click at [46, 16] on button "Go back" at bounding box center [50, 15] width 16 height 16
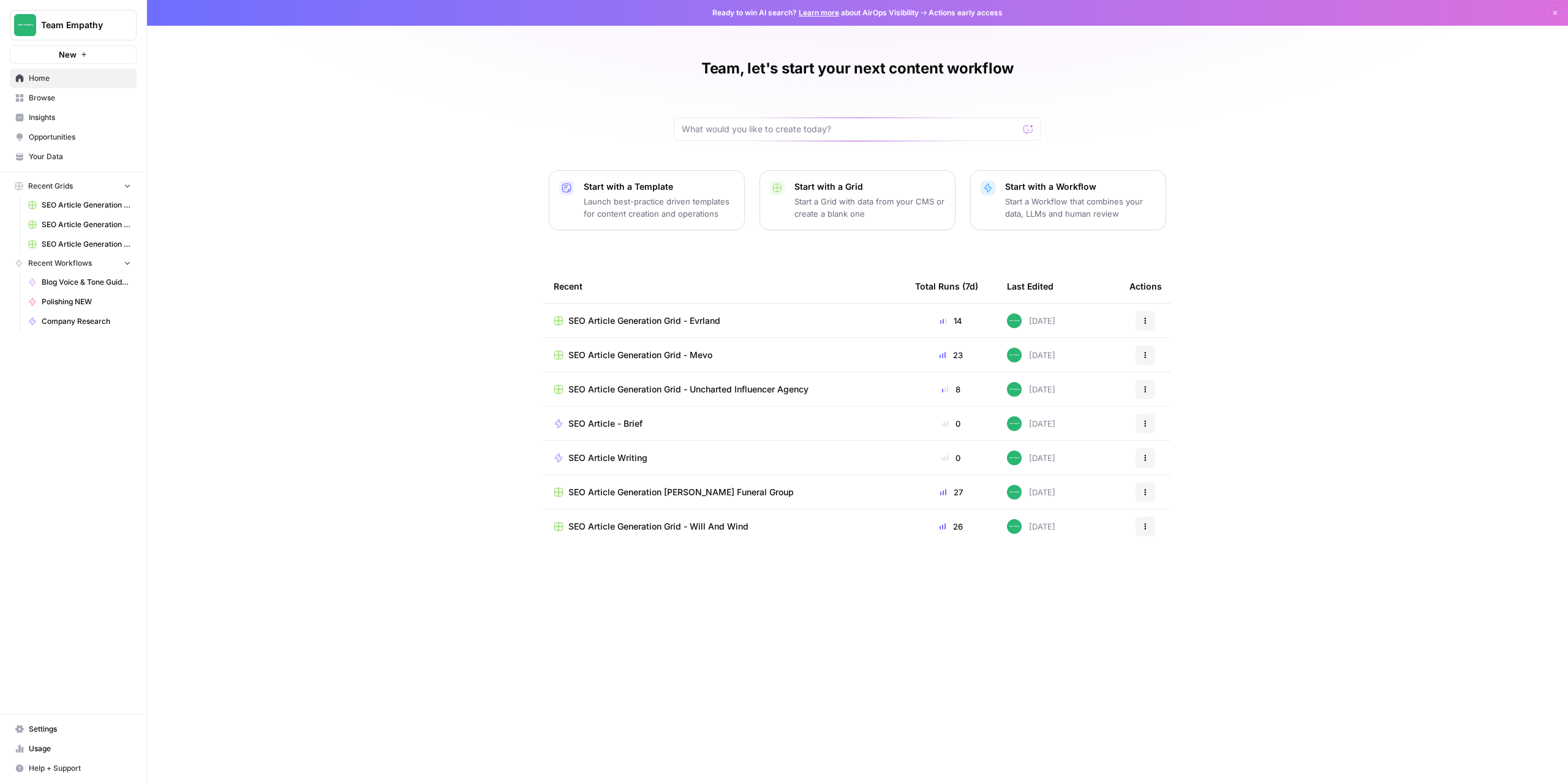
click at [675, 391] on span "SEO Article Generation Grid - Uncharted Influencer Agency" at bounding box center [688, 390] width 240 height 12
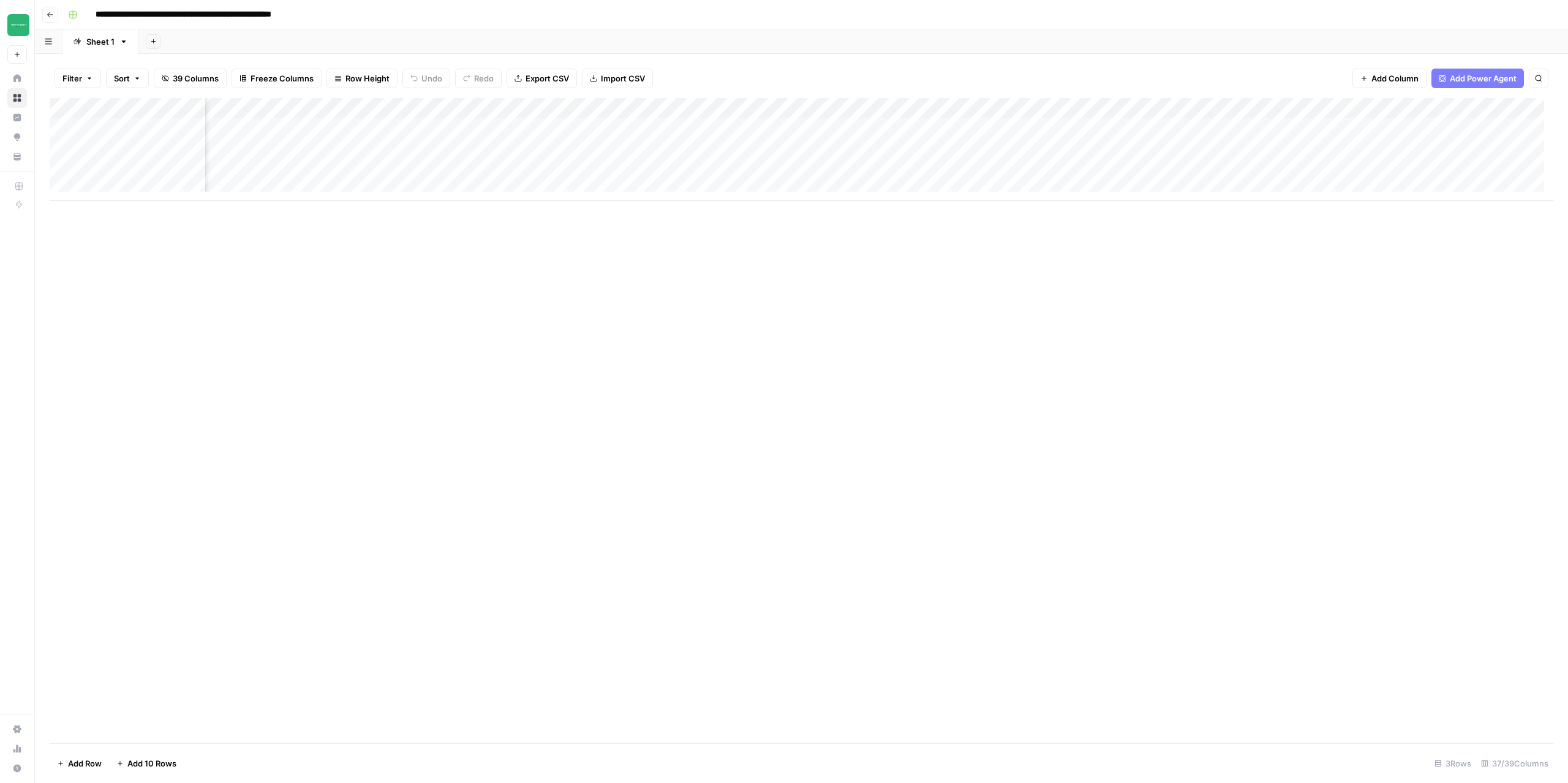
scroll to position [0, 1152]
click at [817, 129] on div "Add Column" at bounding box center [802, 149] width 1504 height 103
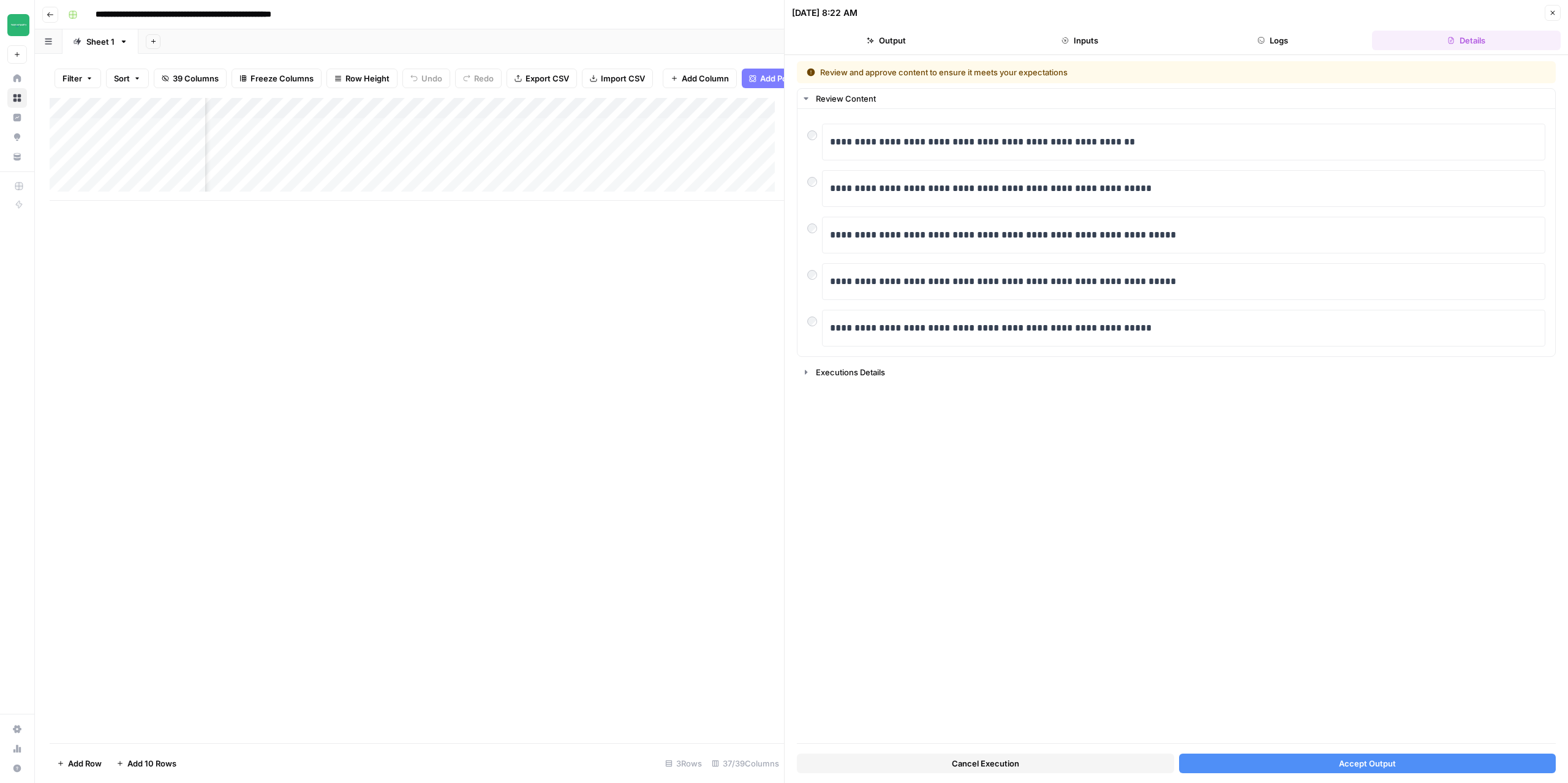
click at [1307, 763] on button "Accept Output" at bounding box center [1368, 764] width 378 height 19
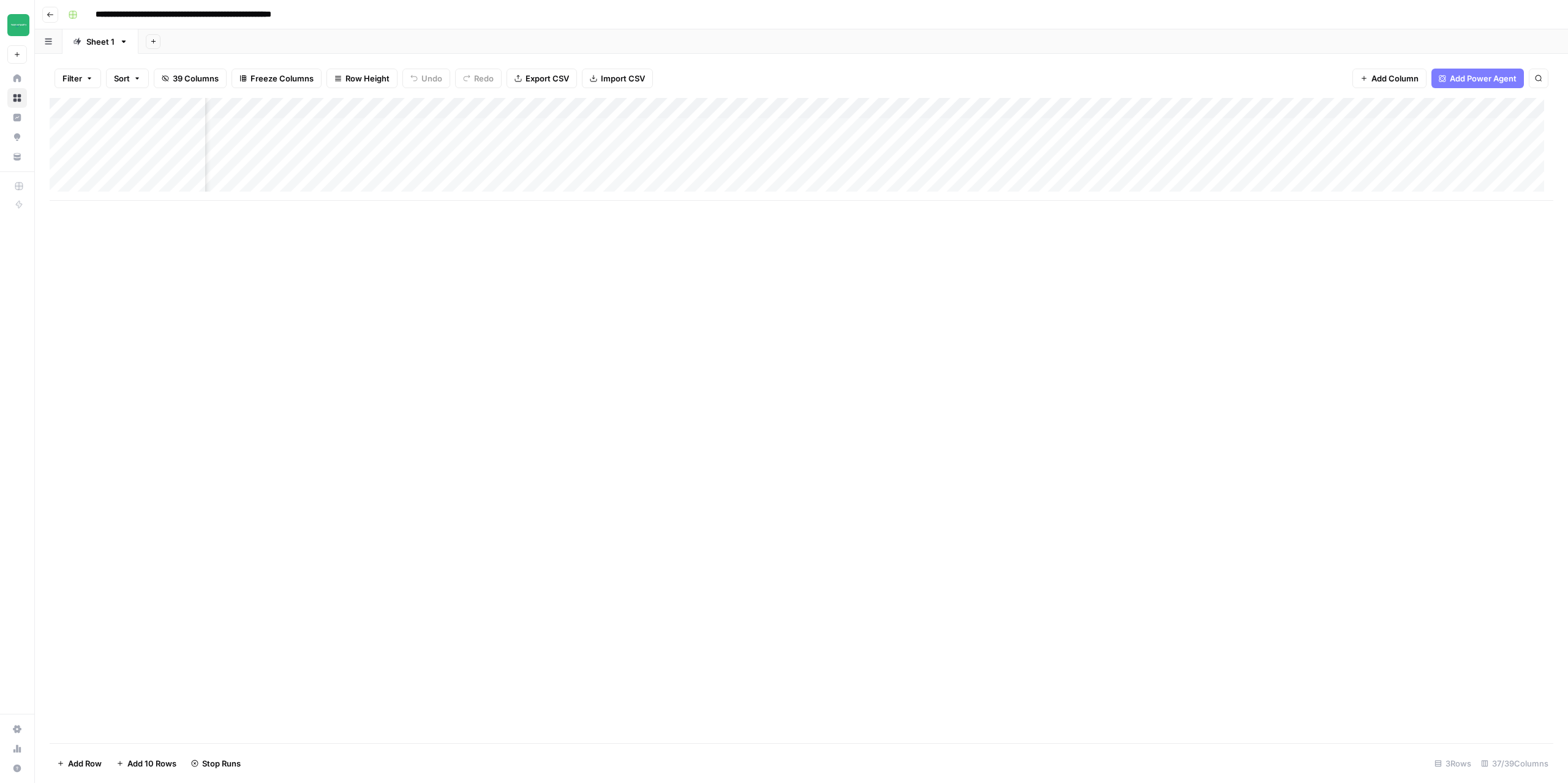
click at [815, 145] on div "Add Column" at bounding box center [802, 149] width 1504 height 103
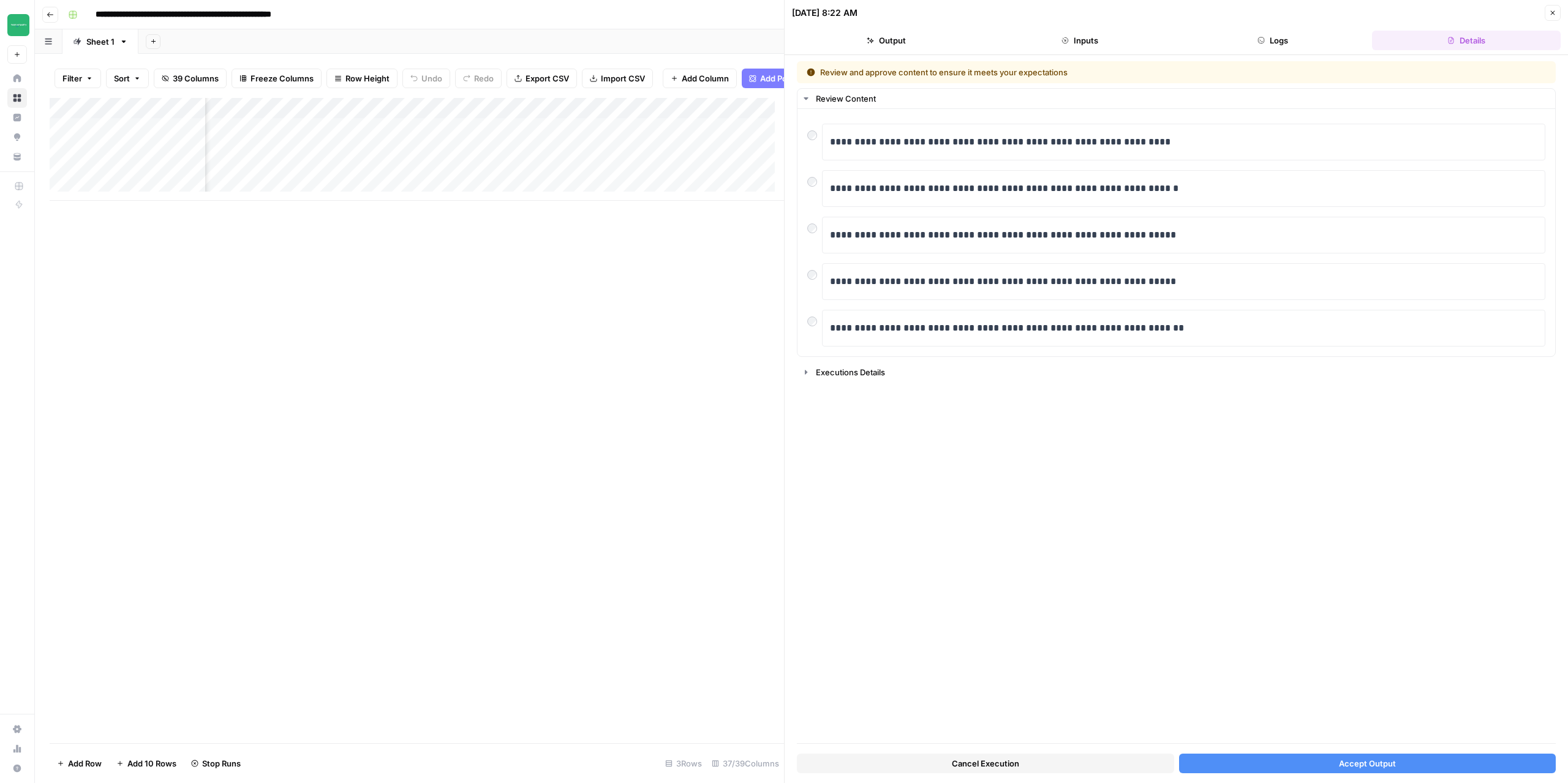
click at [1322, 755] on button "Accept Output" at bounding box center [1368, 764] width 378 height 19
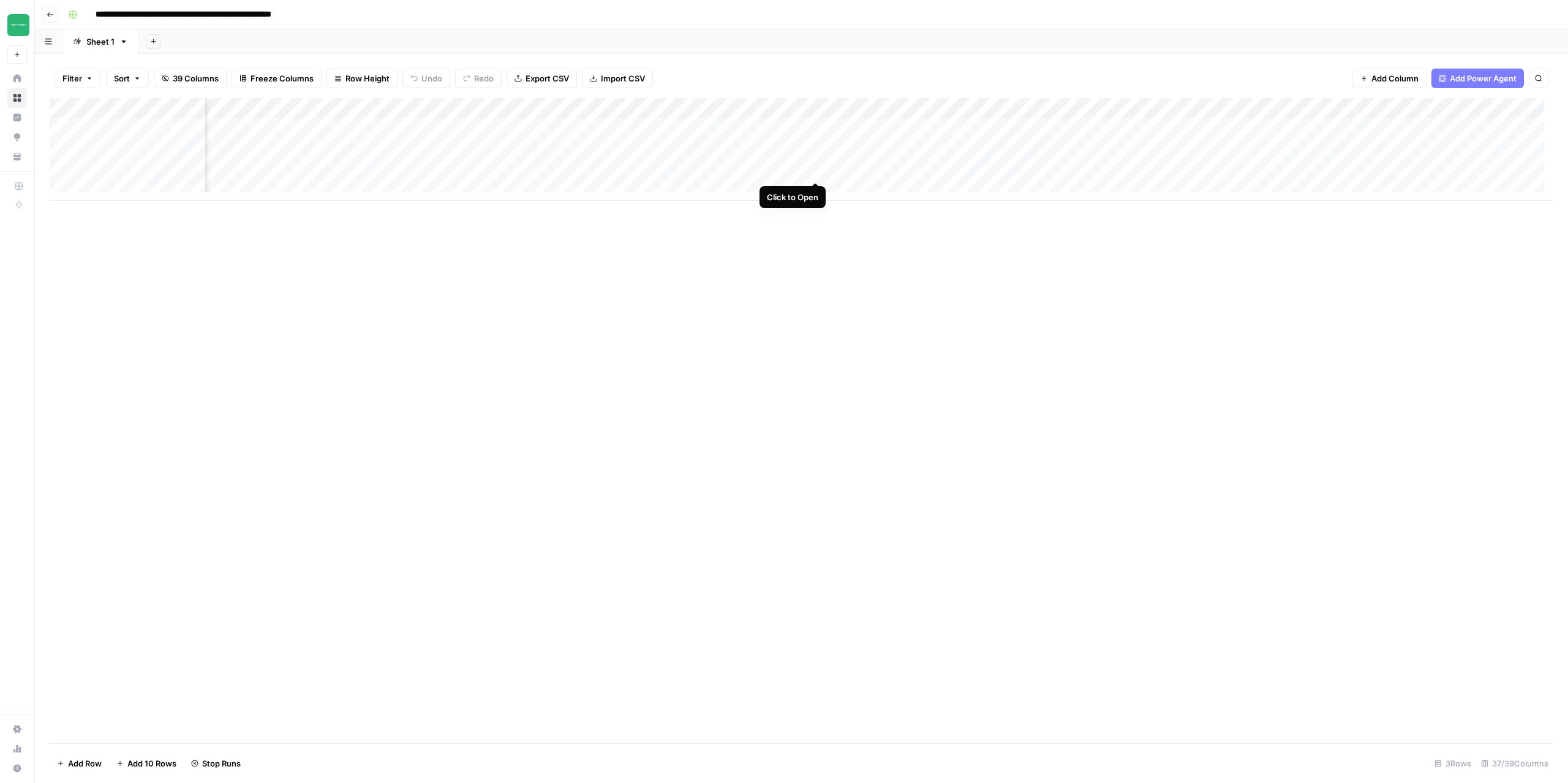
click at [818, 171] on div "Add Column" at bounding box center [802, 149] width 1504 height 103
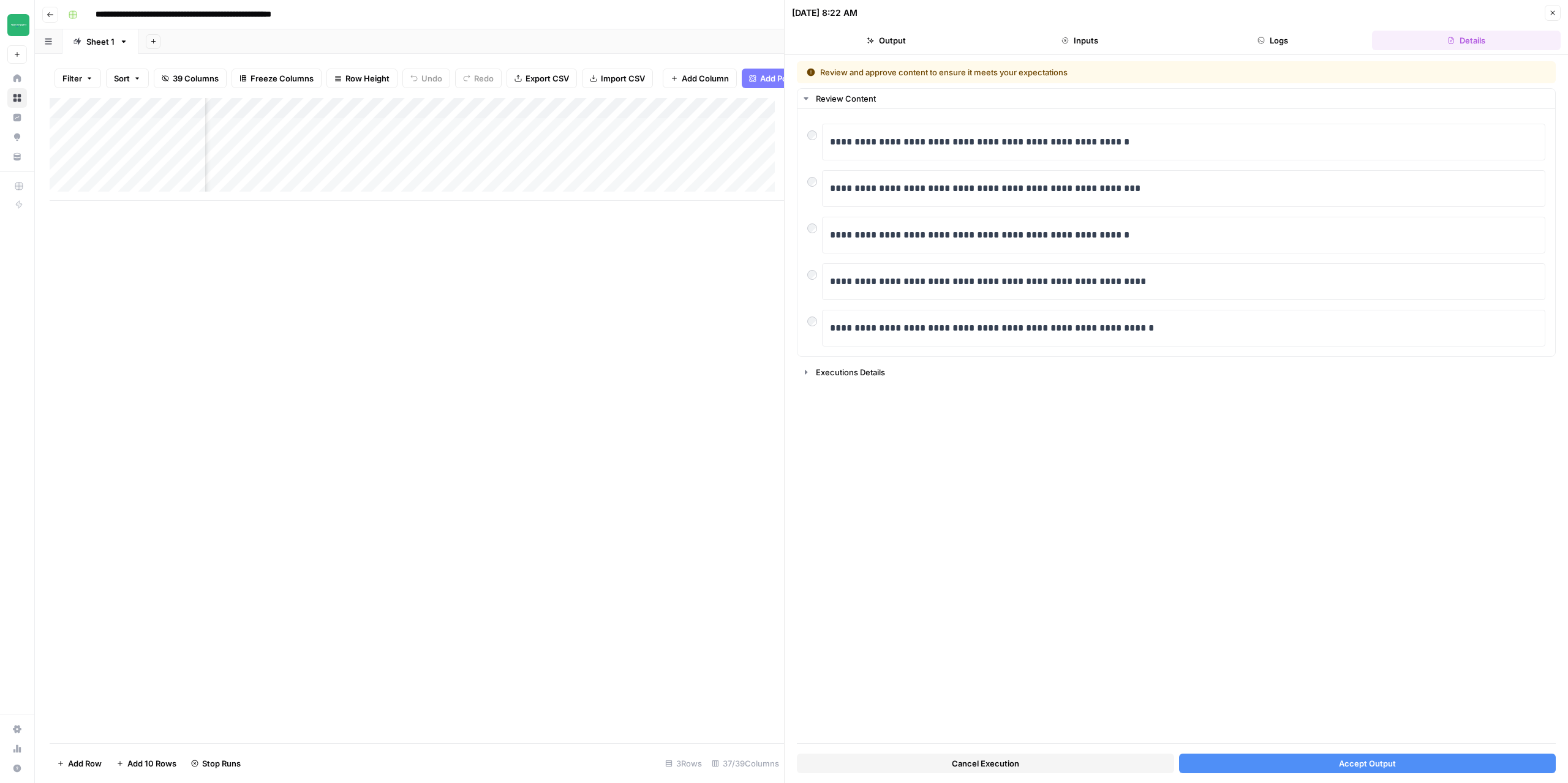
click at [1342, 760] on span "Accept Output" at bounding box center [1368, 764] width 57 height 12
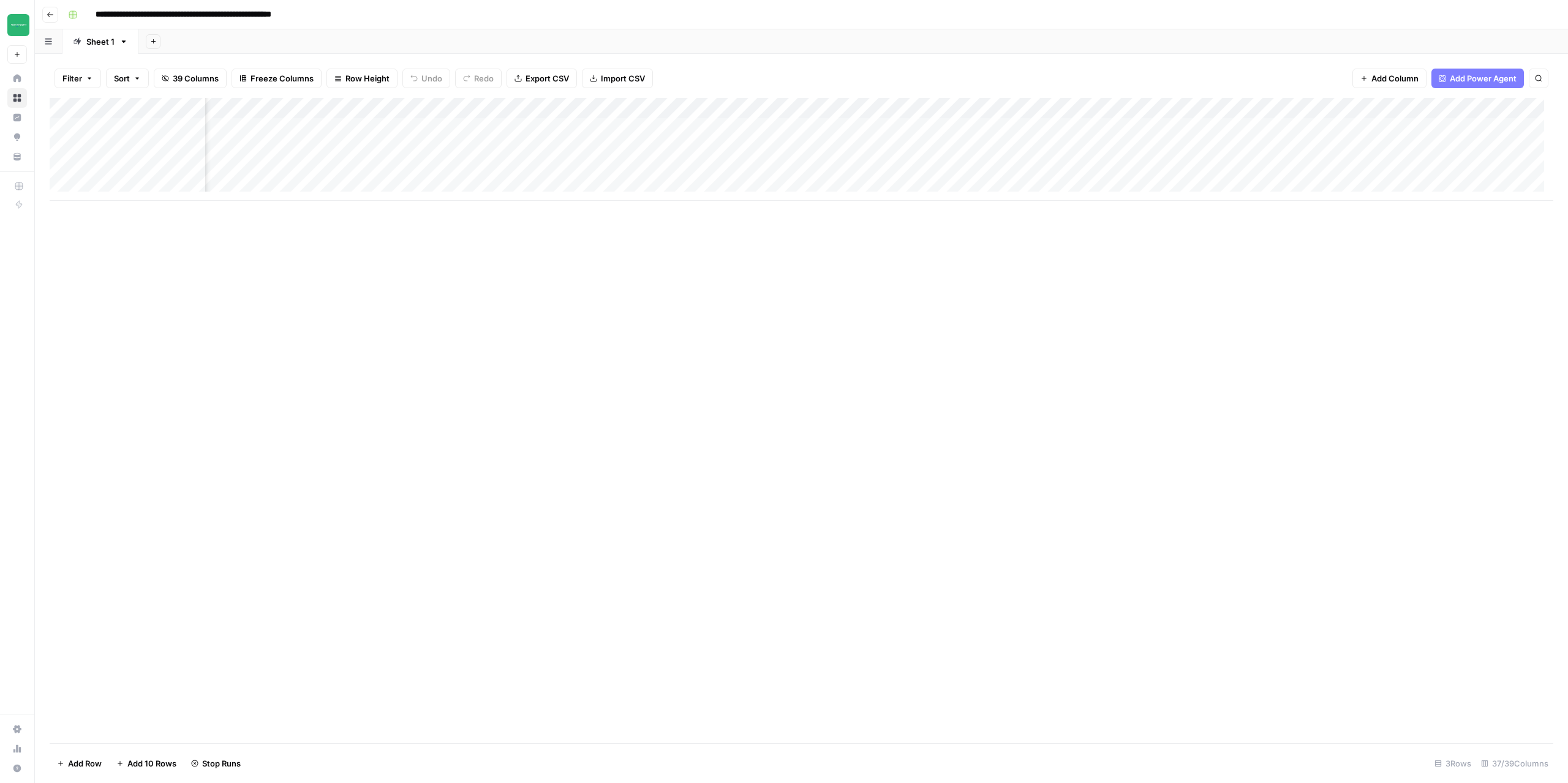
click at [51, 16] on icon "button" at bounding box center [50, 14] width 7 height 7
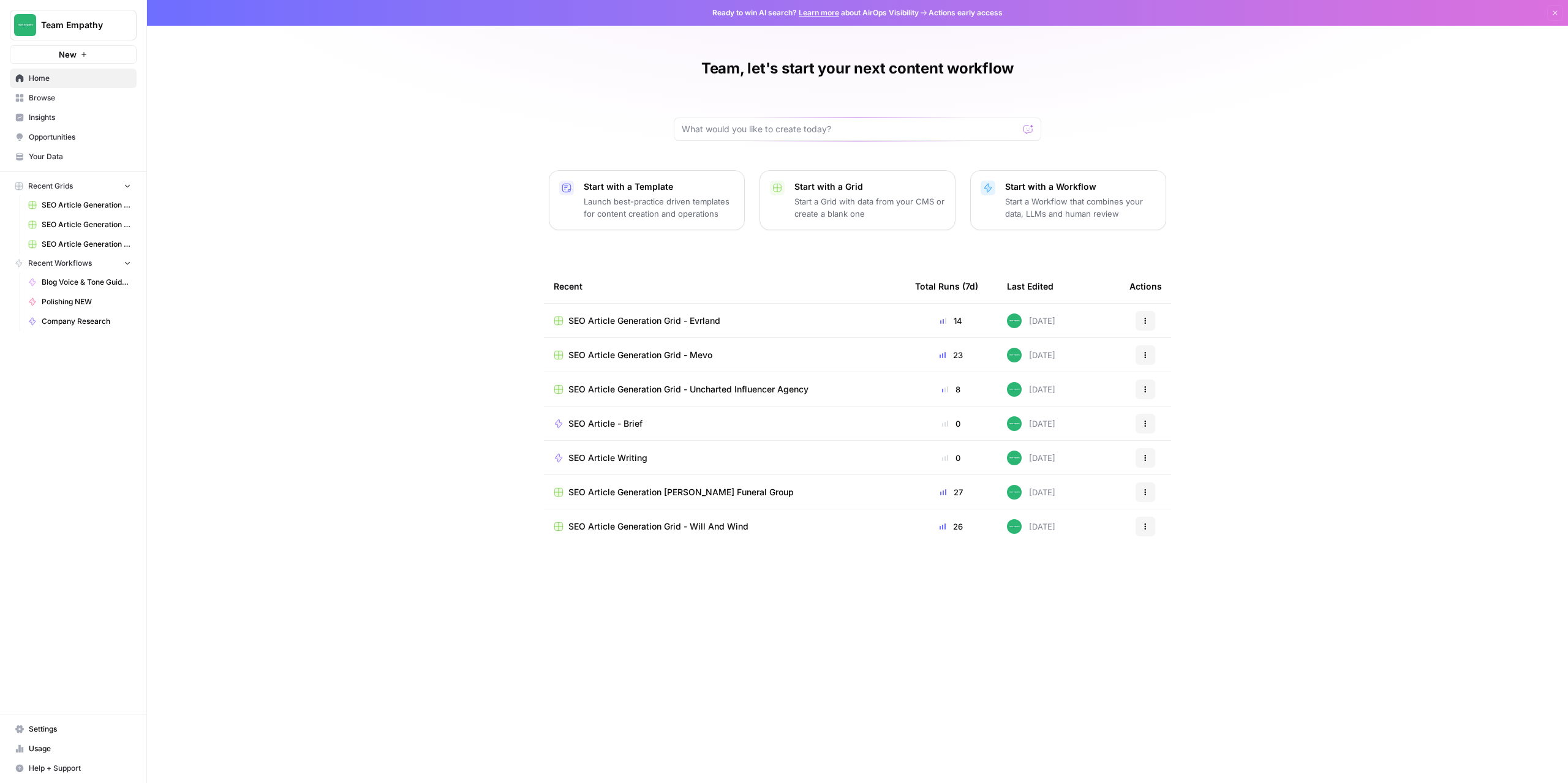
click at [659, 385] on span "SEO Article Generation Grid - Uncharted Influencer Agency" at bounding box center [688, 390] width 240 height 12
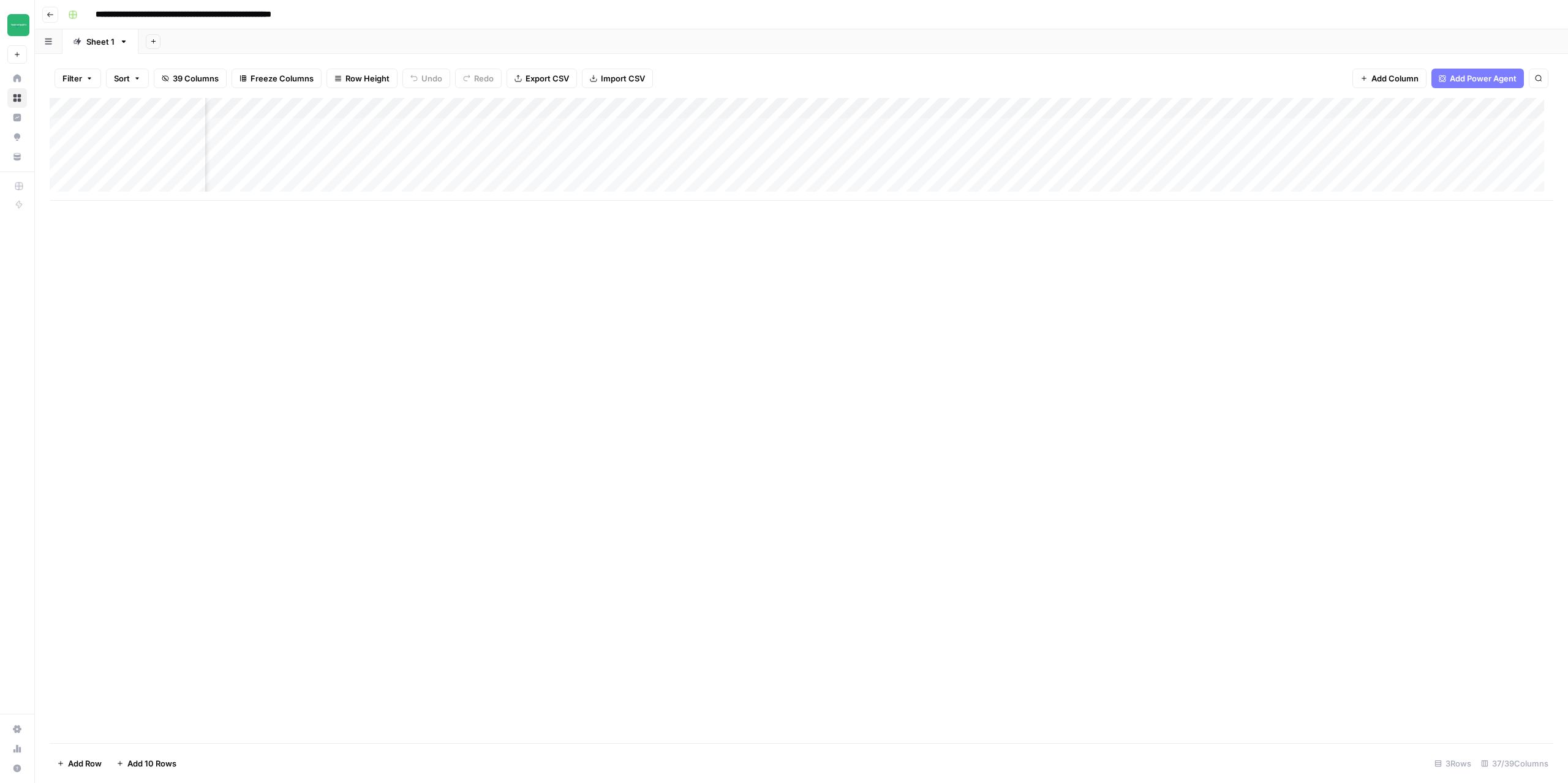
scroll to position [0, 769]
click at [541, 129] on div "Add Column" at bounding box center [802, 149] width 1504 height 103
click at [645, 124] on div "Add Column" at bounding box center [802, 149] width 1504 height 103
click at [654, 154] on div "Add Column" at bounding box center [802, 149] width 1504 height 103
click at [655, 171] on div "Add Column" at bounding box center [802, 149] width 1504 height 103
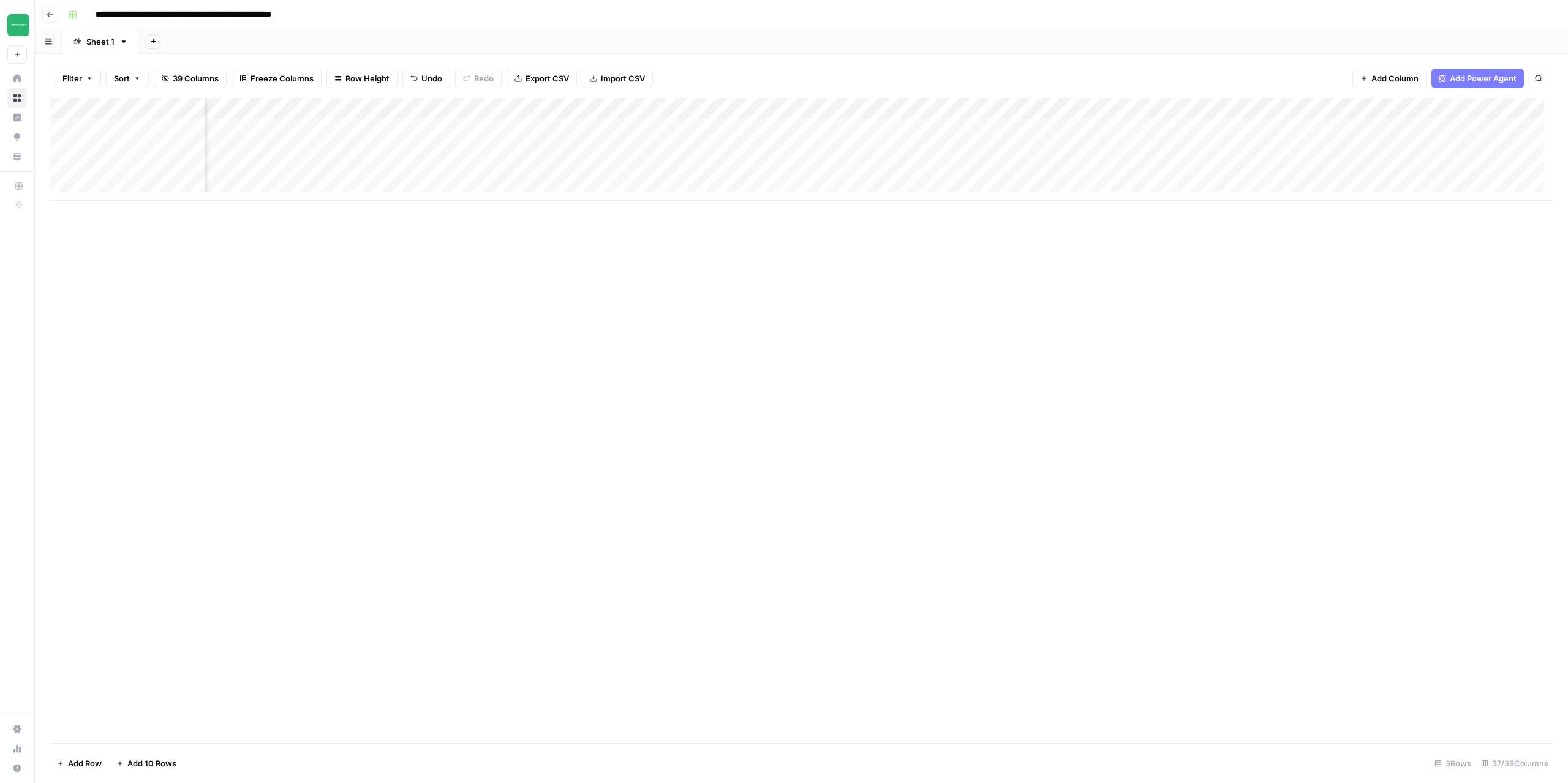
drag, startPoint x: 285, startPoint y: 134, endPoint x: 276, endPoint y: 176, distance: 43.0
click at [276, 176] on div "Add Column" at bounding box center [802, 149] width 1504 height 103
click at [807, 131] on div "Add Column" at bounding box center [802, 149] width 1504 height 103
click at [883, 106] on div "Add Column" at bounding box center [802, 149] width 1504 height 103
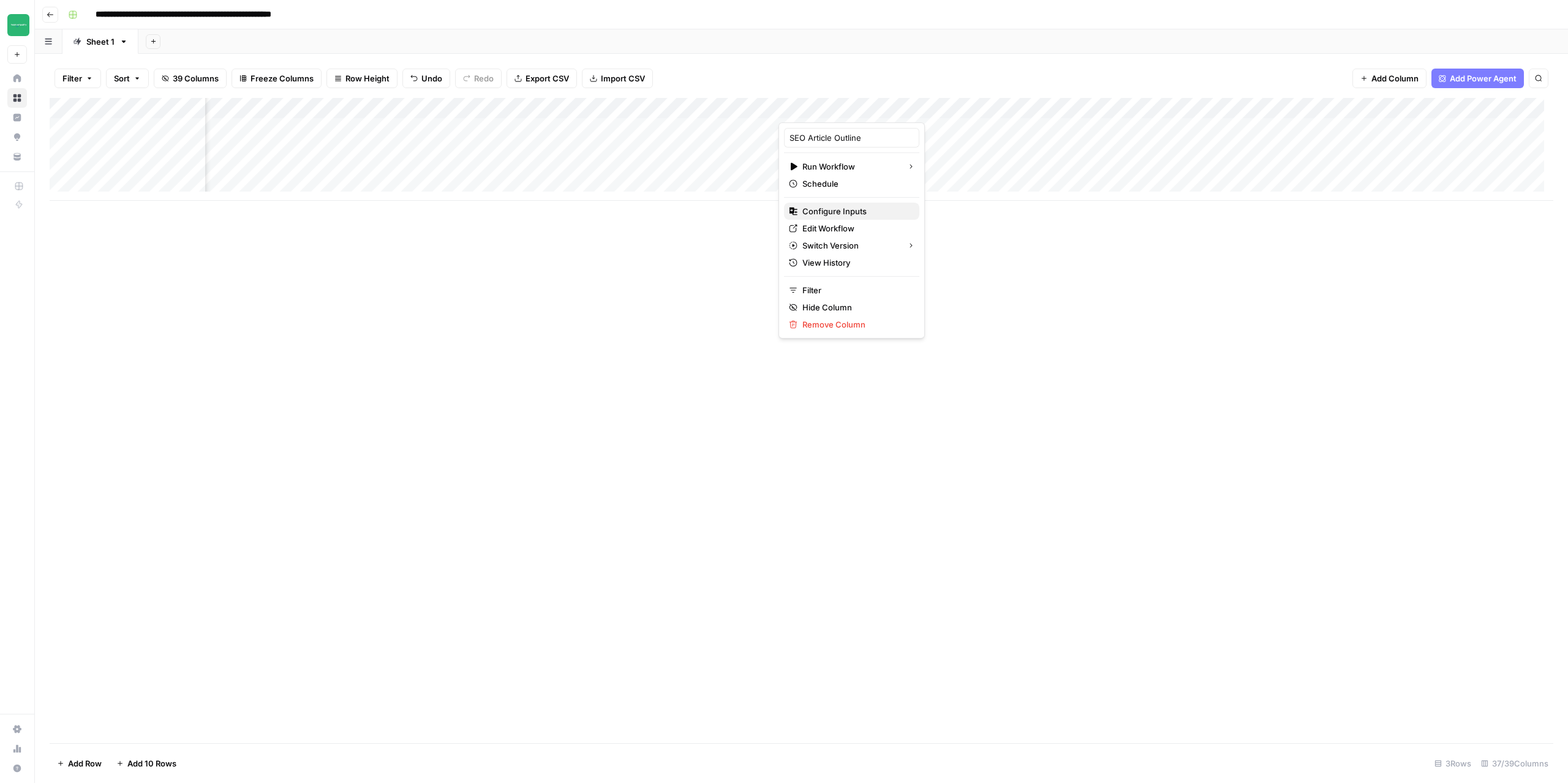
click at [848, 213] on span "Configure Inputs" at bounding box center [856, 211] width 107 height 12
click at [402, 122] on div "Add Column" at bounding box center [802, 149] width 1504 height 103
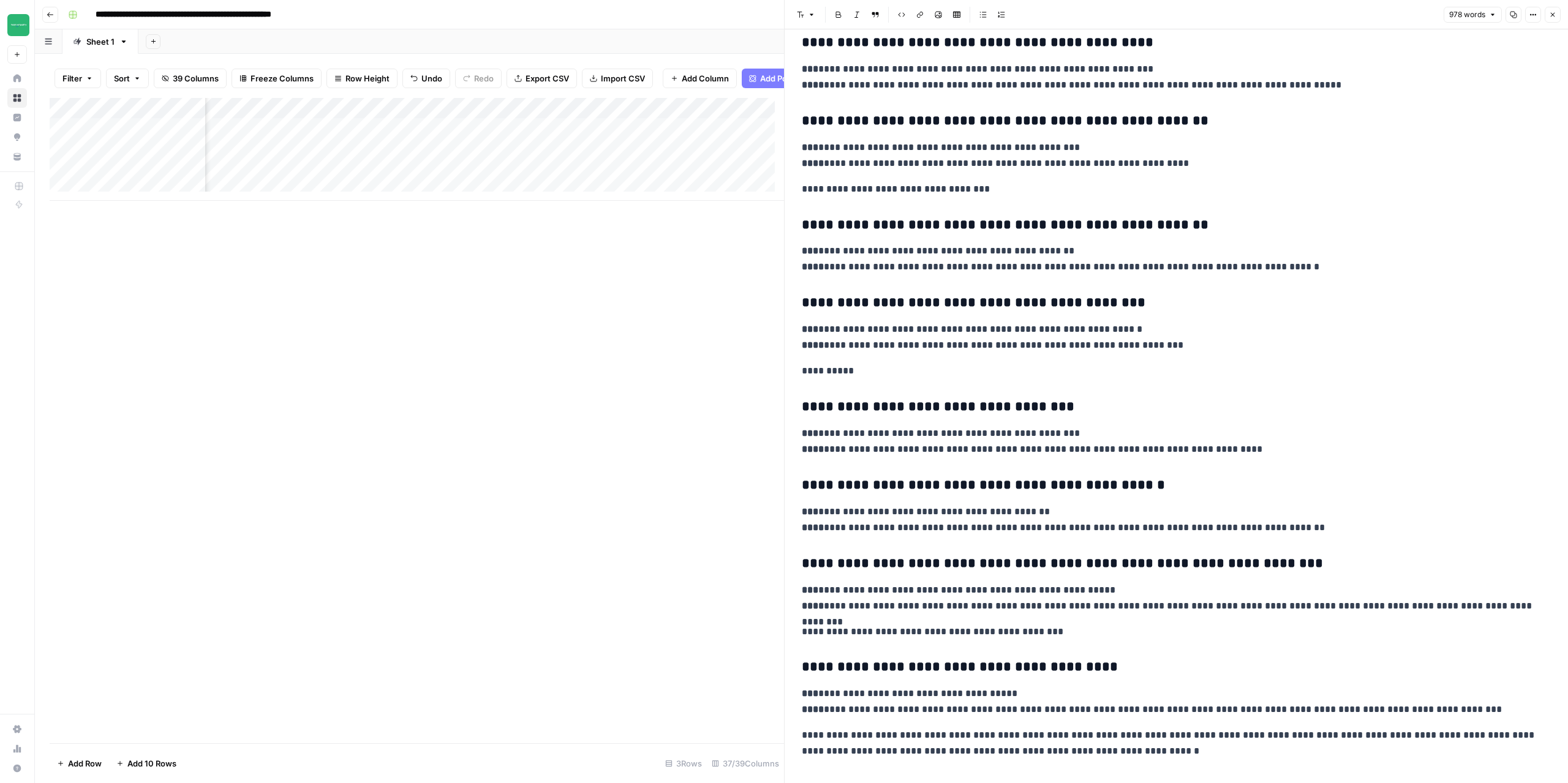
scroll to position [1654, 0]
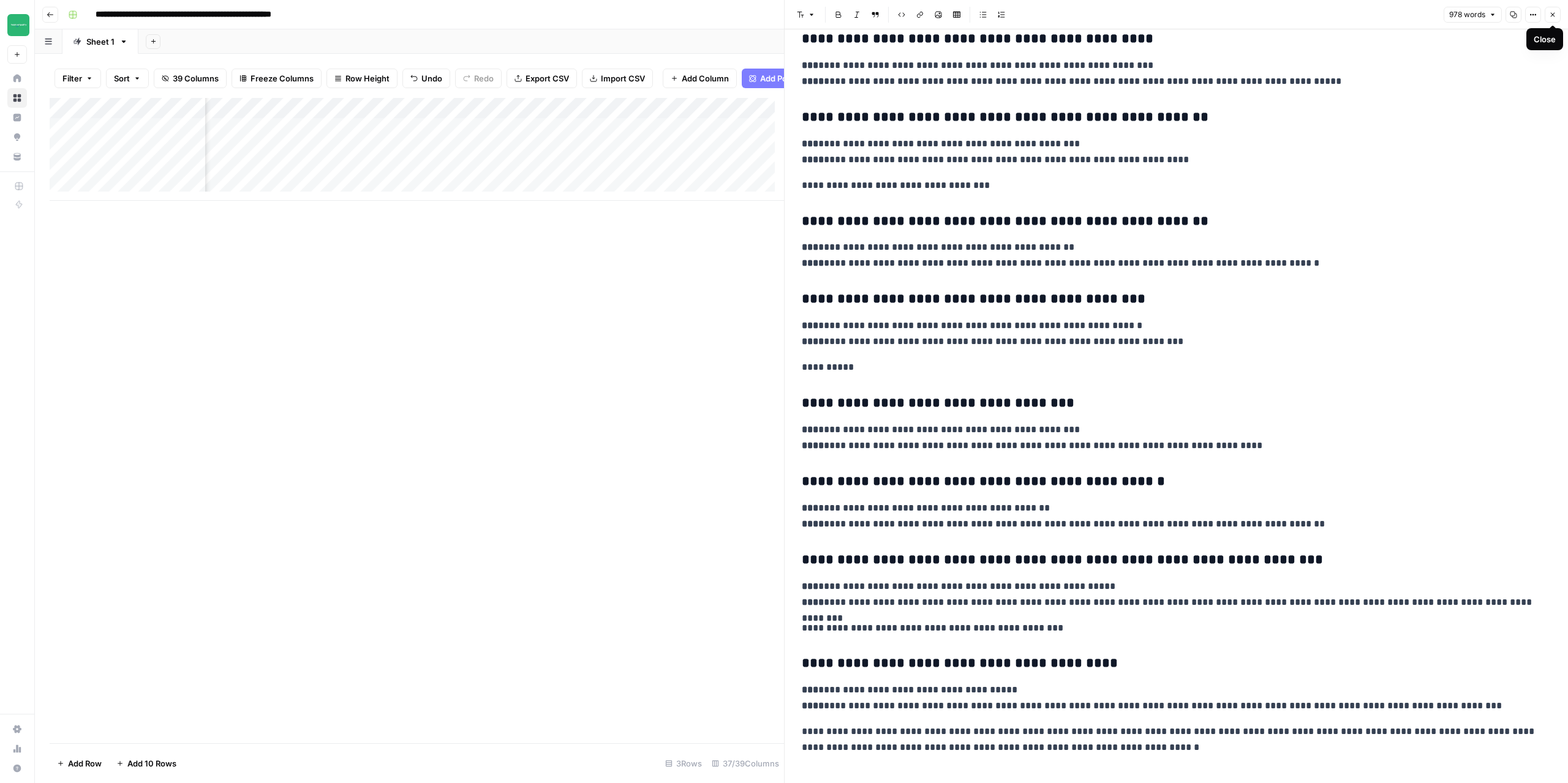
click at [1553, 17] on icon "button" at bounding box center [1552, 14] width 7 height 7
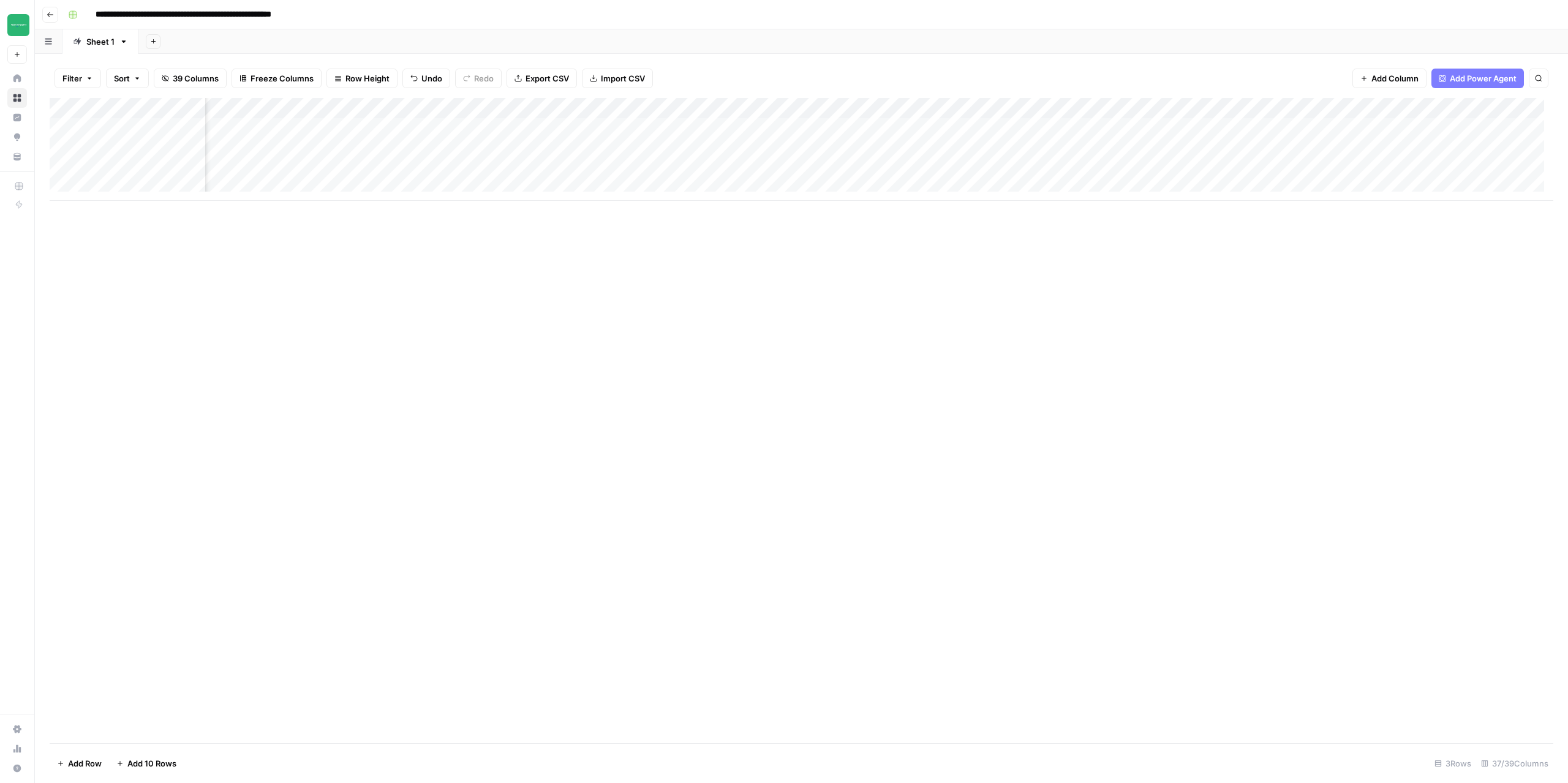
scroll to position [0, 1678]
click at [818, 125] on div "Add Column" at bounding box center [802, 149] width 1504 height 103
click at [814, 146] on div "Add Column" at bounding box center [802, 149] width 1504 height 103
click at [811, 170] on div "Add Column" at bounding box center [802, 149] width 1504 height 103
click at [52, 16] on icon "button" at bounding box center [50, 14] width 7 height 7
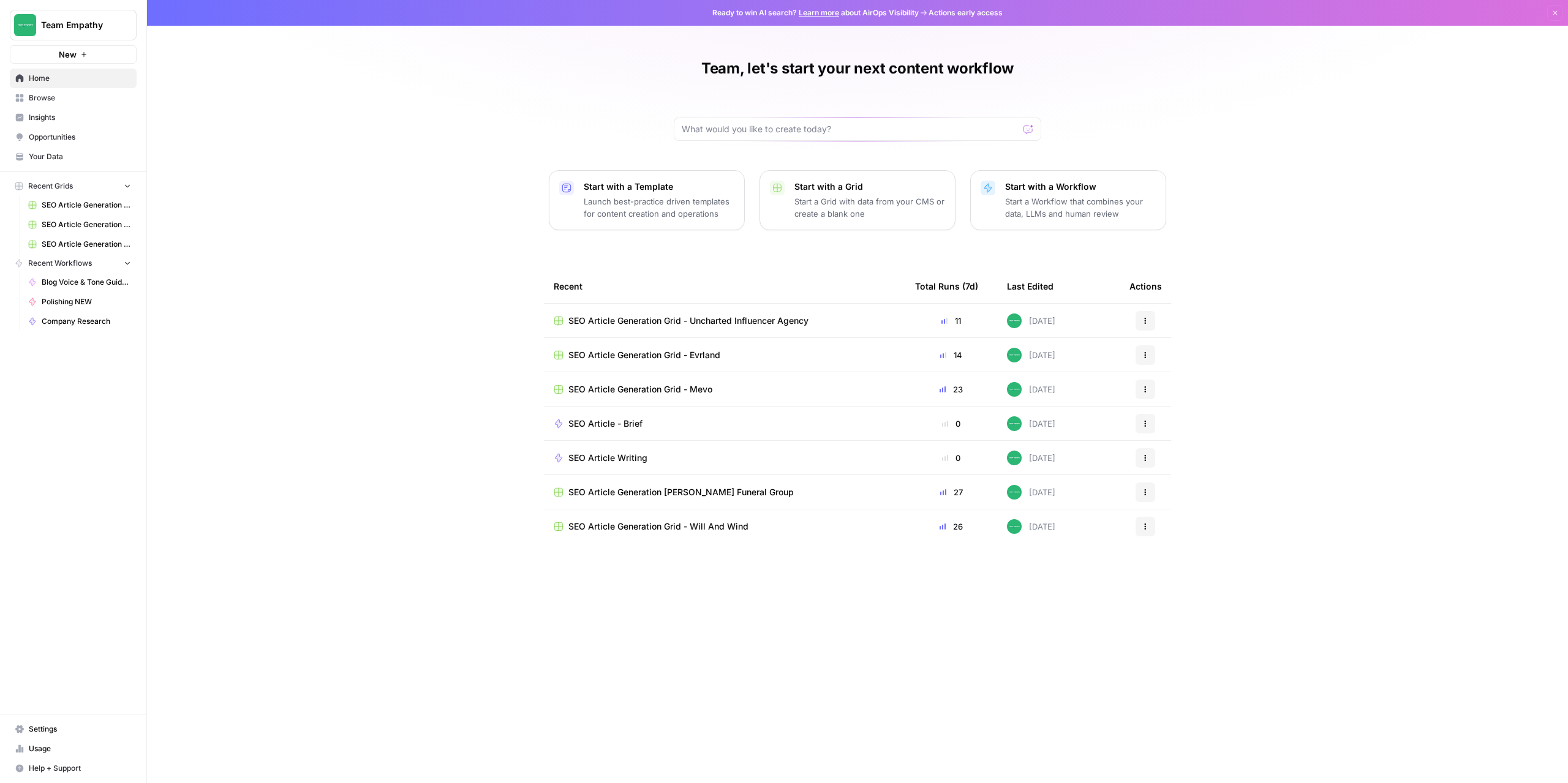
click at [653, 357] on span "SEO Article Generation Grid - Evrland" at bounding box center [645, 355] width 152 height 12
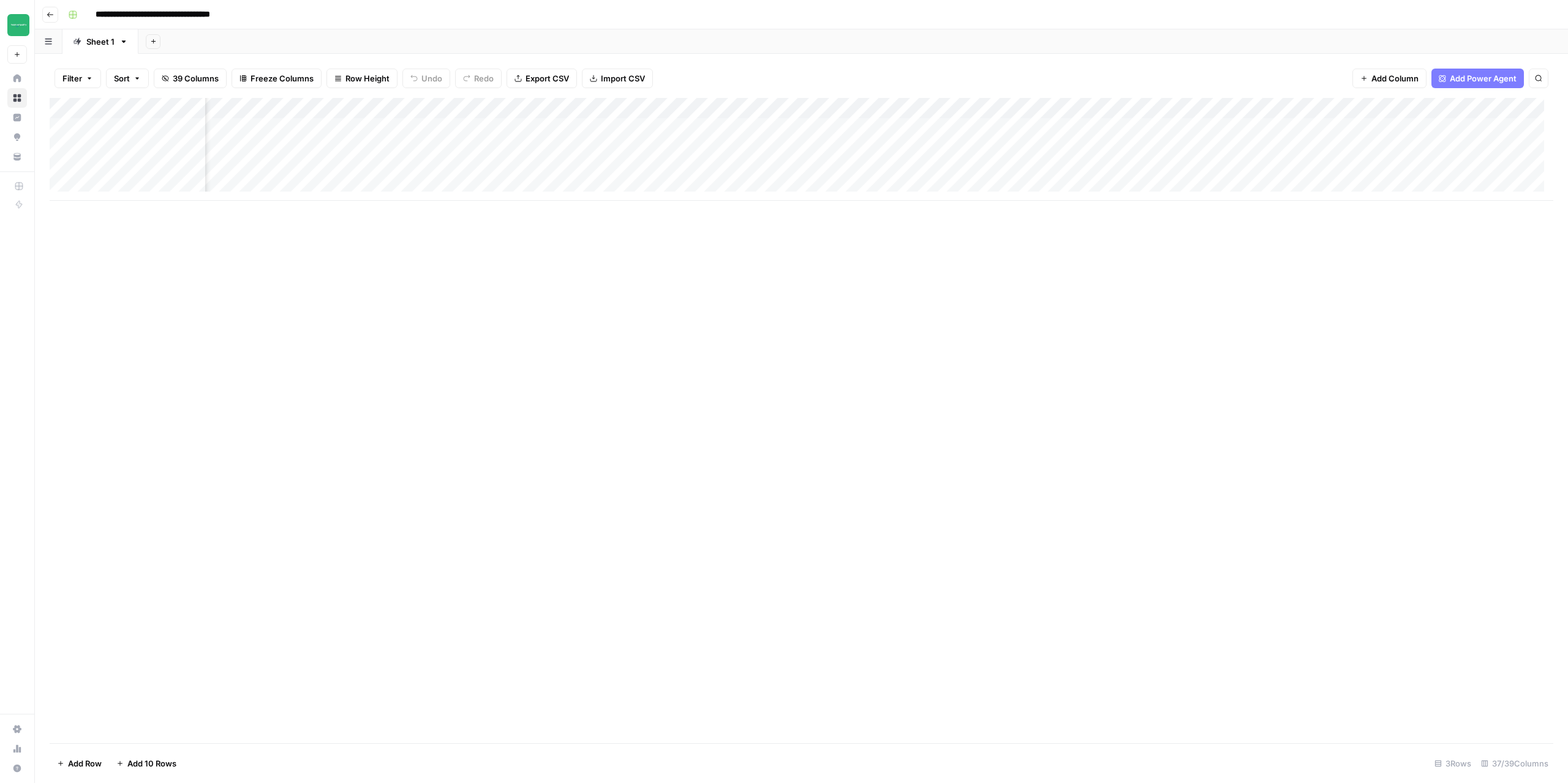
scroll to position [0, 2197]
click at [890, 129] on div "Add Column" at bounding box center [802, 149] width 1504 height 103
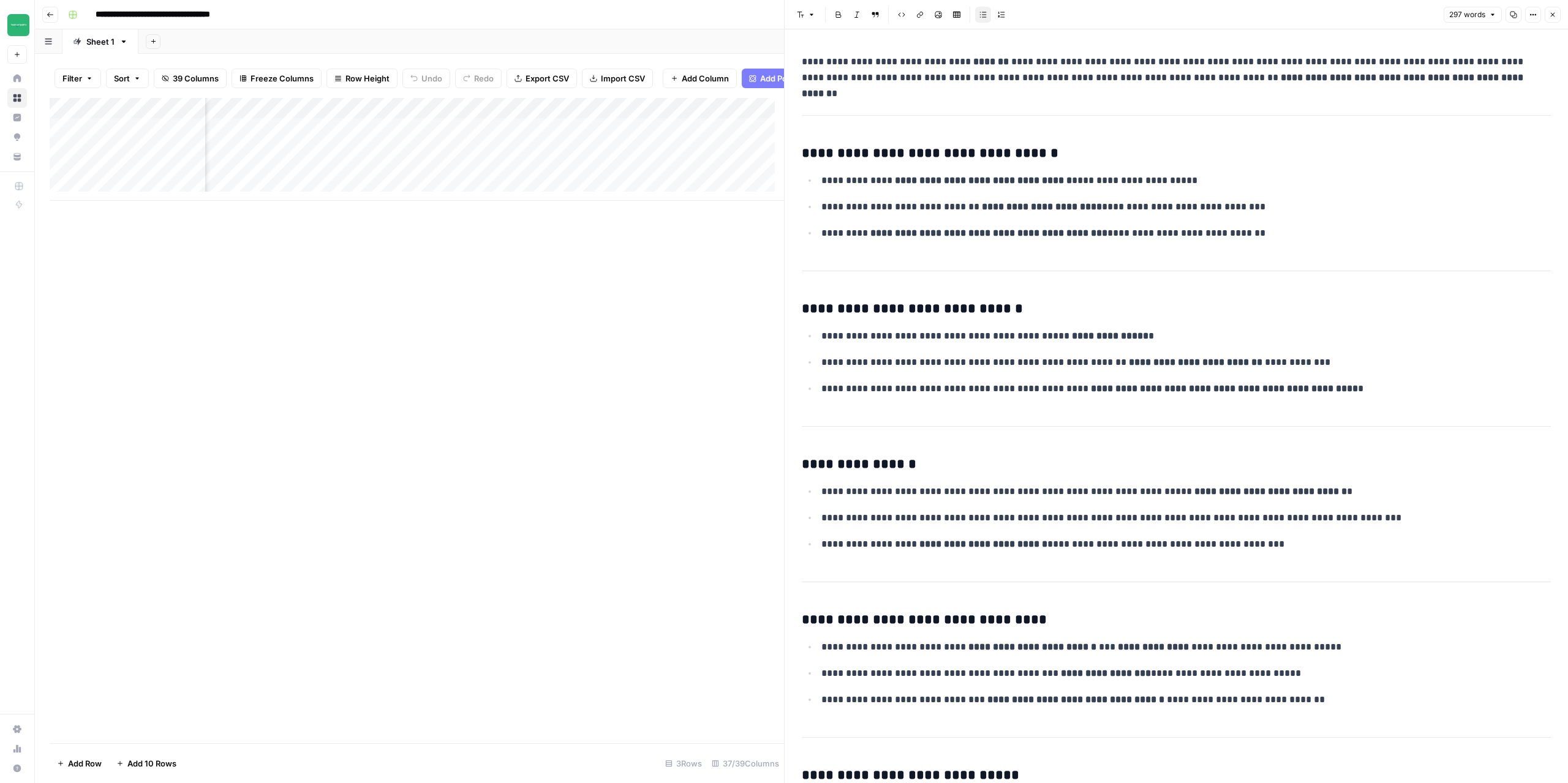
click at [1556, 17] on icon "button" at bounding box center [1552, 14] width 7 height 7
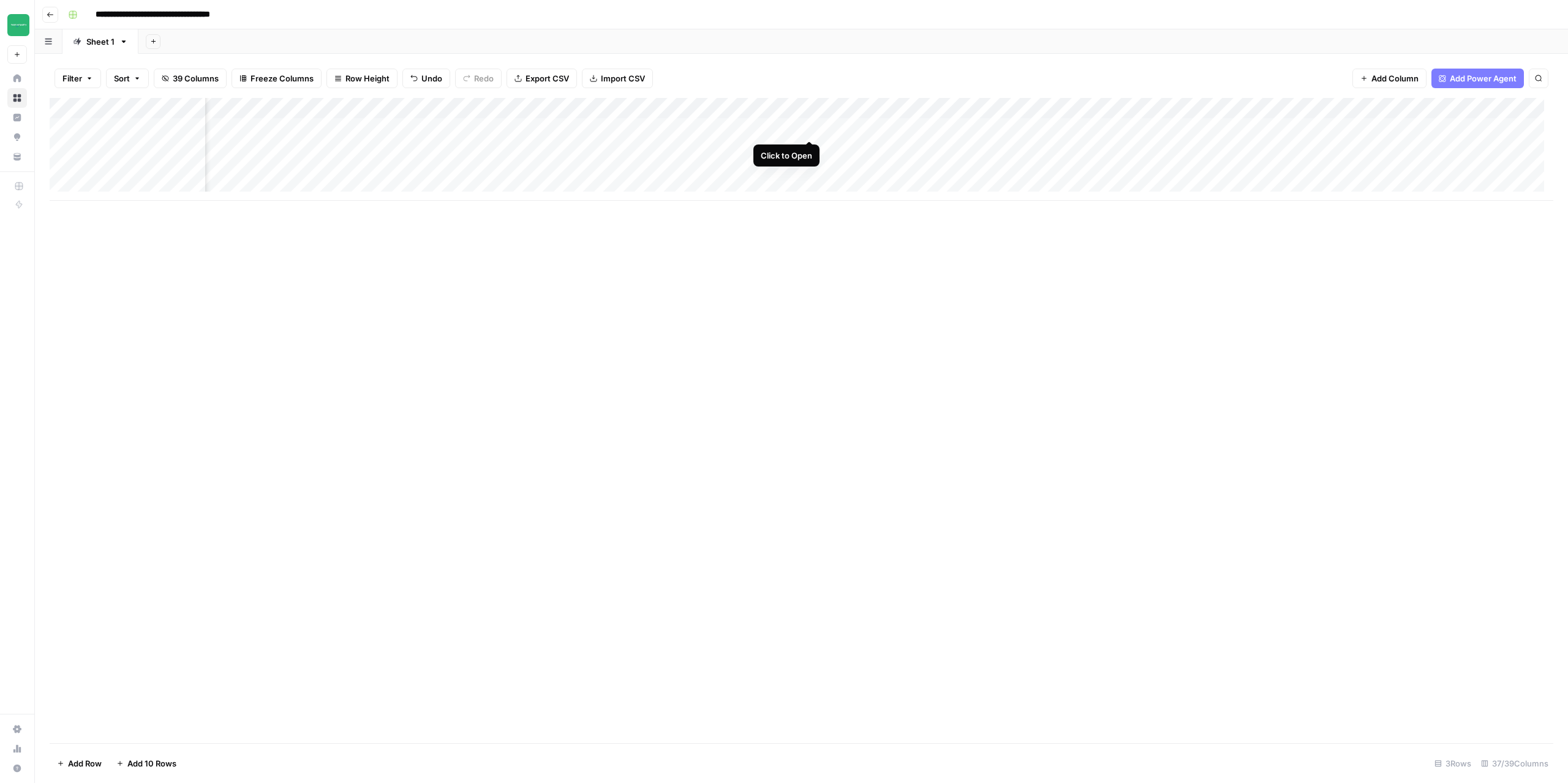
click at [808, 126] on div "Add Column" at bounding box center [802, 149] width 1504 height 103
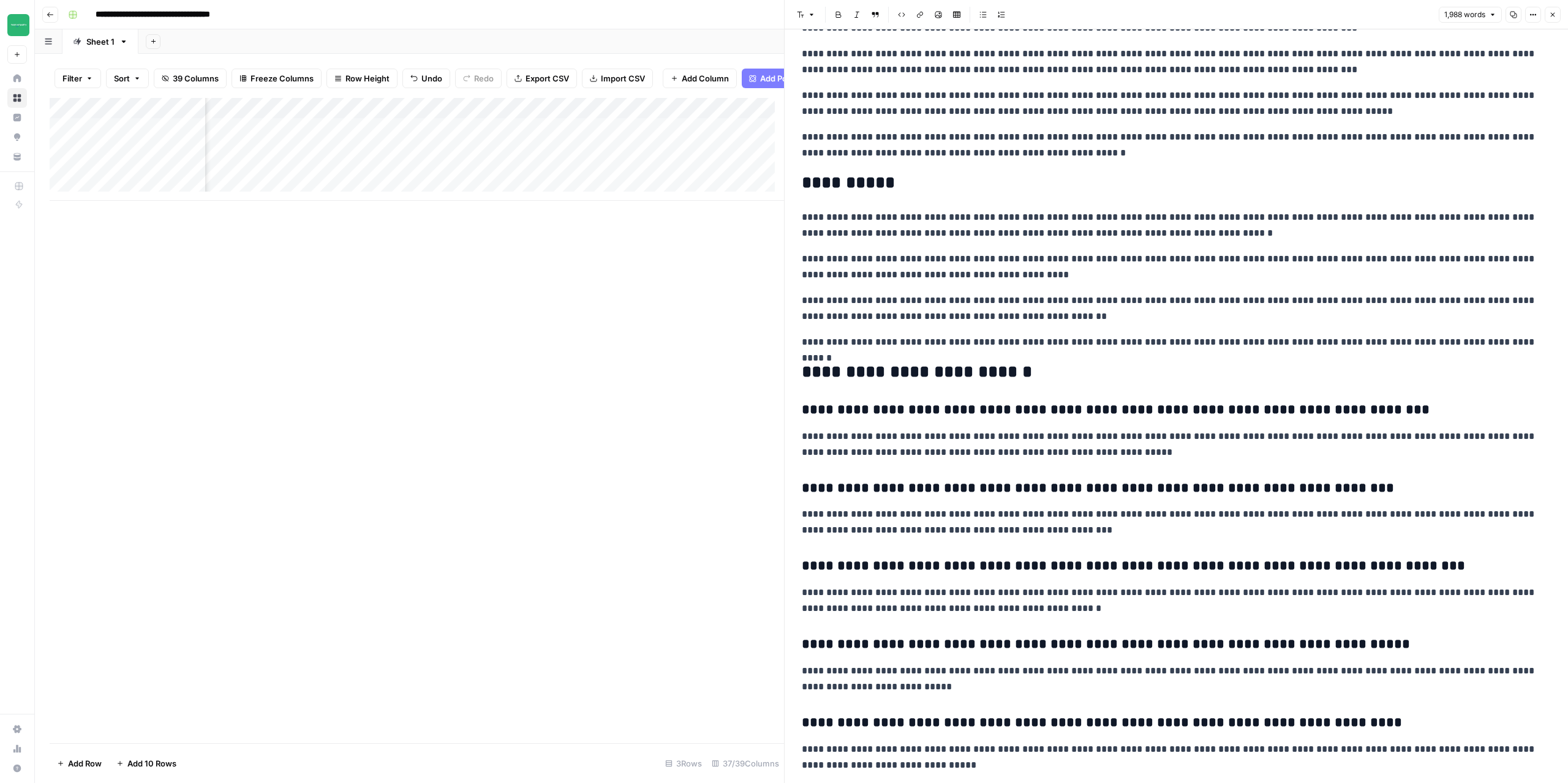
scroll to position [2484, 0]
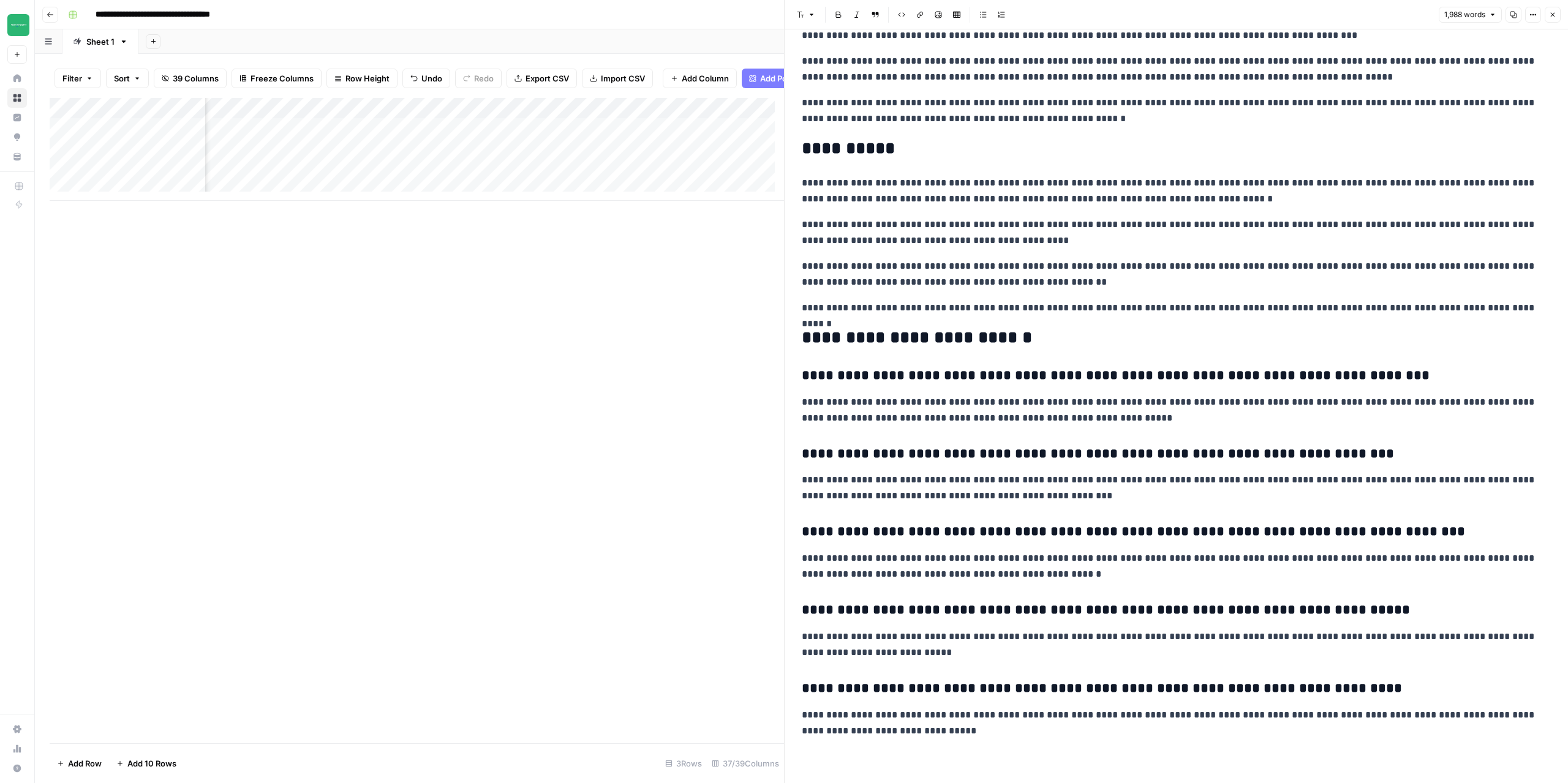
click at [1558, 4] on header "Font style Bold Italic Block quote Code block Link Image Insert Table Bulleted …" at bounding box center [1176, 15] width 783 height 30
click at [1557, 14] on button "Close" at bounding box center [1553, 15] width 16 height 16
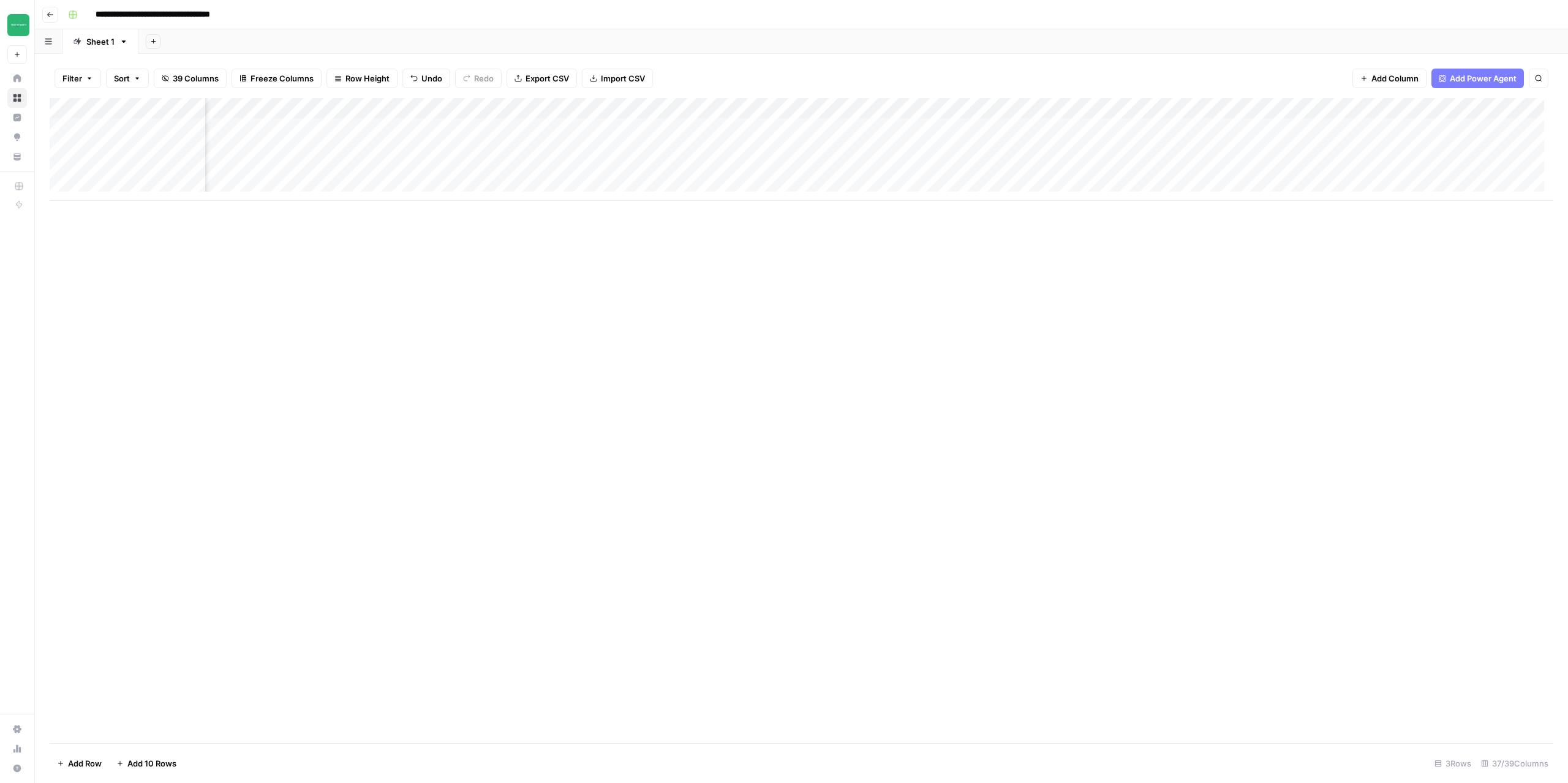
click at [893, 128] on div "Add Column" at bounding box center [802, 149] width 1504 height 103
click at [863, 132] on div "Add Column" at bounding box center [802, 149] width 1504 height 103
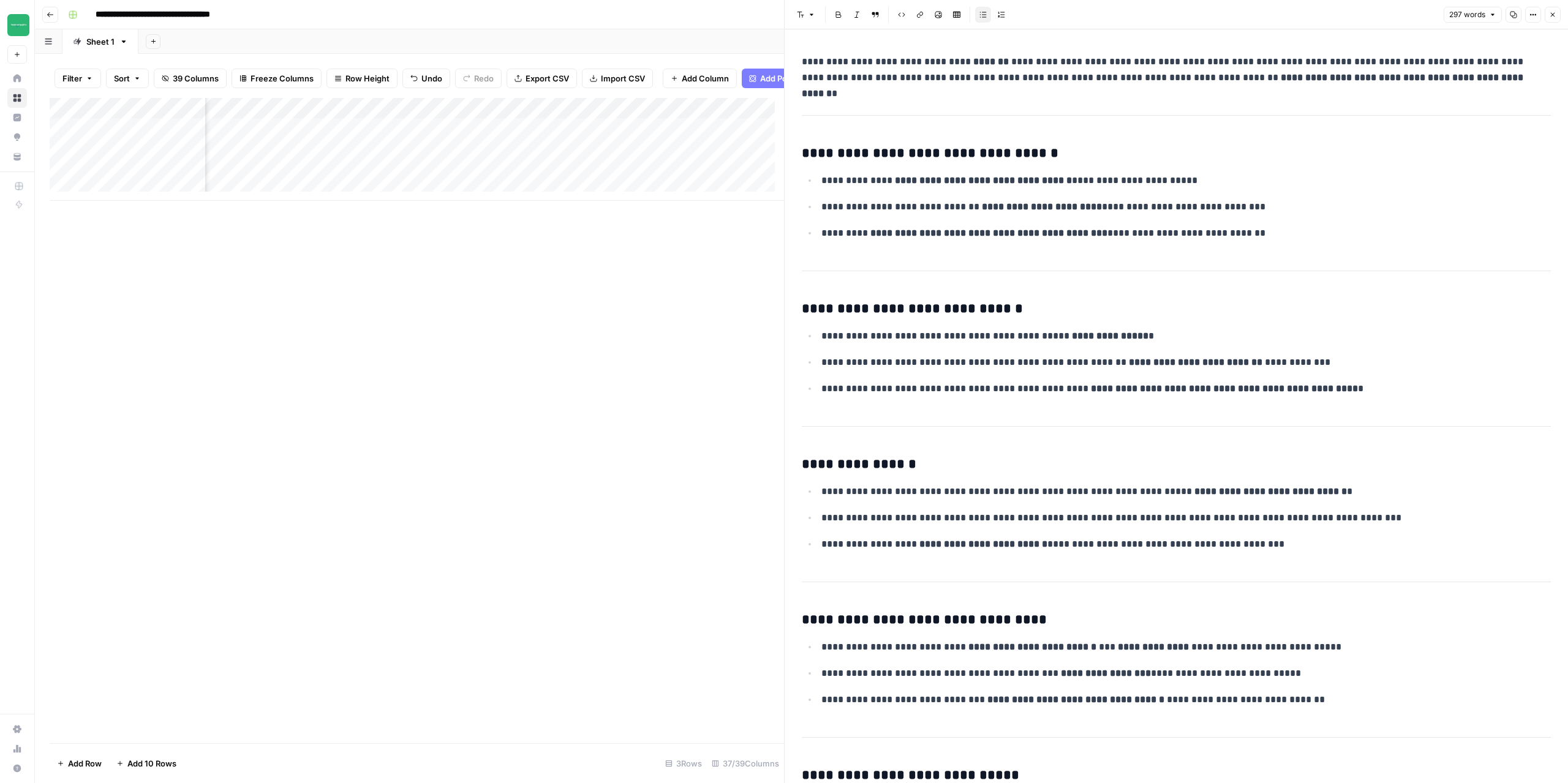
click at [917, 106] on div "**********" at bounding box center [1176, 566] width 764 height 1034
click at [1554, 15] on icon "button" at bounding box center [1552, 14] width 7 height 7
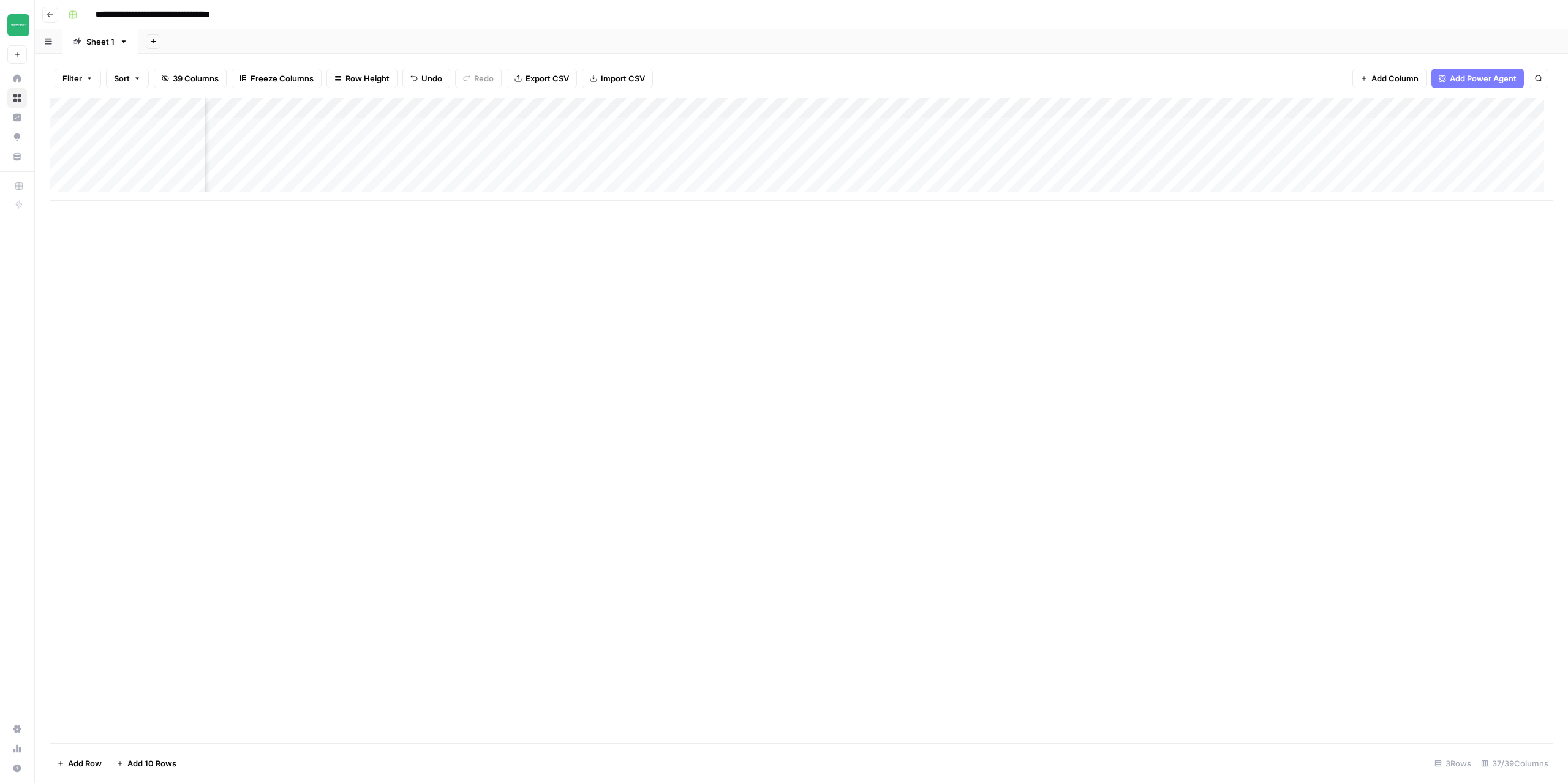
click at [813, 149] on div "Add Column" at bounding box center [802, 149] width 1504 height 103
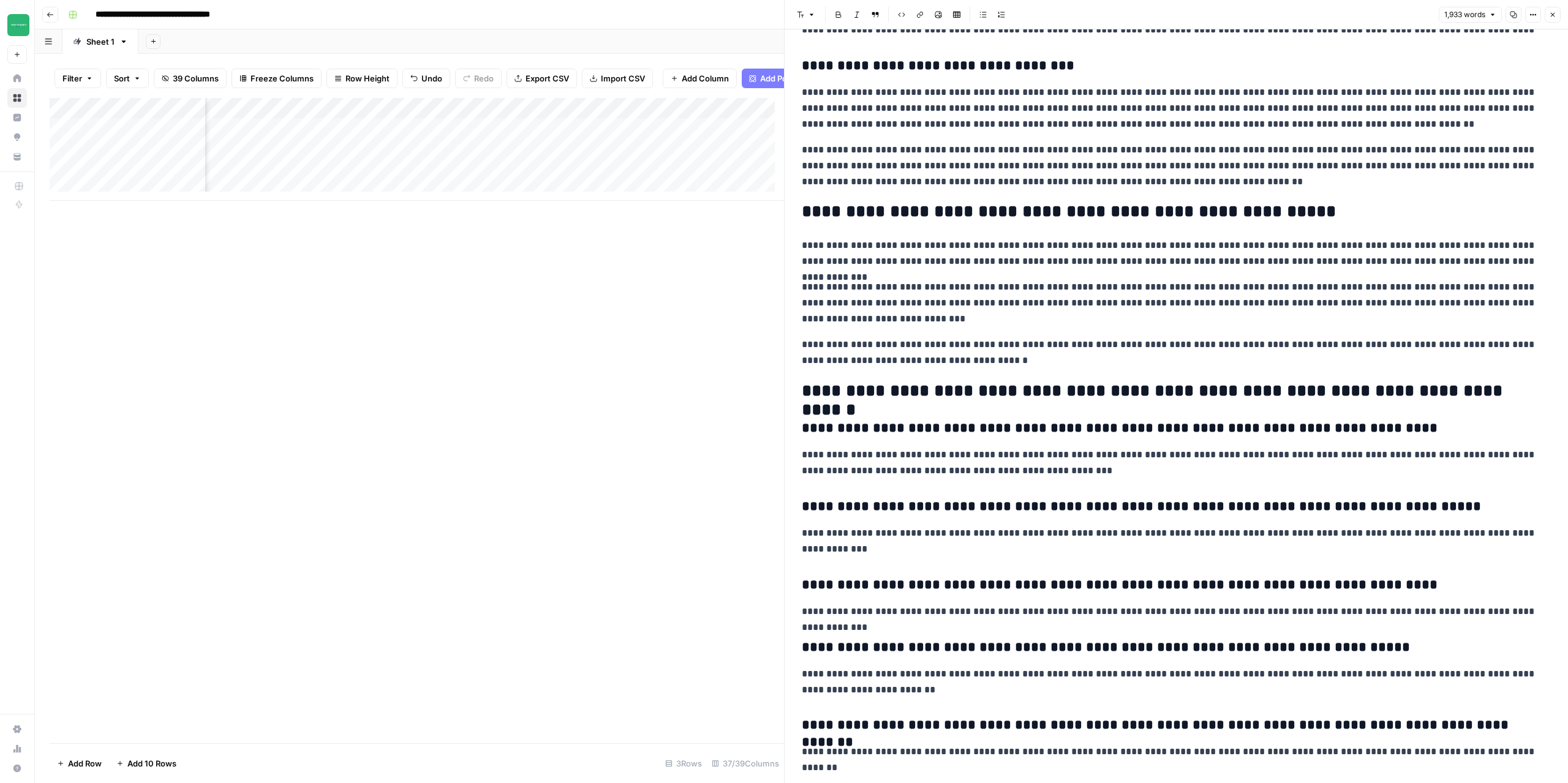
scroll to position [2232, 0]
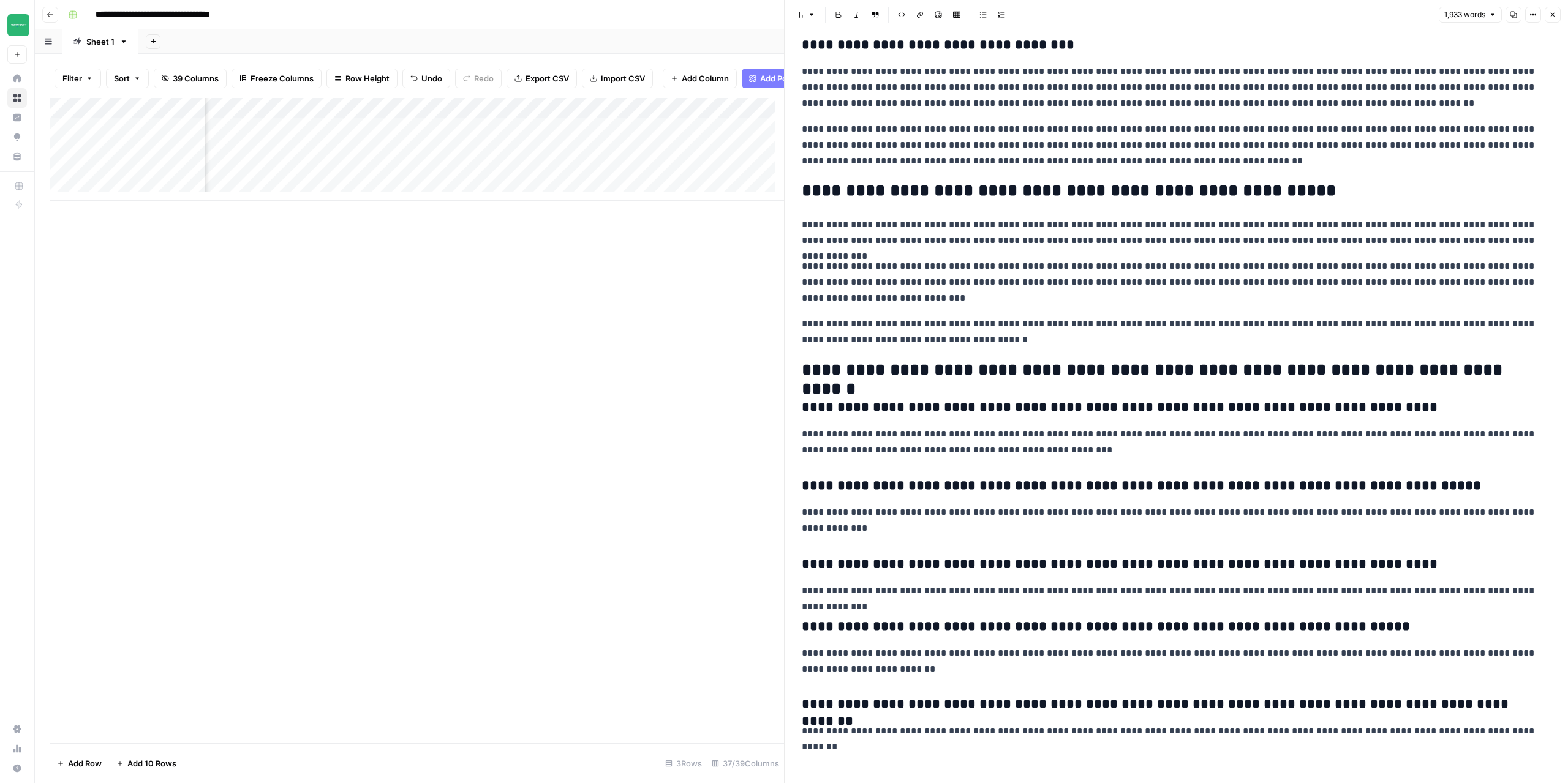
click at [1553, 16] on icon "button" at bounding box center [1552, 14] width 7 height 7
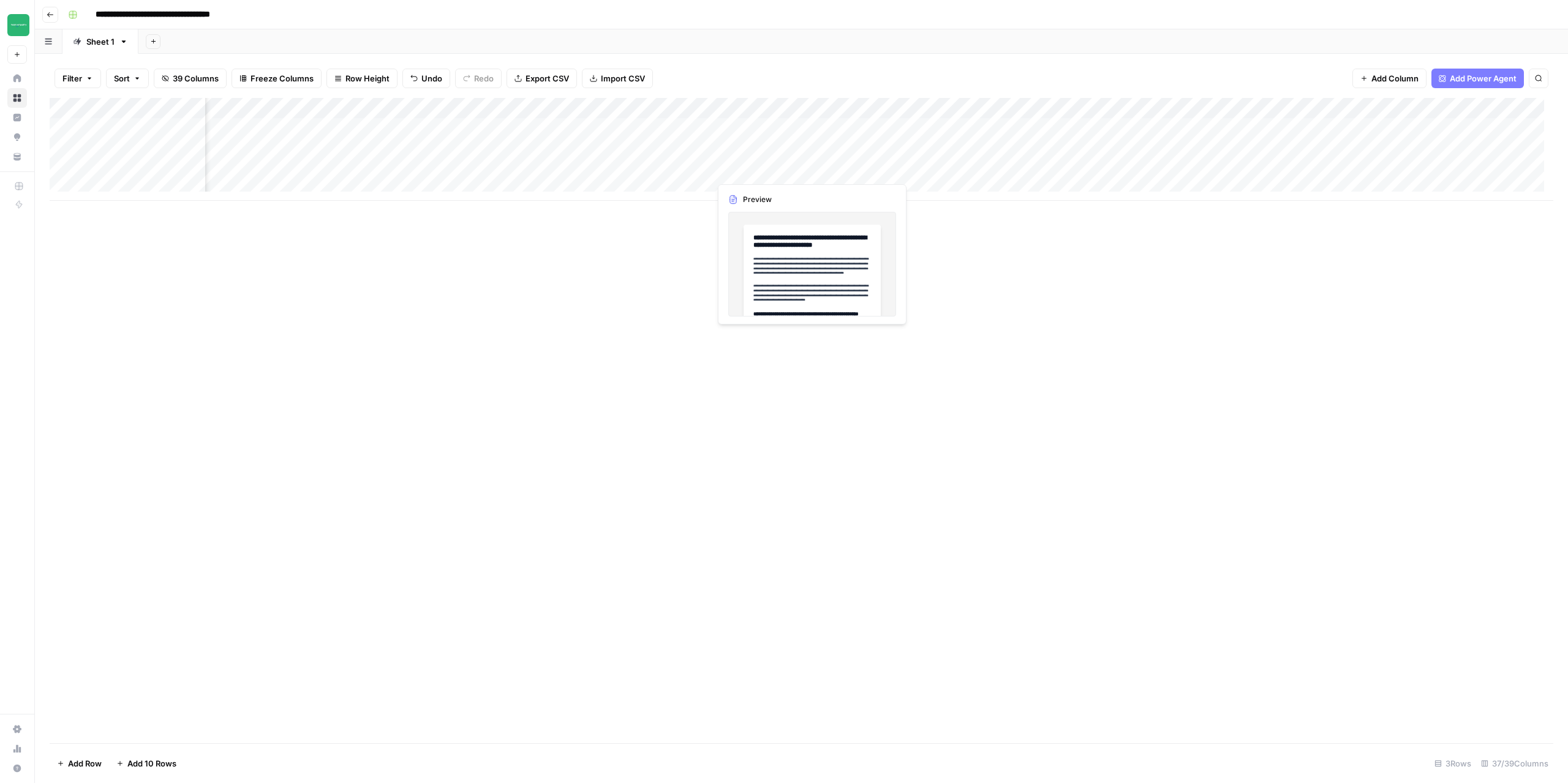
drag, startPoint x: 772, startPoint y: 126, endPoint x: 768, endPoint y: 175, distance: 49.2
click at [768, 175] on div "Add Column" at bounding box center [802, 149] width 1504 height 103
click at [1123, 132] on div "Add Column" at bounding box center [802, 149] width 1504 height 103
click at [949, 126] on div "Add Column" at bounding box center [802, 149] width 1504 height 103
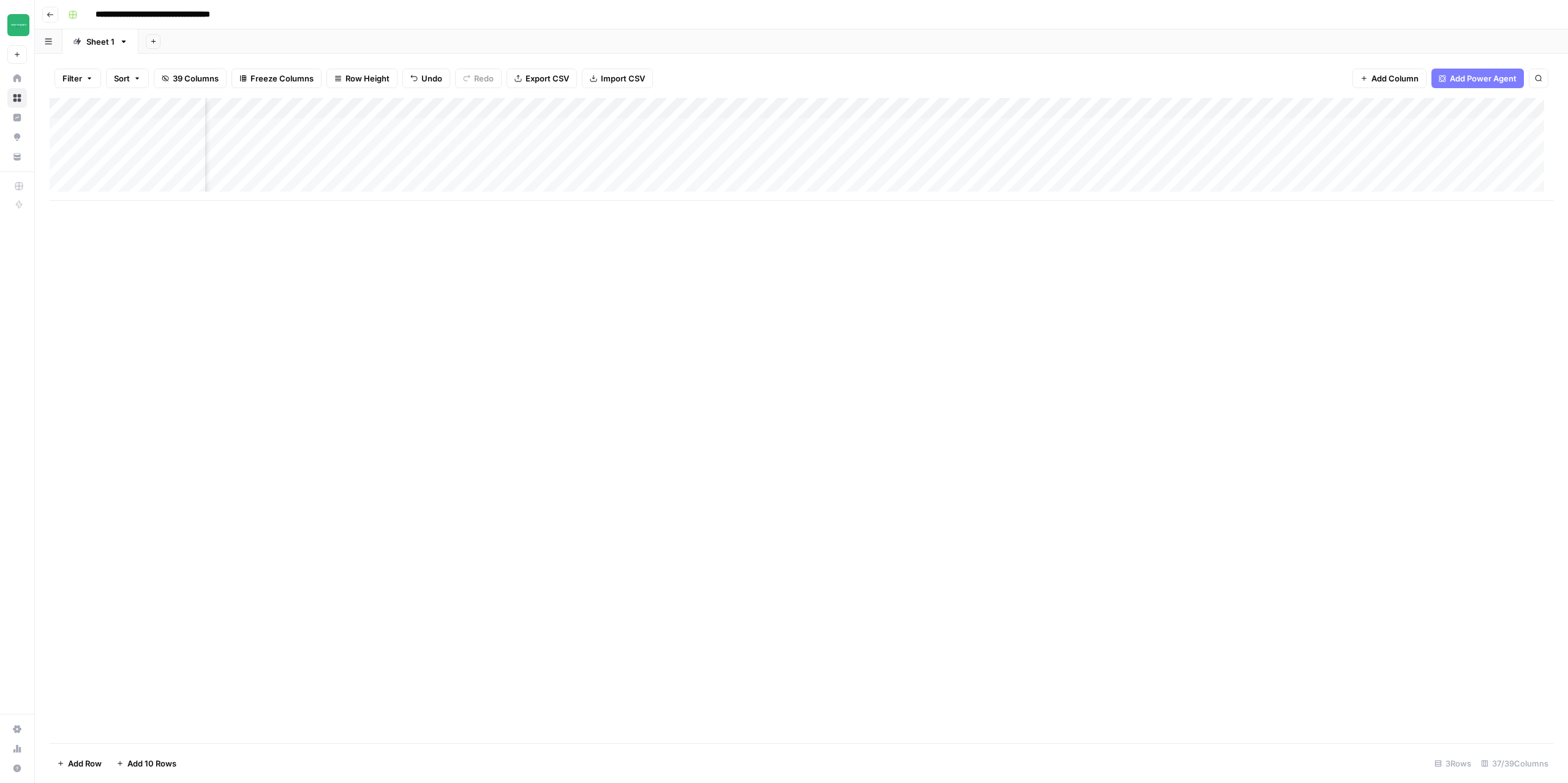
click at [952, 150] on div "Add Column" at bounding box center [802, 149] width 1504 height 103
click at [952, 172] on div "Add Column" at bounding box center [802, 149] width 1504 height 103
click at [1214, 107] on div "Add Column" at bounding box center [802, 149] width 1504 height 103
click at [1209, 205] on span "Configure Inputs" at bounding box center [1207, 211] width 107 height 12
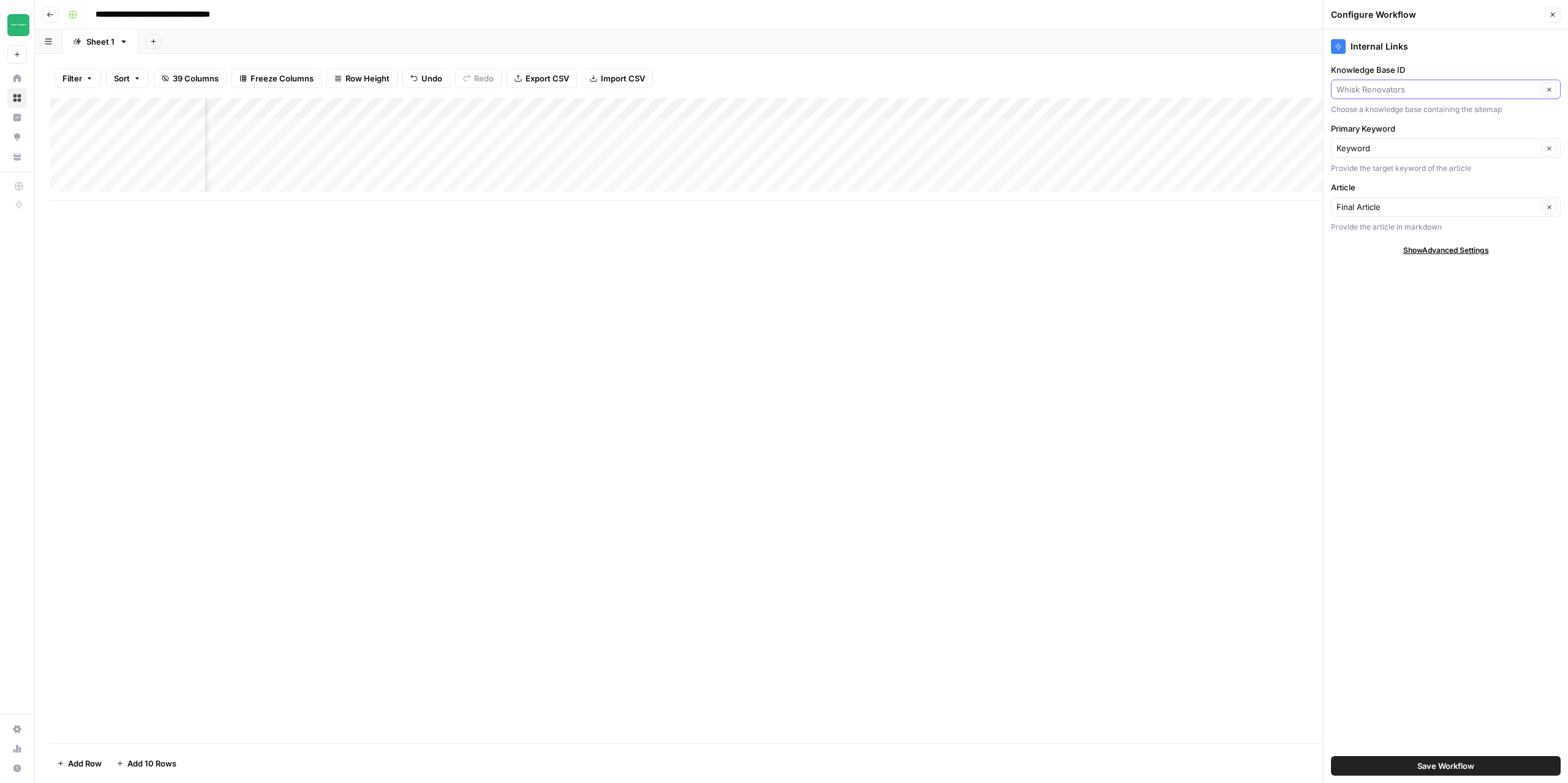
click at [1410, 92] on input "Knowledge Base ID" at bounding box center [1437, 89] width 201 height 12
click at [1385, 304] on span "Everlnd" at bounding box center [1444, 307] width 204 height 12
type input "Everlnd"
click at [1457, 767] on span "Save Workflow" at bounding box center [1446, 766] width 57 height 12
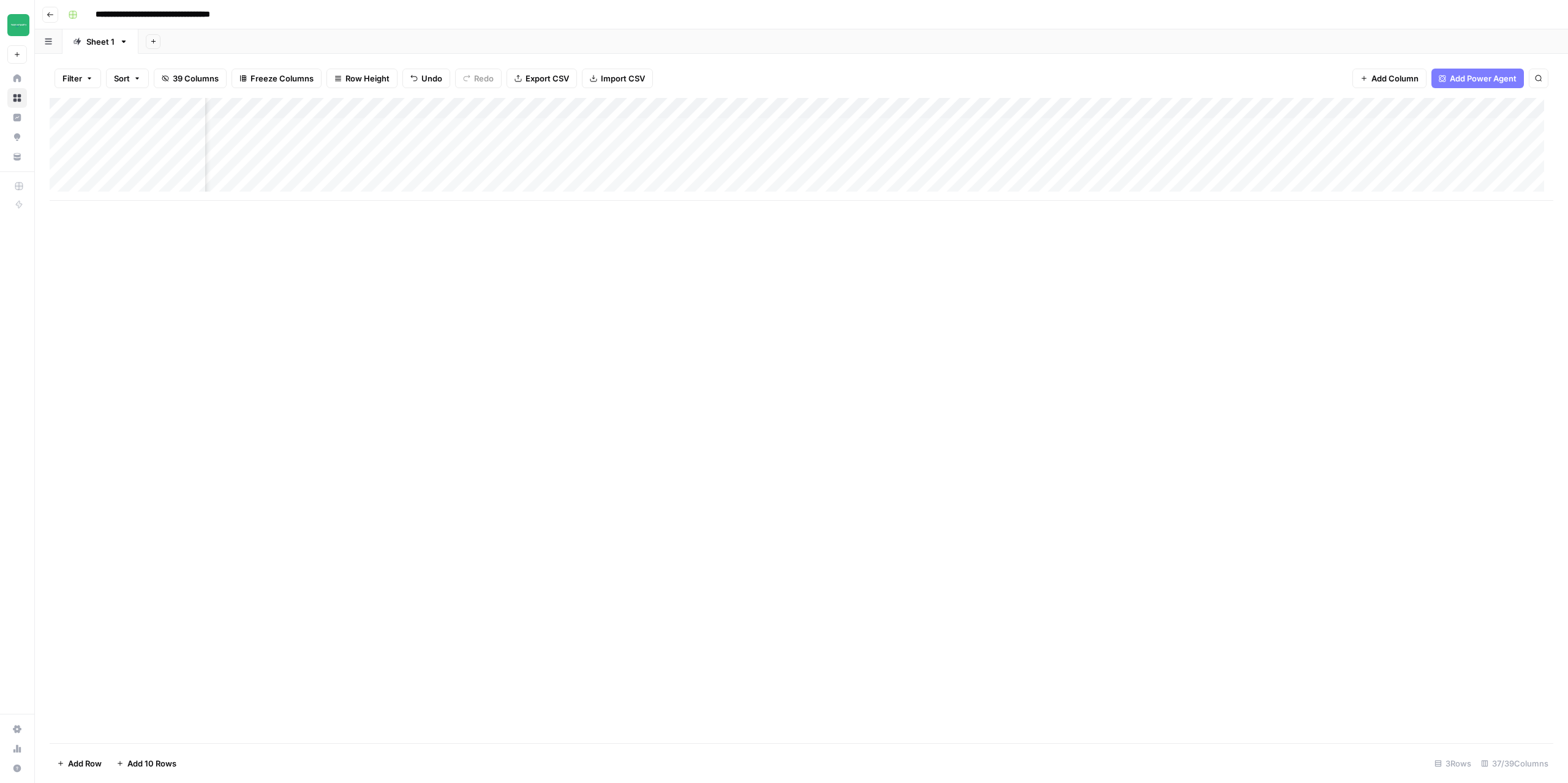
click at [1217, 107] on div "Add Column" at bounding box center [802, 149] width 1504 height 103
click at [1195, 213] on span "Configure Inputs" at bounding box center [1207, 211] width 107 height 12
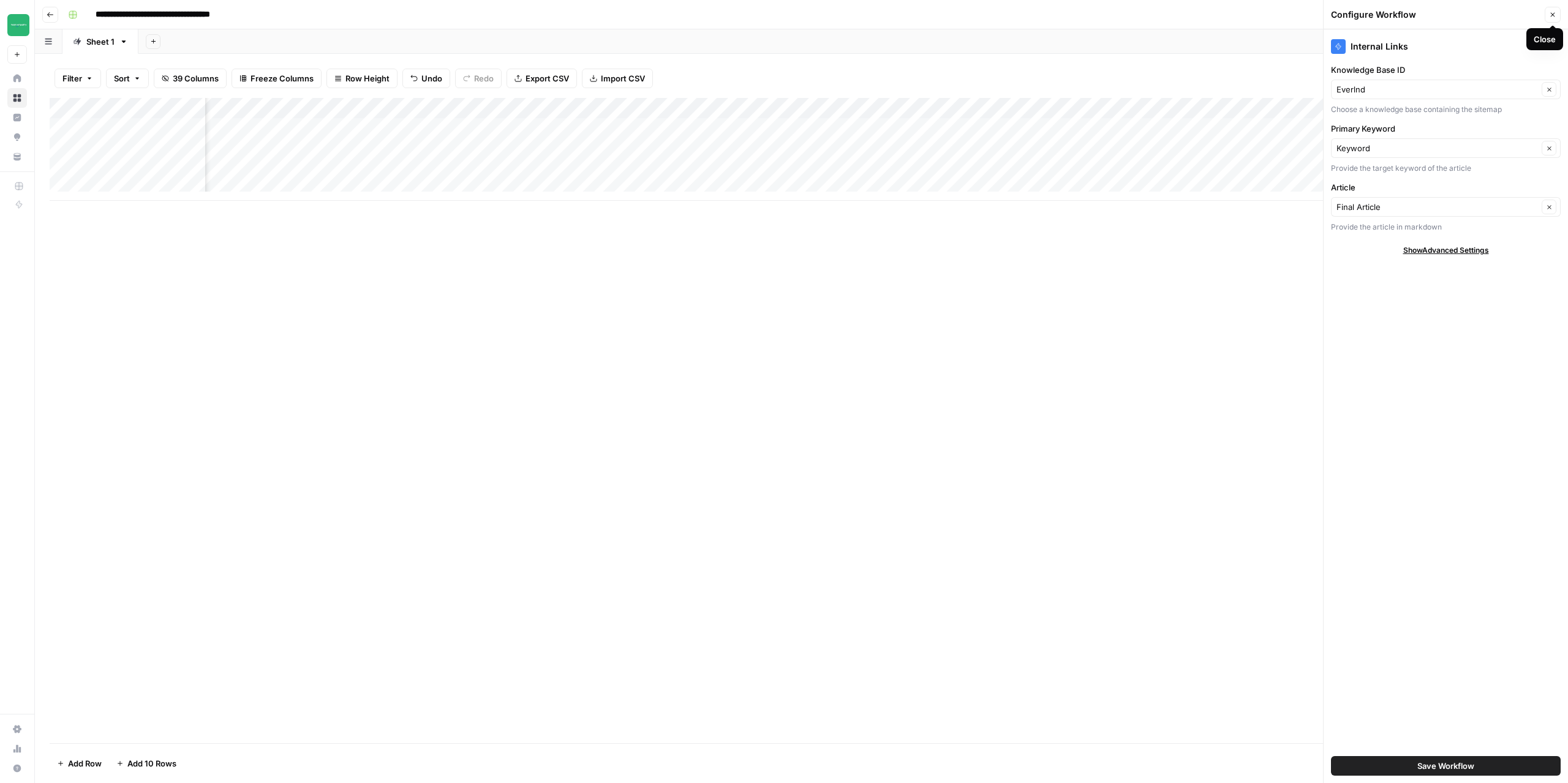
click at [1551, 20] on button "Close" at bounding box center [1553, 15] width 16 height 16
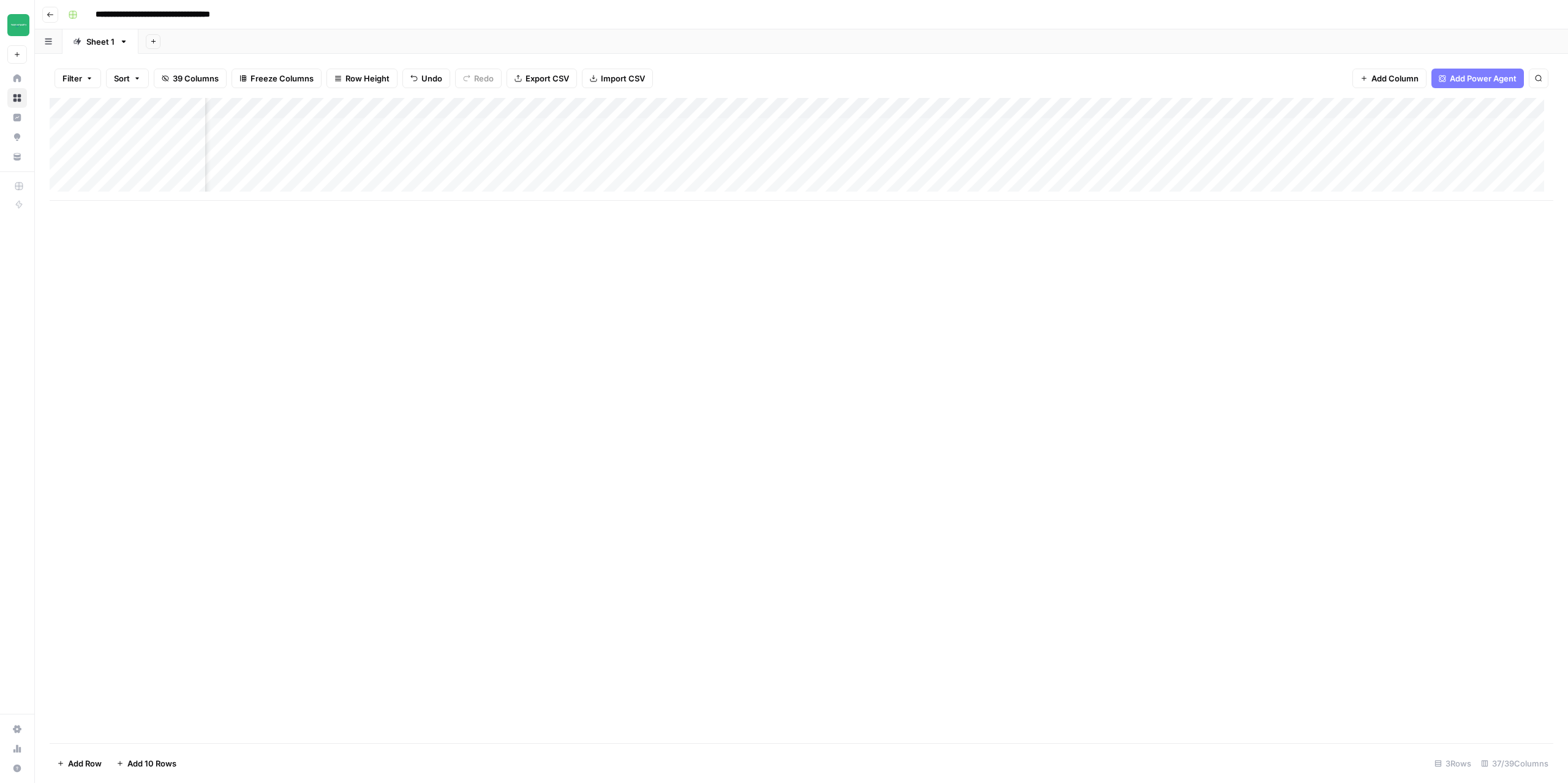
click at [1186, 127] on div "Add Column" at bounding box center [802, 149] width 1504 height 103
click at [1187, 149] on div "Add Column" at bounding box center [802, 149] width 1504 height 103
click at [1184, 169] on div "Add Column" at bounding box center [802, 149] width 1504 height 103
click at [51, 15] on icon "button" at bounding box center [50, 14] width 7 height 7
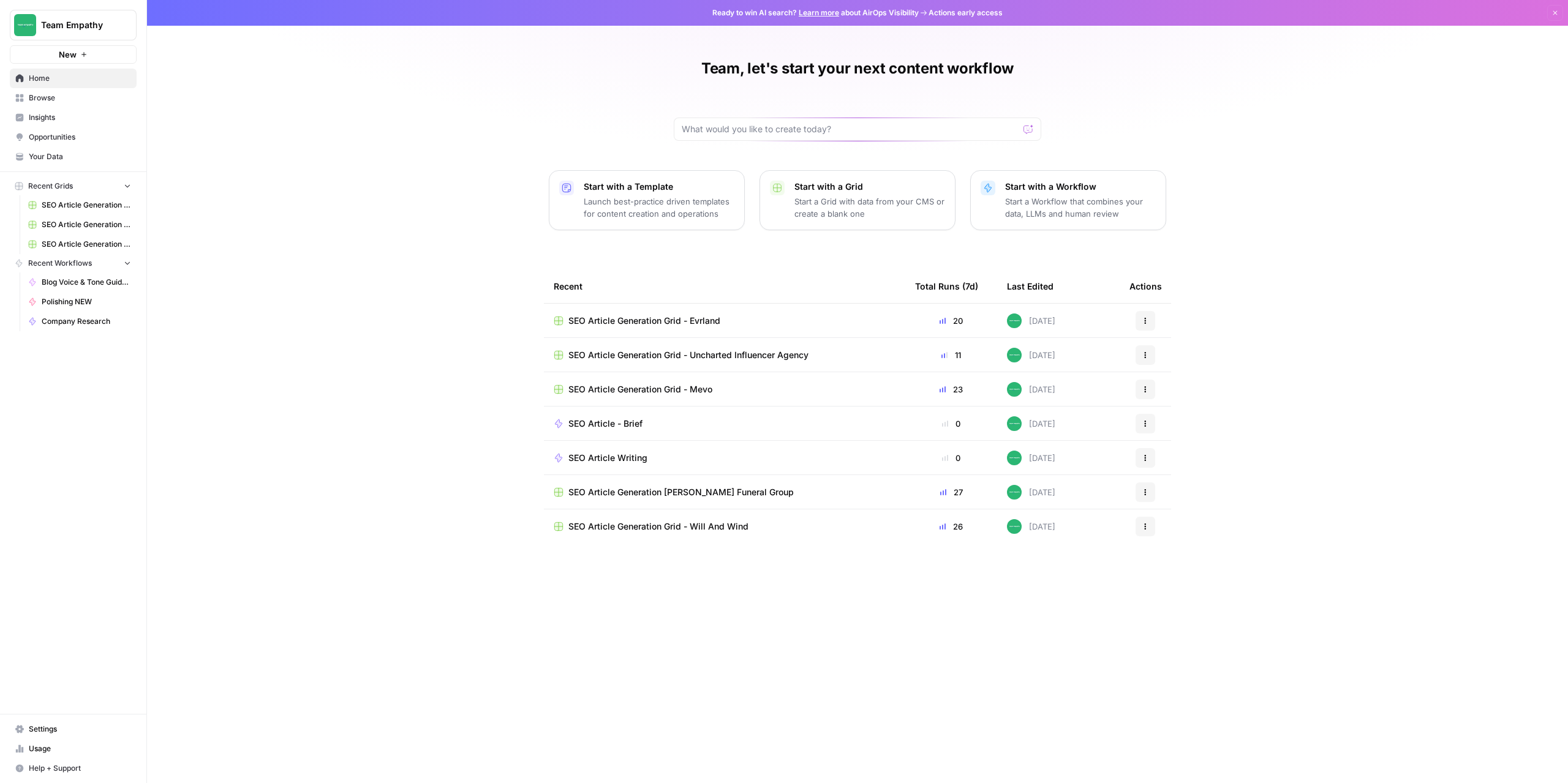
click at [633, 385] on span "SEO Article Generation Grid - Mevo" at bounding box center [640, 390] width 144 height 12
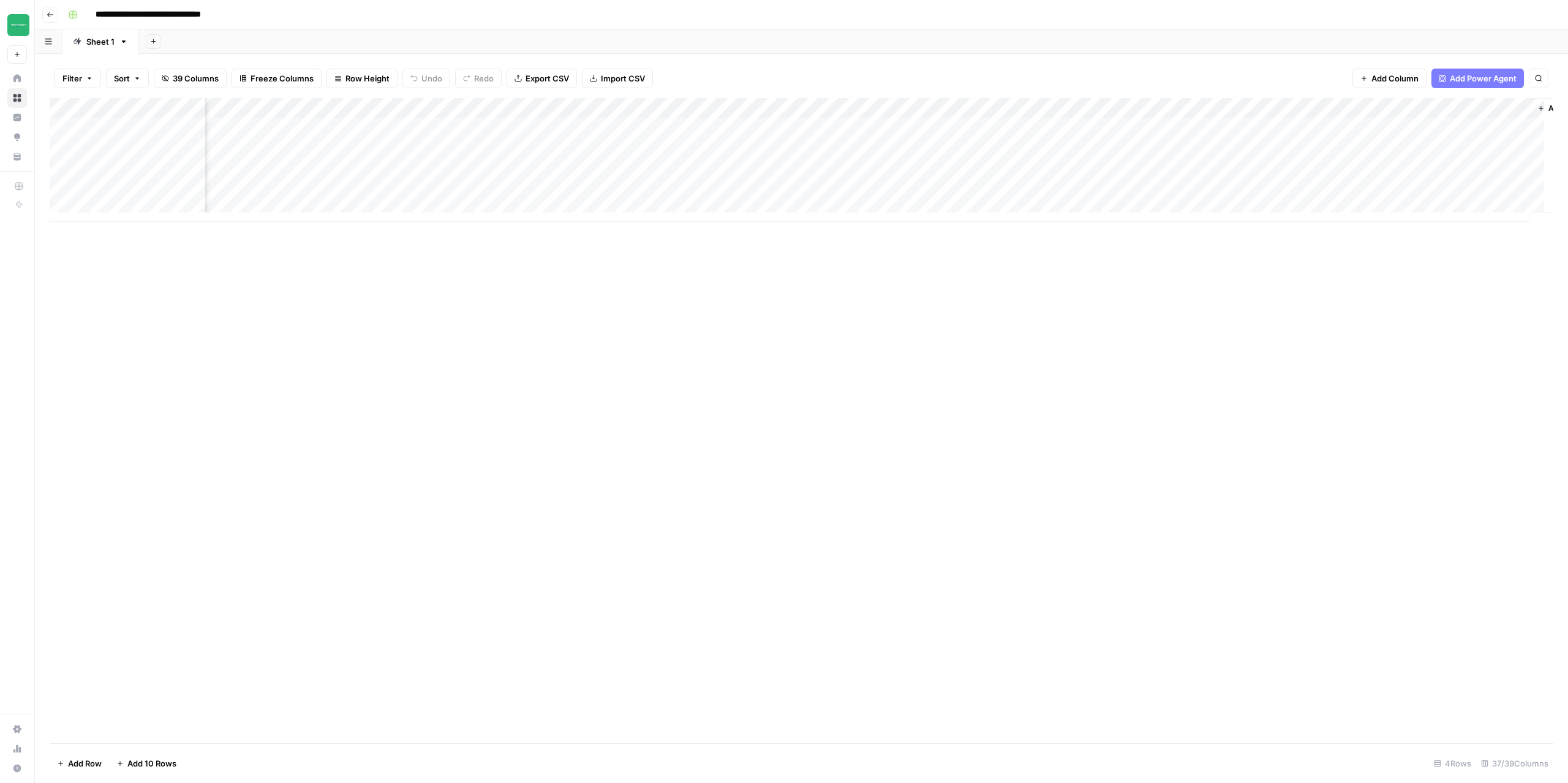
scroll to position [0, 2991]
click at [1311, 128] on div "Add Column" at bounding box center [802, 159] width 1504 height 124
click at [1308, 148] on div "Add Column" at bounding box center [802, 159] width 1504 height 124
click at [1308, 171] on div "Add Column" at bounding box center [802, 159] width 1504 height 124
click at [54, 12] on button "Go back" at bounding box center [50, 15] width 16 height 16
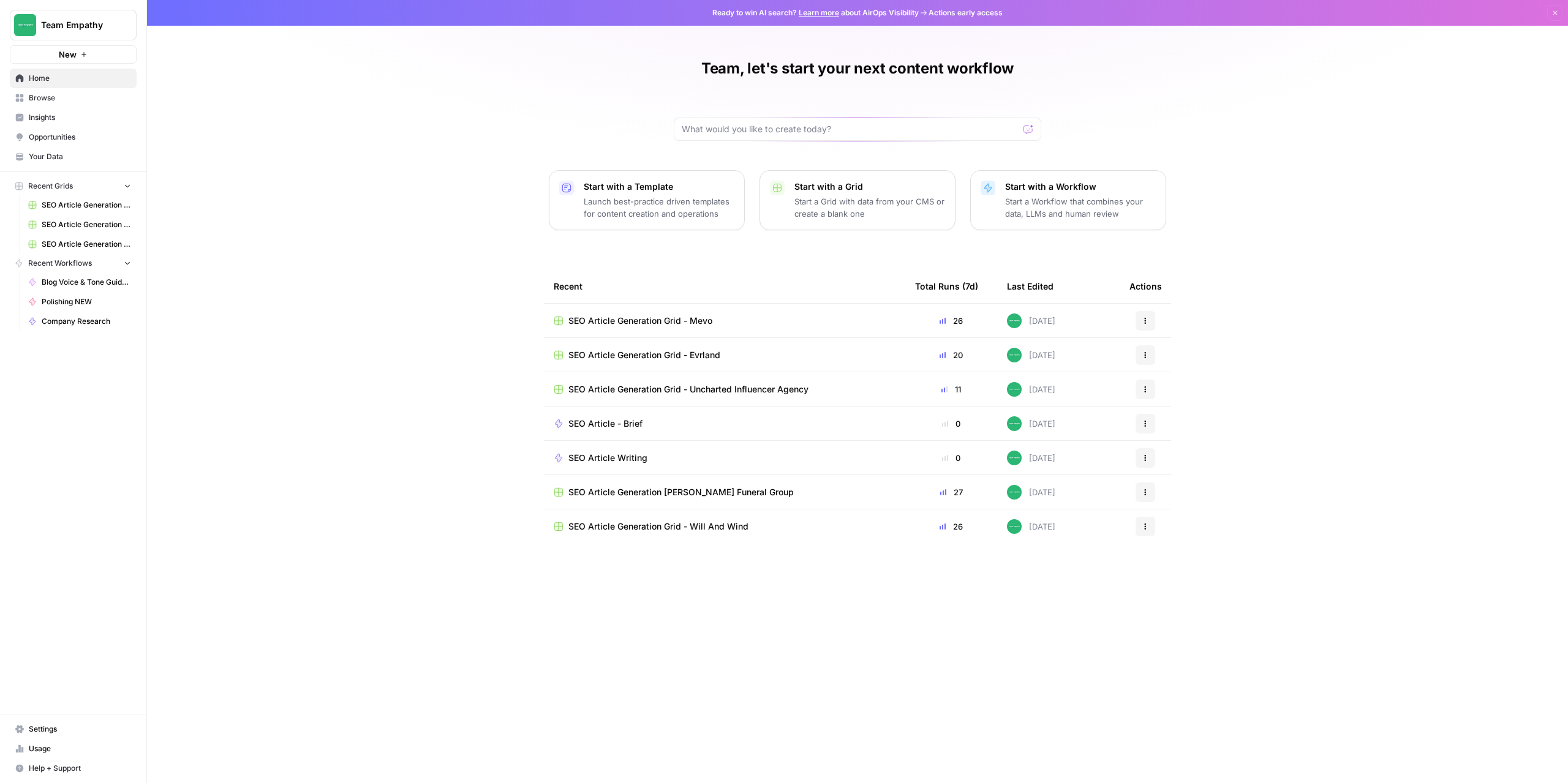
click at [720, 385] on span "SEO Article Generation Grid - Uncharted Influencer Agency" at bounding box center [688, 390] width 240 height 12
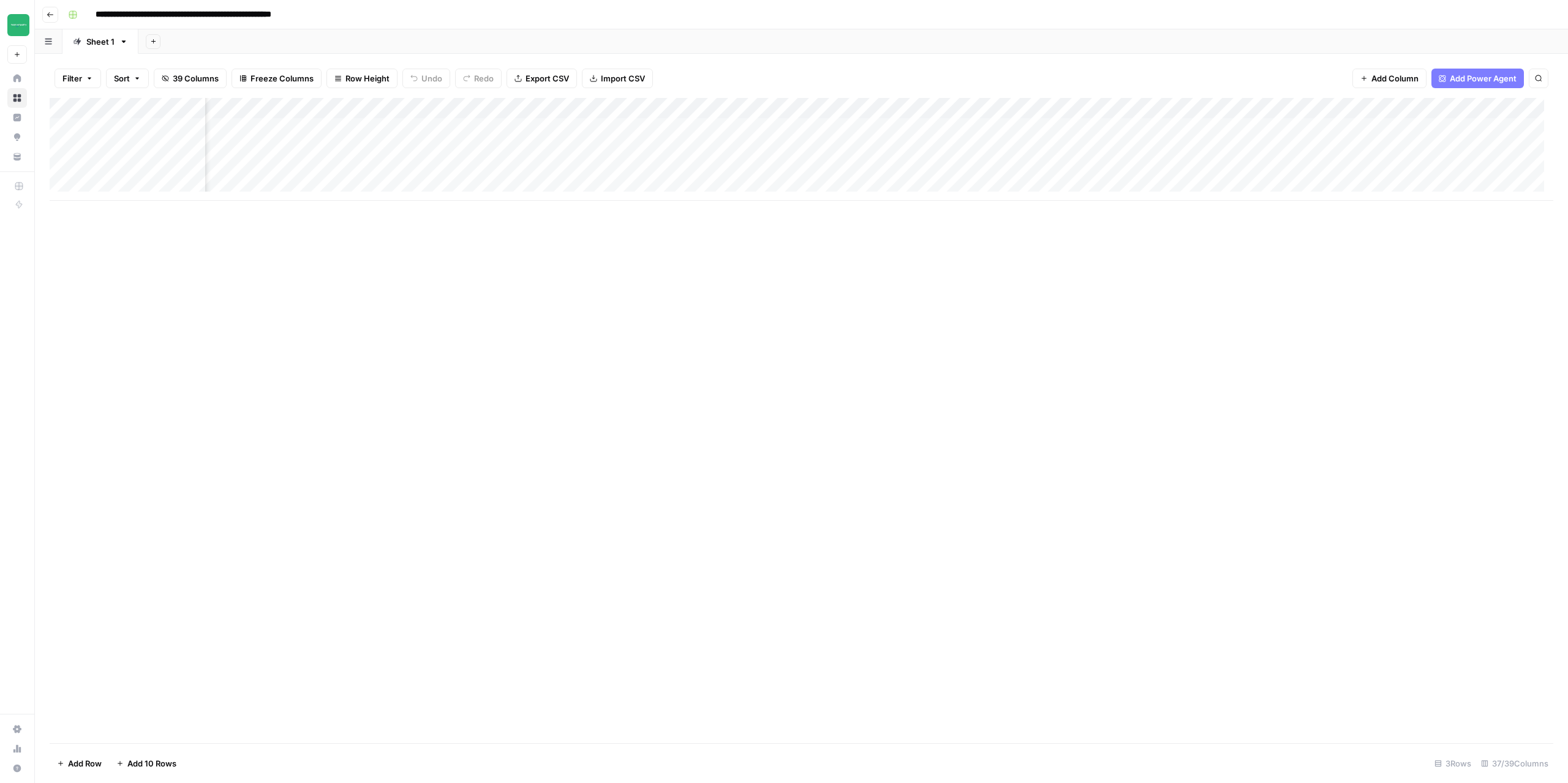
scroll to position [0, 1929]
click at [915, 128] on div "Add Column" at bounding box center [802, 149] width 1504 height 103
click at [912, 151] on div "Add Column" at bounding box center [802, 149] width 1504 height 103
click at [912, 171] on div "Add Column" at bounding box center [802, 149] width 1504 height 103
click at [49, 13] on icon "button" at bounding box center [50, 14] width 7 height 7
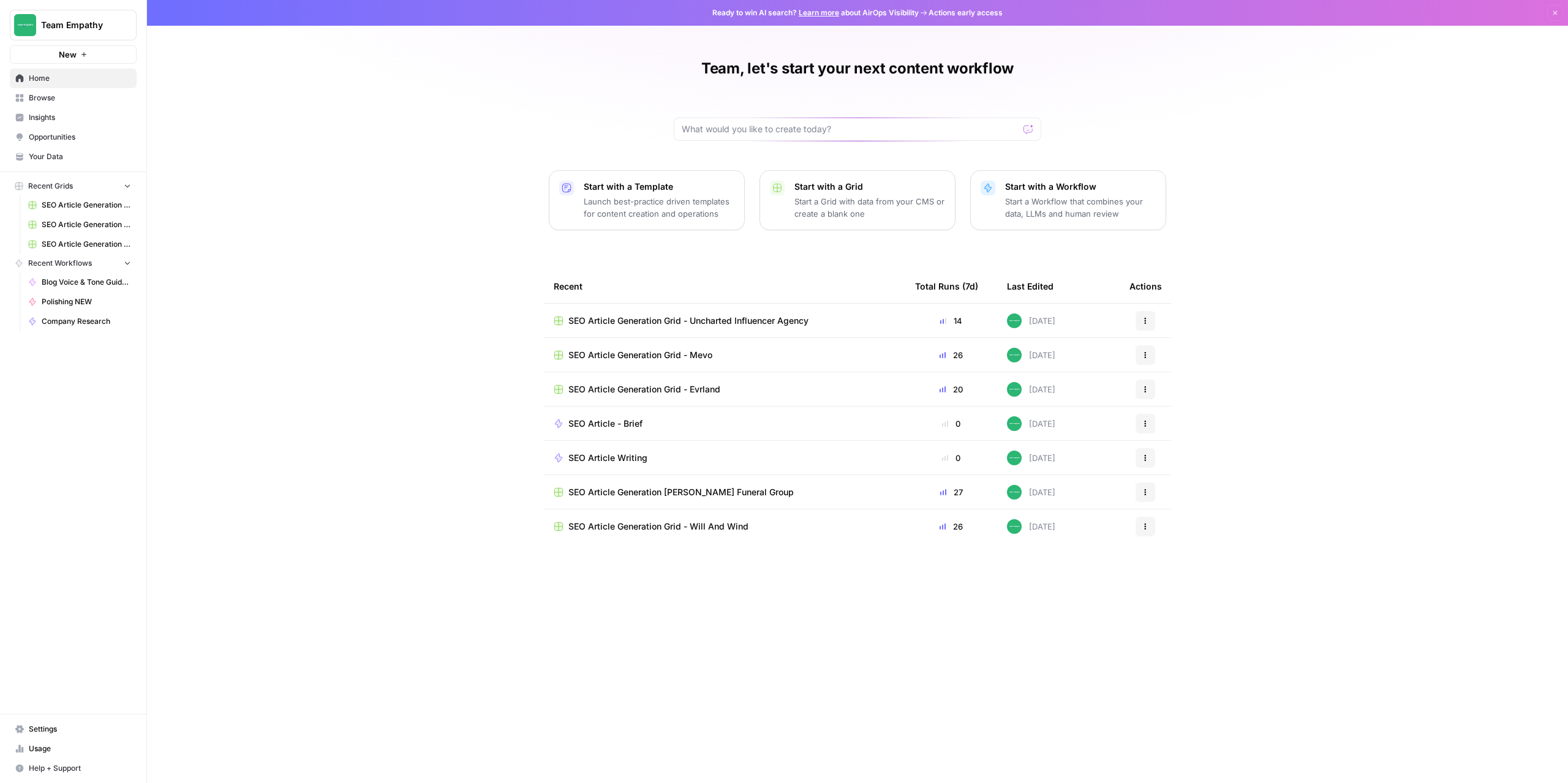
click at [715, 324] on span "SEO Article Generation Grid - Uncharted Influencer Agency" at bounding box center [688, 321] width 240 height 12
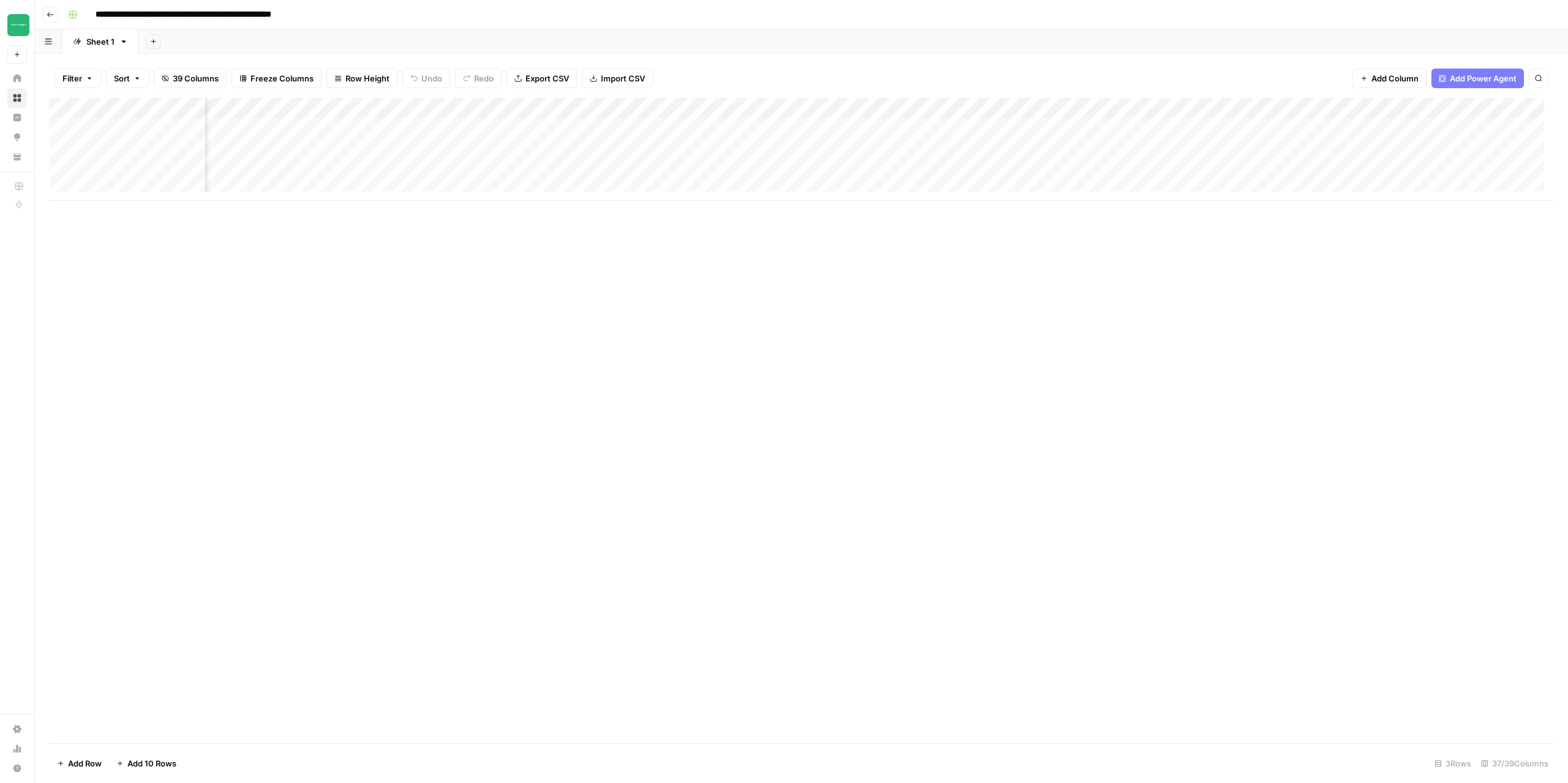
scroll to position [0, 2071]
click at [936, 130] on div "Add Column" at bounding box center [802, 149] width 1504 height 103
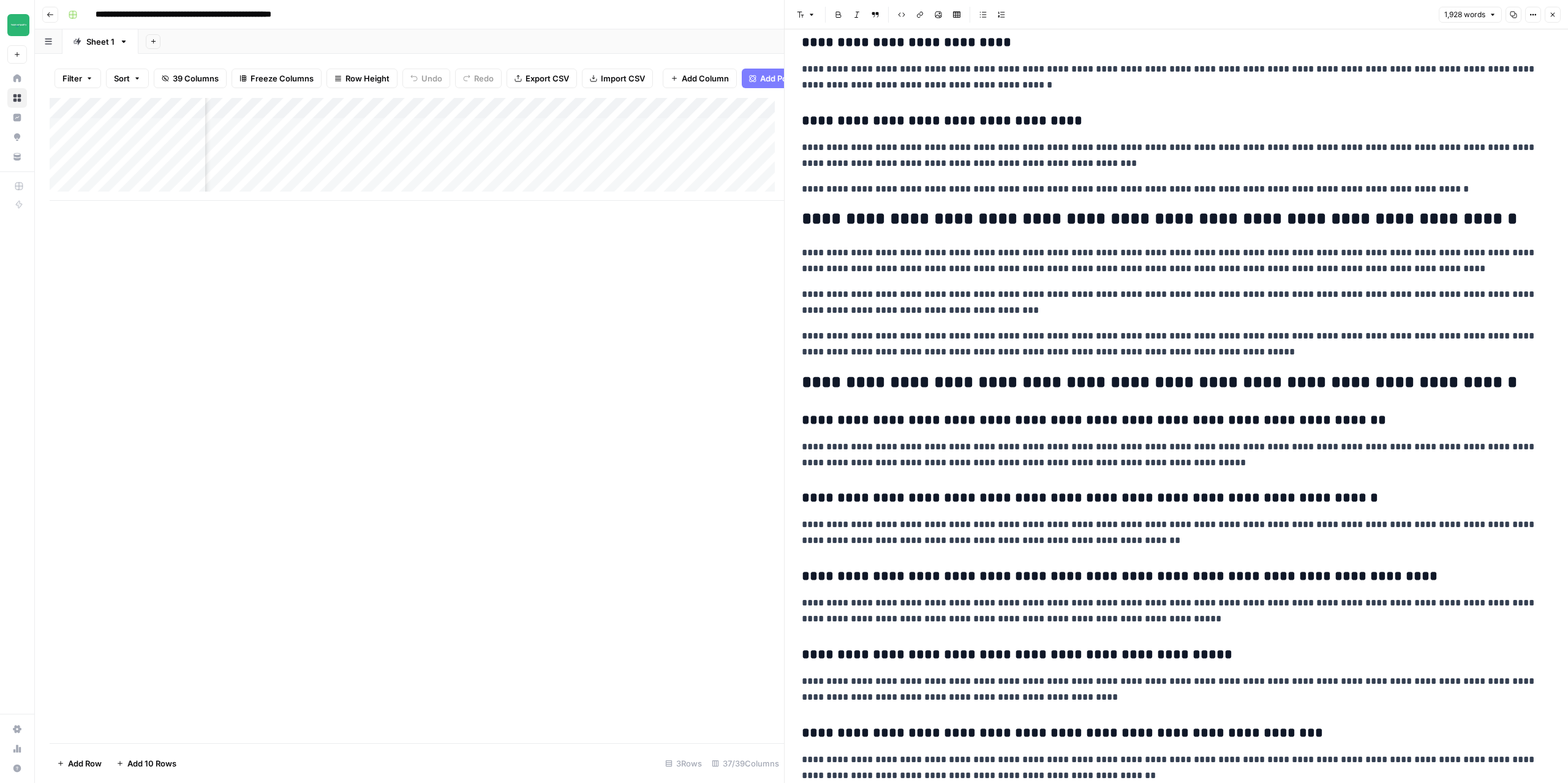
scroll to position [2636, 0]
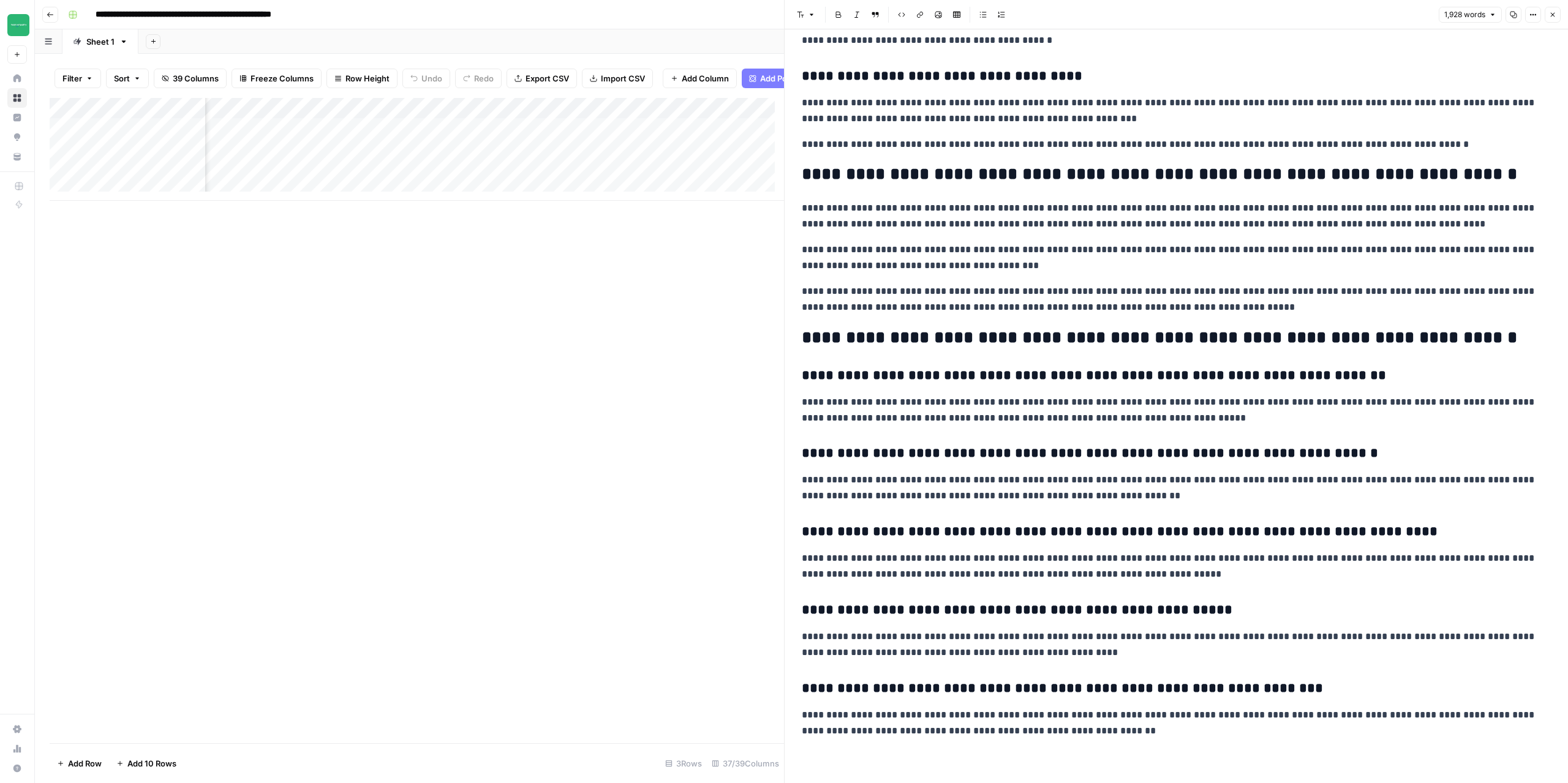
click at [1554, 17] on icon "button" at bounding box center [1552, 14] width 7 height 7
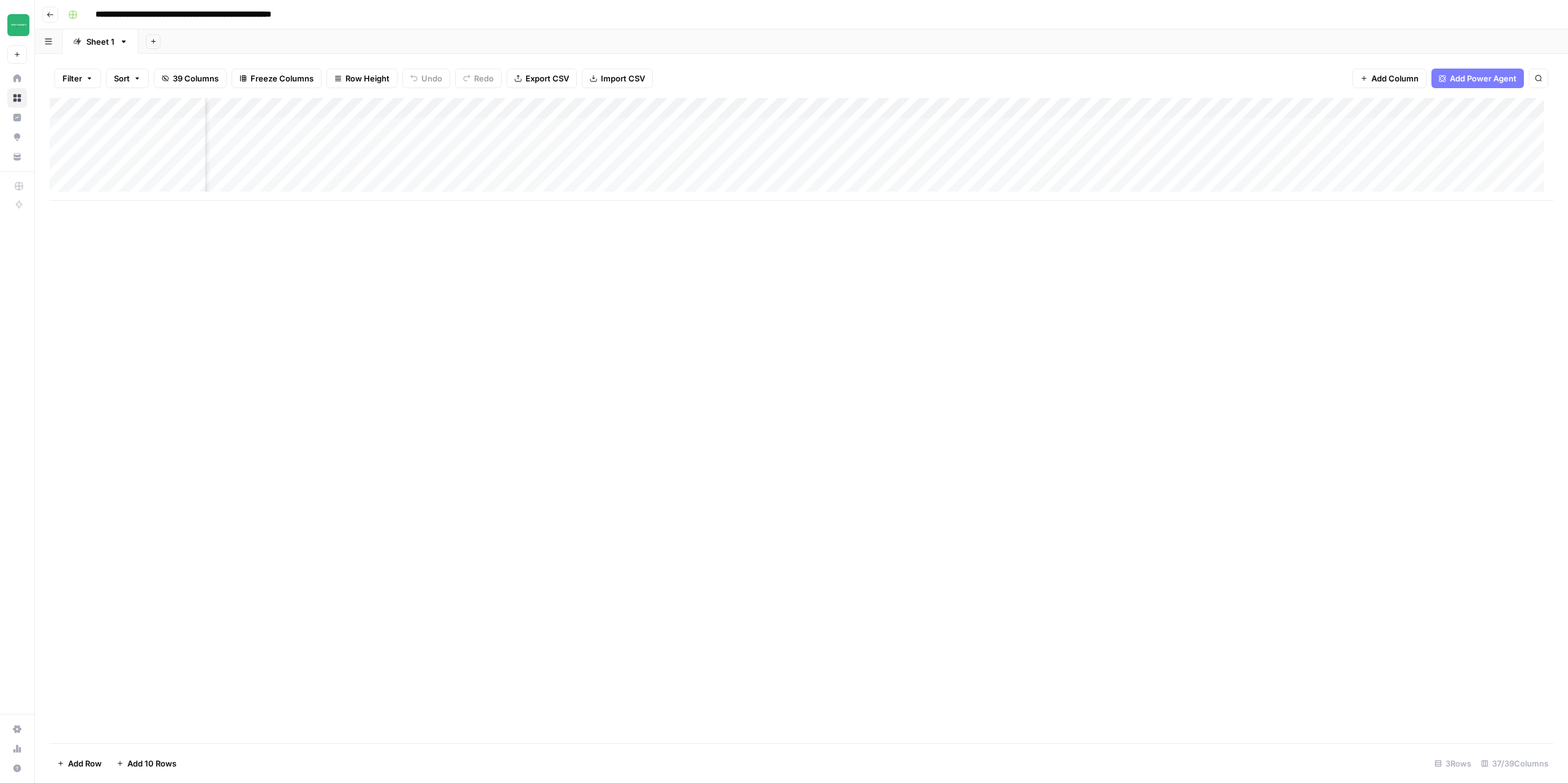
click at [936, 152] on div "Add Column" at bounding box center [802, 149] width 1504 height 103
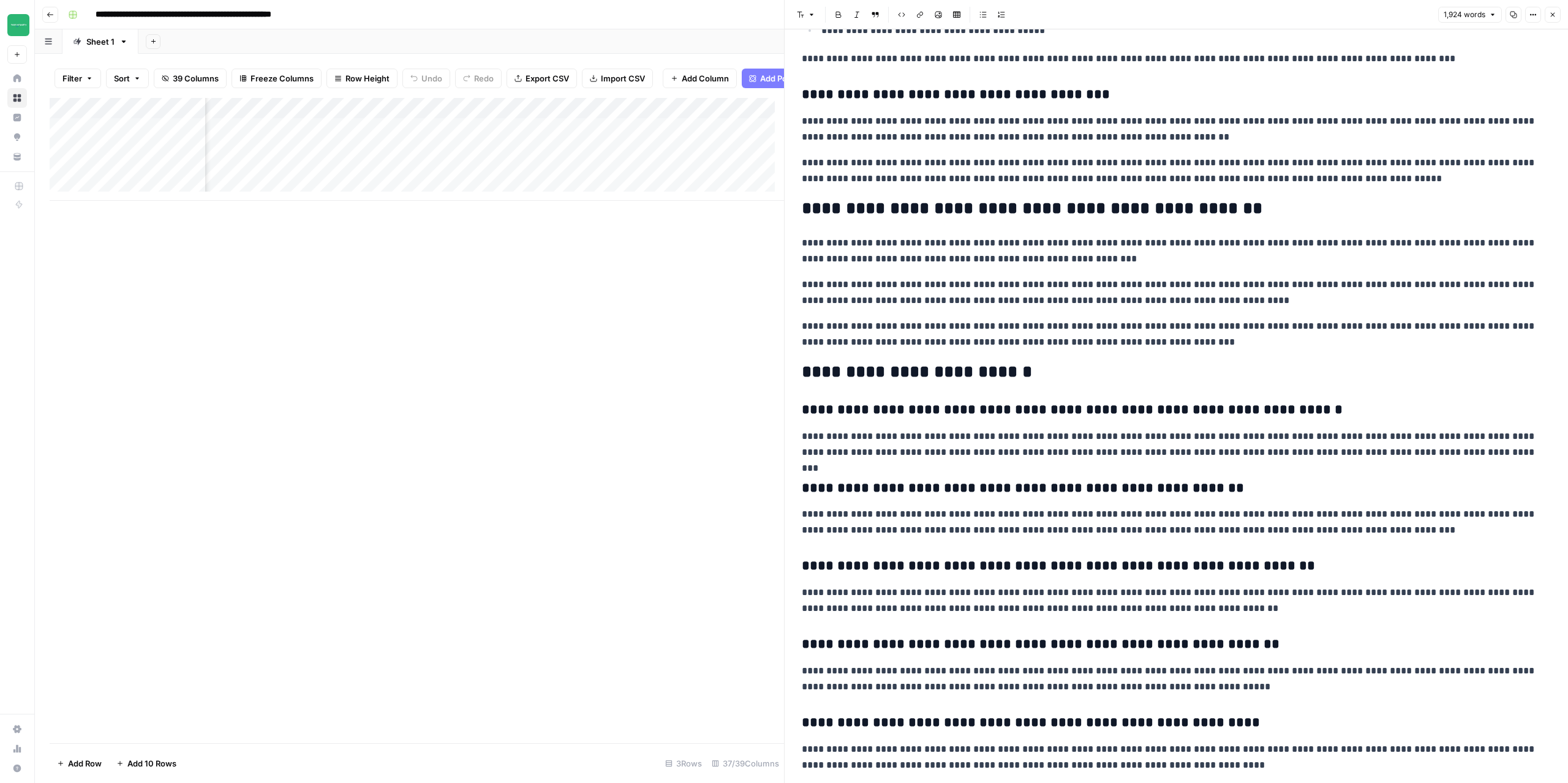
scroll to position [2442, 0]
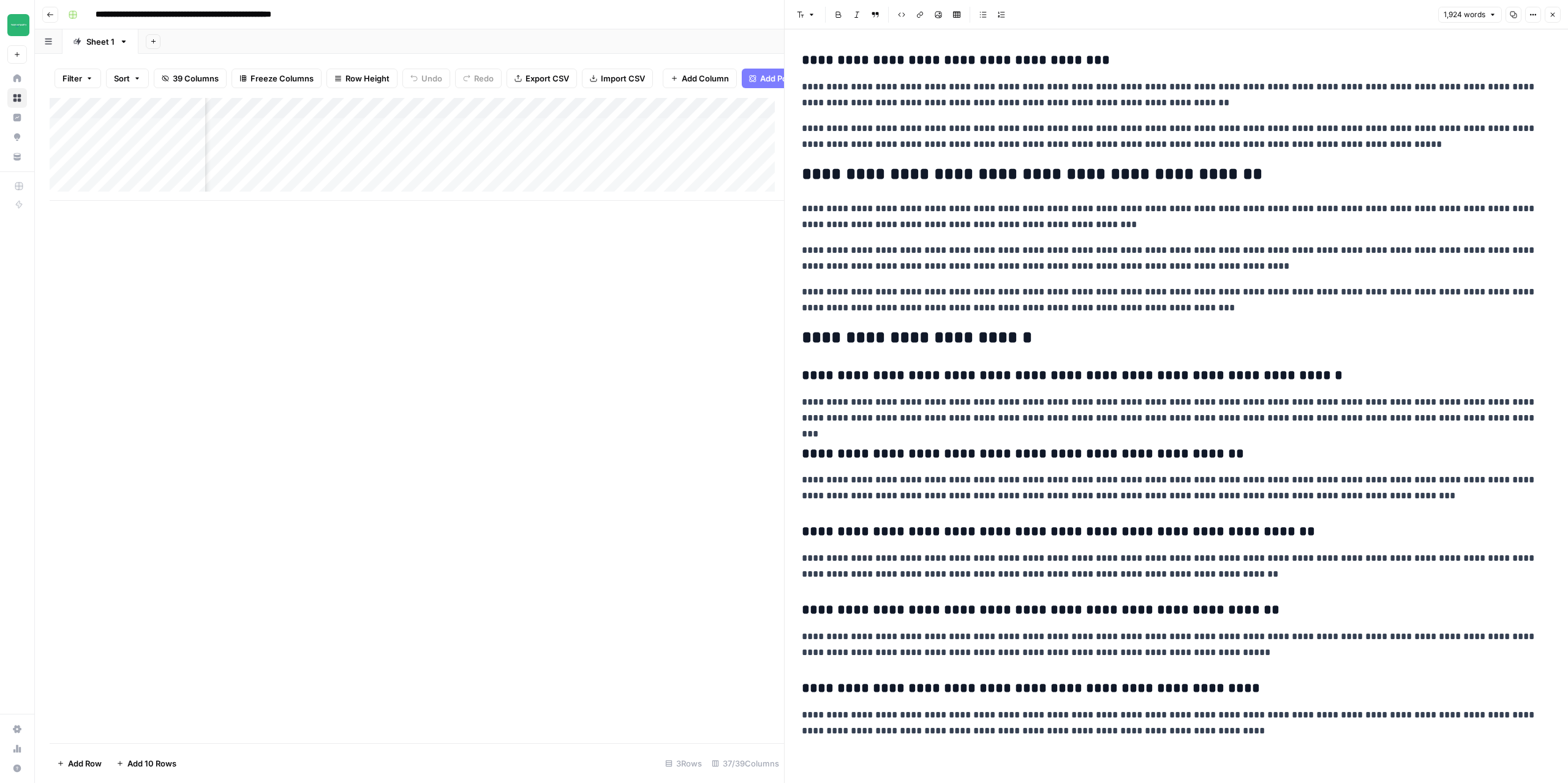
click at [1555, 21] on button "Close" at bounding box center [1553, 15] width 16 height 16
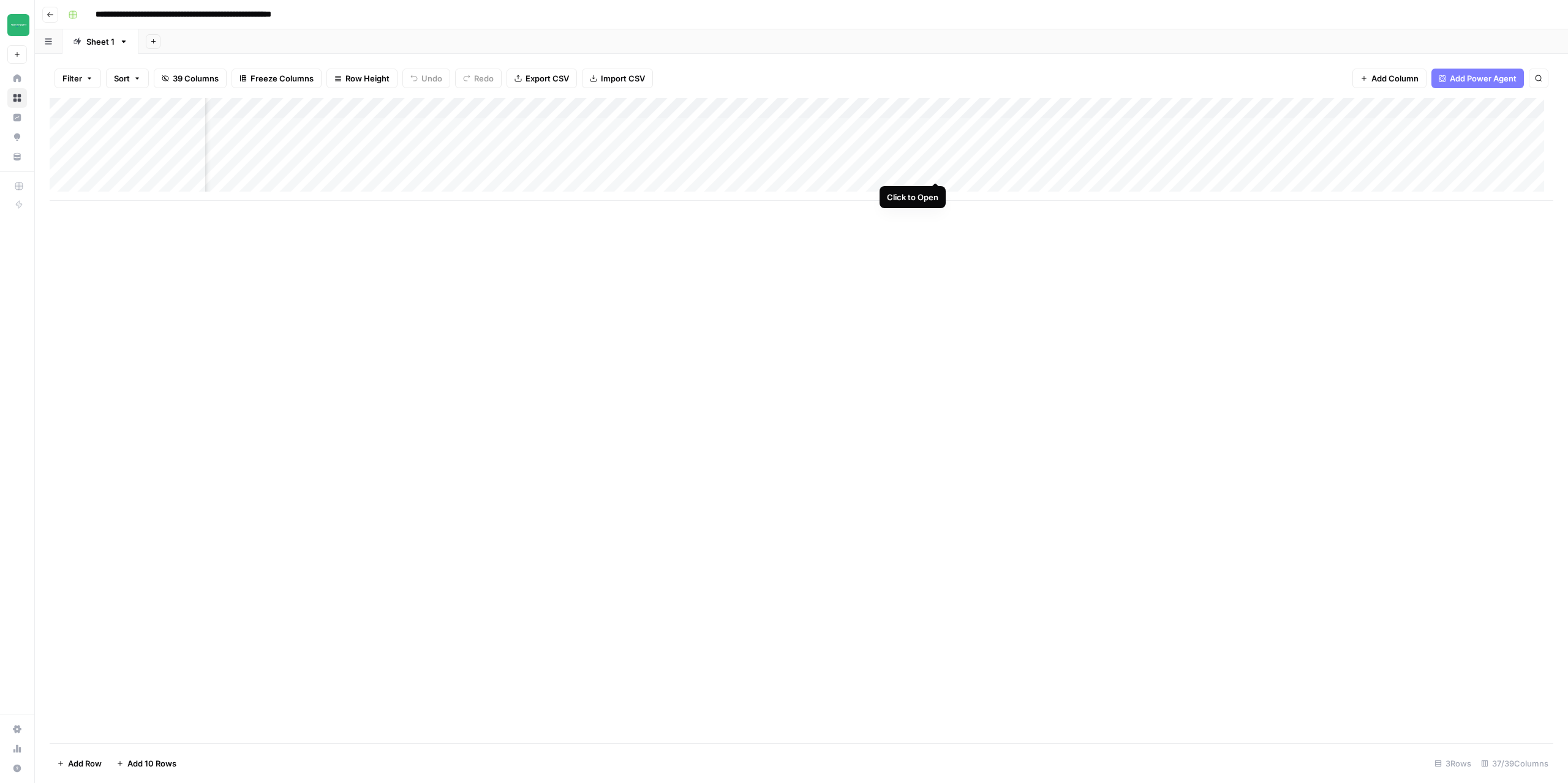
click at [940, 169] on div "Add Column" at bounding box center [802, 149] width 1504 height 103
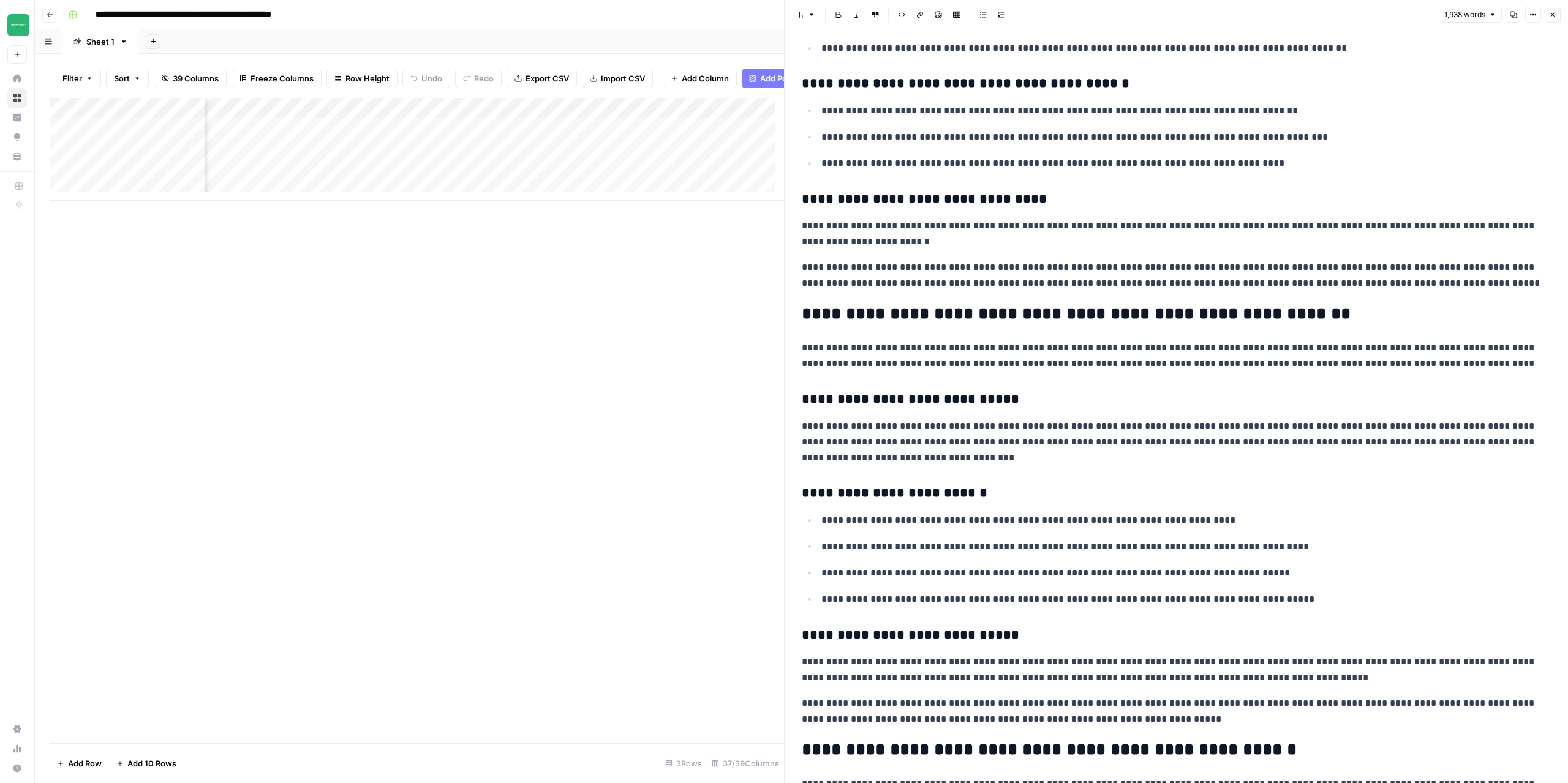
scroll to position [1225, 0]
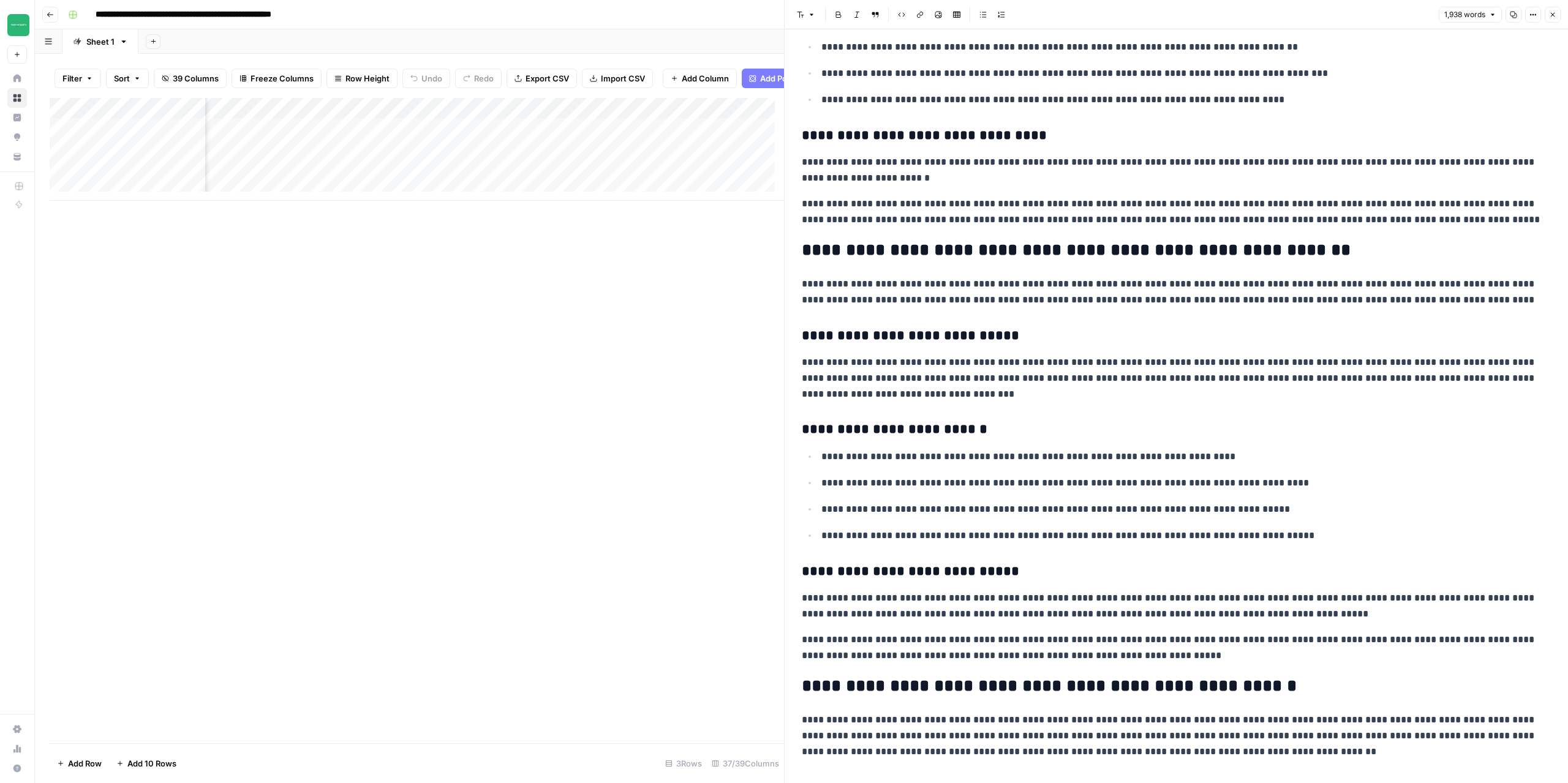
click at [1553, 16] on icon "button" at bounding box center [1552, 14] width 7 height 7
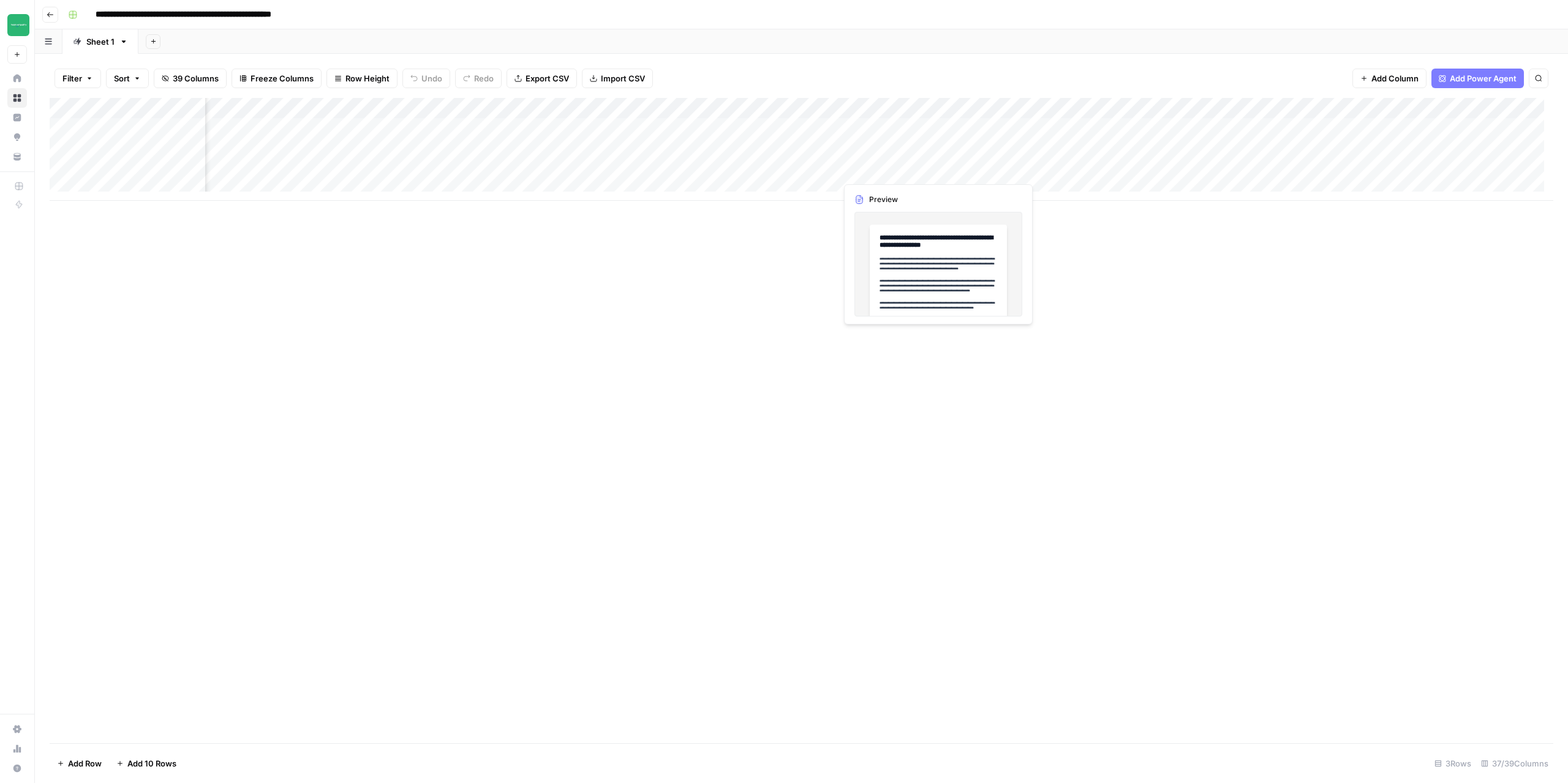
drag, startPoint x: 914, startPoint y: 130, endPoint x: 899, endPoint y: 169, distance: 41.8
click at [899, 169] on div "Add Column" at bounding box center [802, 149] width 1504 height 103
click at [1206, 129] on div "Add Column" at bounding box center [802, 149] width 1504 height 103
click at [1297, 109] on div "Add Column" at bounding box center [802, 149] width 1504 height 103
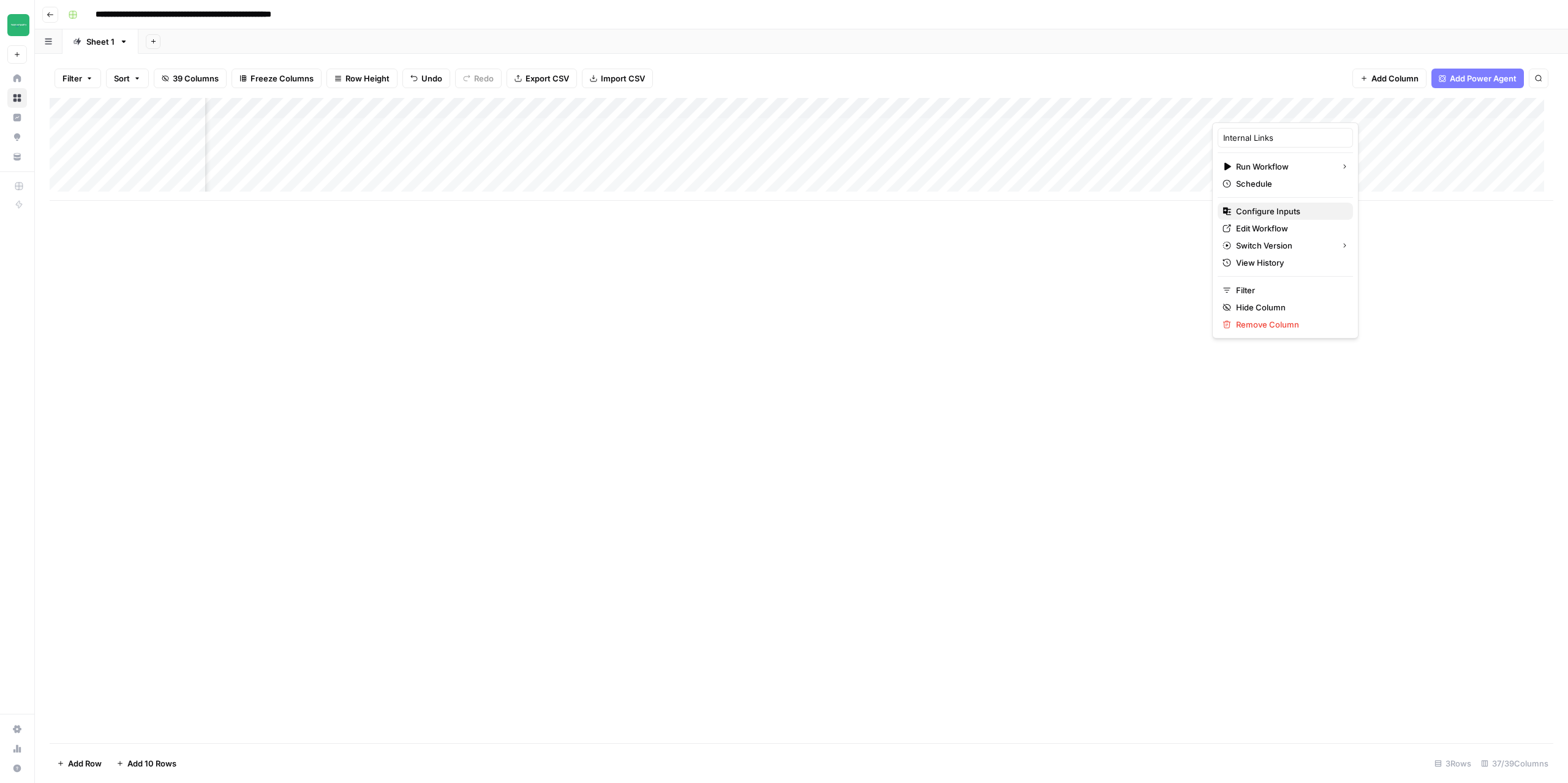
click at [1268, 208] on span "Configure Inputs" at bounding box center [1290, 211] width 107 height 12
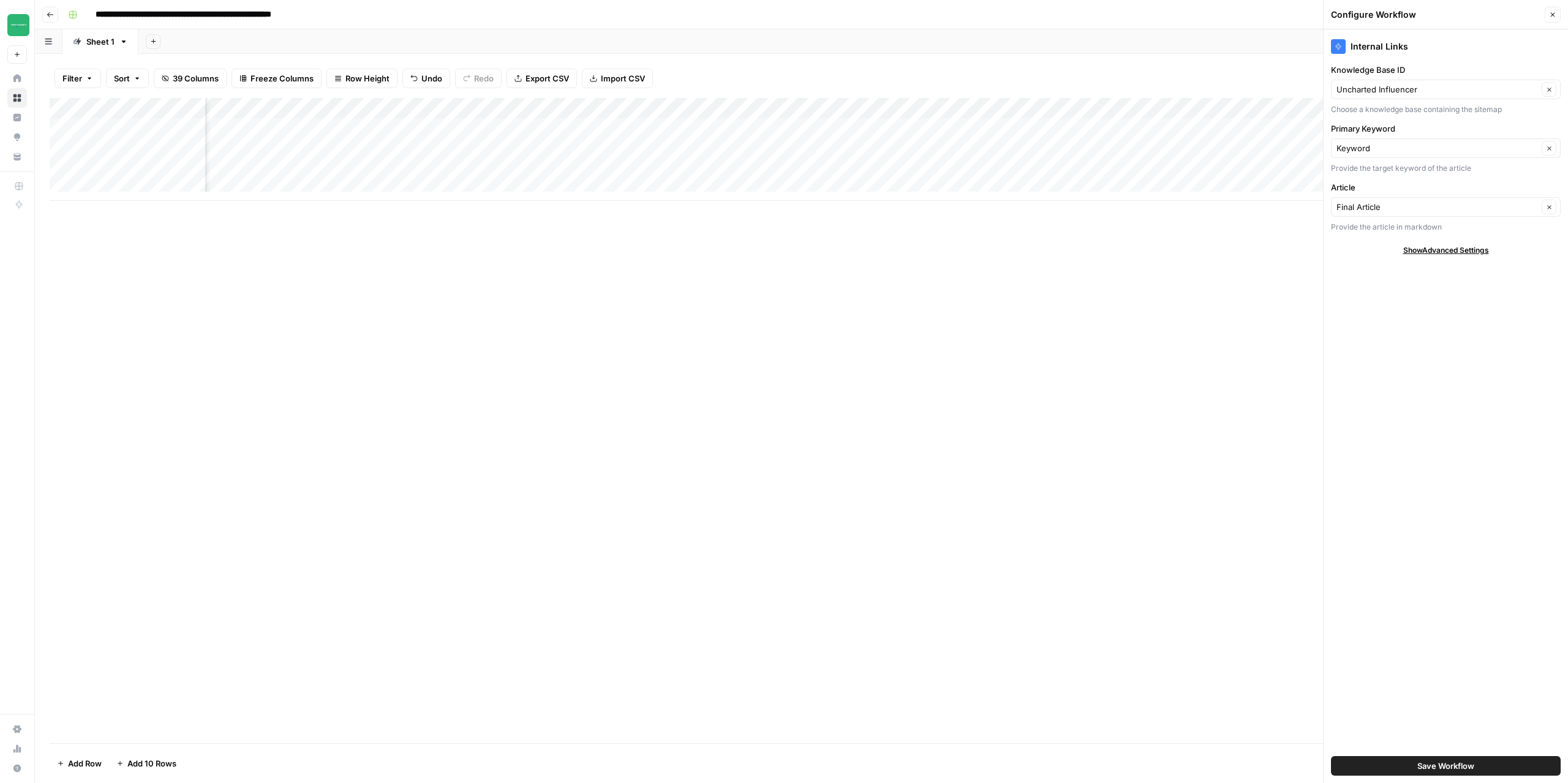
click at [1555, 19] on button "Close" at bounding box center [1553, 15] width 16 height 16
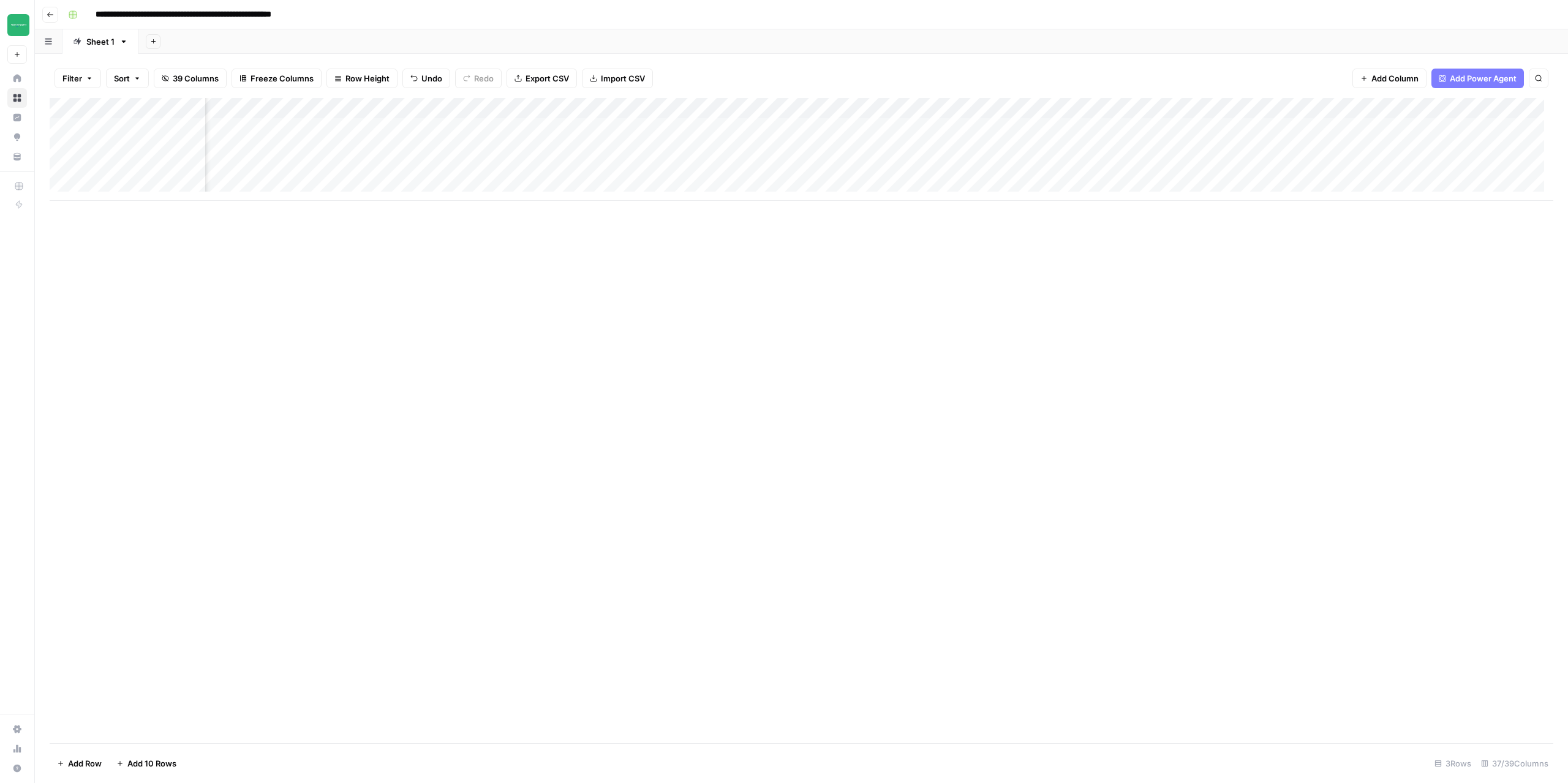
click at [828, 129] on div "Add Column" at bounding box center [802, 149] width 1504 height 103
click at [828, 148] on div "Add Column" at bounding box center [802, 149] width 1504 height 103
click at [826, 172] on div "Add Column" at bounding box center [802, 149] width 1504 height 103
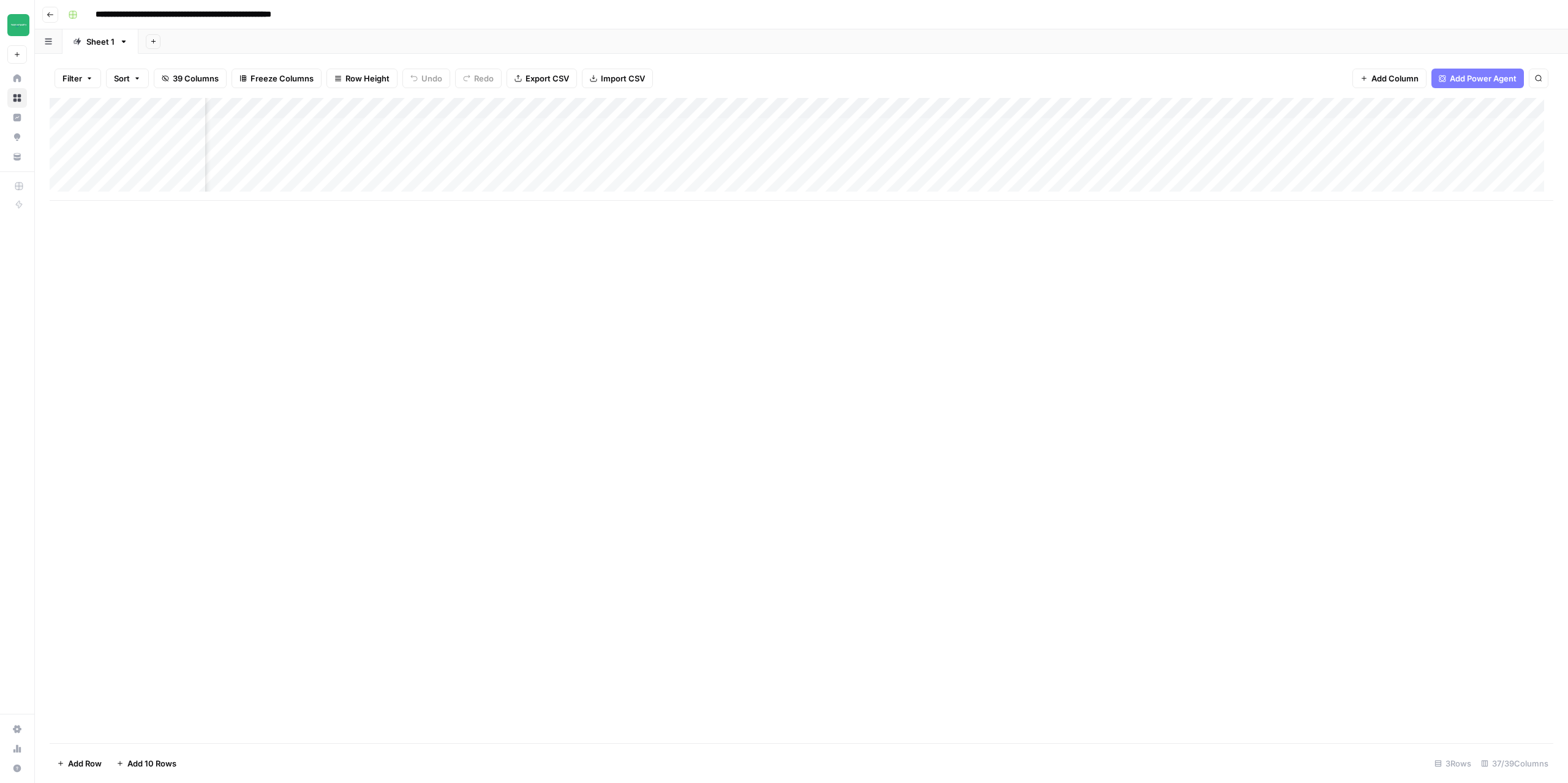
click at [834, 130] on div "Add Column" at bounding box center [802, 149] width 1504 height 103
click at [838, 129] on div "Add Column" at bounding box center [802, 149] width 1504 height 103
click at [991, 129] on div "Add Column" at bounding box center [802, 149] width 1504 height 103
click at [1002, 155] on div "Add Column" at bounding box center [802, 149] width 1504 height 103
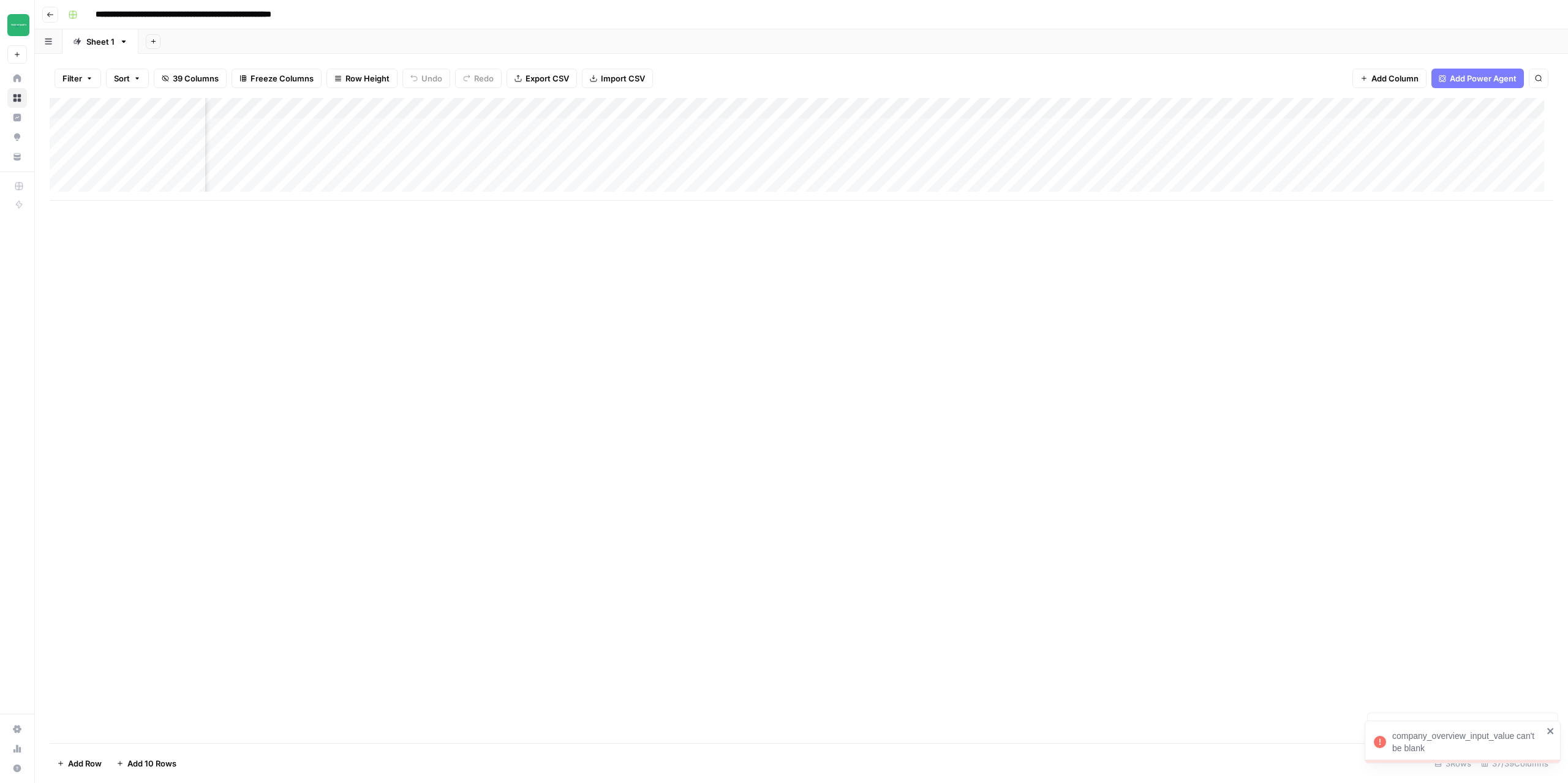
click at [991, 151] on div "Add Column" at bounding box center [802, 149] width 1504 height 103
click at [1020, 110] on div "Add Column" at bounding box center [802, 149] width 1504 height 103
click at [995, 210] on span "Configure Inputs" at bounding box center [1014, 211] width 107 height 12
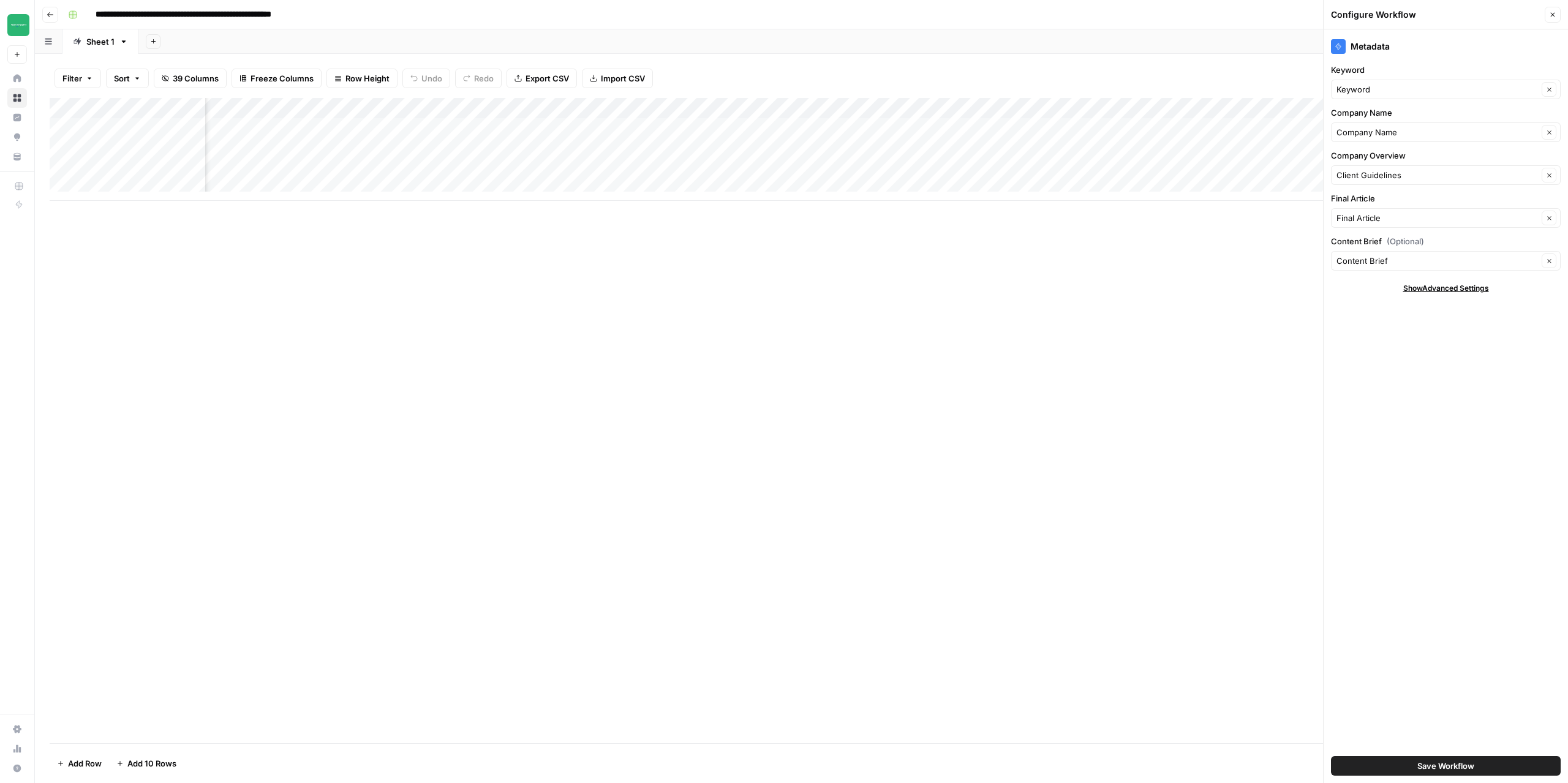
scroll to position [0, 314]
click at [1400, 183] on div "Client Guidelines Clear" at bounding box center [1446, 175] width 230 height 19
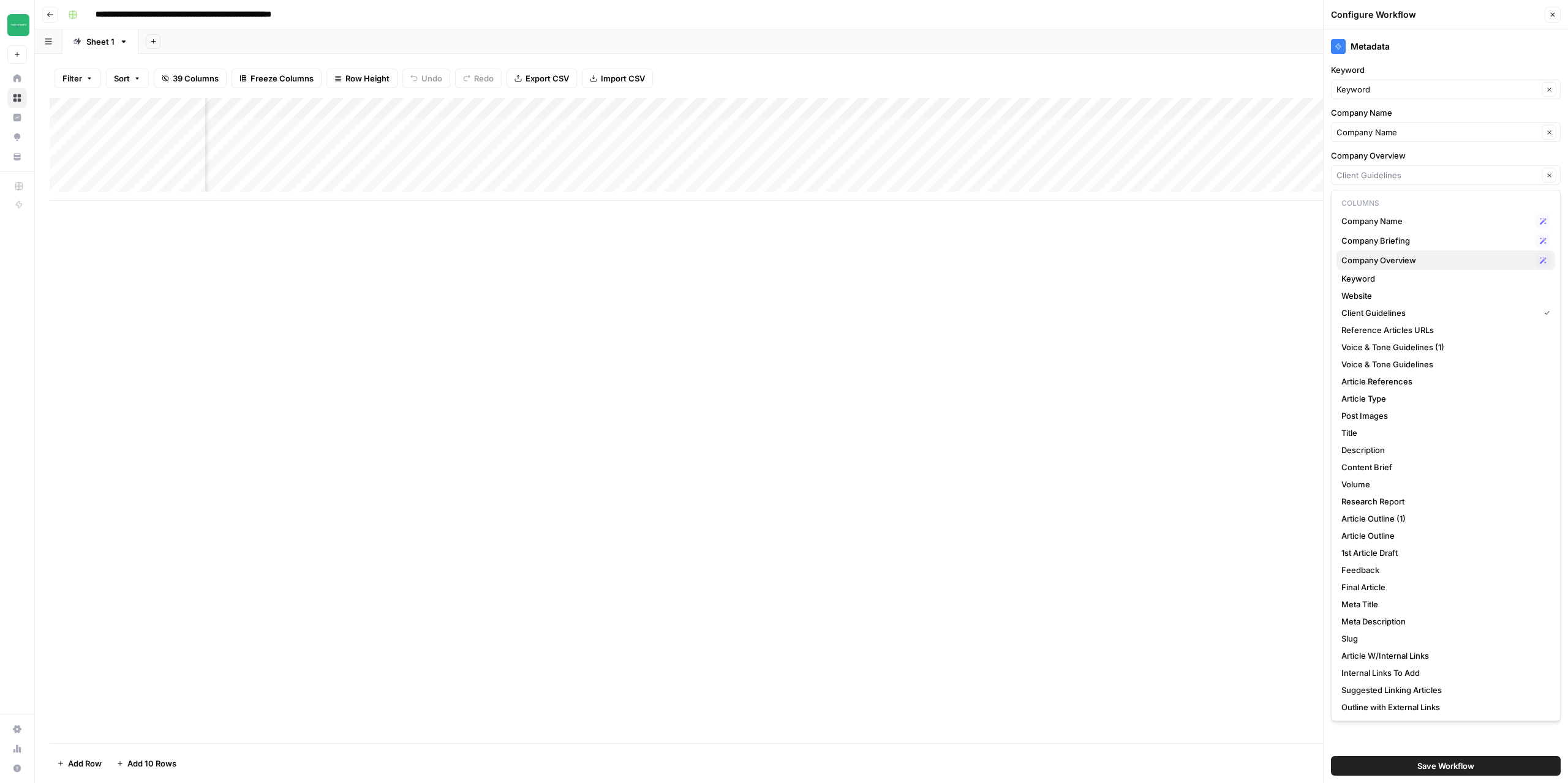
click at [1392, 259] on span "Company Overview" at bounding box center [1437, 260] width 190 height 12
type input "Company Overview"
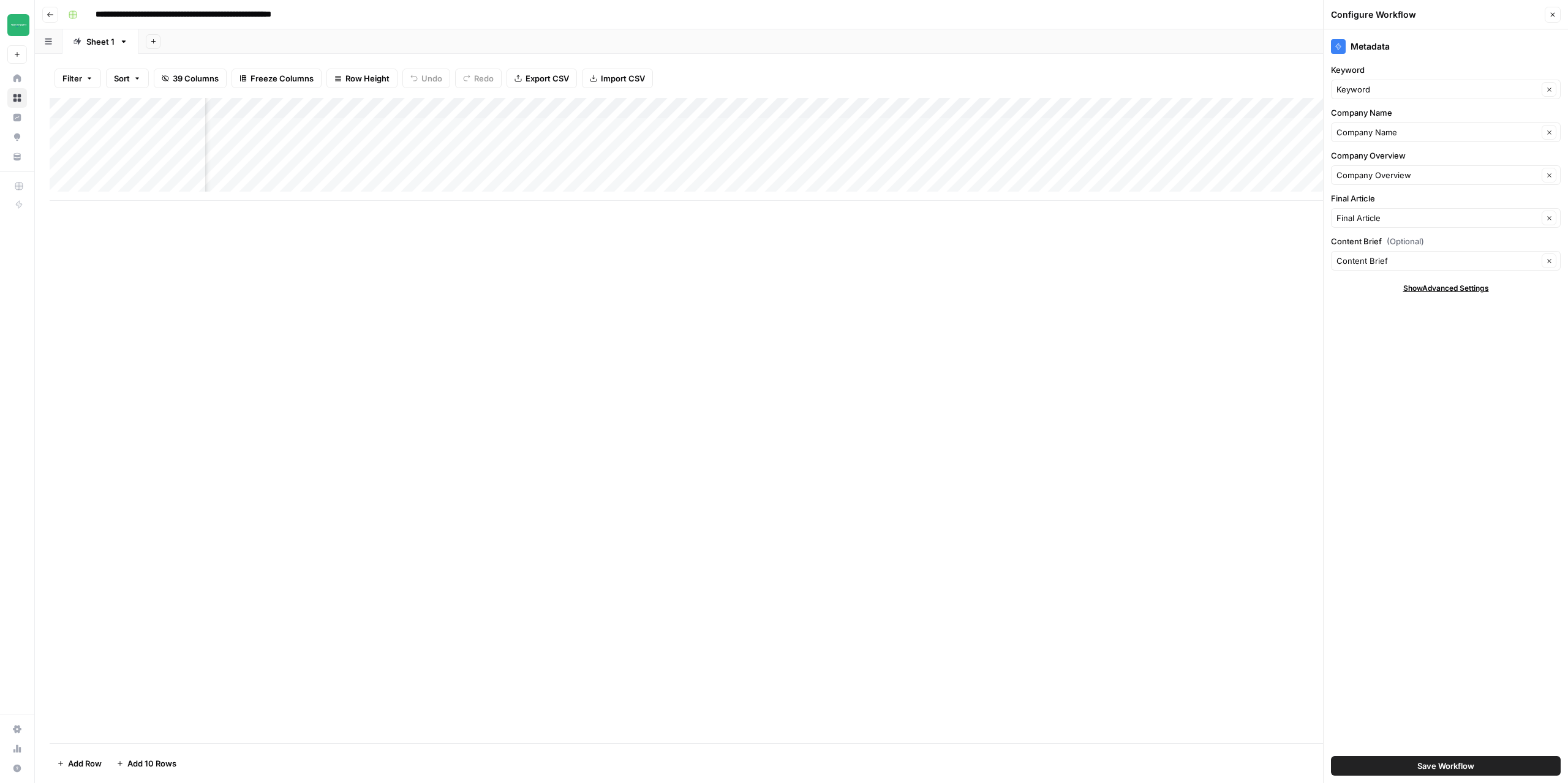
click at [1414, 764] on button "Save Workflow" at bounding box center [1446, 766] width 230 height 19
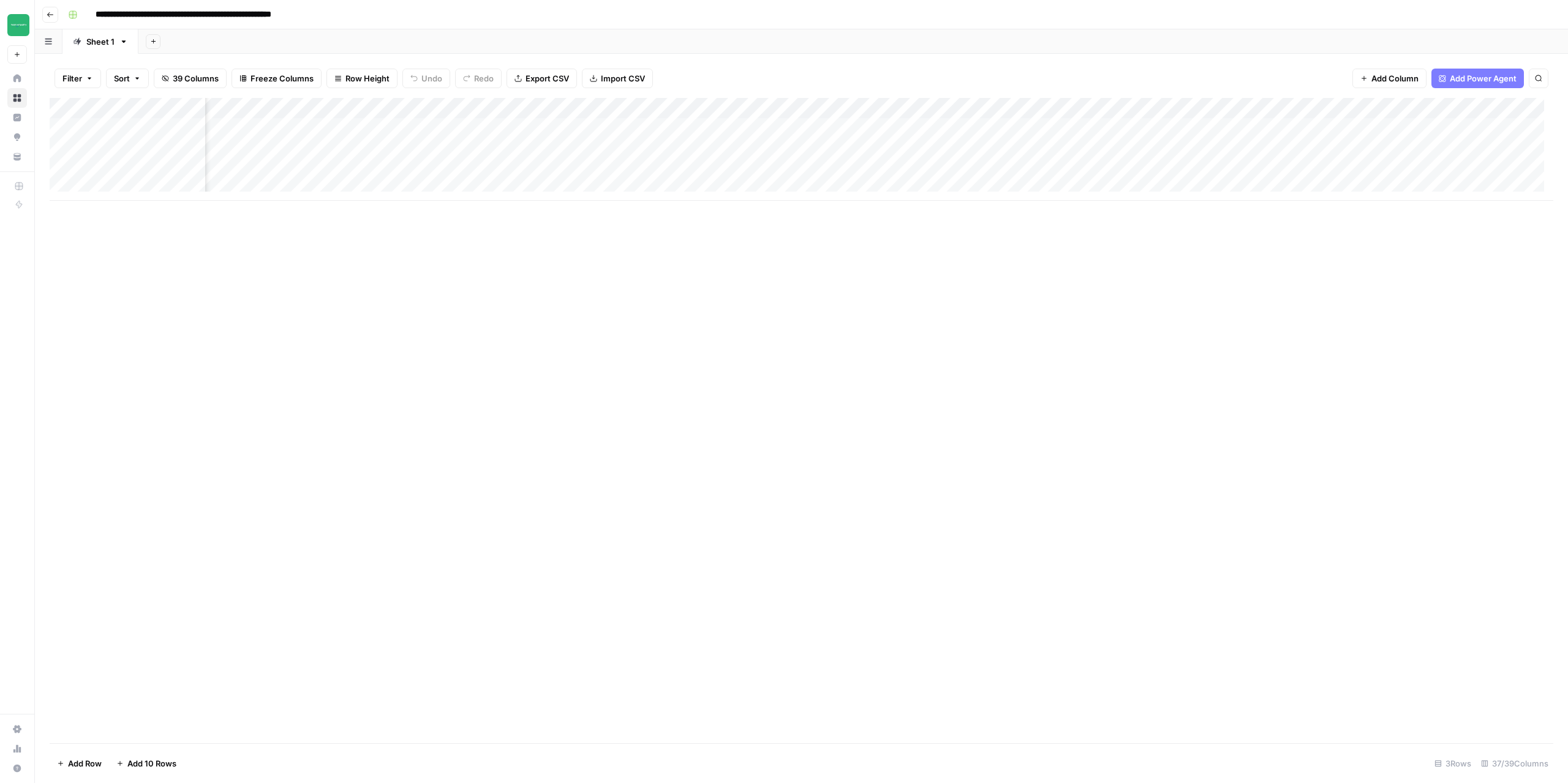
scroll to position [0, 2382]
click at [1037, 128] on div "Add Column" at bounding box center [802, 149] width 1504 height 103
click at [1036, 144] on div "Add Column" at bounding box center [802, 149] width 1504 height 103
click at [1036, 166] on div "Add Column" at bounding box center [802, 149] width 1504 height 103
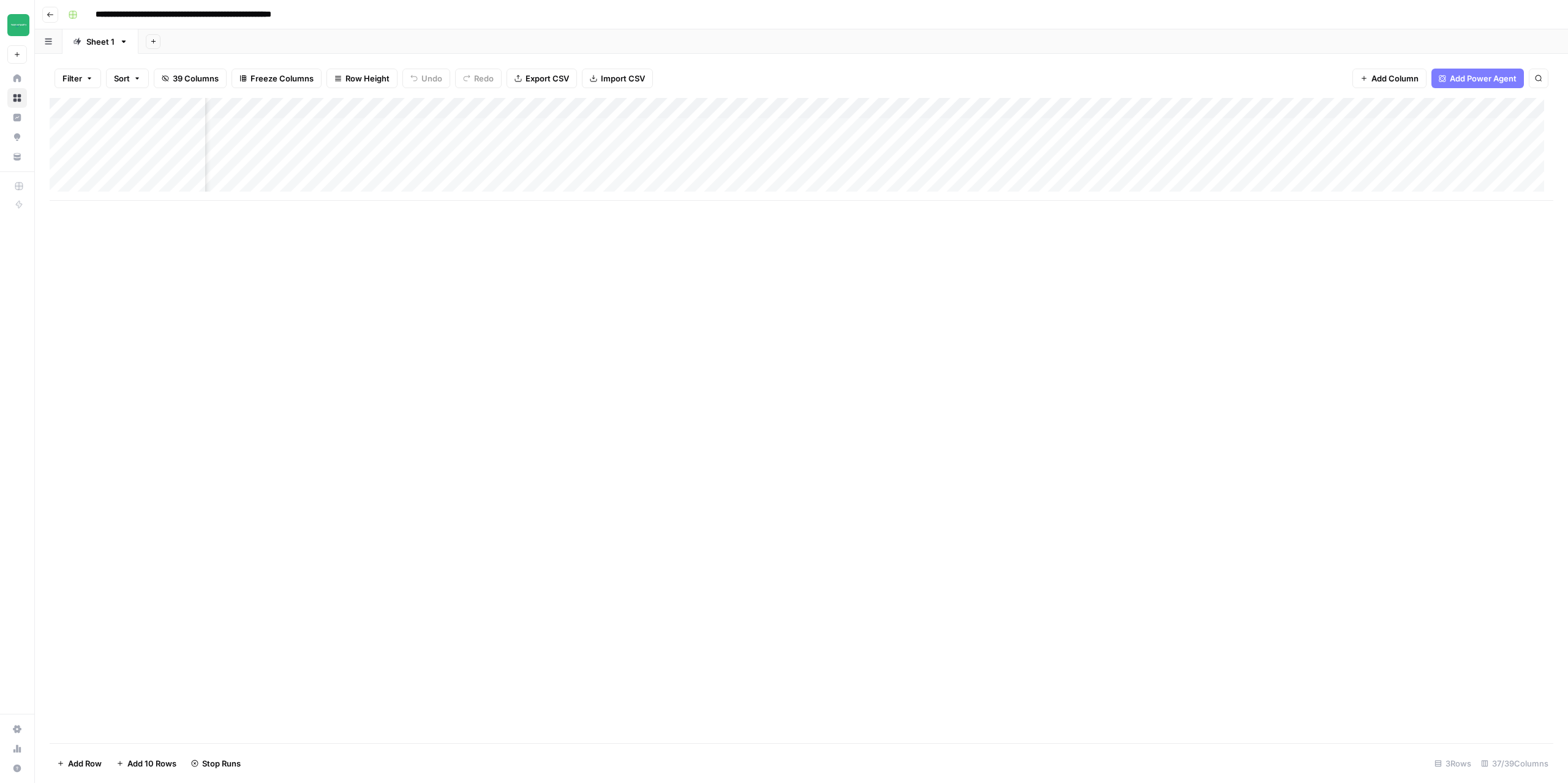
click at [1100, 107] on div "Add Column" at bounding box center [802, 149] width 1504 height 103
click at [1078, 213] on span "Configure Inputs" at bounding box center [1096, 211] width 107 height 12
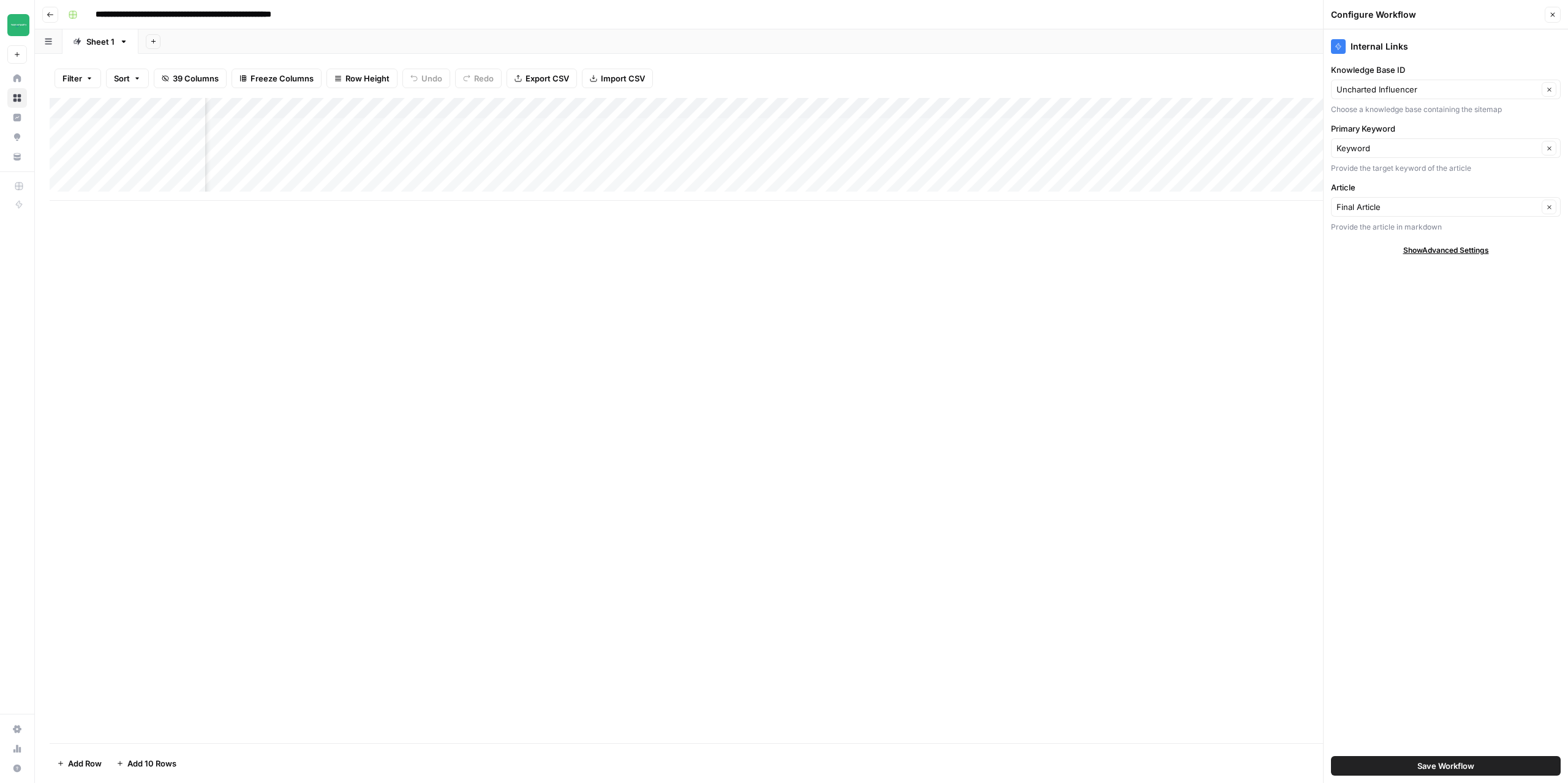
click at [1071, 129] on div "Add Column" at bounding box center [802, 149] width 1504 height 103
click at [1070, 149] on div "Add Column" at bounding box center [802, 149] width 1504 height 103
click at [1071, 169] on div "Add Column" at bounding box center [802, 149] width 1504 height 103
click at [1552, 14] on icon "button" at bounding box center [1553, 16] width 5 height 5
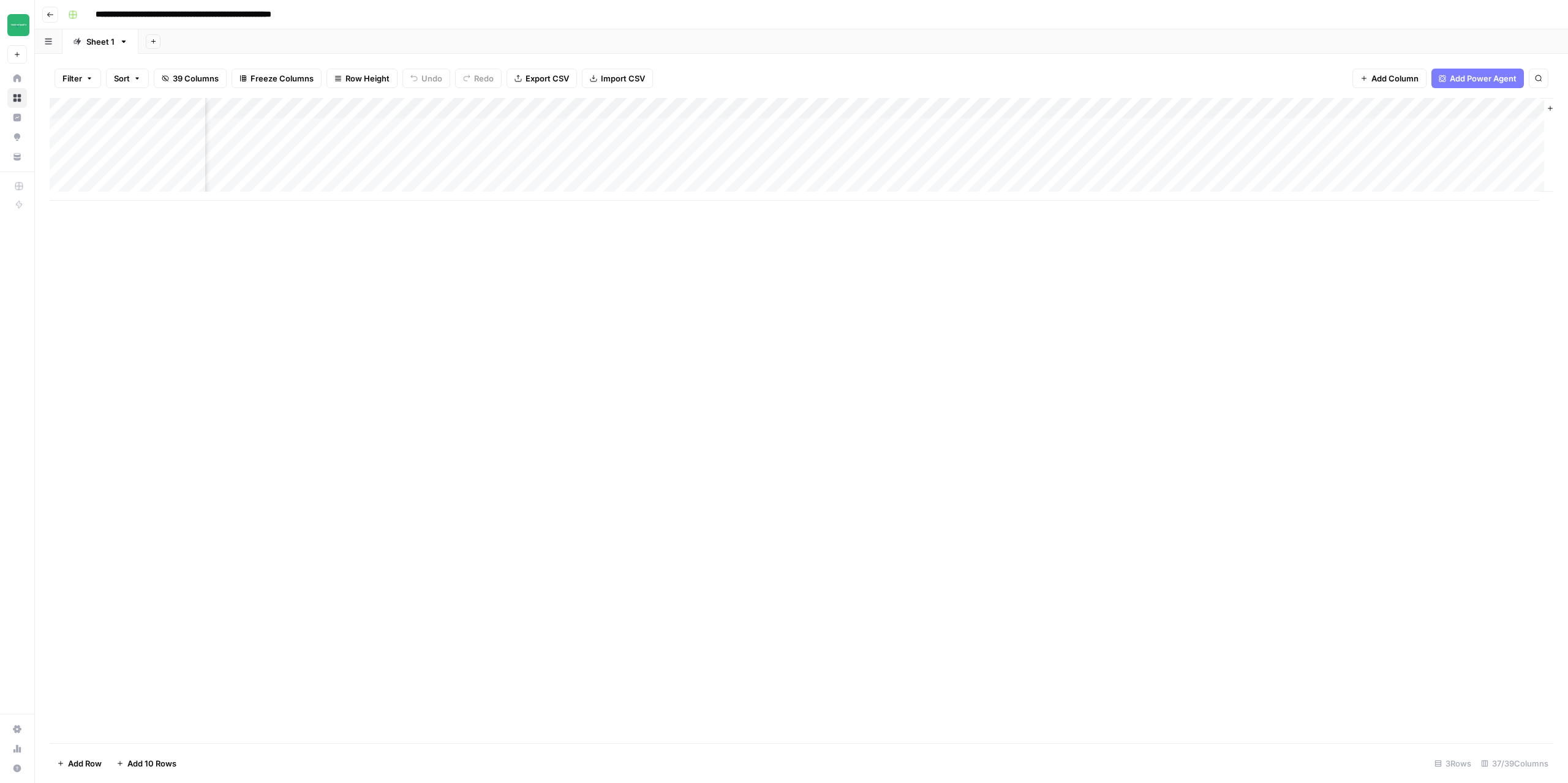
scroll to position [0, 2991]
click at [1312, 126] on div "Add Column" at bounding box center [802, 149] width 1504 height 103
click at [1308, 148] on div "Add Column" at bounding box center [802, 149] width 1504 height 103
click at [1340, 110] on div "Add Column" at bounding box center [802, 149] width 1504 height 103
click at [1310, 207] on span "Configure Inputs" at bounding box center [1332, 211] width 107 height 12
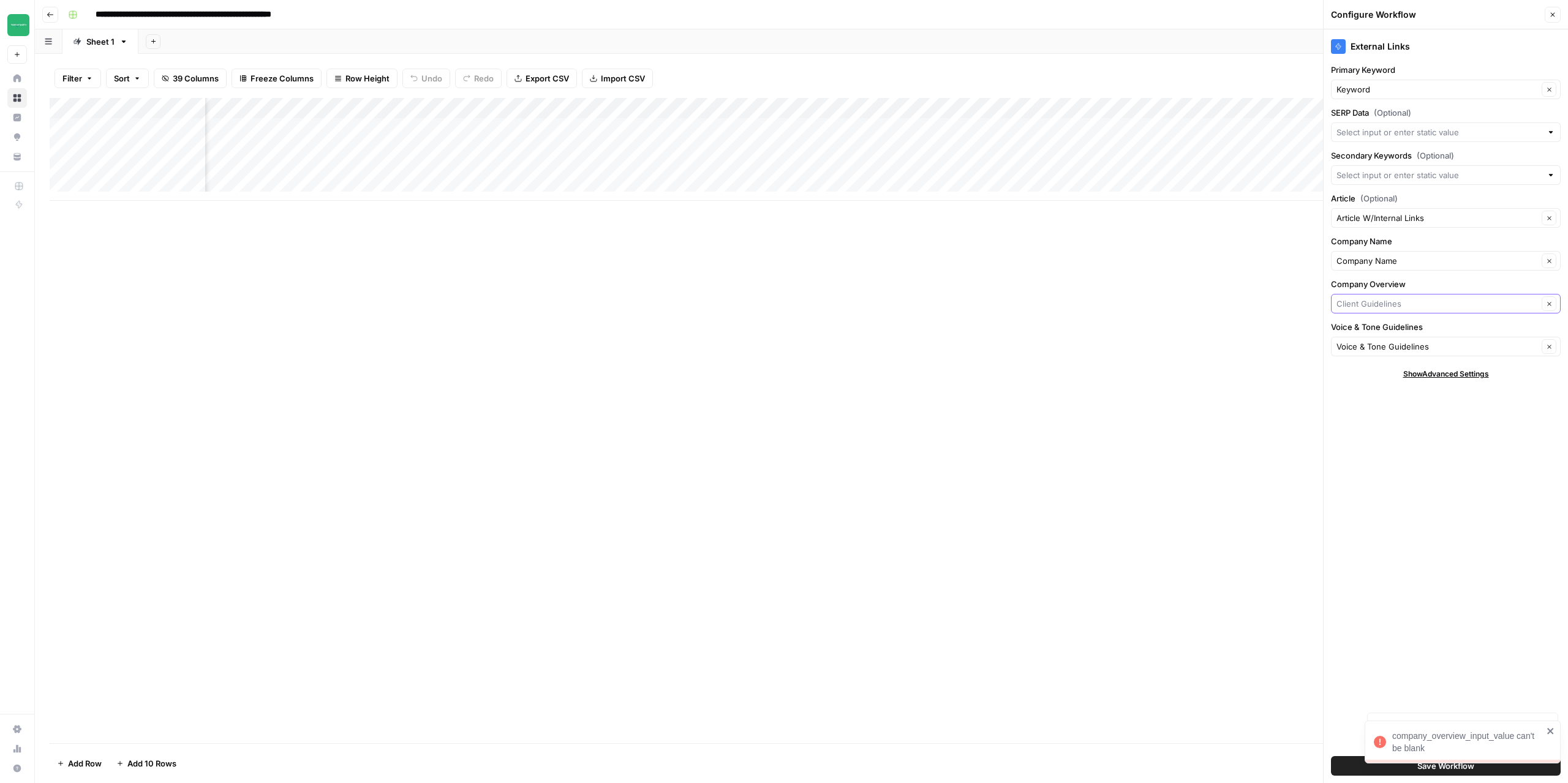
click at [1395, 309] on input "Company Overview" at bounding box center [1434, 304] width 197 height 12
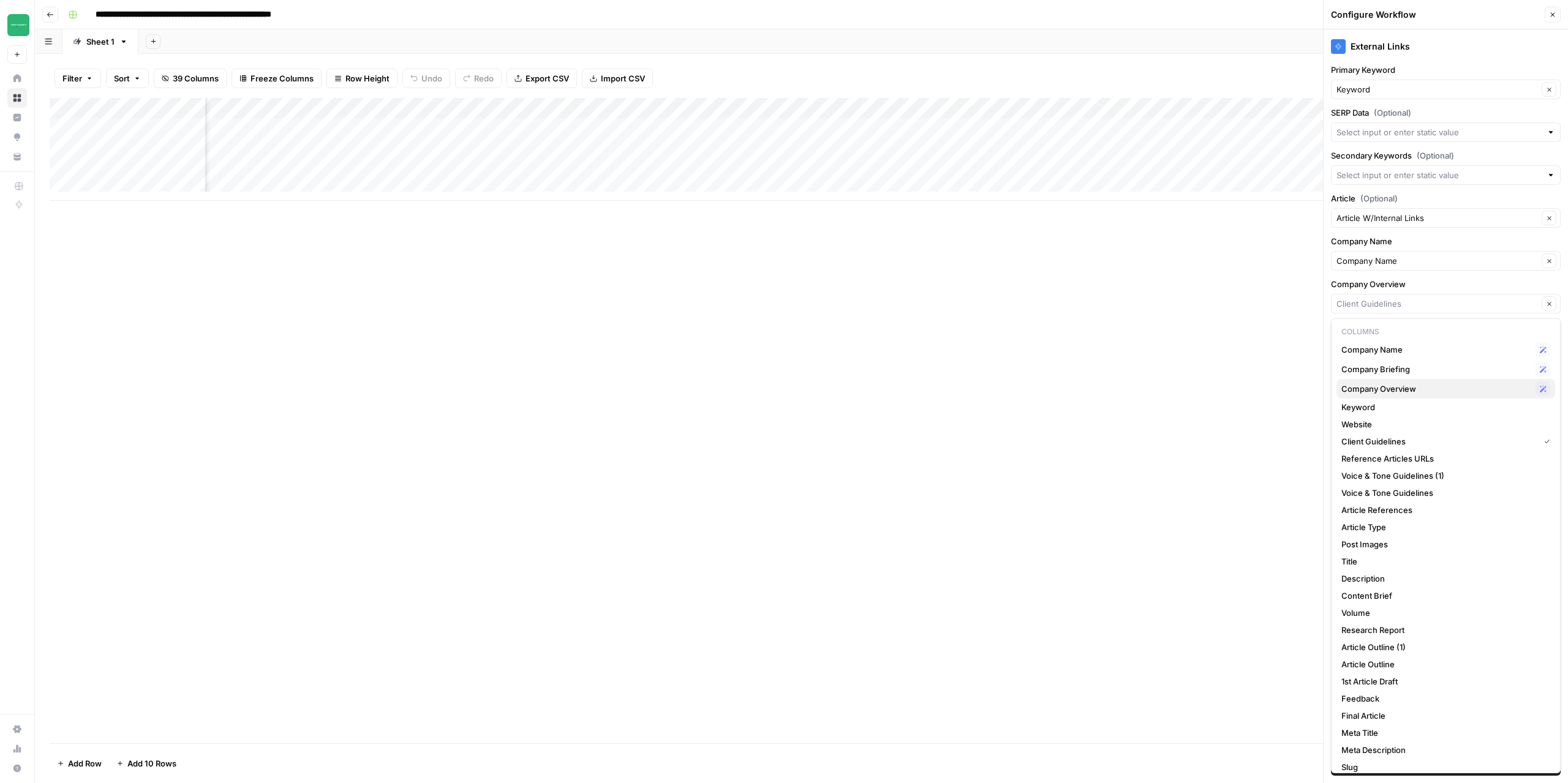
click at [1399, 384] on span "Company Overview" at bounding box center [1437, 389] width 190 height 12
type input "Company Overview"
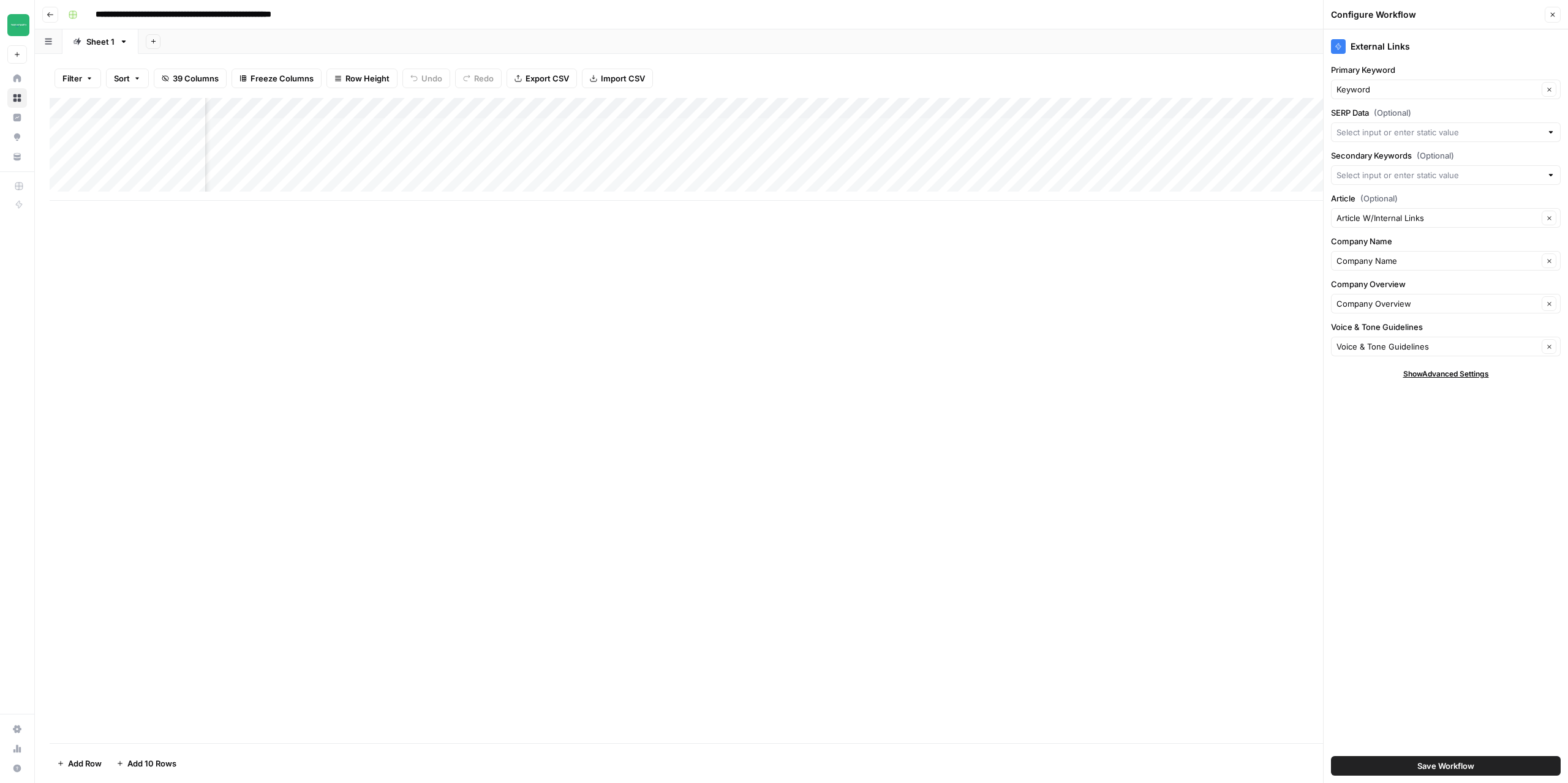
click at [1470, 774] on button "Save Workflow" at bounding box center [1446, 766] width 230 height 19
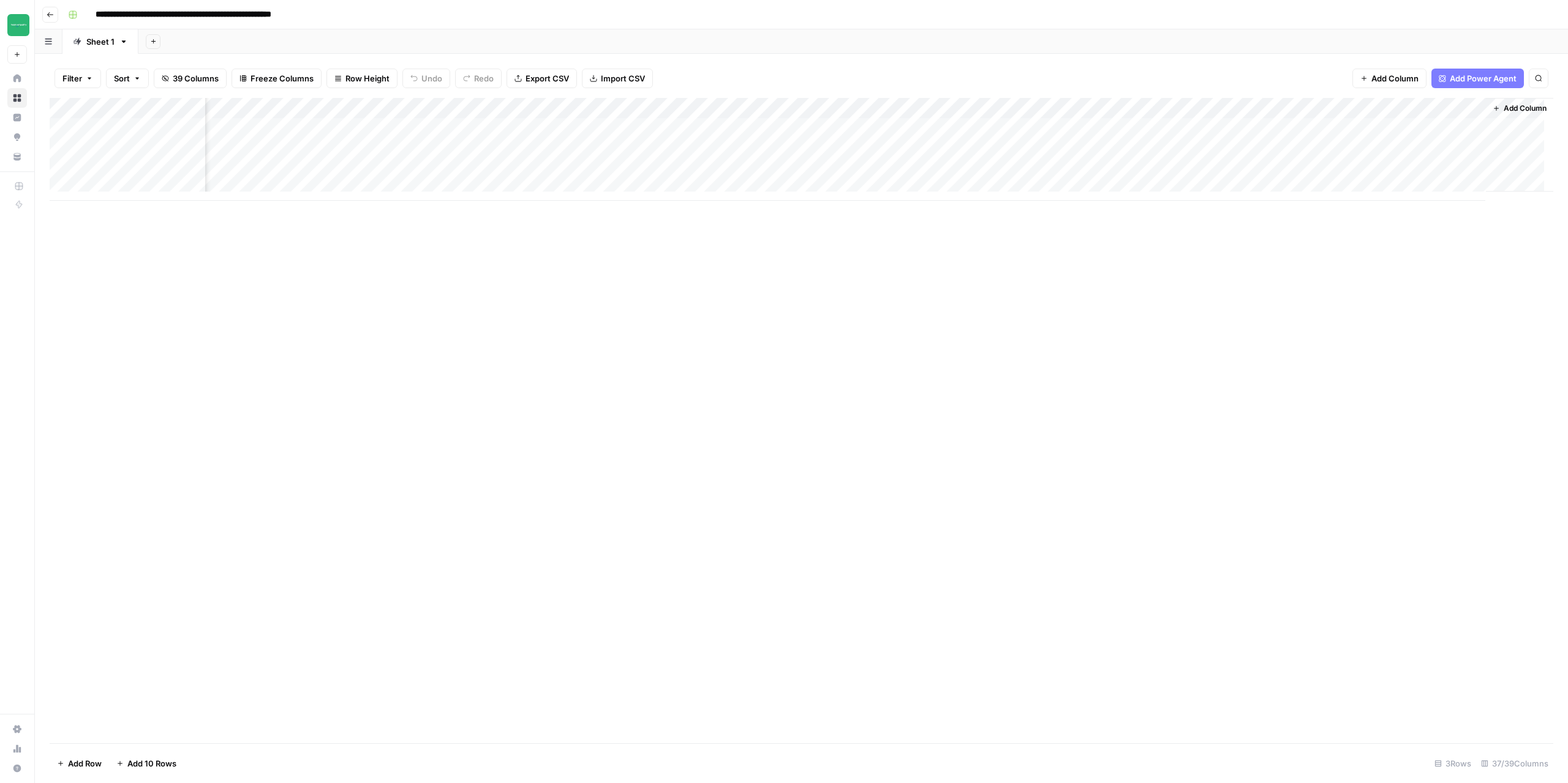
click at [1313, 129] on div "Add Column" at bounding box center [802, 149] width 1504 height 103
click at [1309, 146] on div "Add Column" at bounding box center [802, 149] width 1504 height 103
click at [1308, 165] on div "Add Column" at bounding box center [802, 149] width 1504 height 103
click at [51, 13] on icon "button" at bounding box center [50, 14] width 7 height 7
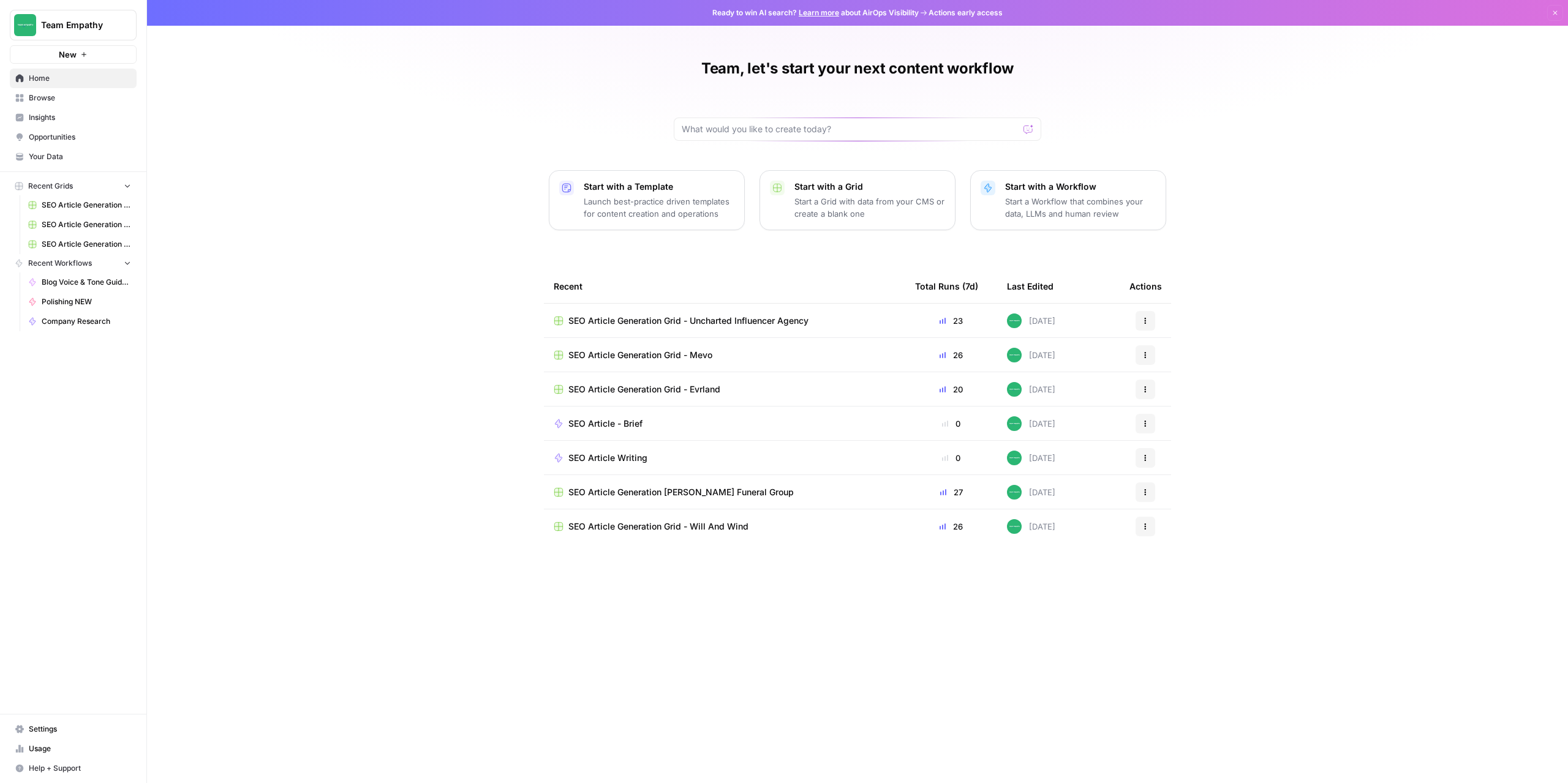
click at [662, 358] on span "SEO Article Generation Grid - Mevo" at bounding box center [640, 355] width 144 height 12
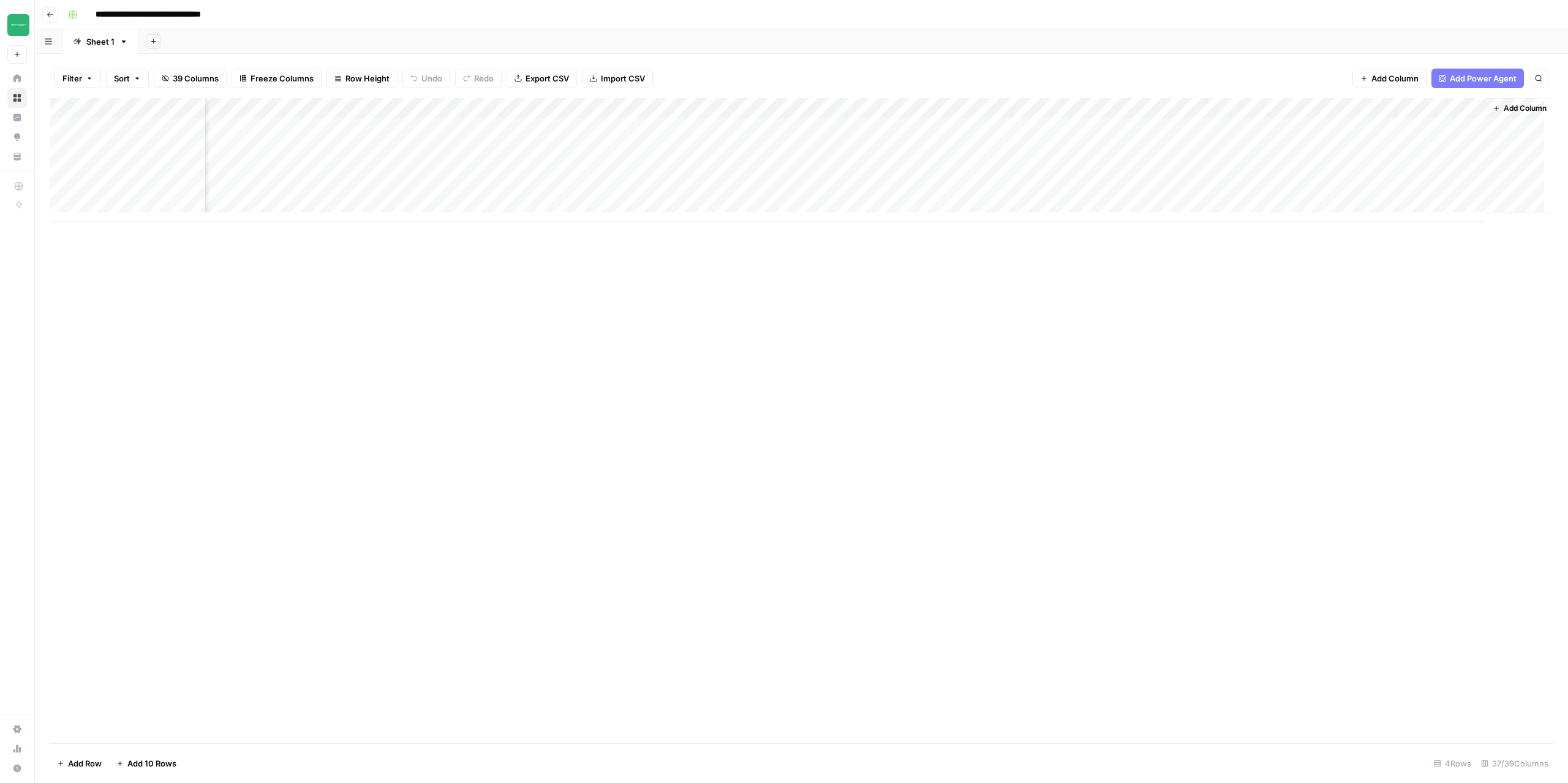
scroll to position [0, 2991]
click at [51, 21] on button "Go back" at bounding box center [50, 15] width 16 height 16
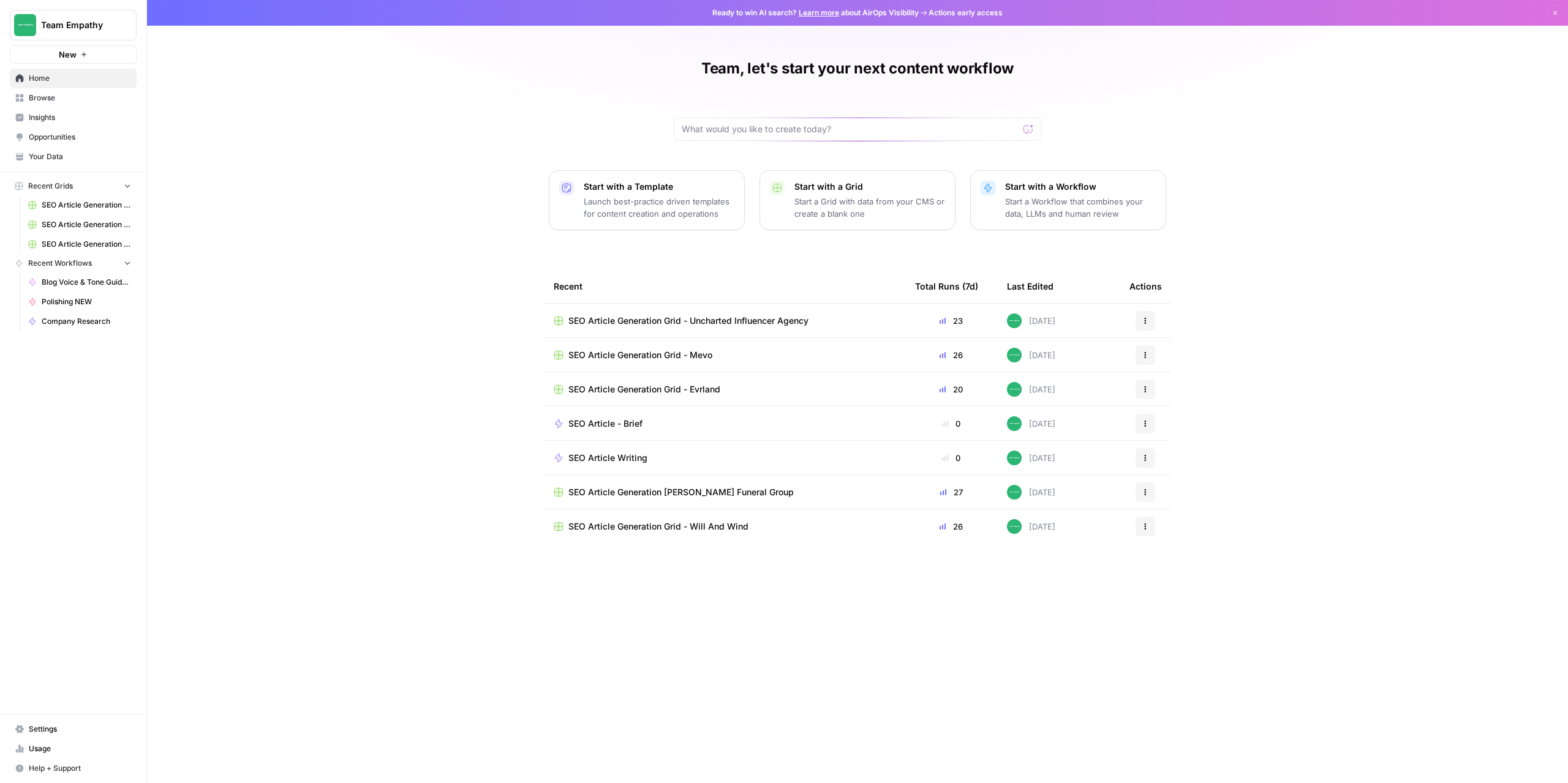
click at [668, 388] on span "SEO Article Generation Grid - Evrland" at bounding box center [645, 390] width 152 height 12
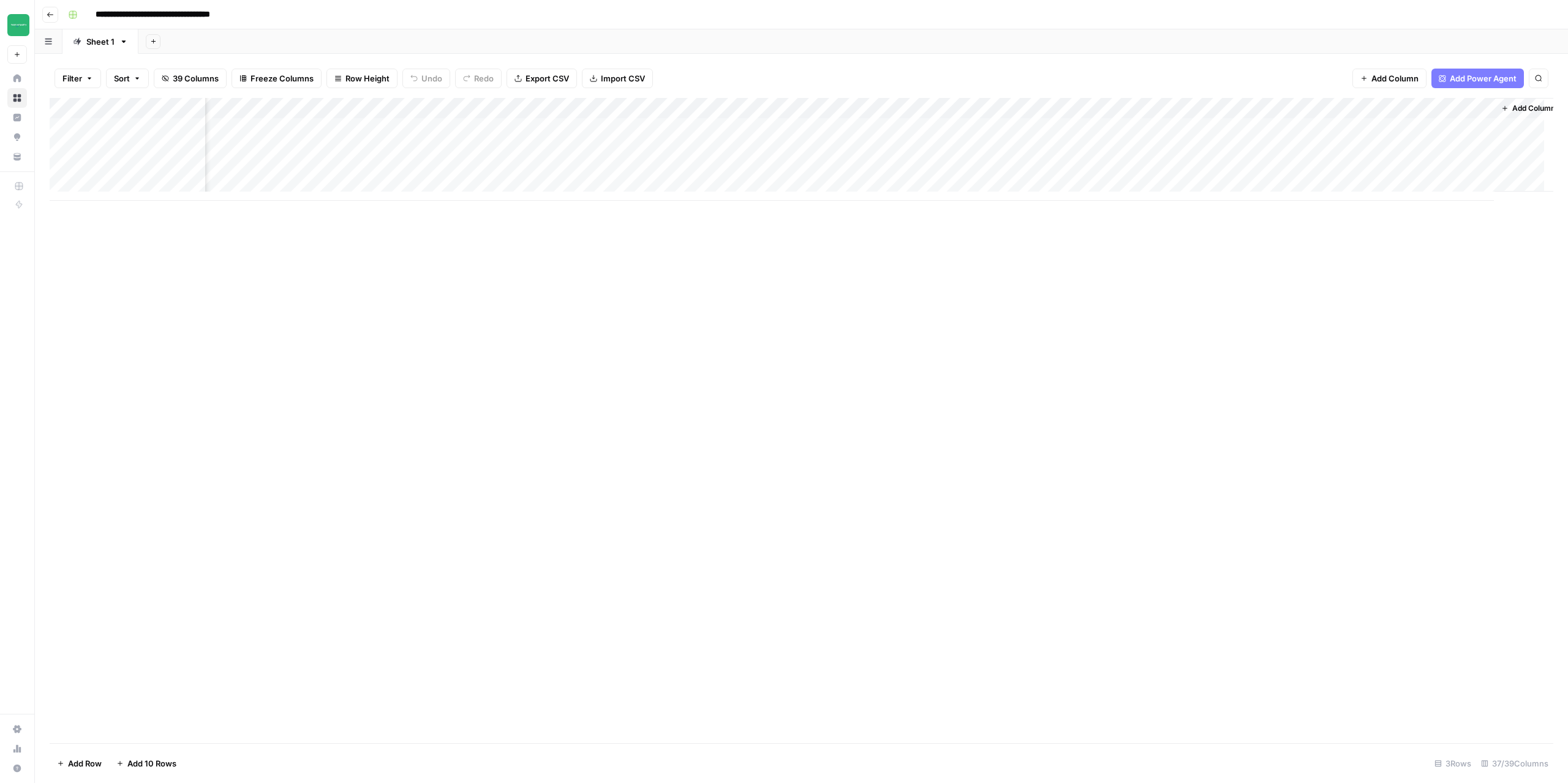
scroll to position [0, 2991]
click at [1337, 111] on div "Add Column" at bounding box center [802, 149] width 1504 height 103
click at [1319, 213] on span "Configure Inputs" at bounding box center [1332, 211] width 107 height 12
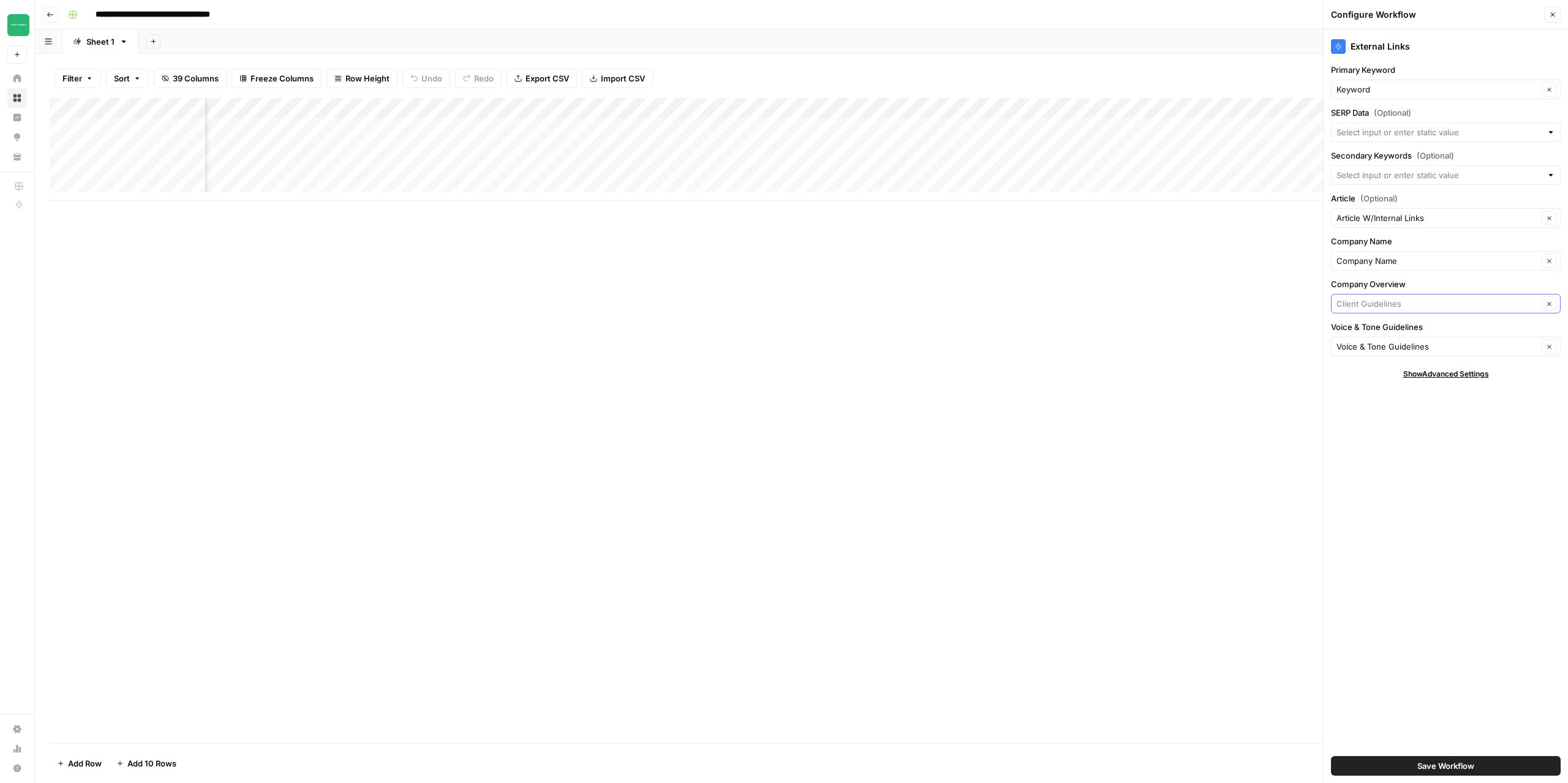
click at [1425, 306] on input "Company Overview" at bounding box center [1434, 304] width 197 height 12
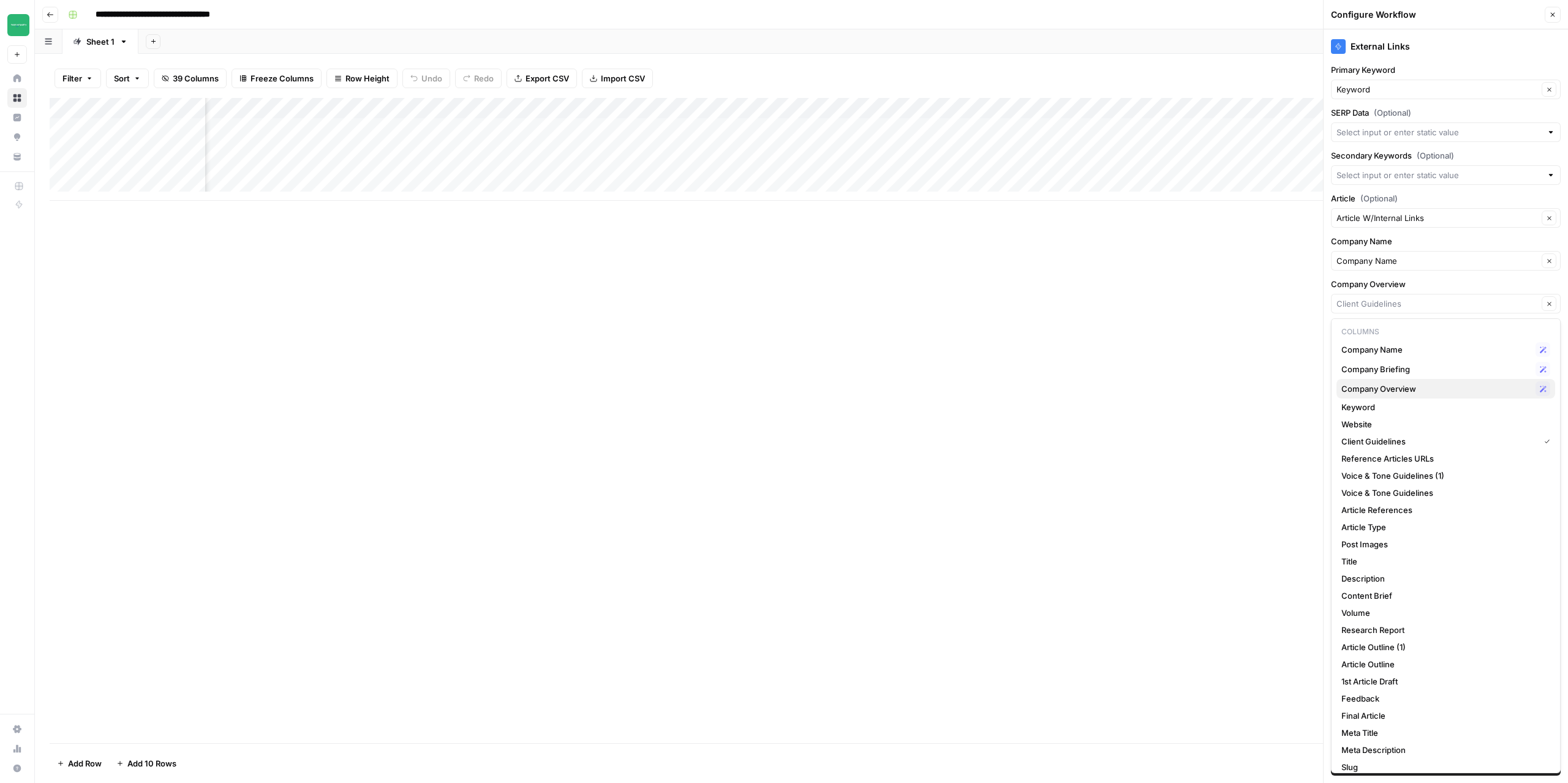
click at [1423, 397] on button "Company Overview Possible Match" at bounding box center [1445, 388] width 218 height 19
type input "Company Overview"
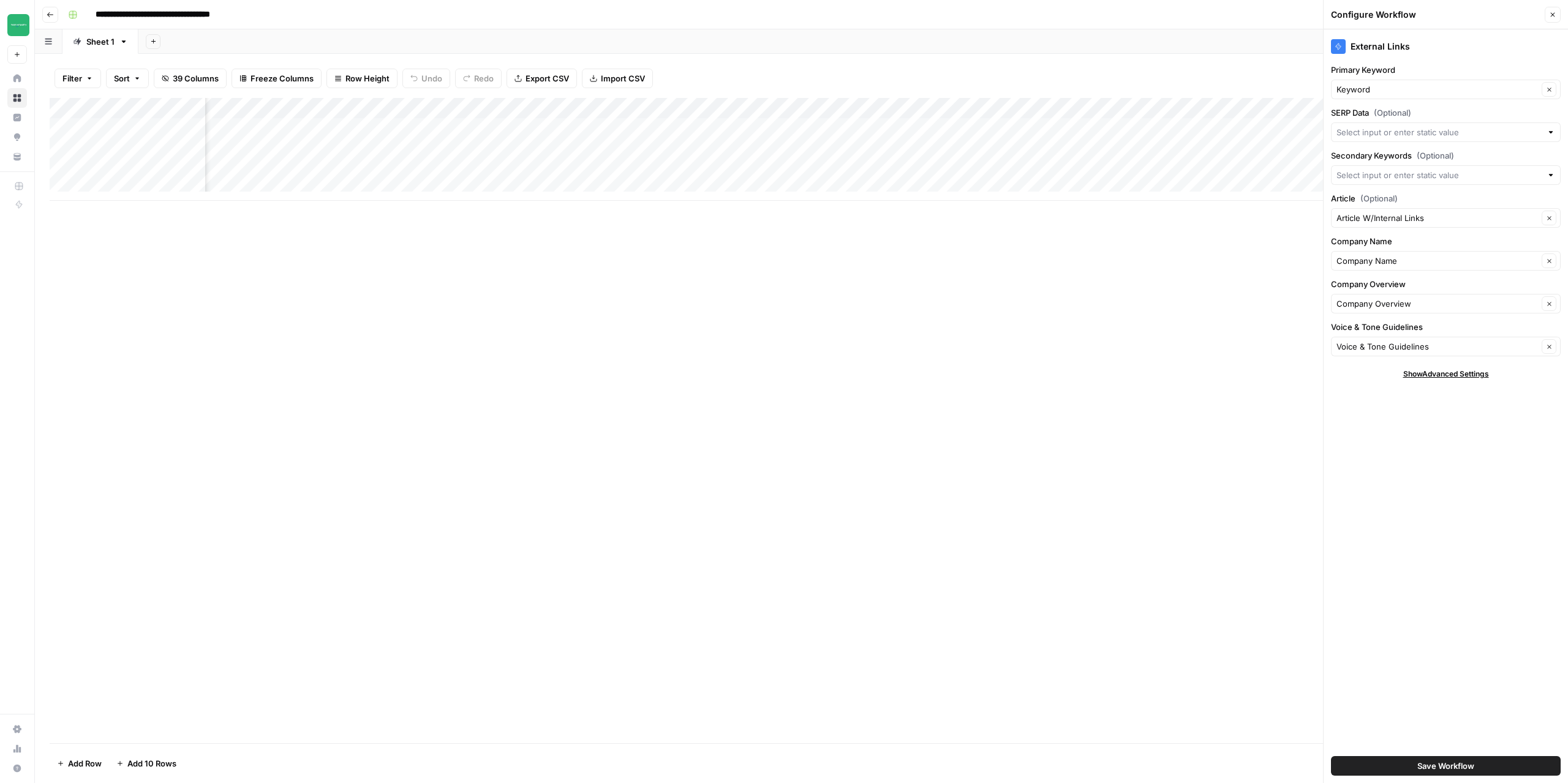
click at [1441, 754] on div "Save Workflow" at bounding box center [1446, 766] width 230 height 34
click at [1396, 760] on button "Save Workflow" at bounding box center [1446, 766] width 230 height 19
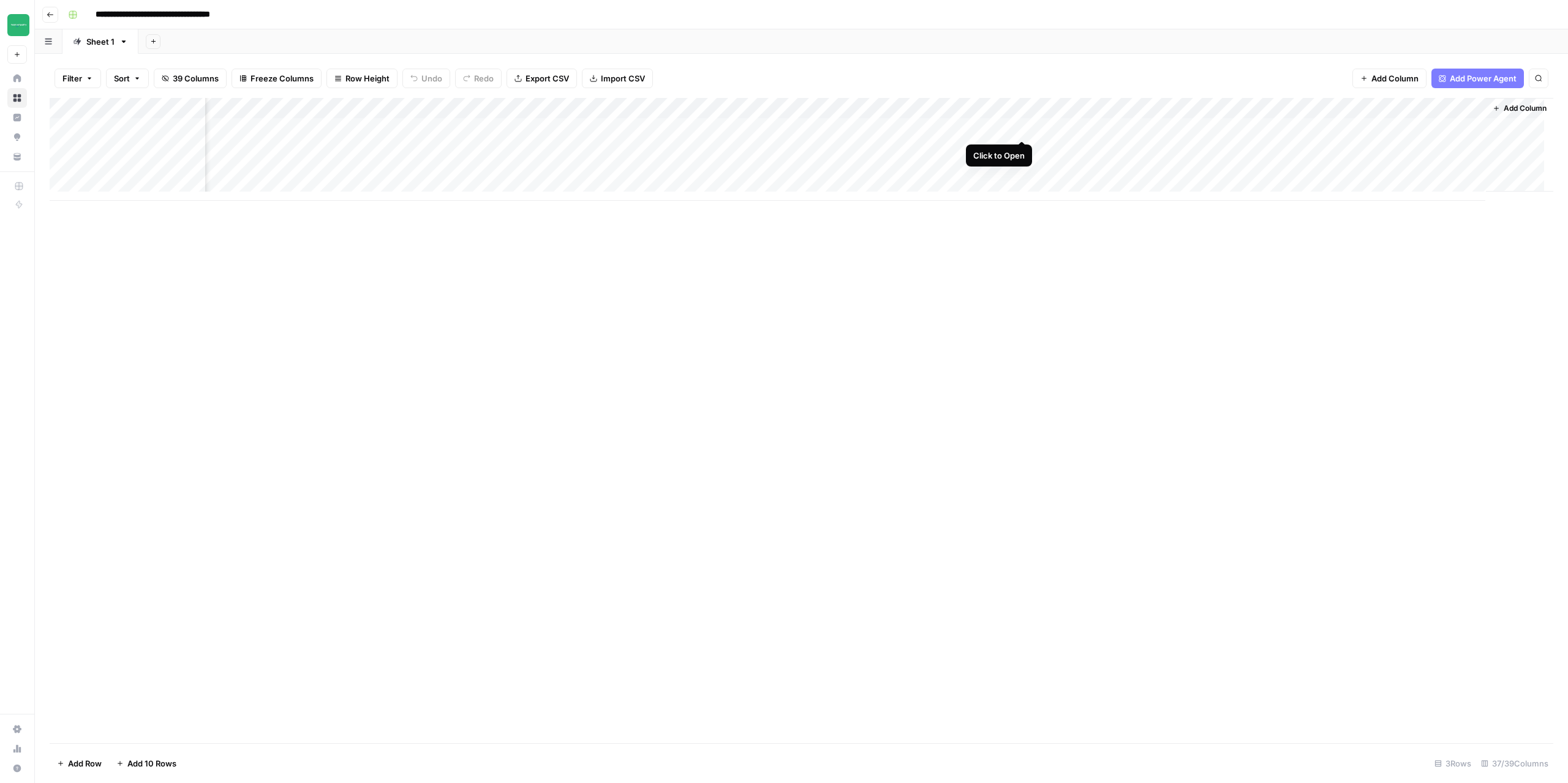
click at [1021, 127] on div "Add Column" at bounding box center [802, 149] width 1504 height 103
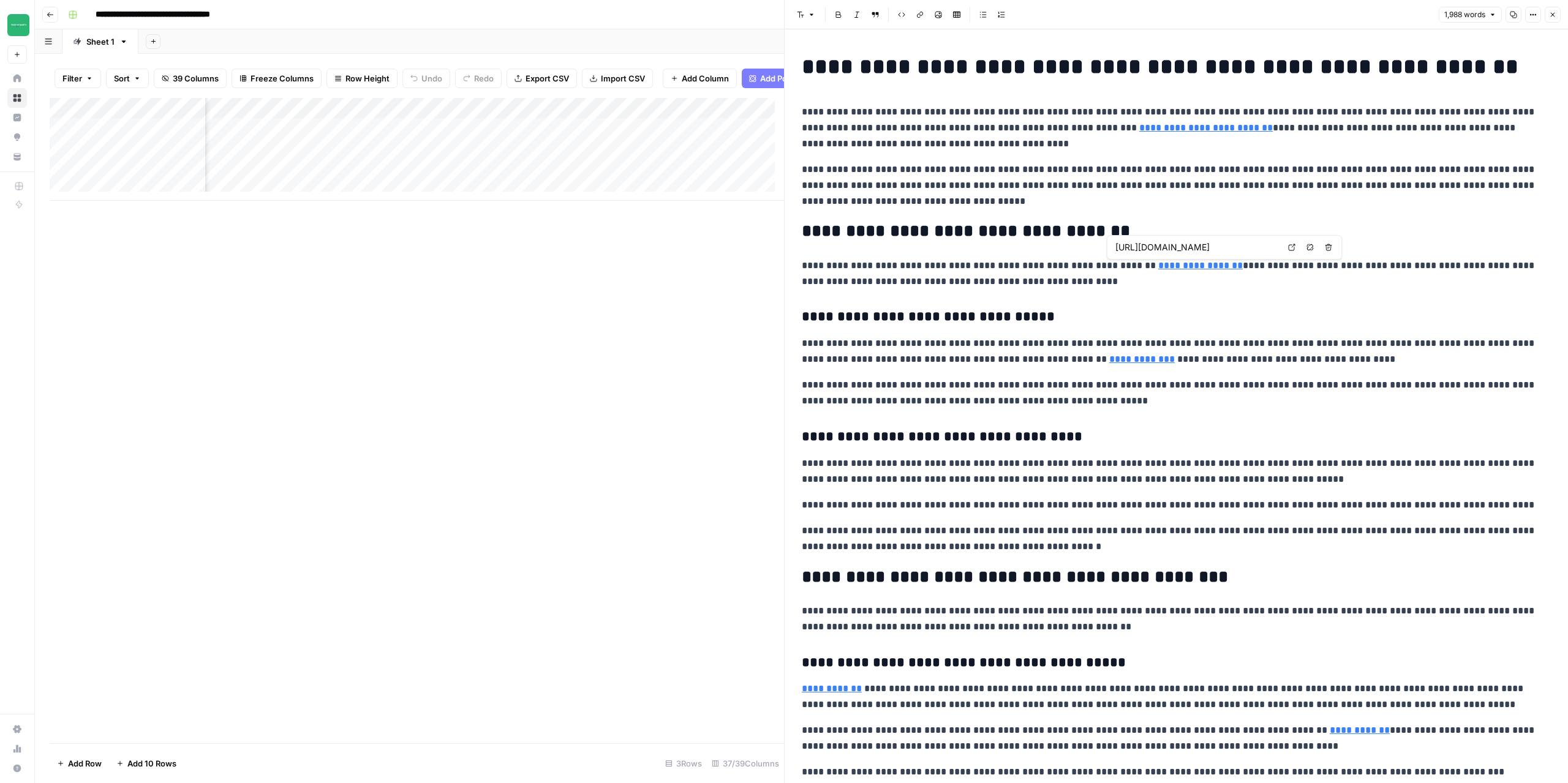
type input "https://evrland.com.au/collections/discovery-sets"
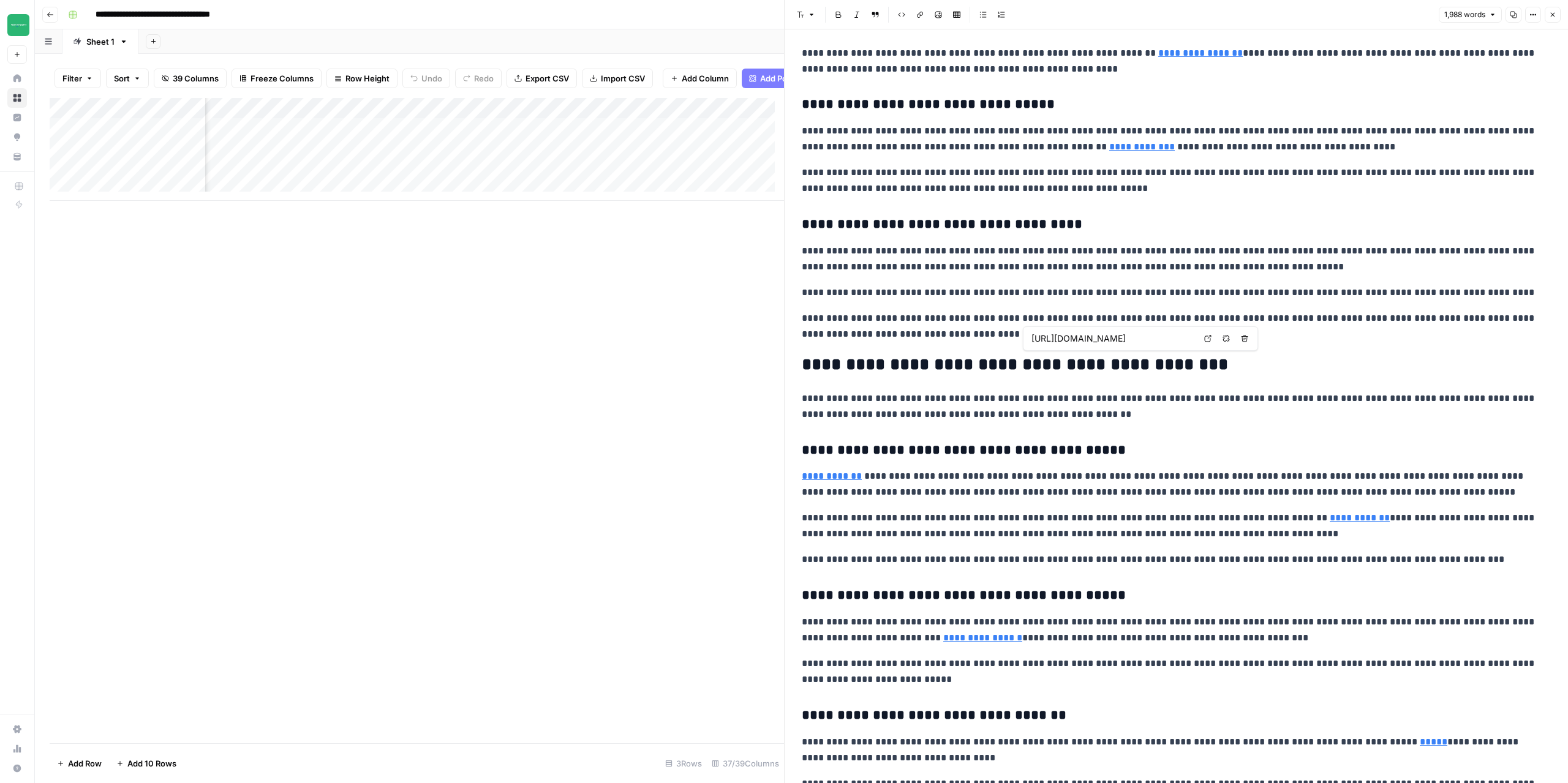
scroll to position [429, 0]
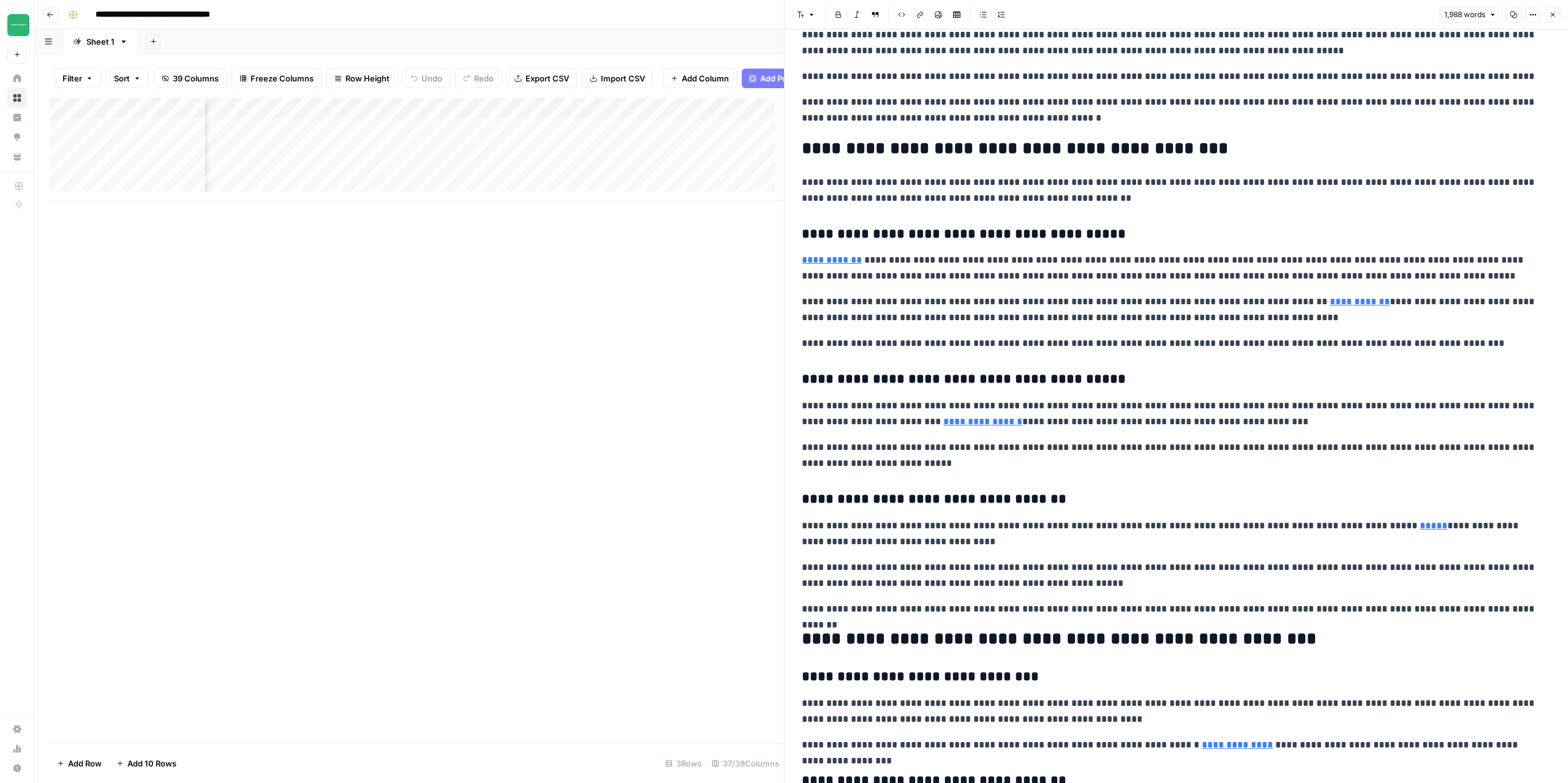
click at [1551, 21] on button "Close" at bounding box center [1553, 15] width 16 height 16
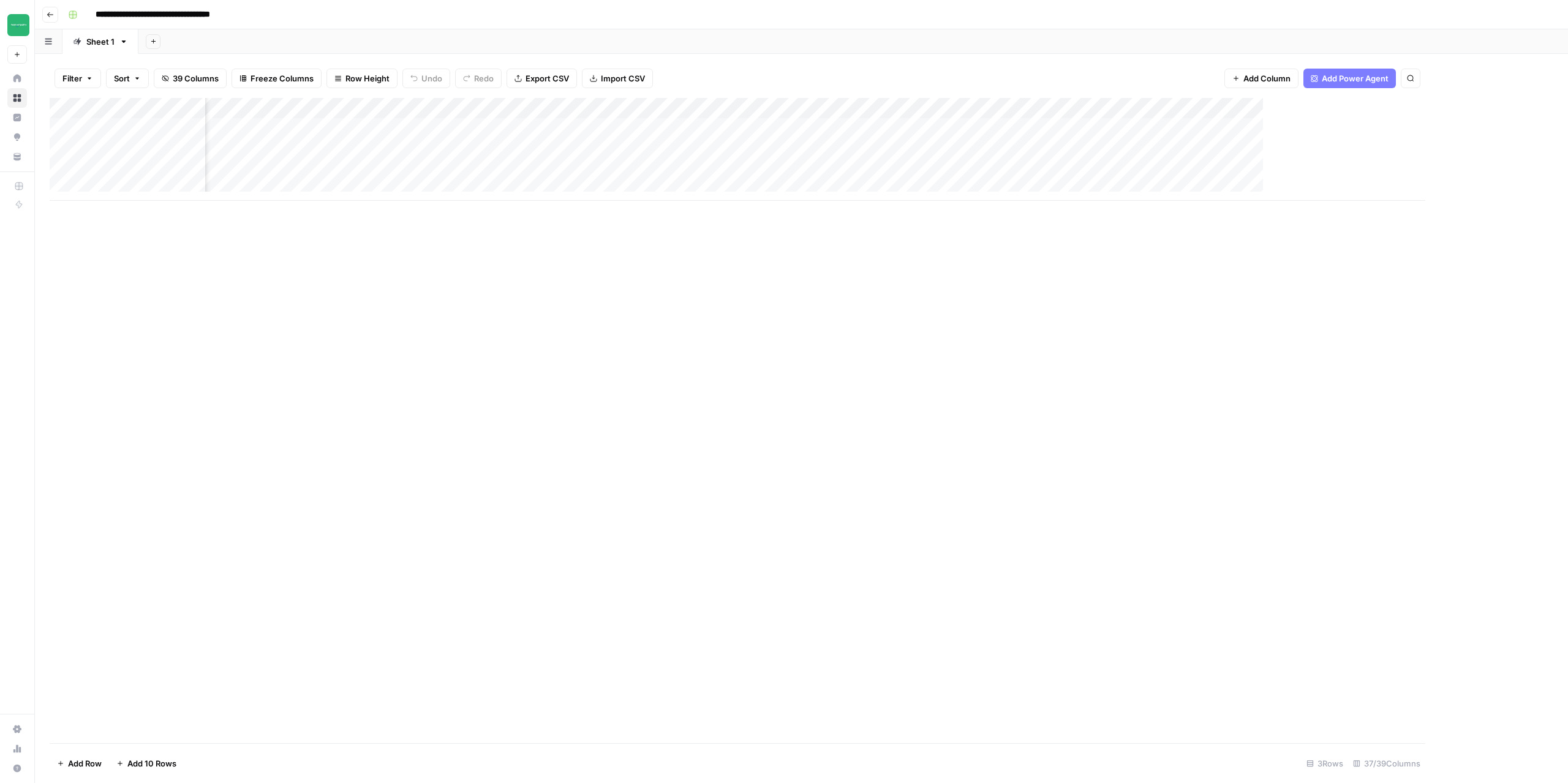
scroll to position [0, 2976]
click at [1325, 127] on div "Add Column" at bounding box center [802, 149] width 1504 height 103
click at [1321, 147] on div "Add Column" at bounding box center [802, 149] width 1504 height 103
click at [1325, 169] on div "Add Column" at bounding box center [802, 149] width 1504 height 103
click at [575, 514] on div "Add Column" at bounding box center [802, 420] width 1504 height 646
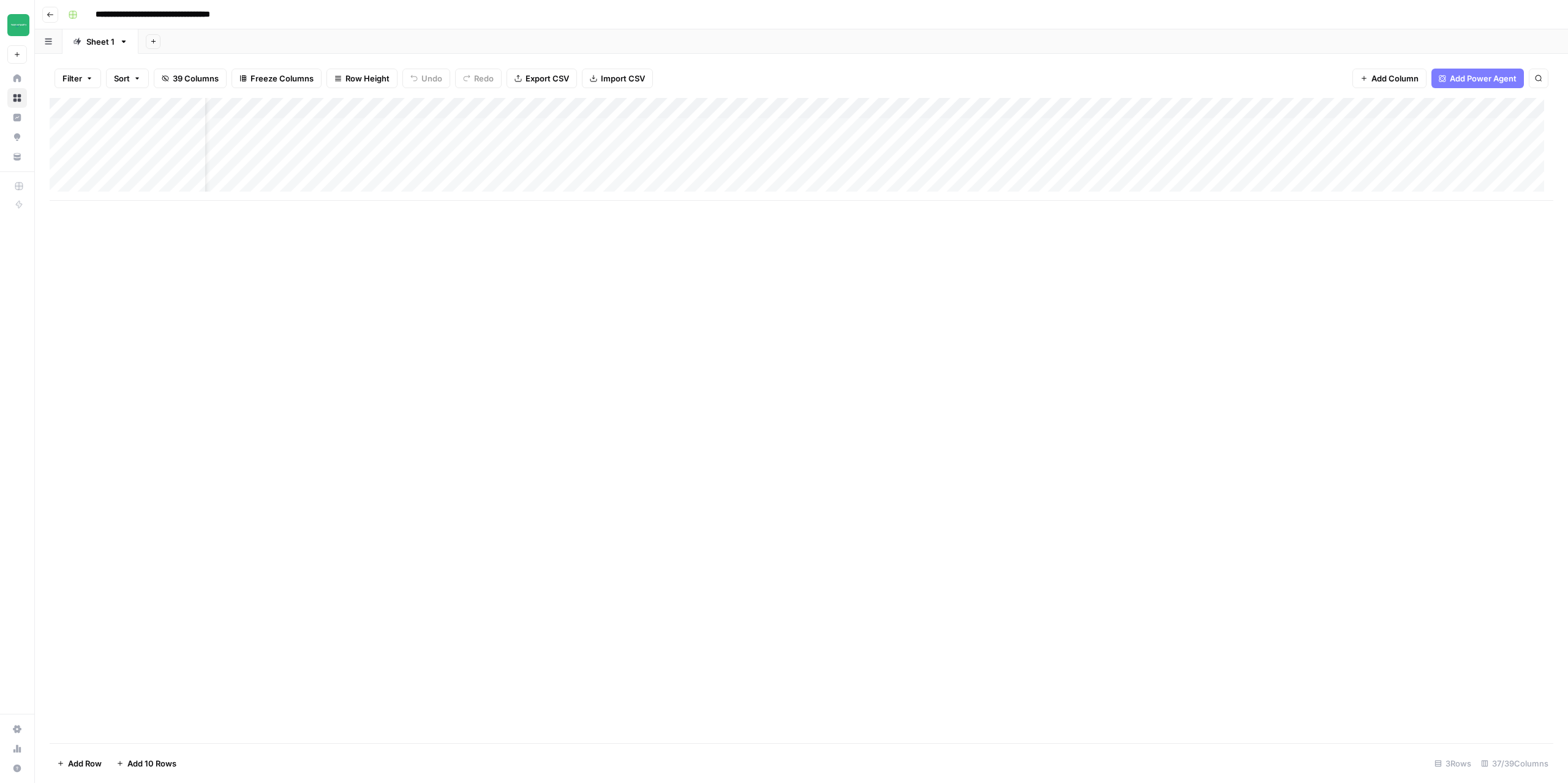
scroll to position [0, 0]
click at [538, 109] on div "Add Column" at bounding box center [802, 149] width 1504 height 103
click at [511, 225] on span "Edit Workflow" at bounding box center [510, 228] width 107 height 12
click at [431, 129] on div "Add Column" at bounding box center [802, 149] width 1504 height 103
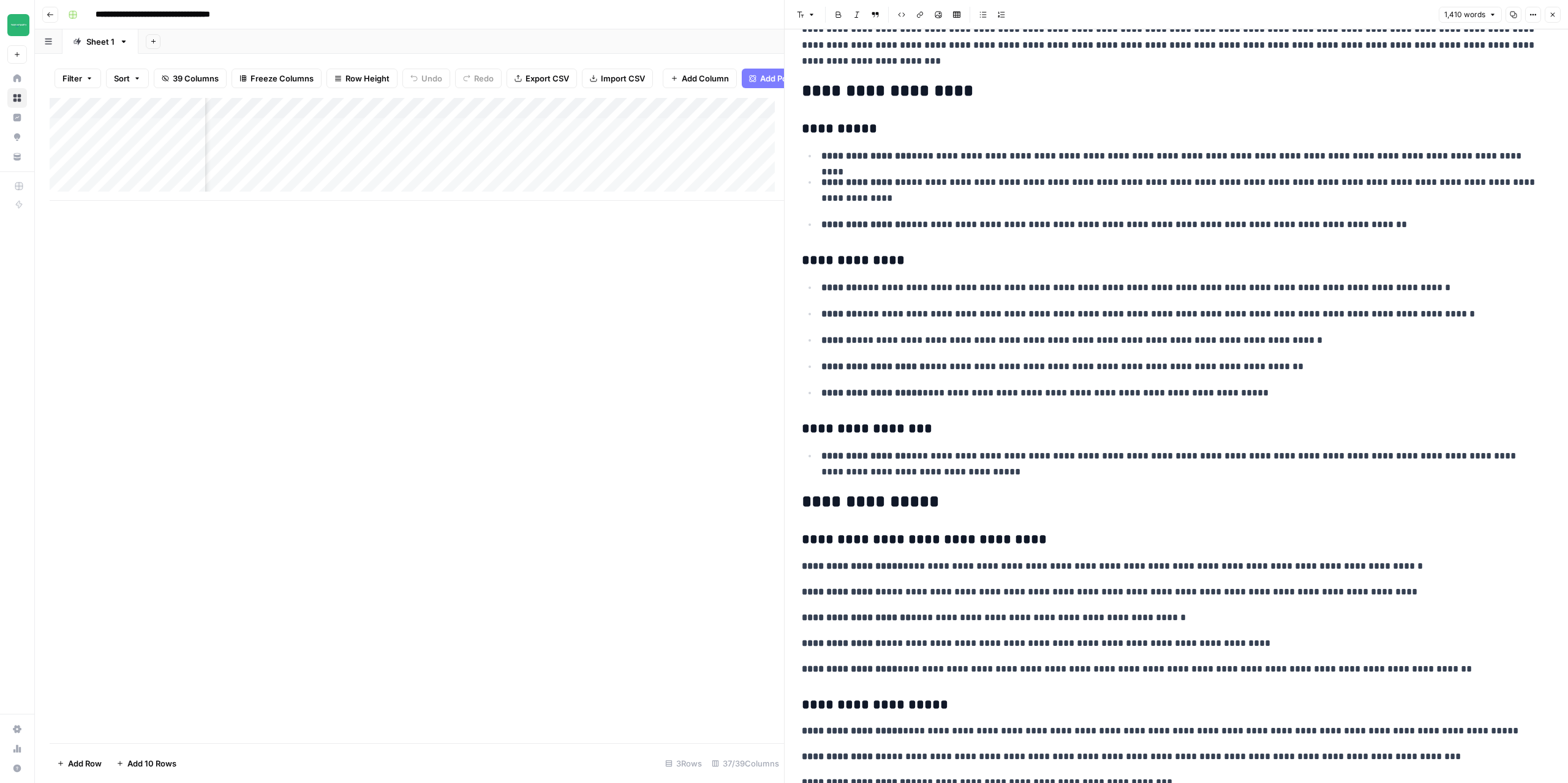
scroll to position [673, 0]
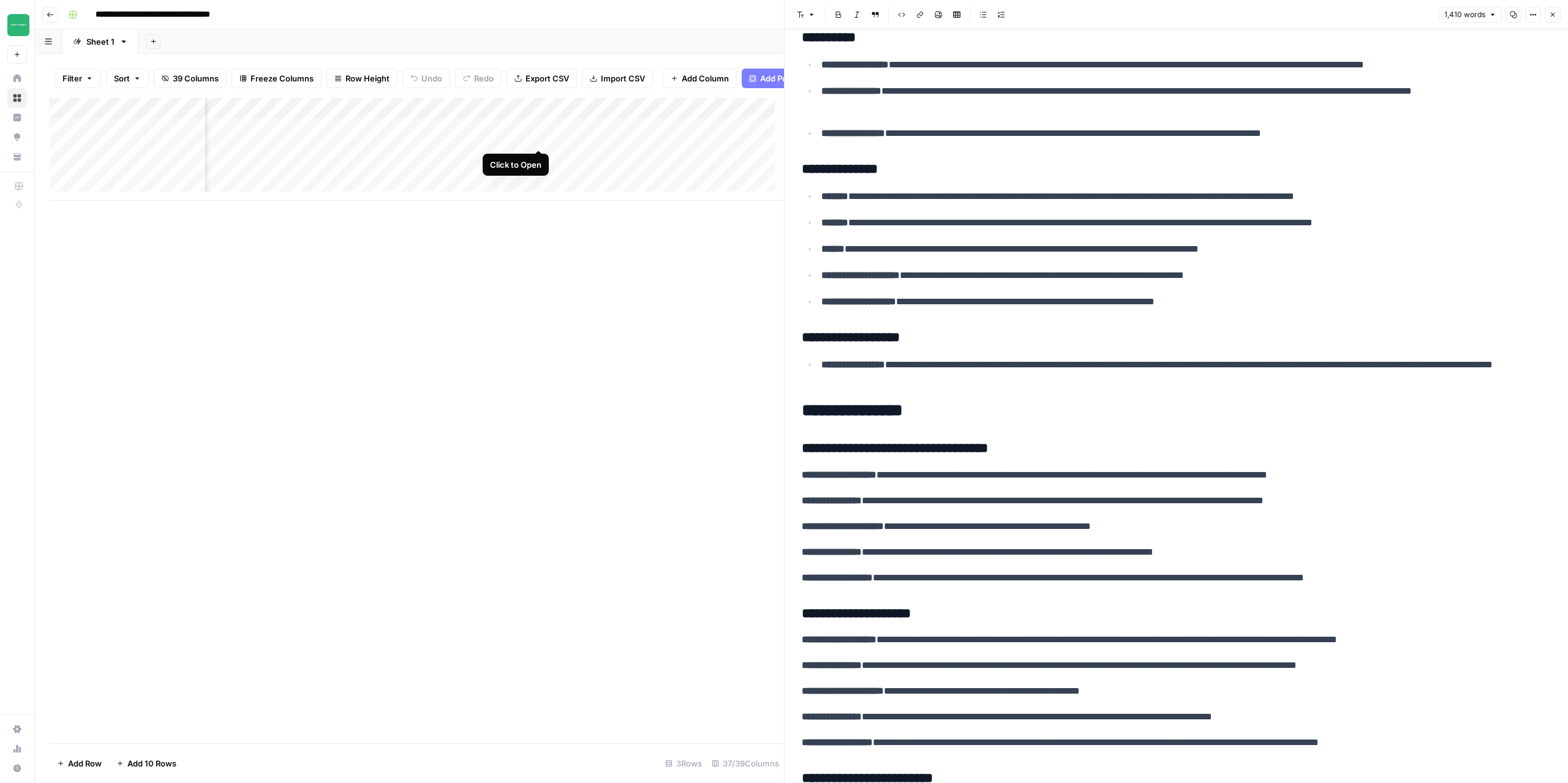
click at [540, 137] on div "Add Column" at bounding box center [416, 149] width 734 height 103
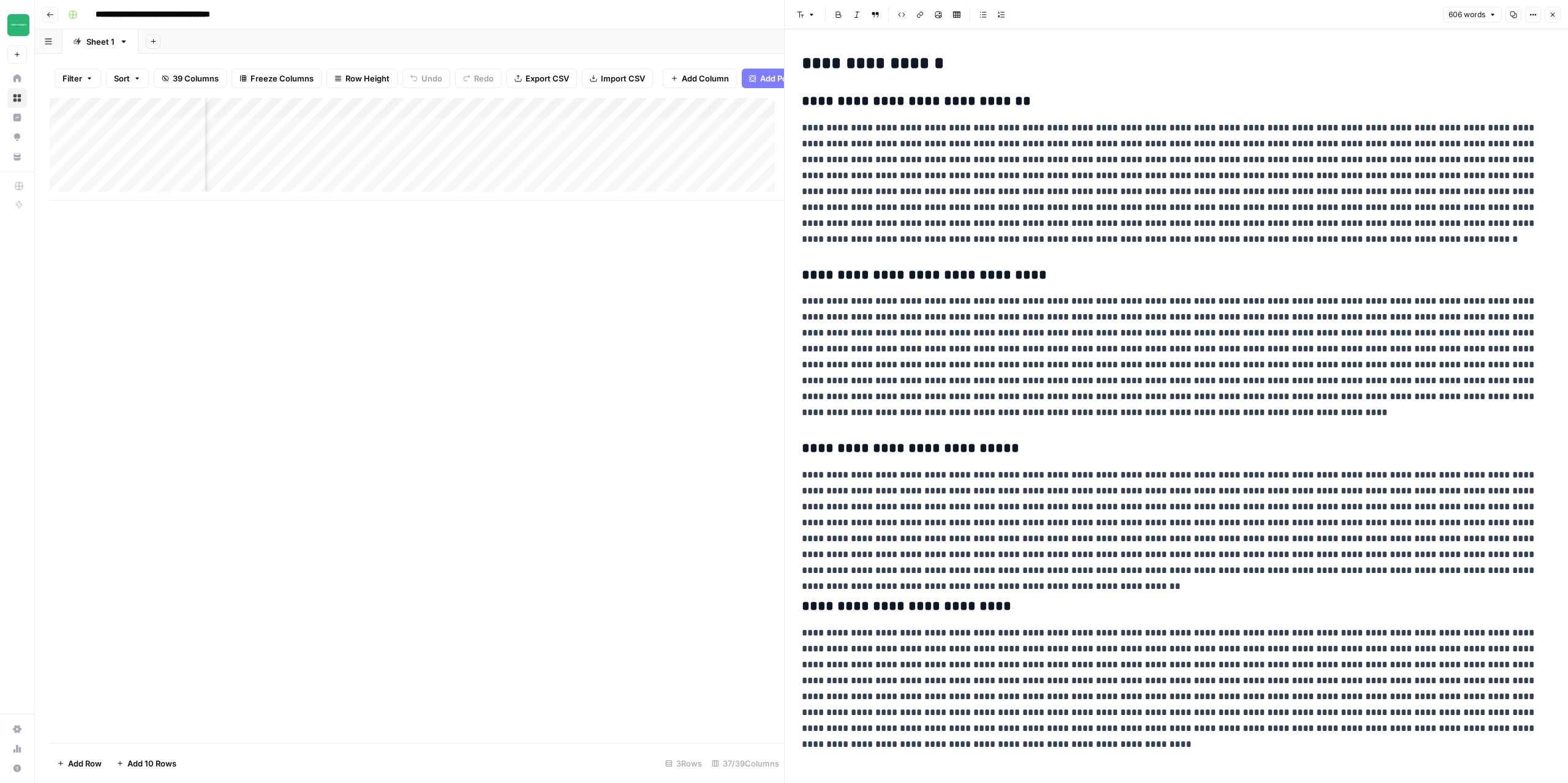
scroll to position [0, 1094]
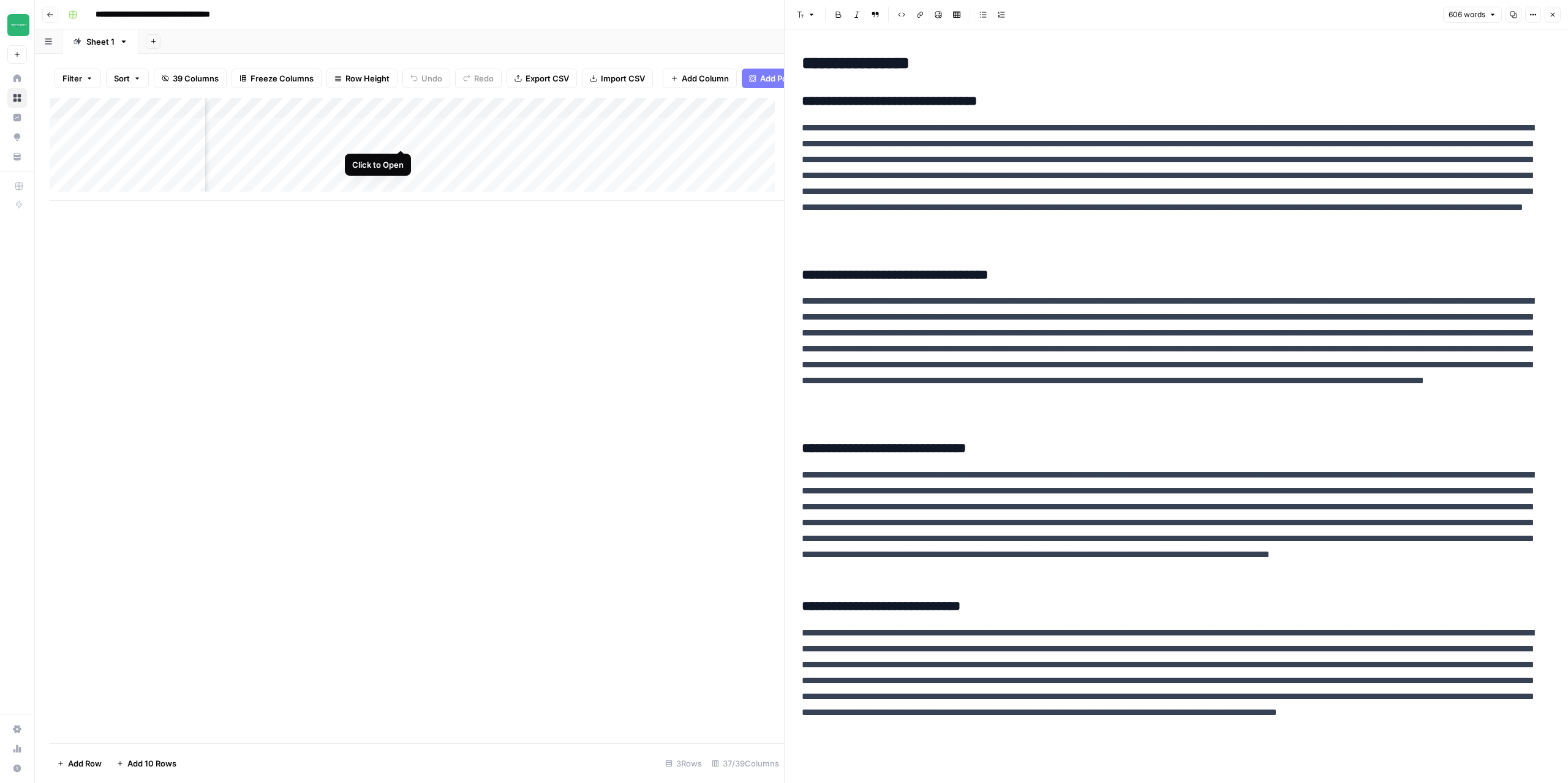
click at [399, 137] on div "Add Column" at bounding box center [416, 149] width 734 height 103
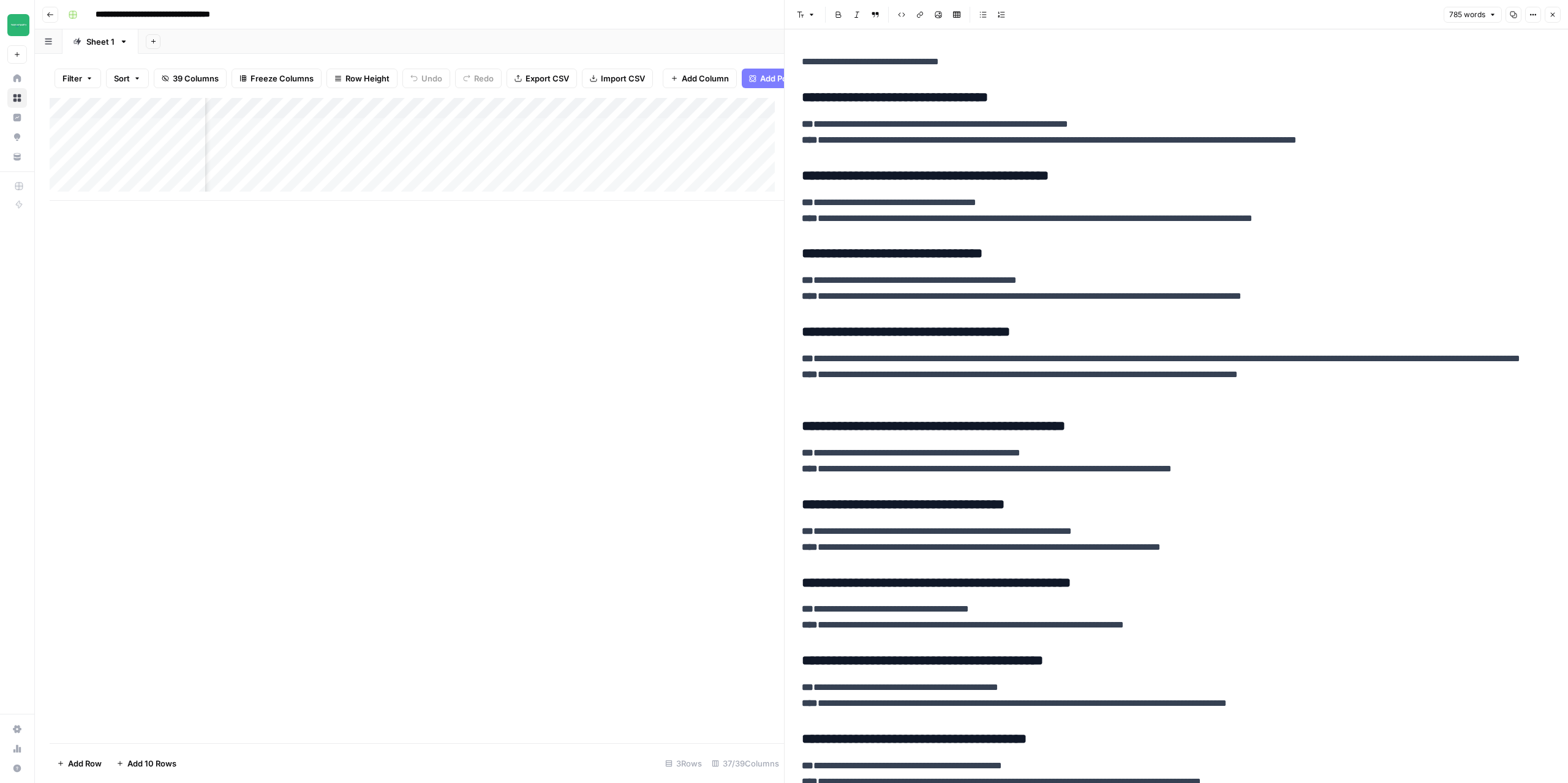
scroll to position [0, 1575]
click at [504, 138] on div "Add Column" at bounding box center [416, 149] width 734 height 103
click at [610, 141] on div "Add Column" at bounding box center [416, 149] width 734 height 103
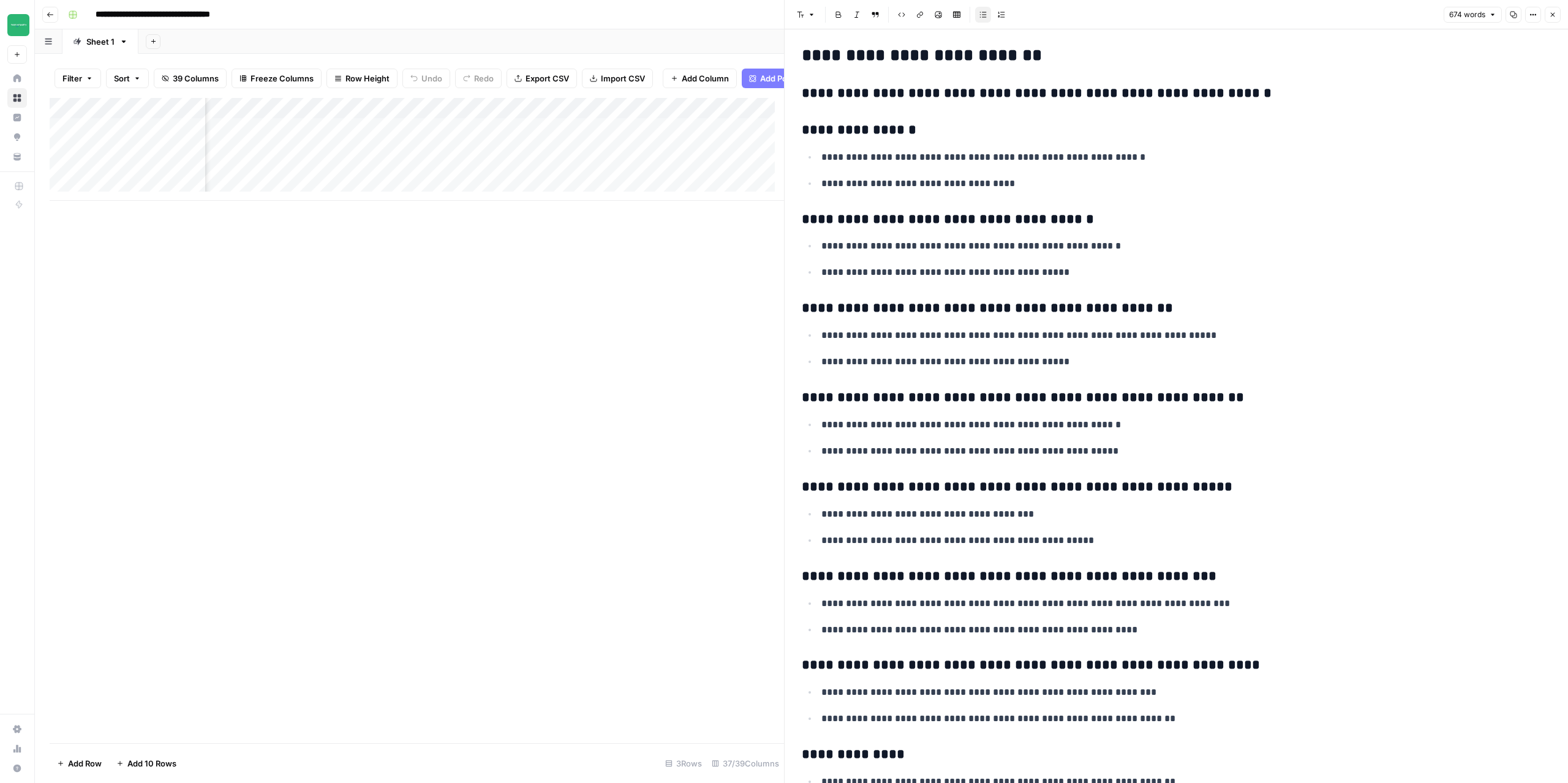
scroll to position [1800, 0]
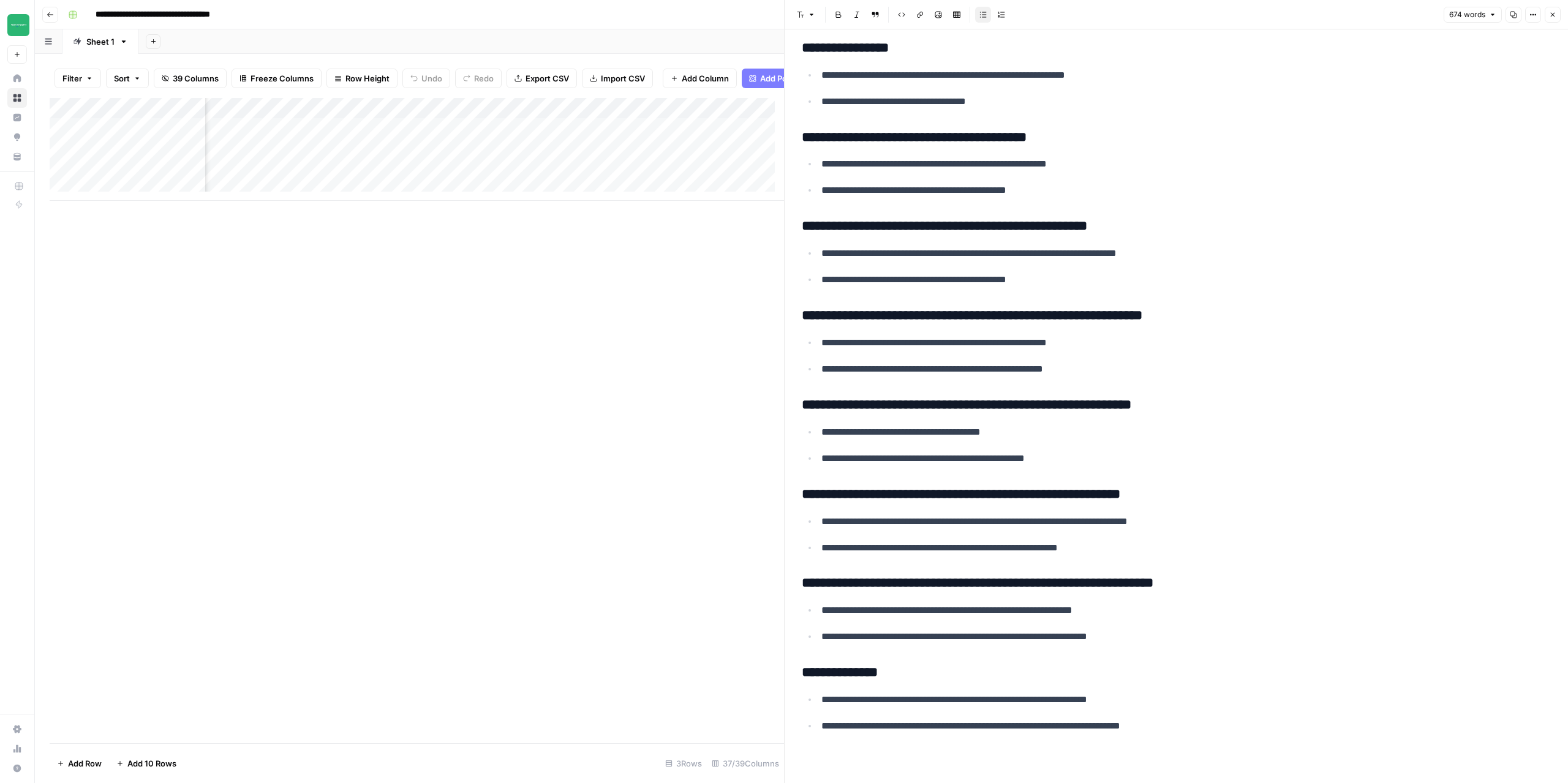
click at [615, 141] on div "Add Column" at bounding box center [416, 149] width 734 height 103
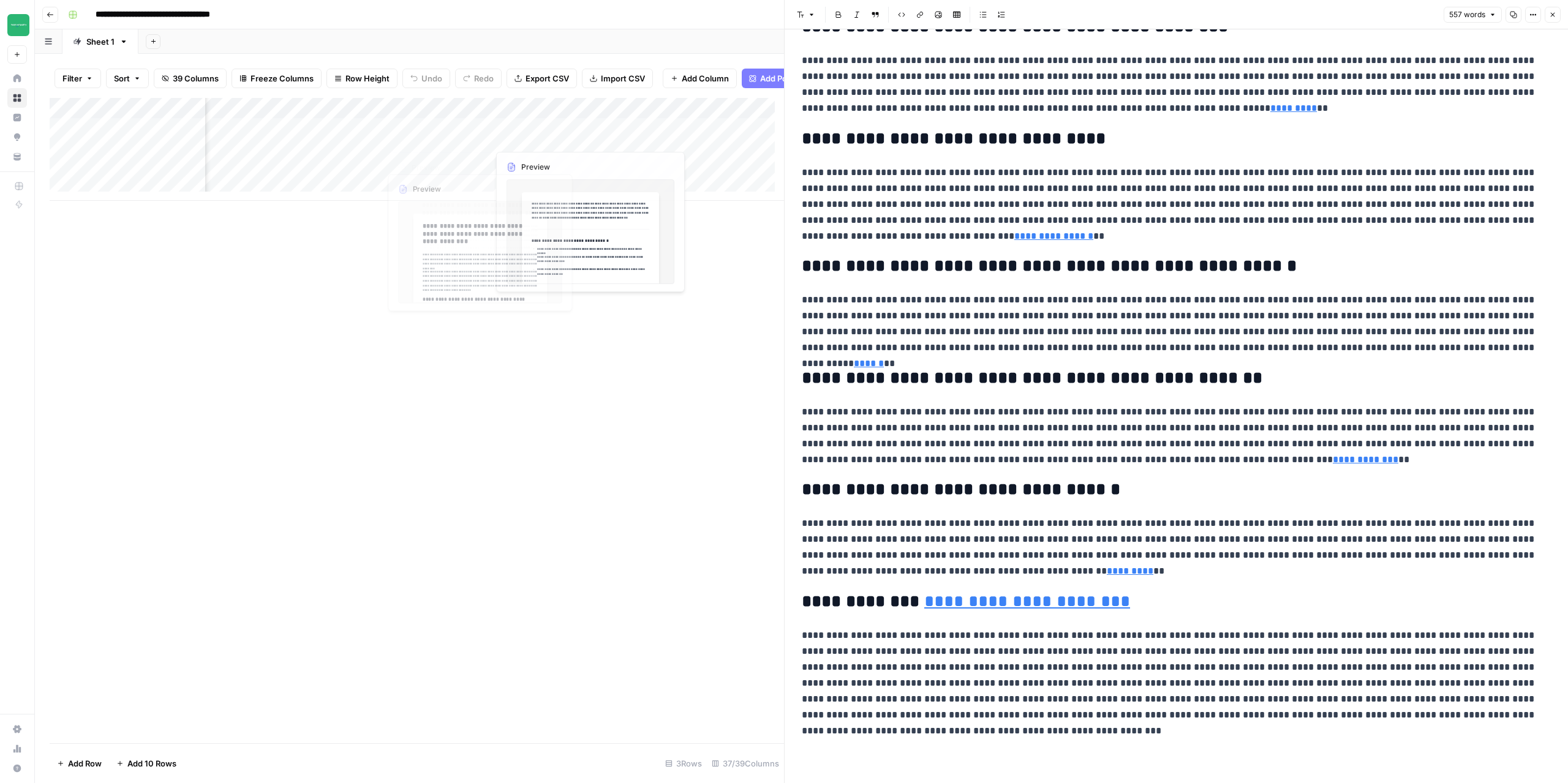
scroll to position [97, 0]
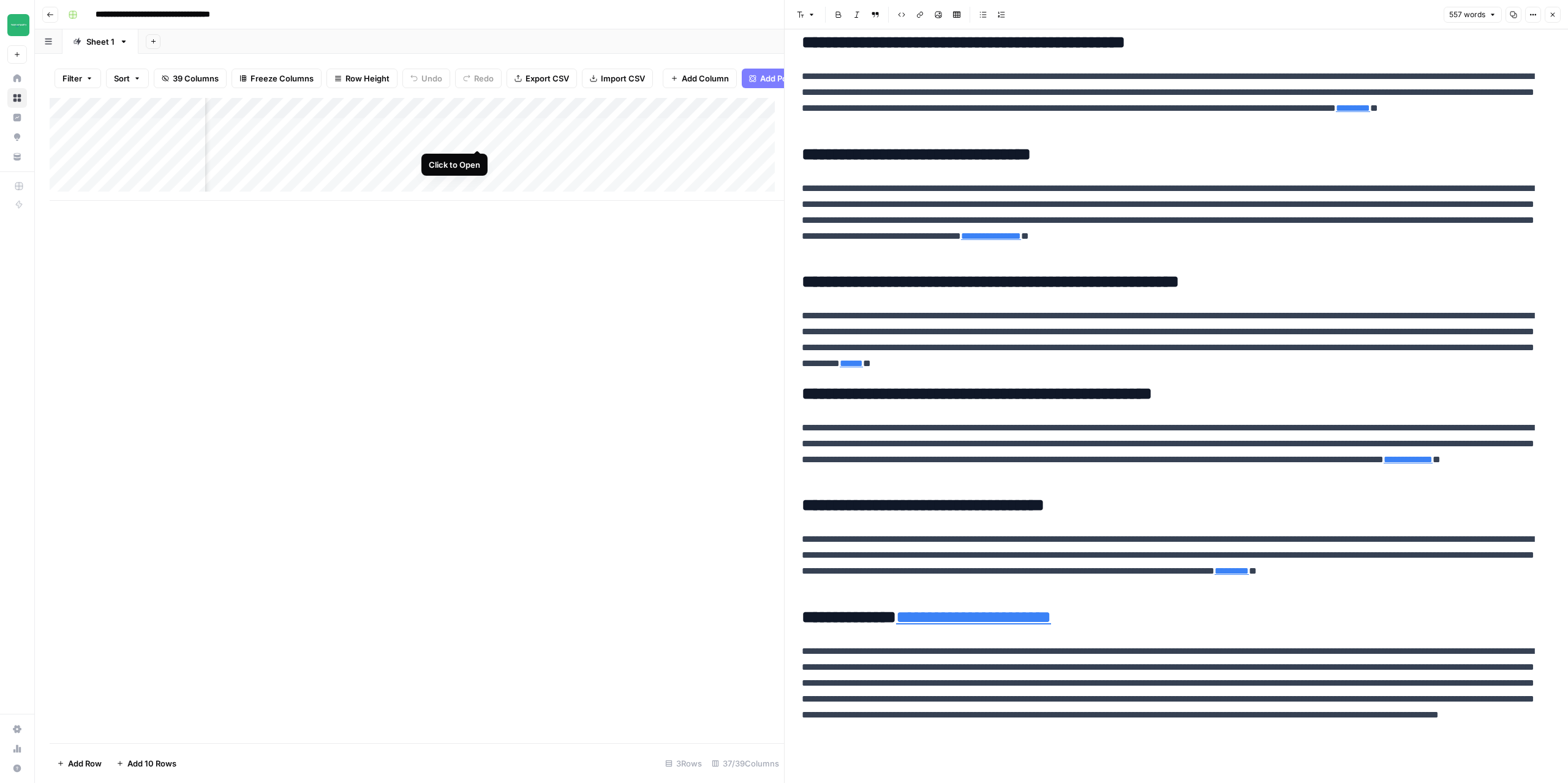
click at [477, 134] on div "Add Column" at bounding box center [416, 149] width 734 height 103
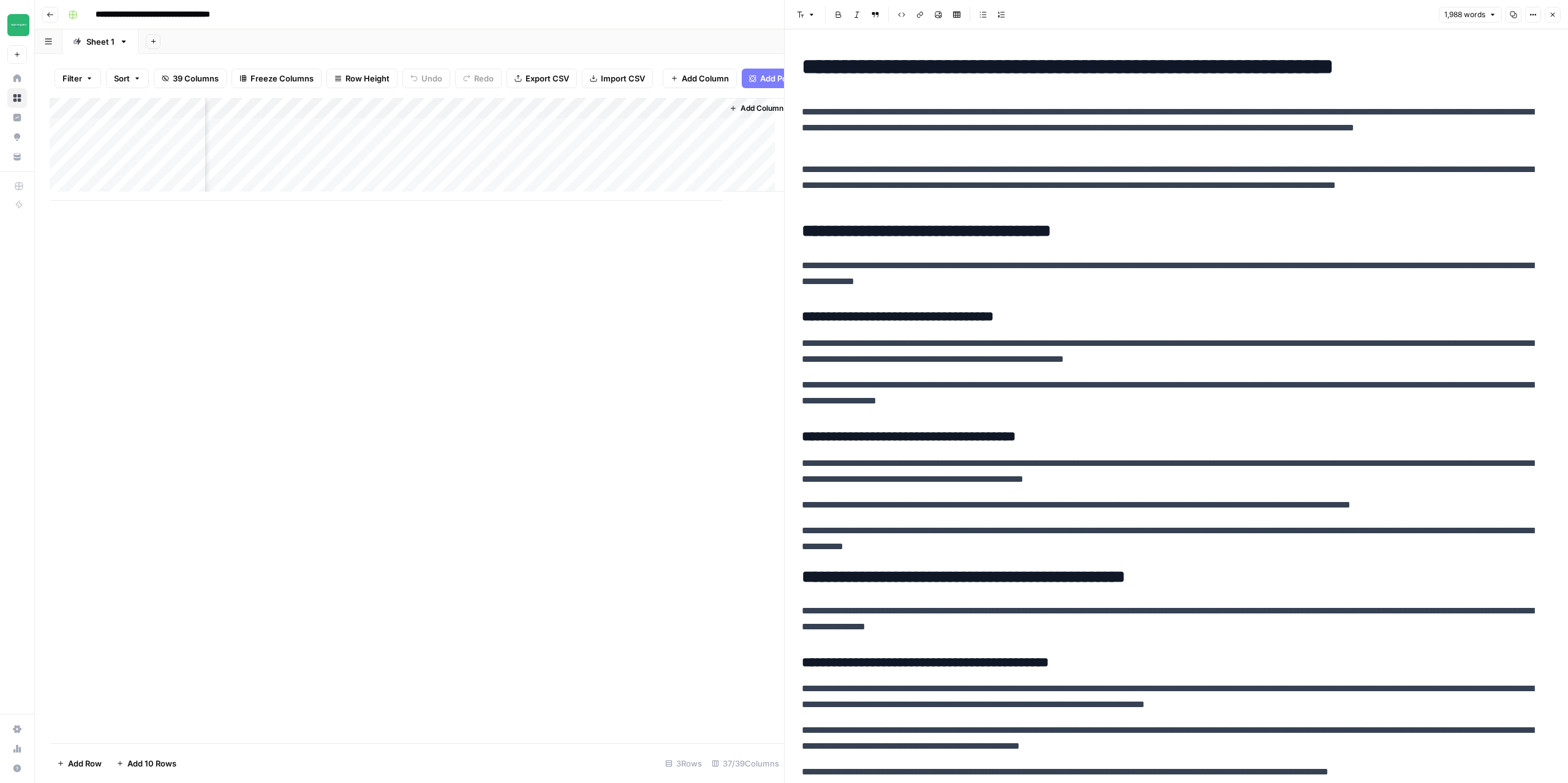
scroll to position [0, 3760]
click at [695, 135] on div "Add Column" at bounding box center [416, 149] width 734 height 103
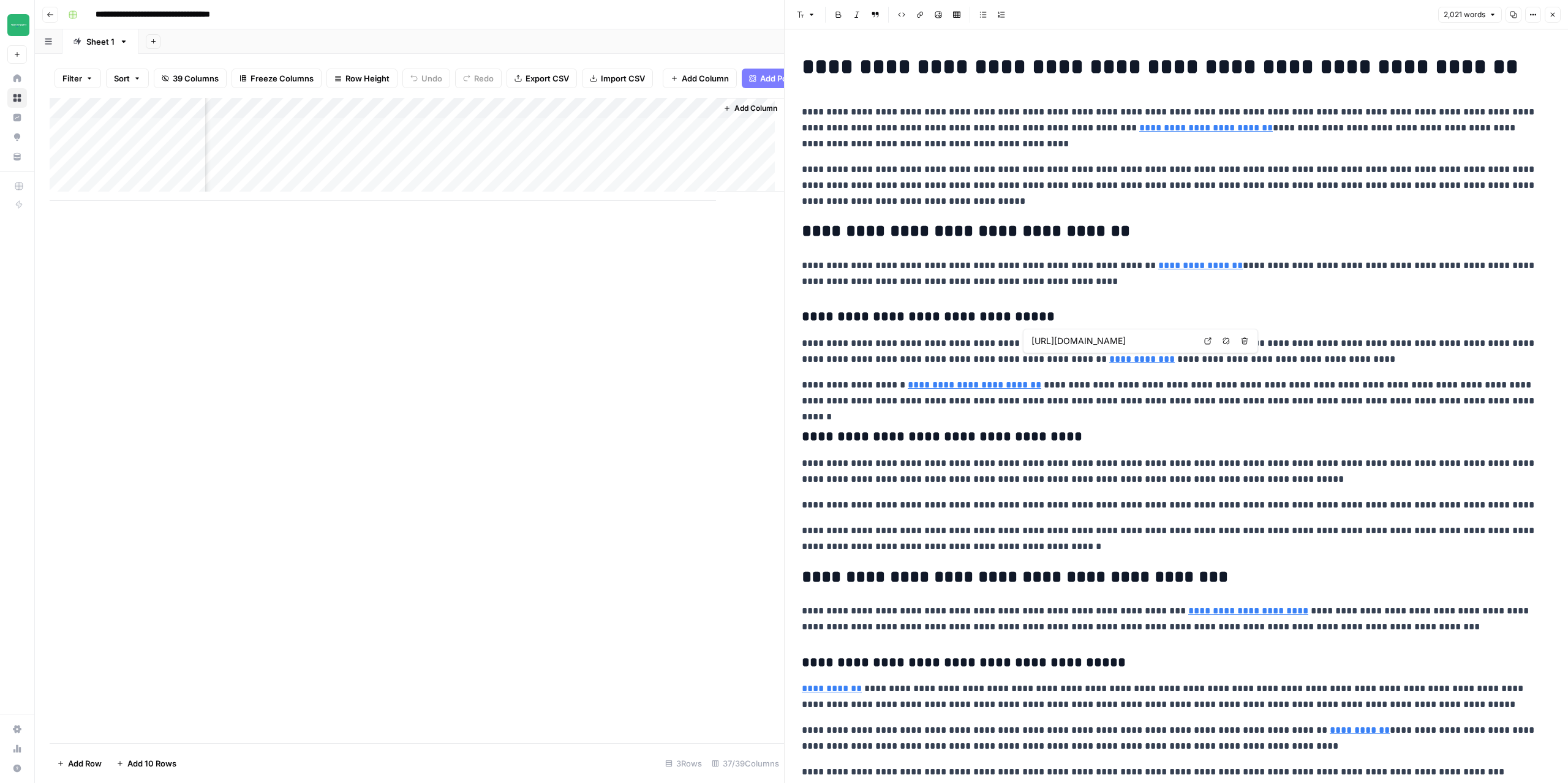
type input "https://evrland.com.au/products/inspired-by-santal-33-353"
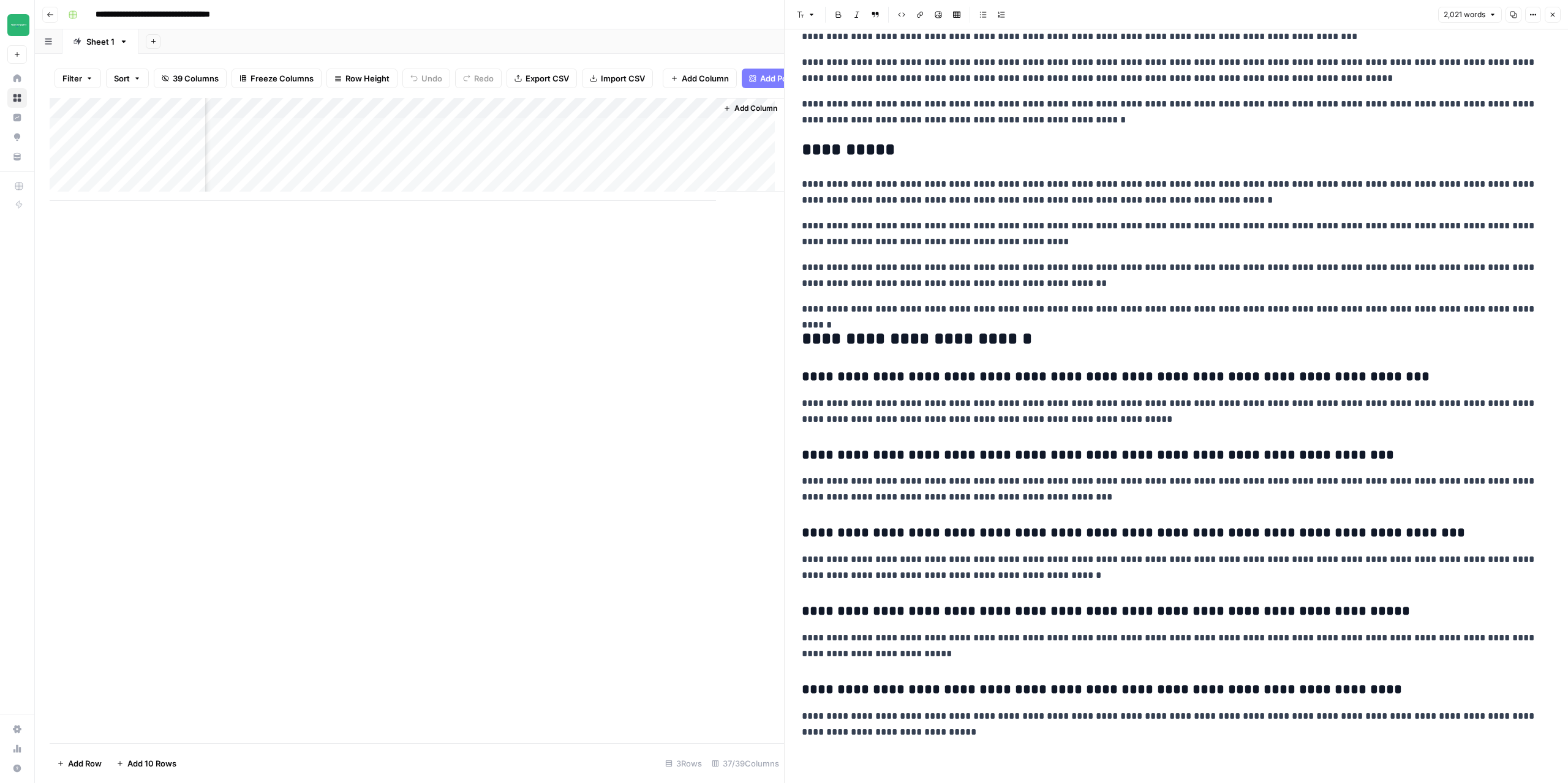
scroll to position [2500, 0]
drag, startPoint x: 803, startPoint y: 341, endPoint x: 1030, endPoint y: 332, distance: 227.2
click at [1030, 332] on h2 "**********" at bounding box center [1172, 338] width 740 height 19
drag, startPoint x: 798, startPoint y: 333, endPoint x: 1209, endPoint y: 709, distance: 557.0
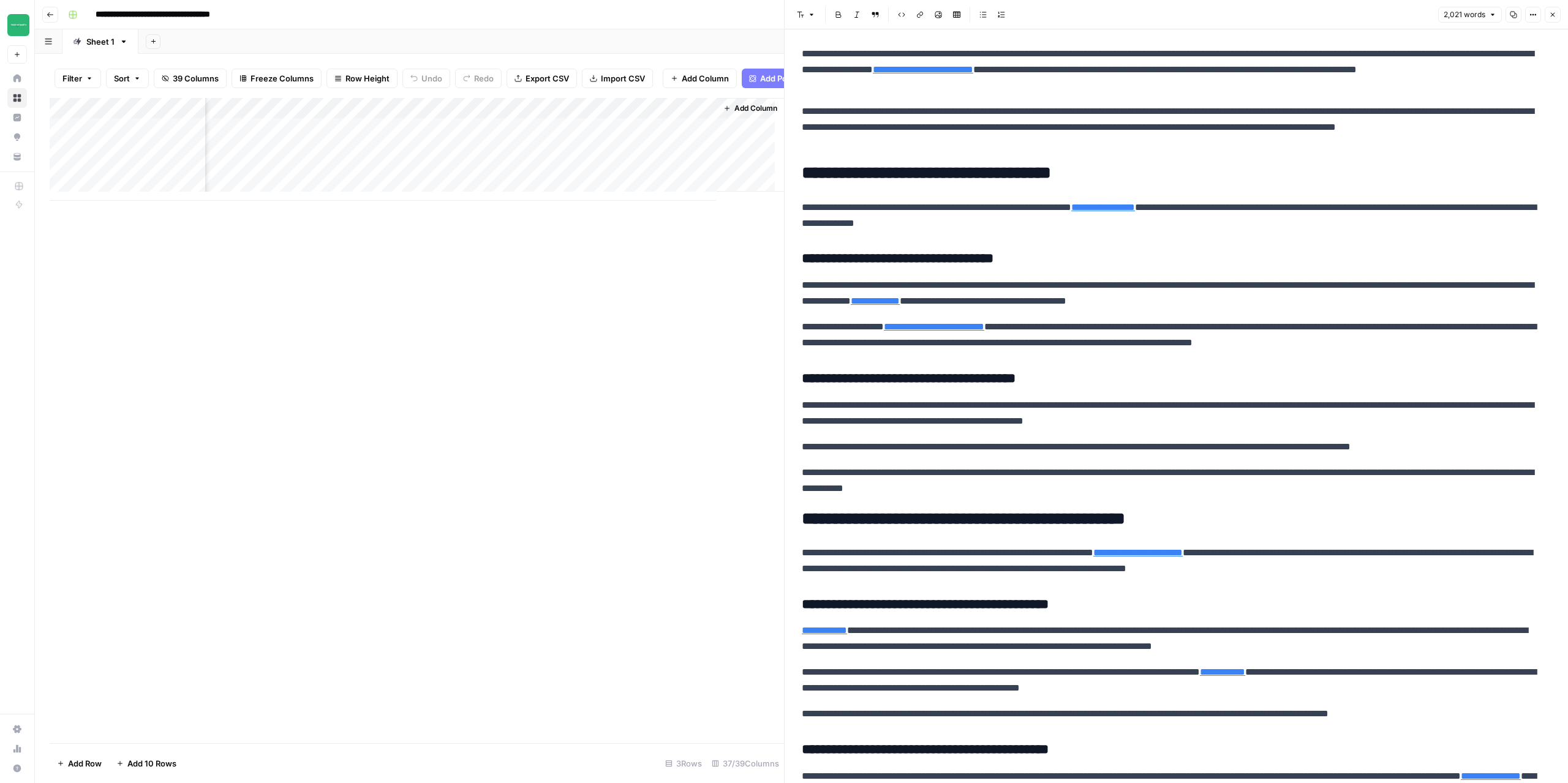
scroll to position [0, 0]
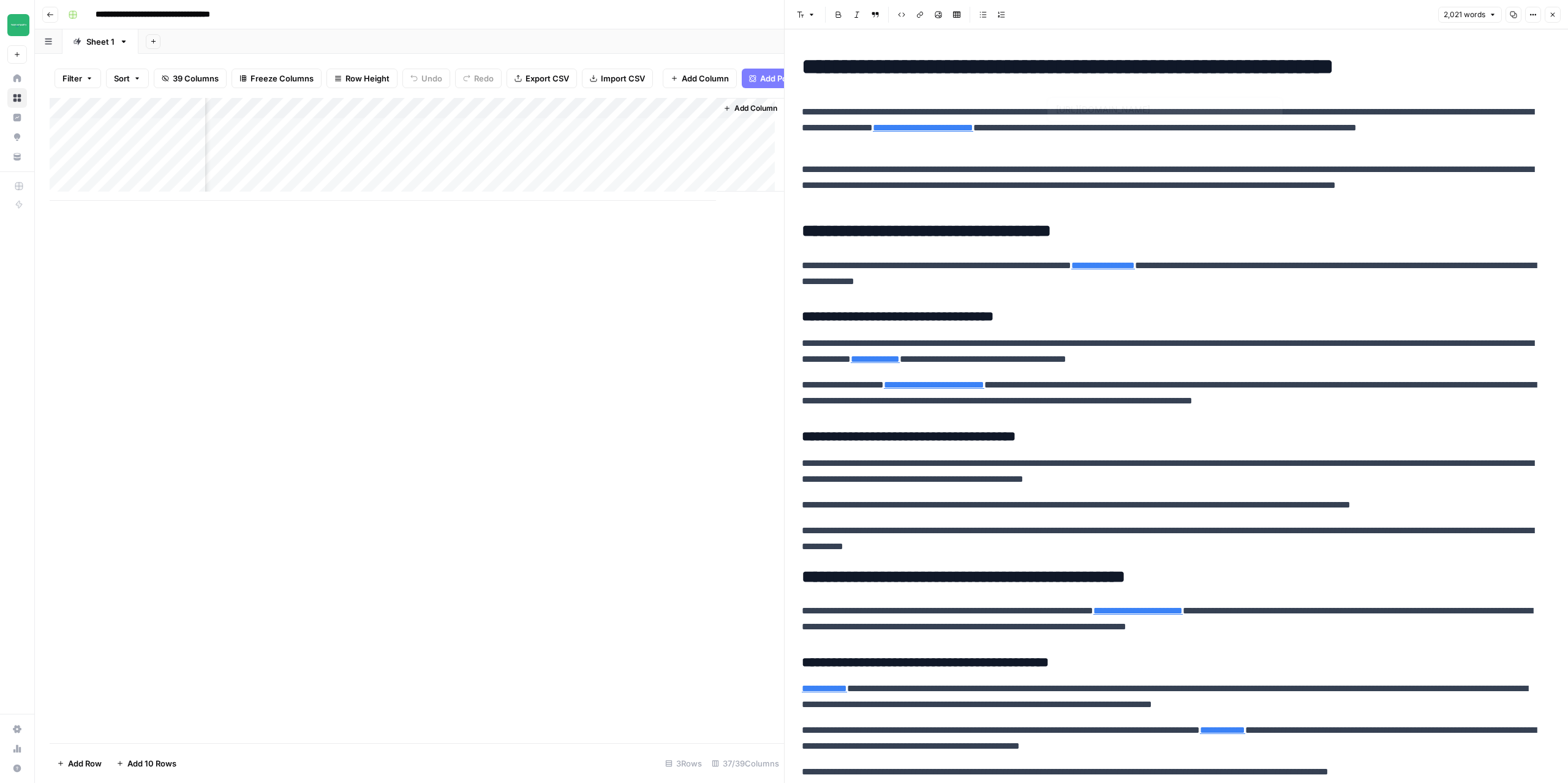
type input "https://evrland.com.au/products/inspired-by-santal-33-353"
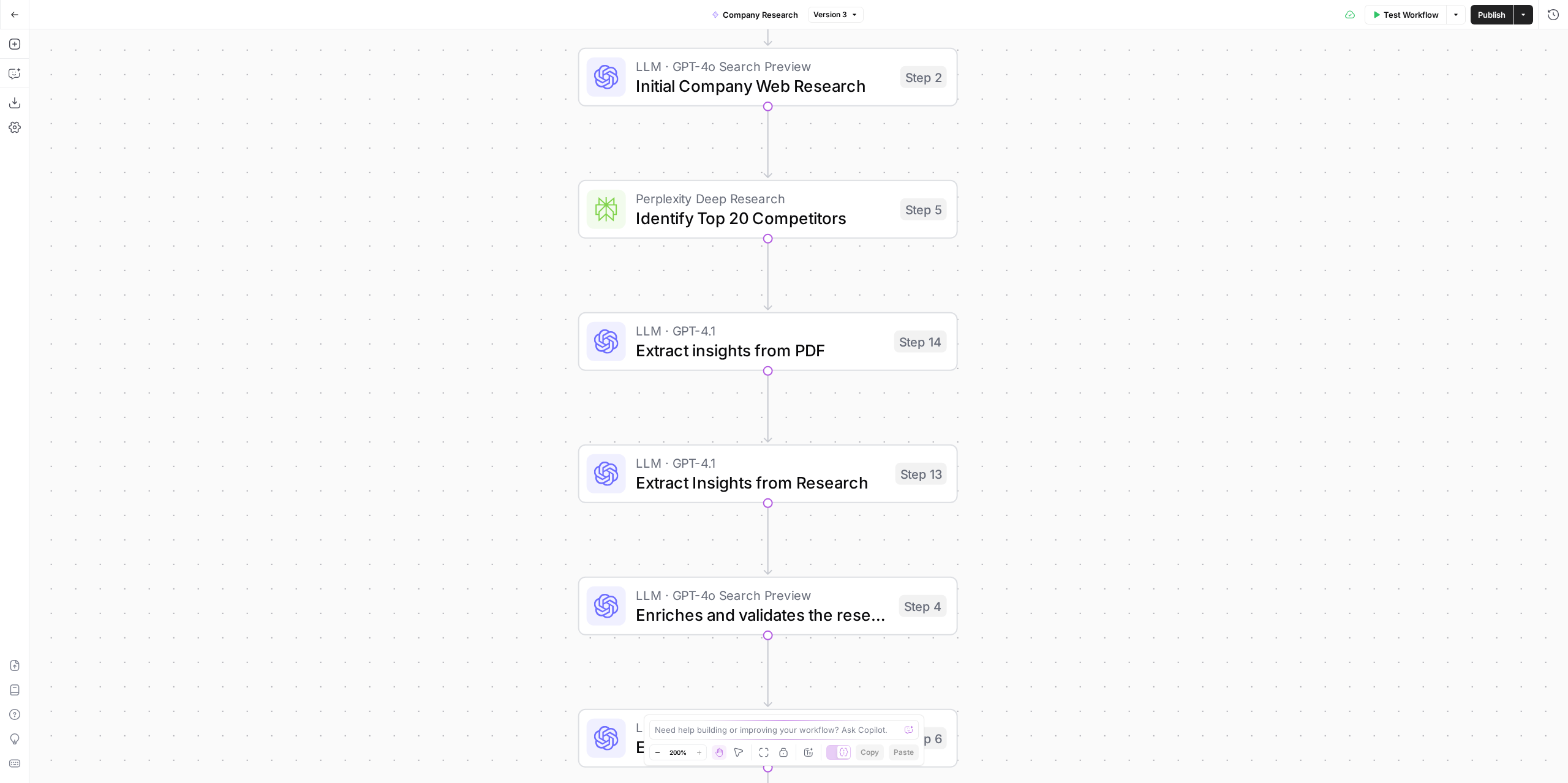
drag, startPoint x: 1036, startPoint y: 388, endPoint x: 1058, endPoint y: 241, distance: 148.6
click at [1058, 241] on div "Workflow Set Inputs Inputs LLM · GPT-4o Search Preview Initial Company Web Rese…" at bounding box center [799, 406] width 1539 height 754
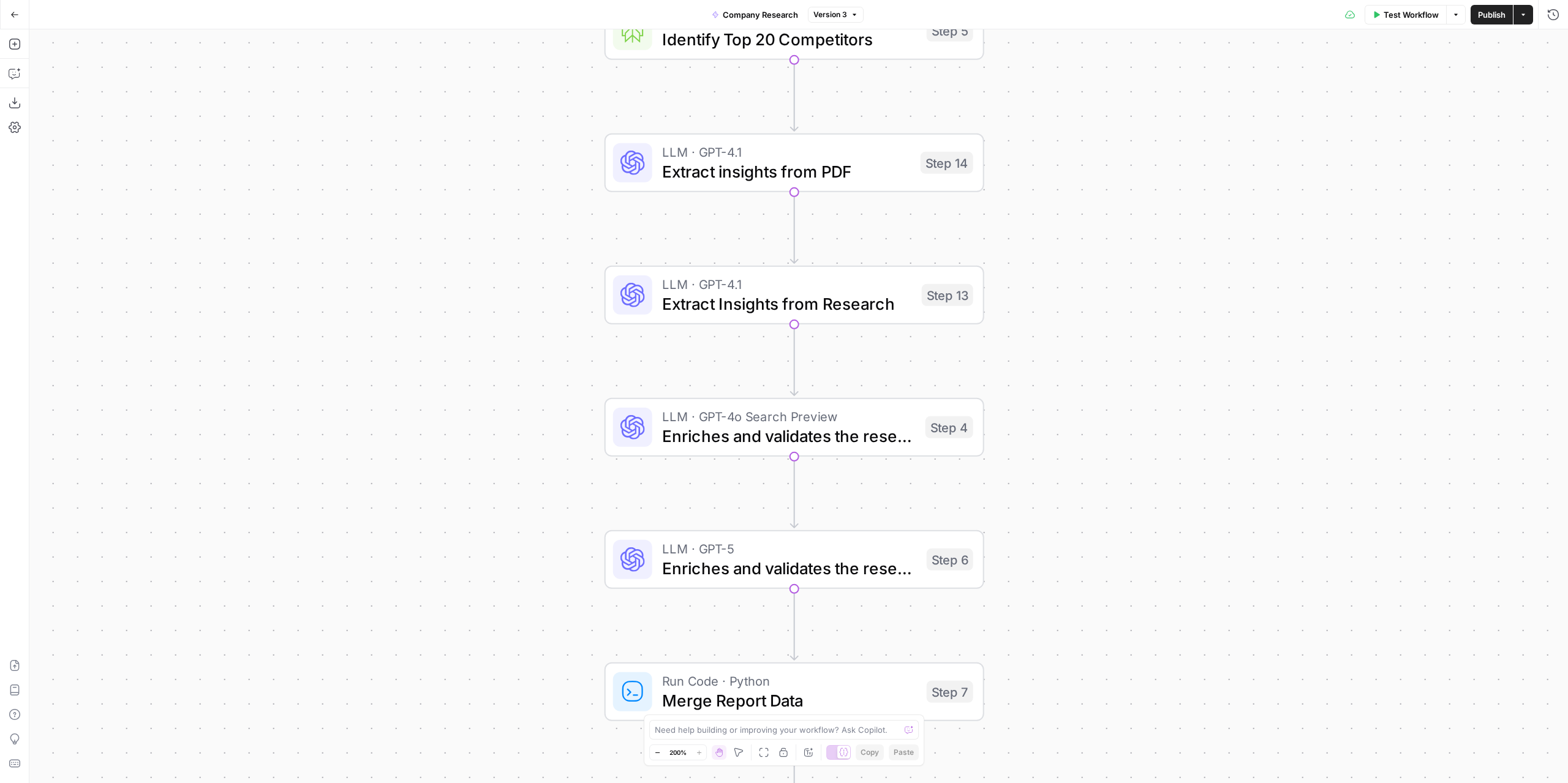
drag, startPoint x: 1180, startPoint y: 339, endPoint x: 1200, endPoint y: 161, distance: 179.1
click at [1200, 161] on div "Workflow Set Inputs Inputs LLM · GPT-4o Search Preview Initial Company Web Rese…" at bounding box center [799, 406] width 1539 height 754
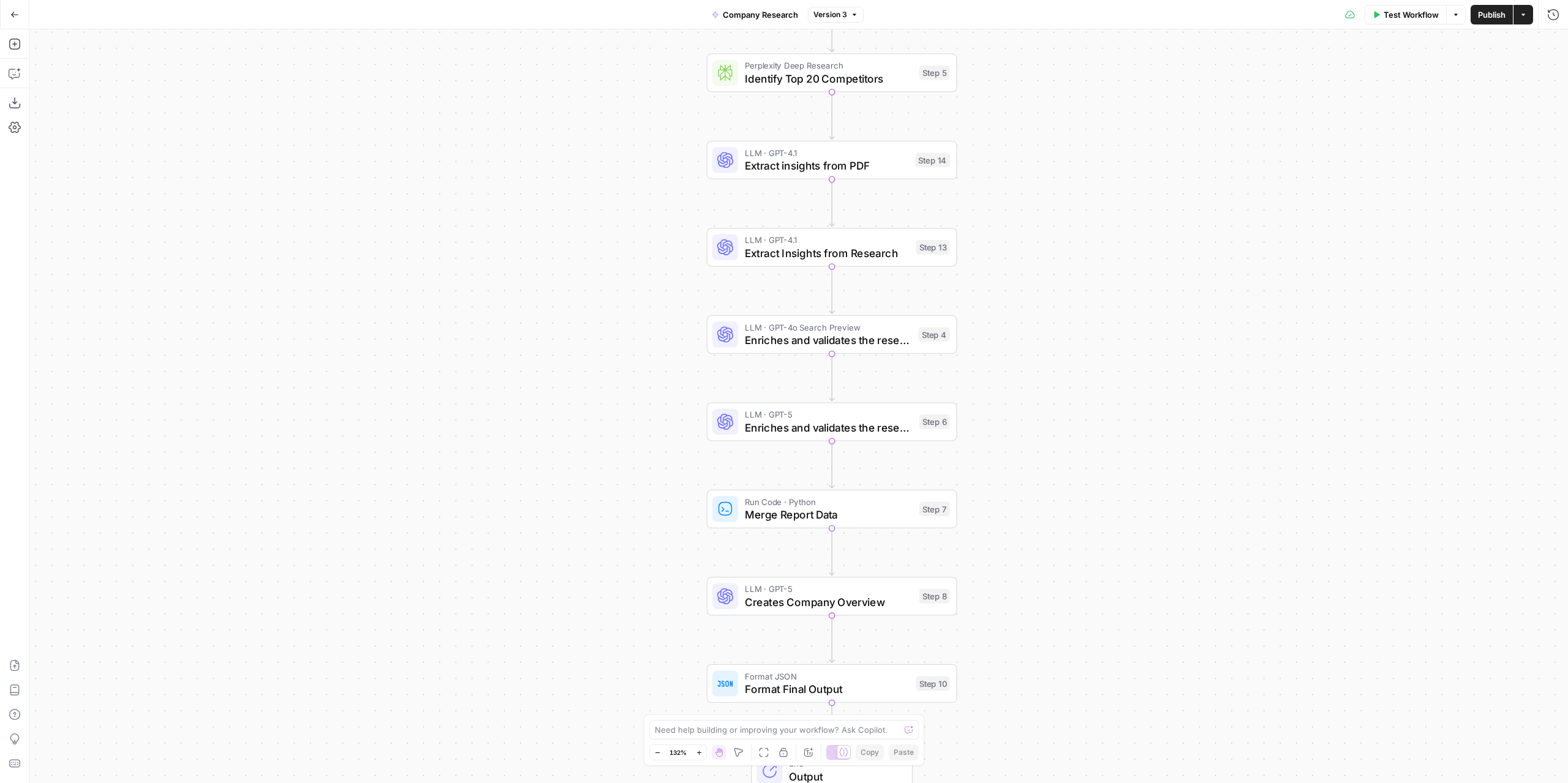
drag, startPoint x: 1167, startPoint y: 356, endPoint x: 1058, endPoint y: 214, distance: 179.0
click at [1095, 359] on div "Workflow Set Inputs Inputs LLM · GPT-4o Search Preview Initial Company Web Rese…" at bounding box center [799, 406] width 1539 height 754
